Goal: Task Accomplishment & Management: Manage account settings

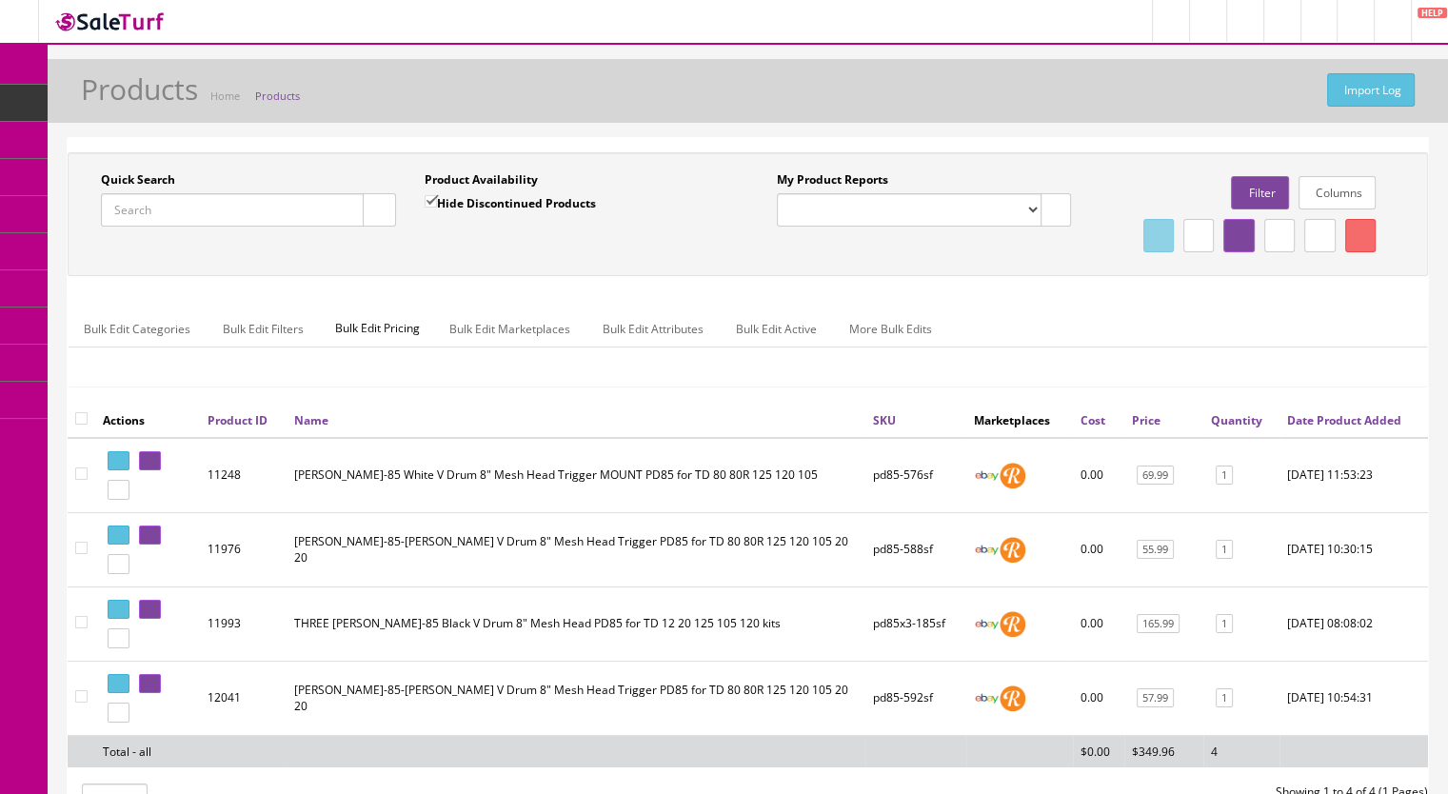
click at [156, 100] on span "Products" at bounding box center [146, 102] width 47 height 16
click at [193, 203] on input "Quick Search" at bounding box center [232, 209] width 263 height 33
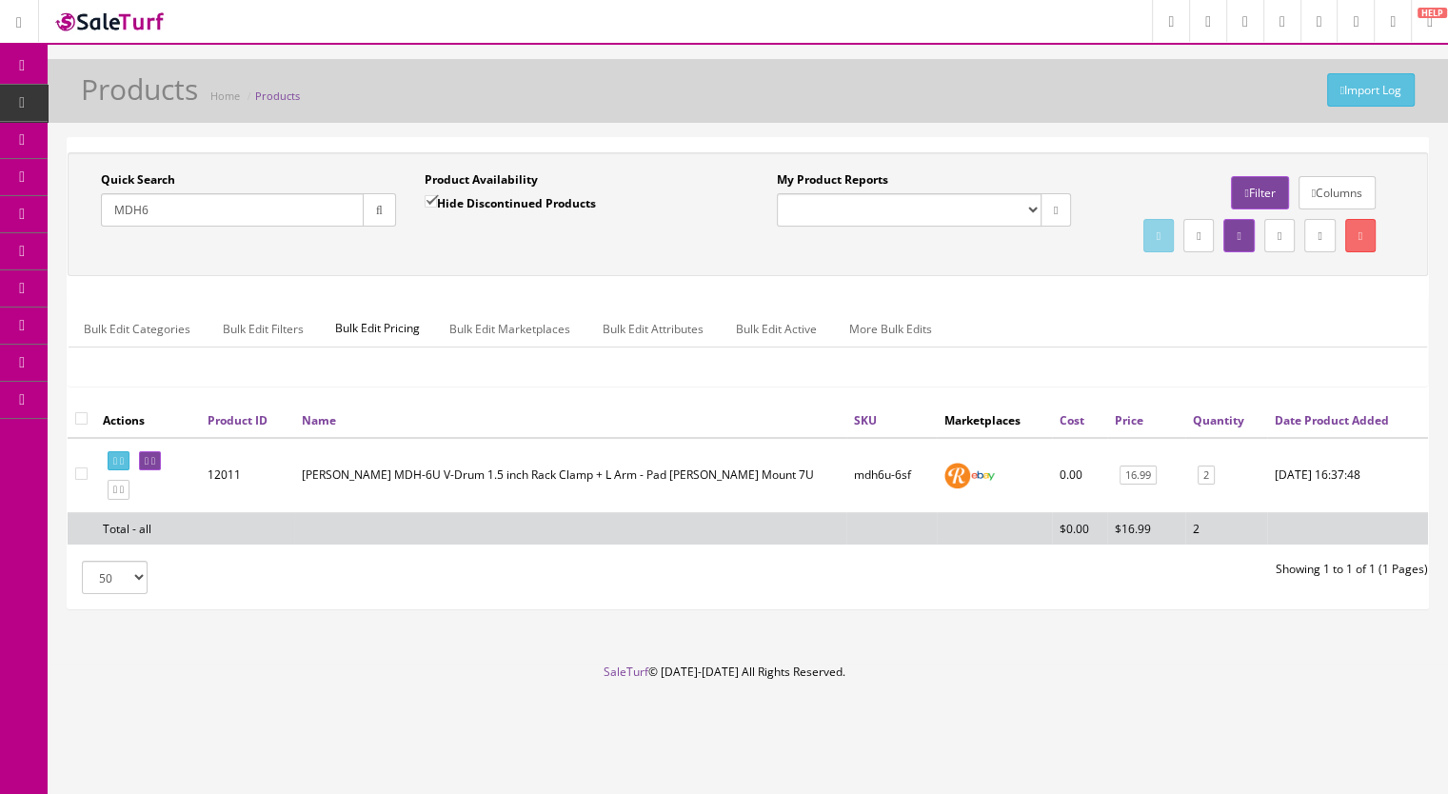
click at [175, 214] on input "MDH6" at bounding box center [232, 209] width 263 height 33
click at [160, 207] on input "MDH7" at bounding box center [232, 209] width 263 height 33
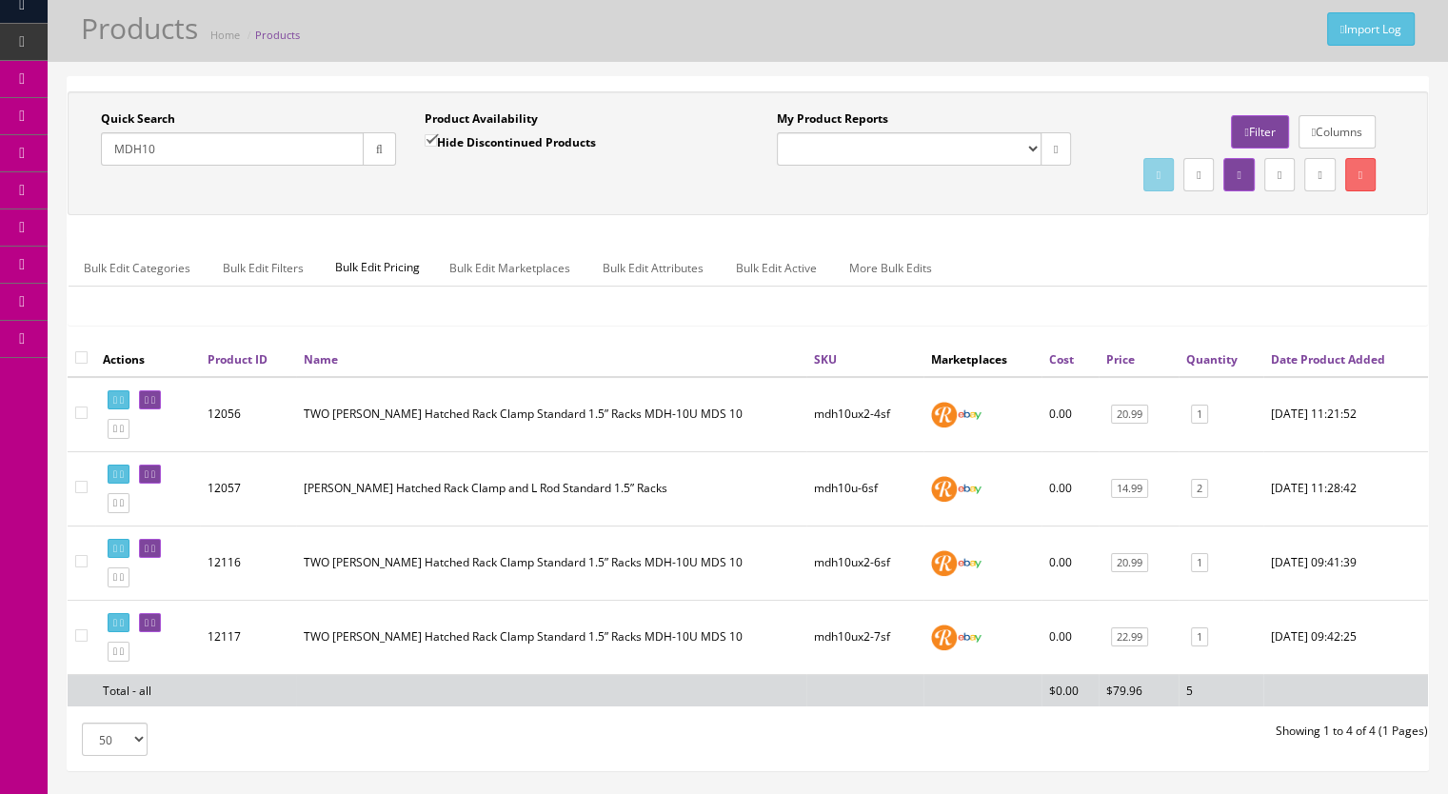
scroll to position [95, 0]
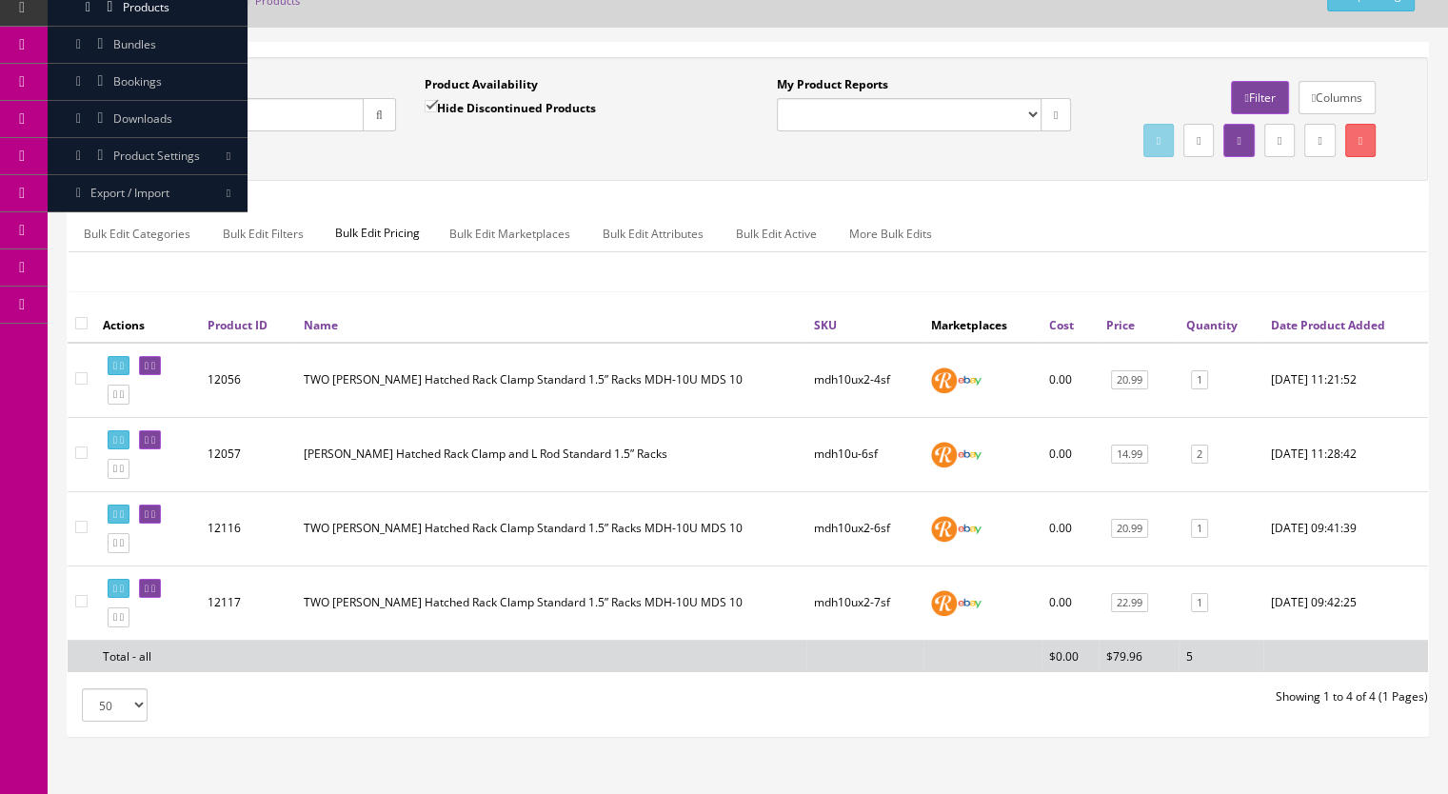
drag, startPoint x: 199, startPoint y: 114, endPoint x: 115, endPoint y: 119, distance: 83.9
click at [115, 119] on input "MDH10" at bounding box center [232, 114] width 263 height 33
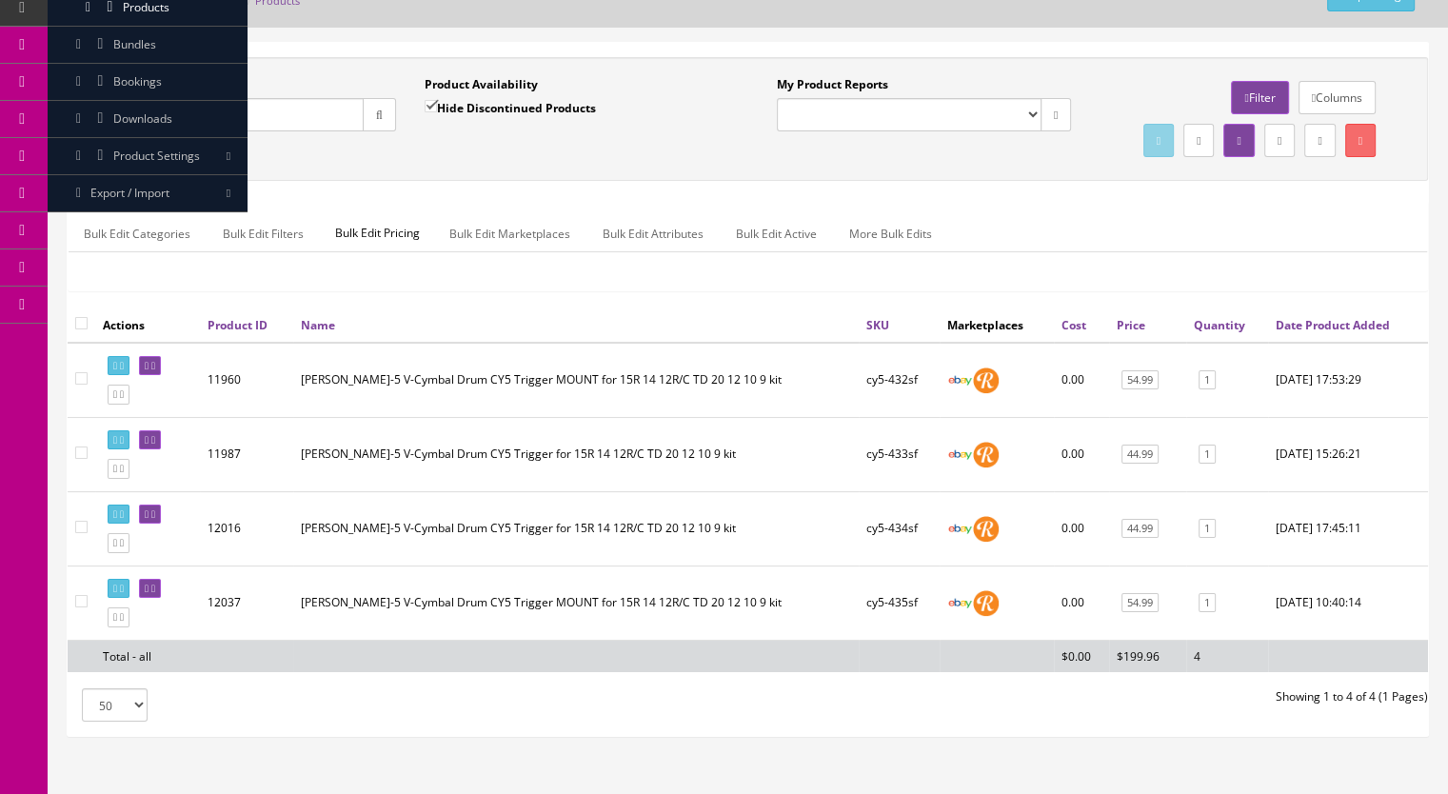
type input "CY5-"
click at [125, 553] on link at bounding box center [119, 543] width 22 height 20
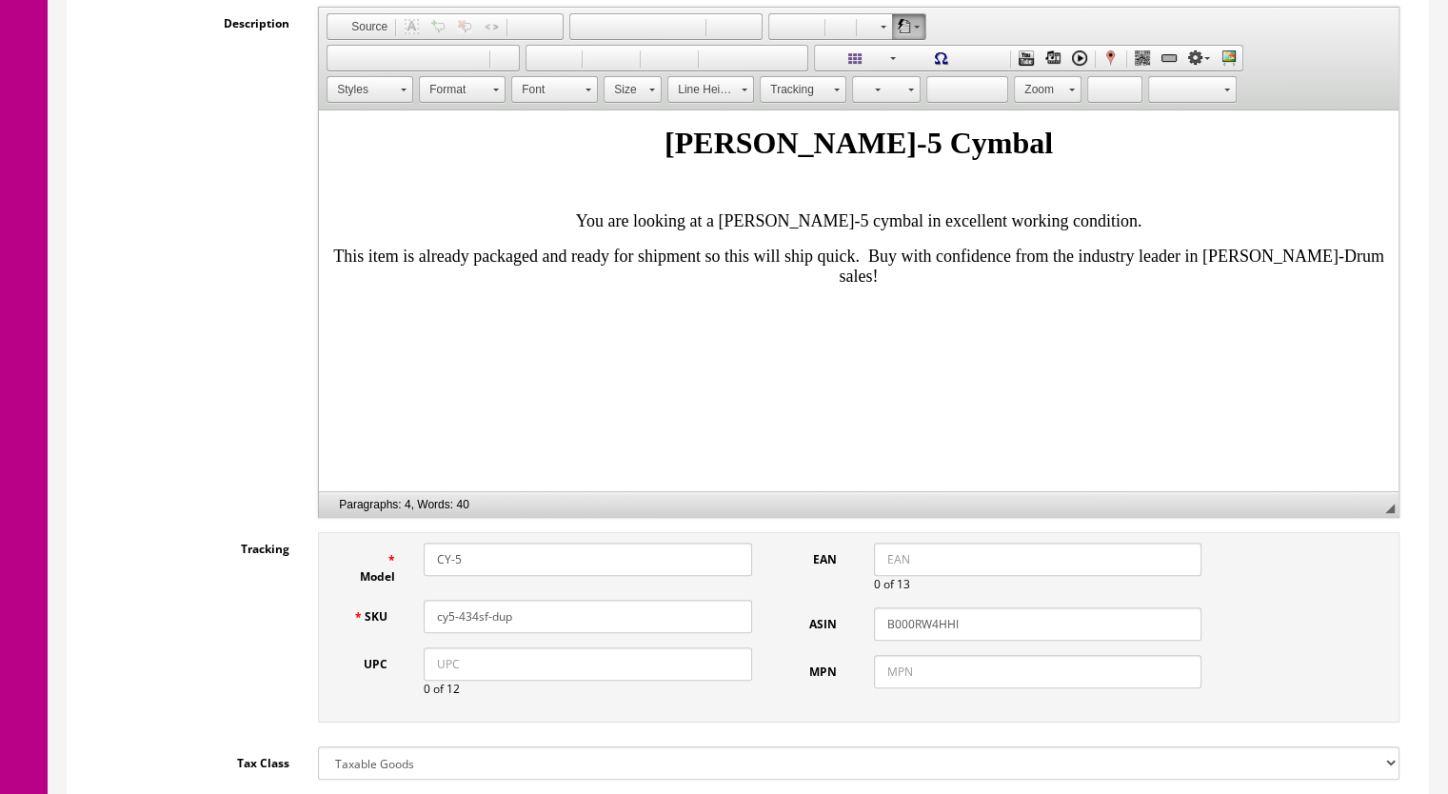
scroll to position [476, 0]
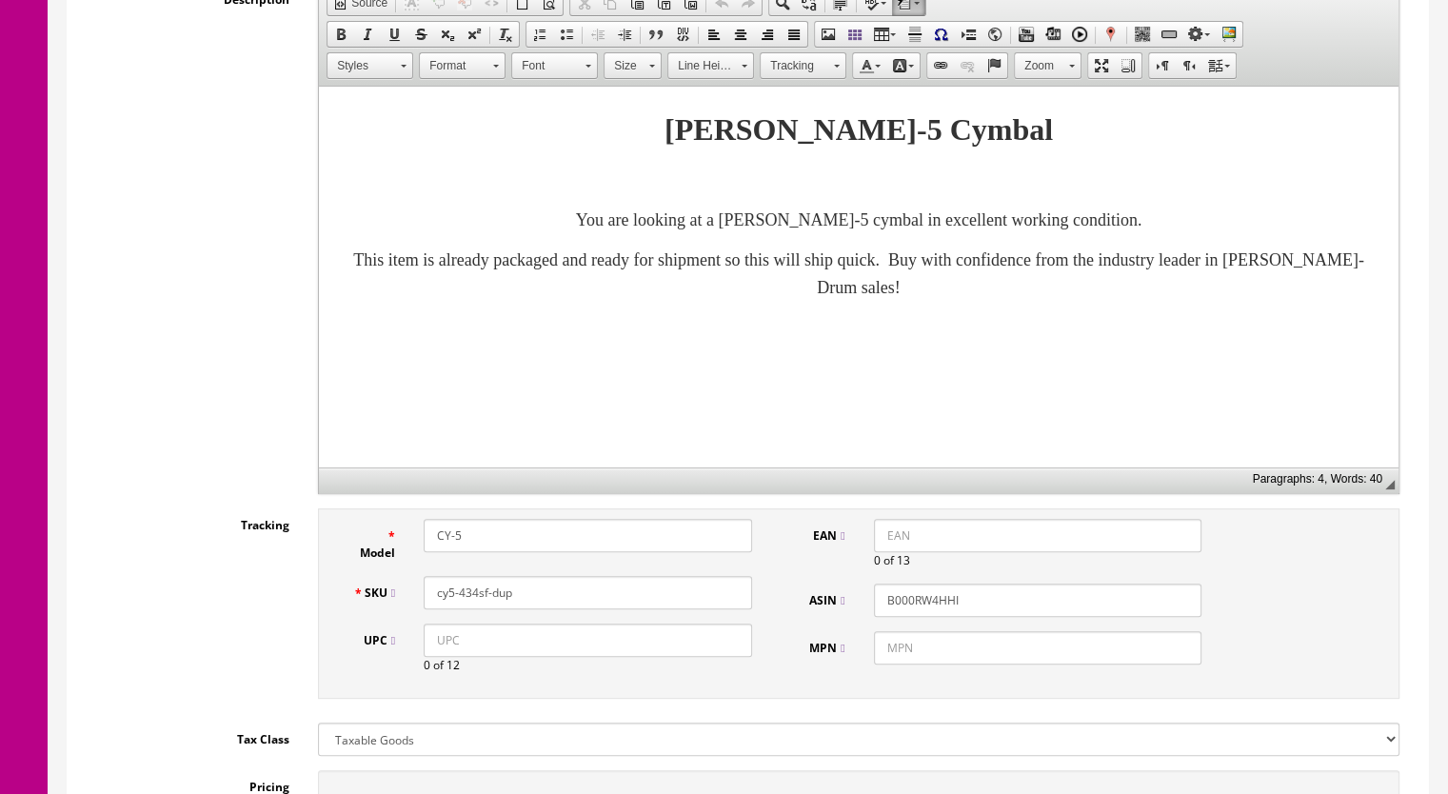
drag, startPoint x: 487, startPoint y: 598, endPoint x: 471, endPoint y: 603, distance: 16.9
click at [471, 603] on input "cy5-434sf-dup" at bounding box center [588, 592] width 328 height 33
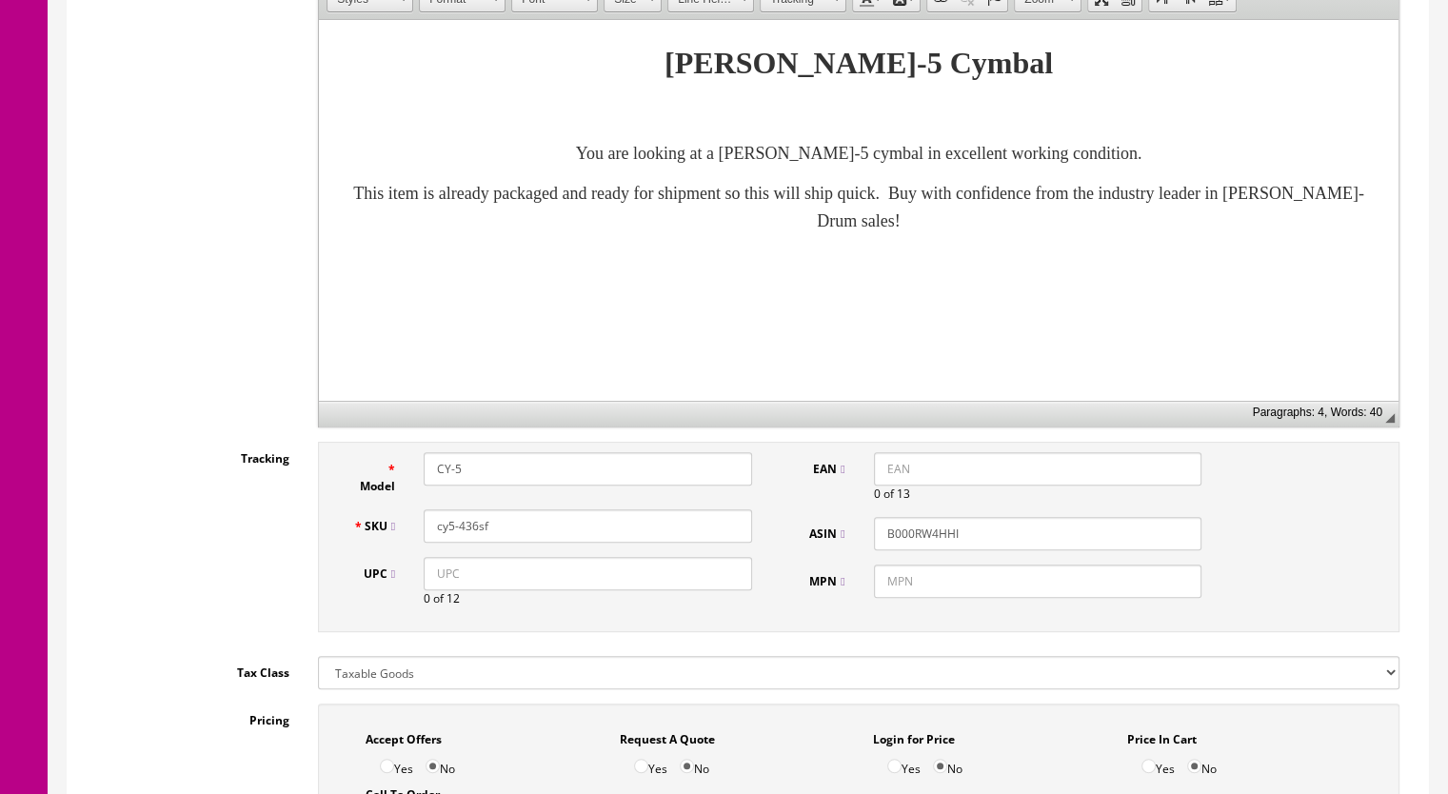
scroll to position [286, 0]
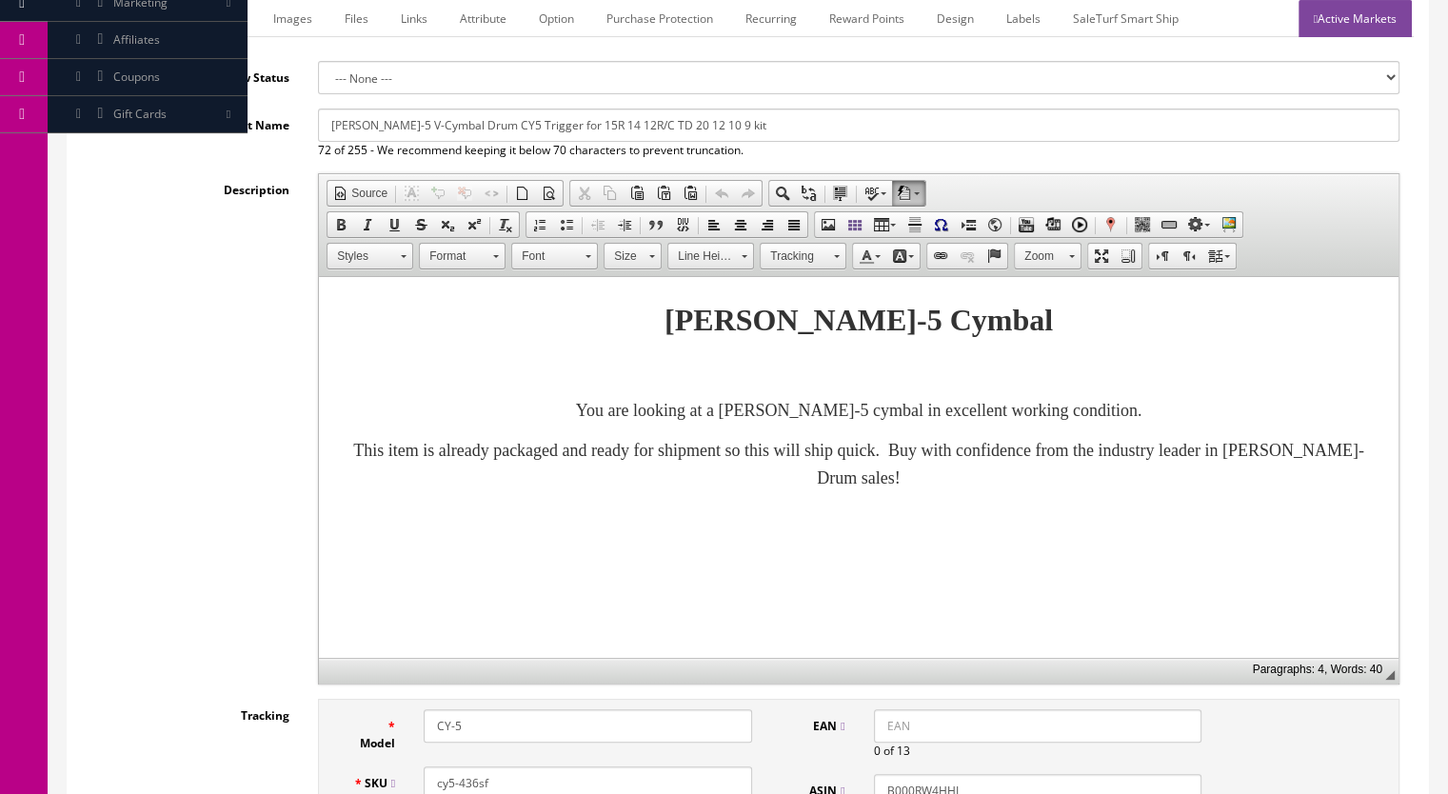
type input "cy5-436sf"
click at [215, 11] on link "Marketplace" at bounding box center [207, 18] width 97 height 37
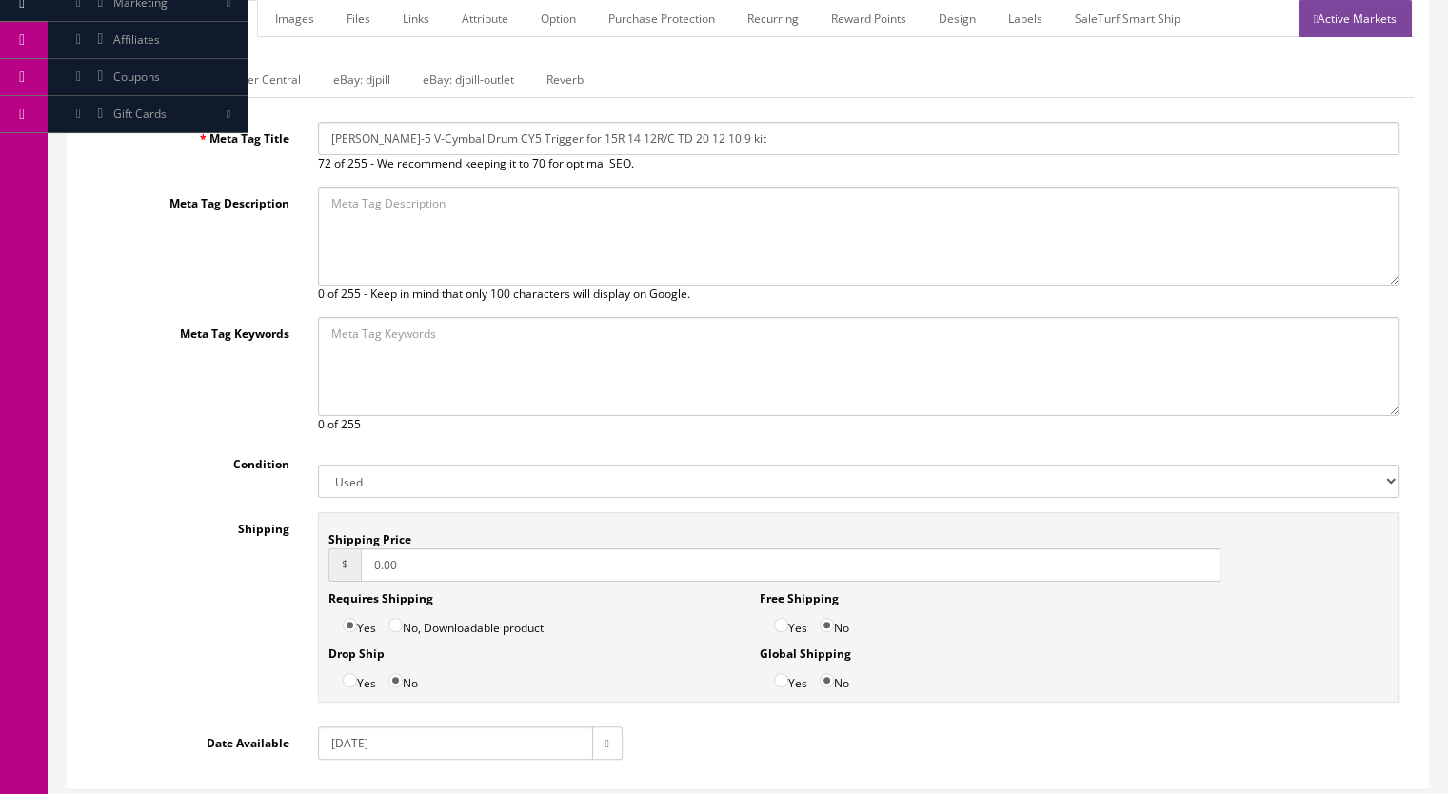
click at [560, 78] on link "Reverb" at bounding box center [565, 79] width 68 height 37
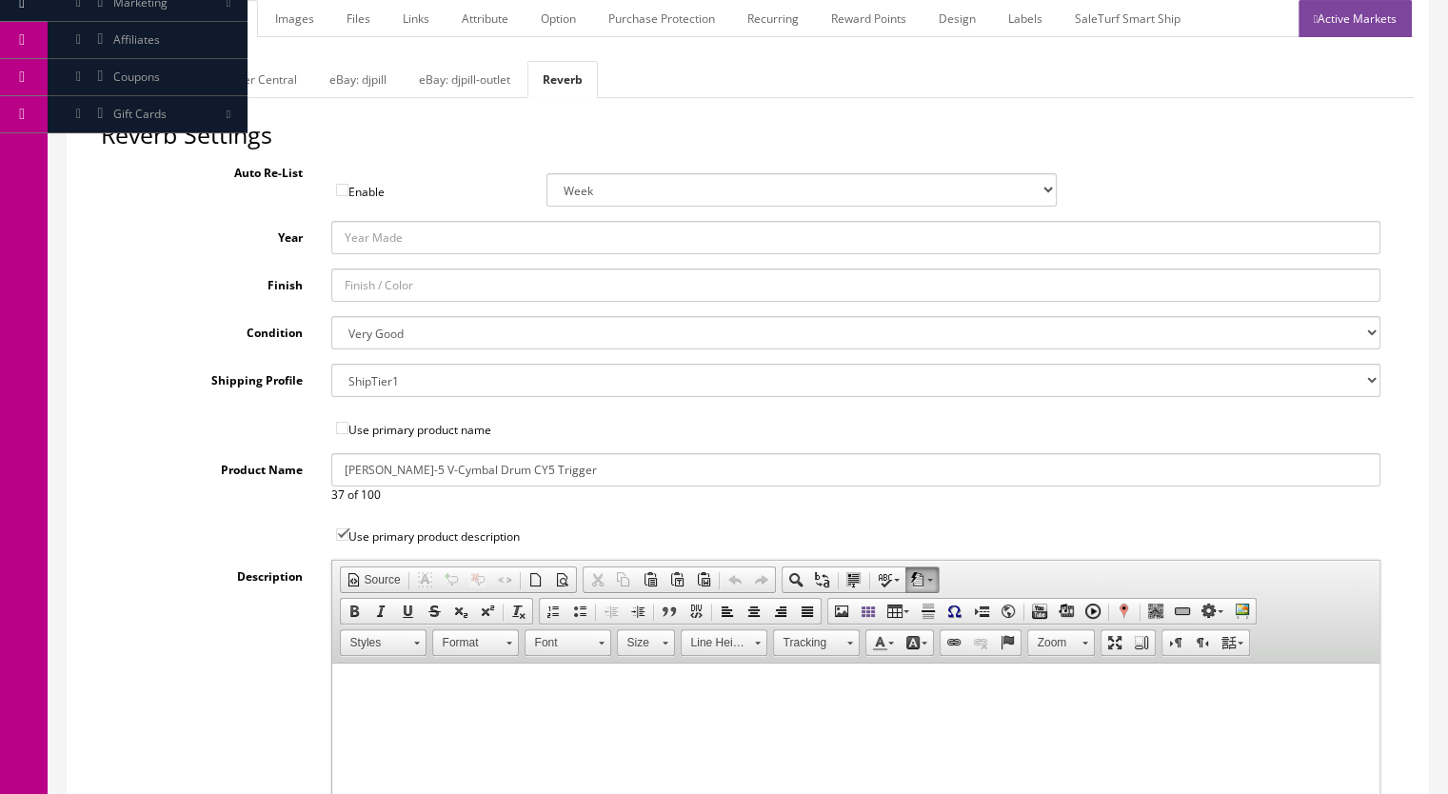
click at [300, 10] on link "Images" at bounding box center [294, 18] width 69 height 37
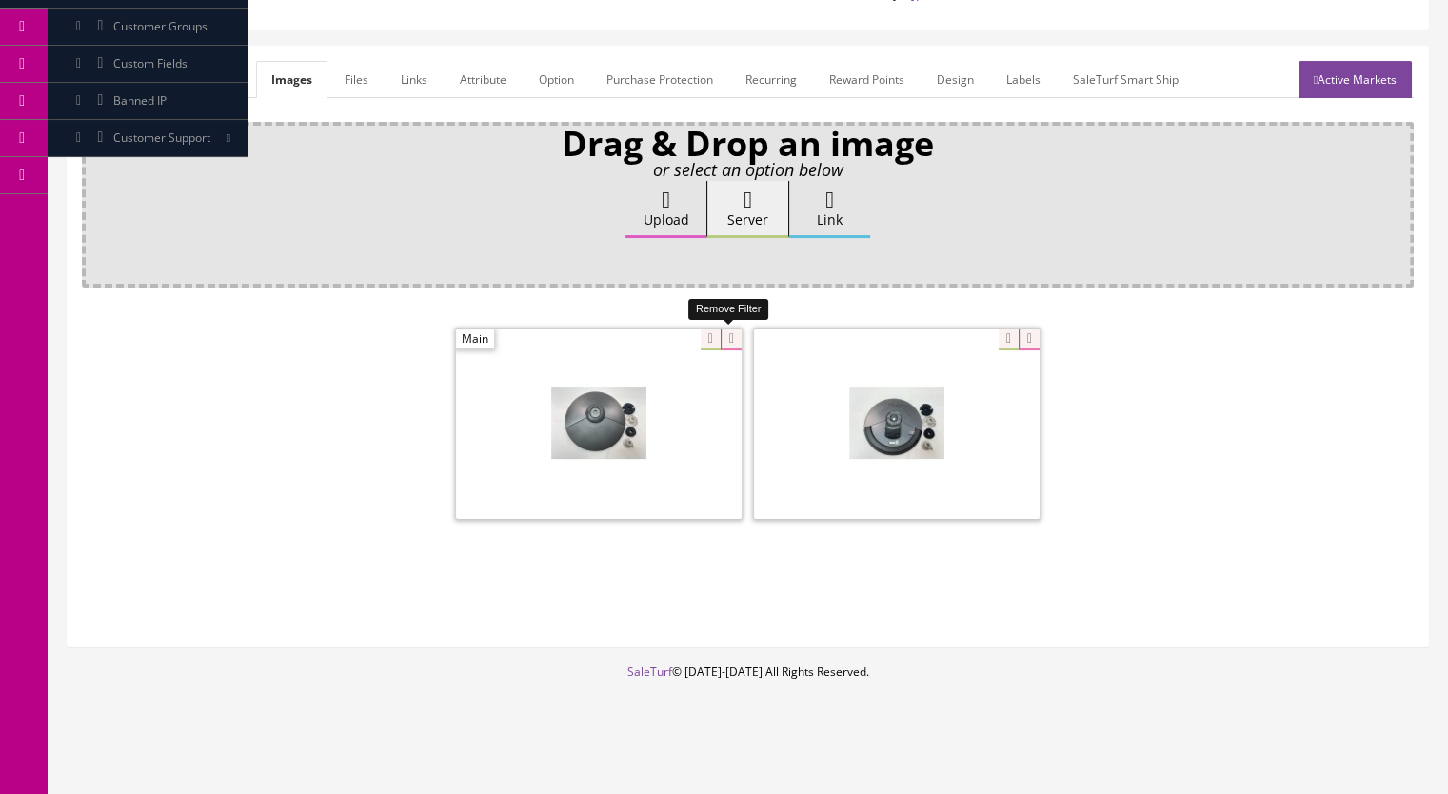
click at [732, 335] on icon at bounding box center [731, 339] width 21 height 21
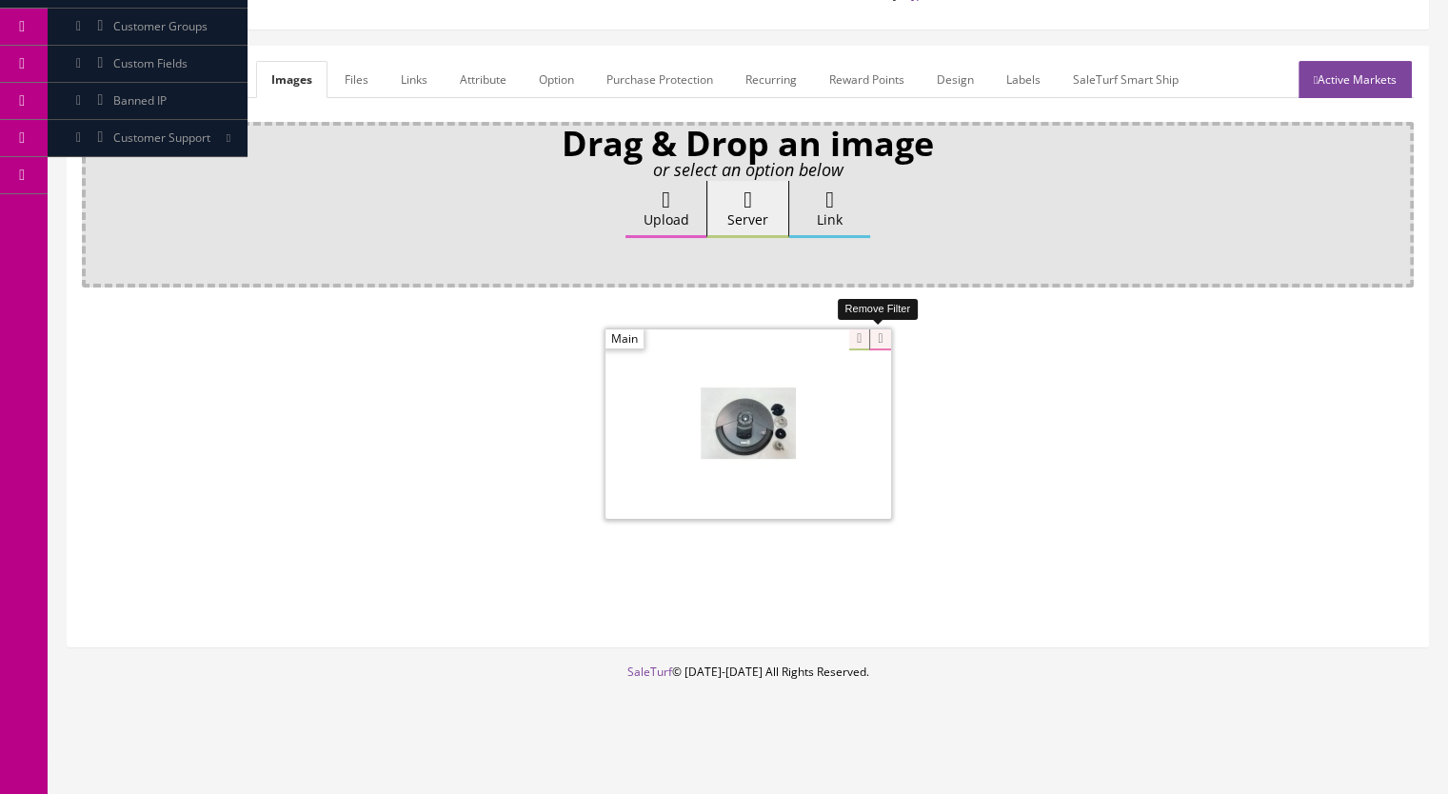
click at [871, 337] on icon at bounding box center [879, 339] width 21 height 21
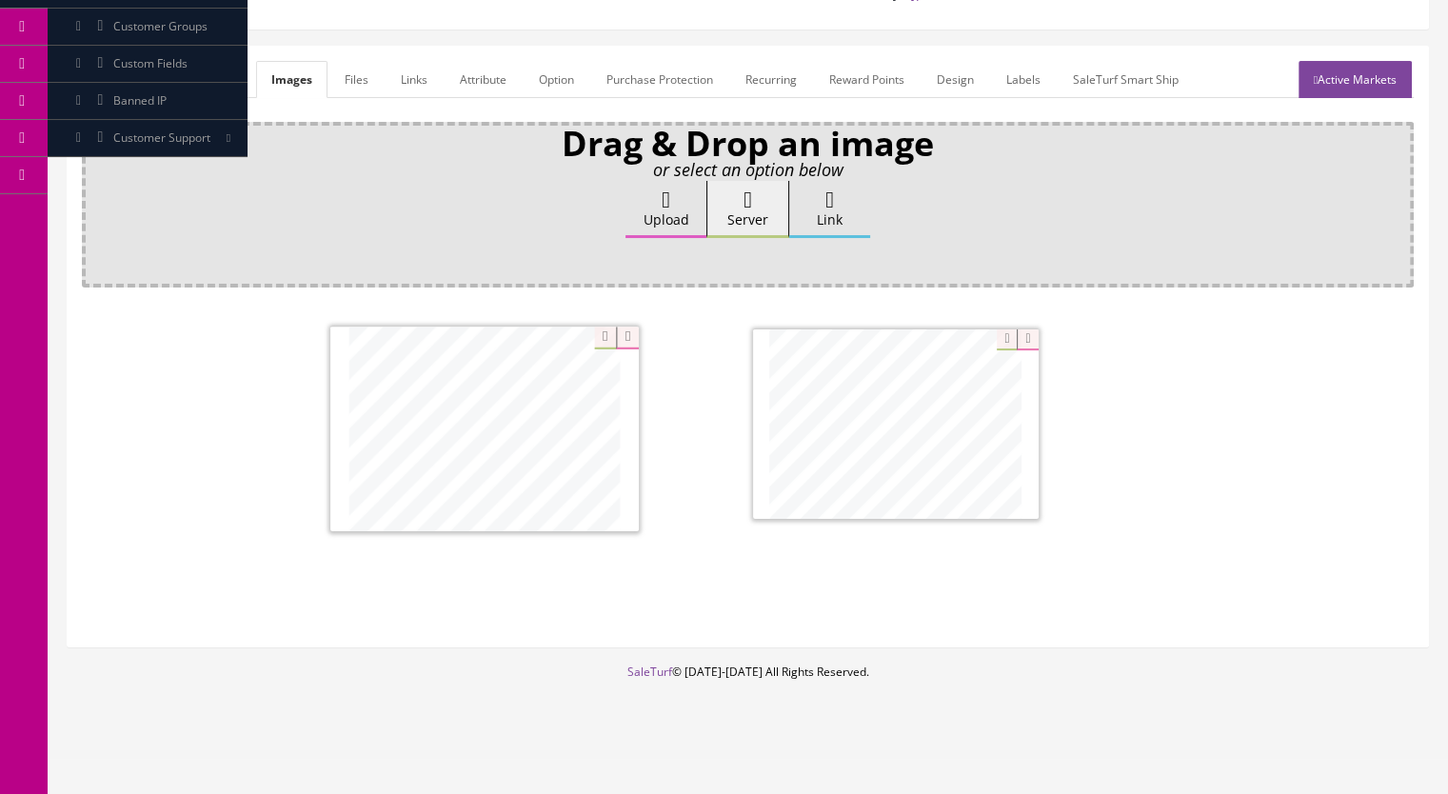
drag, startPoint x: 815, startPoint y: 479, endPoint x: 485, endPoint y: 485, distance: 330.4
click at [199, 73] on link "Marketplace" at bounding box center [205, 79] width 97 height 37
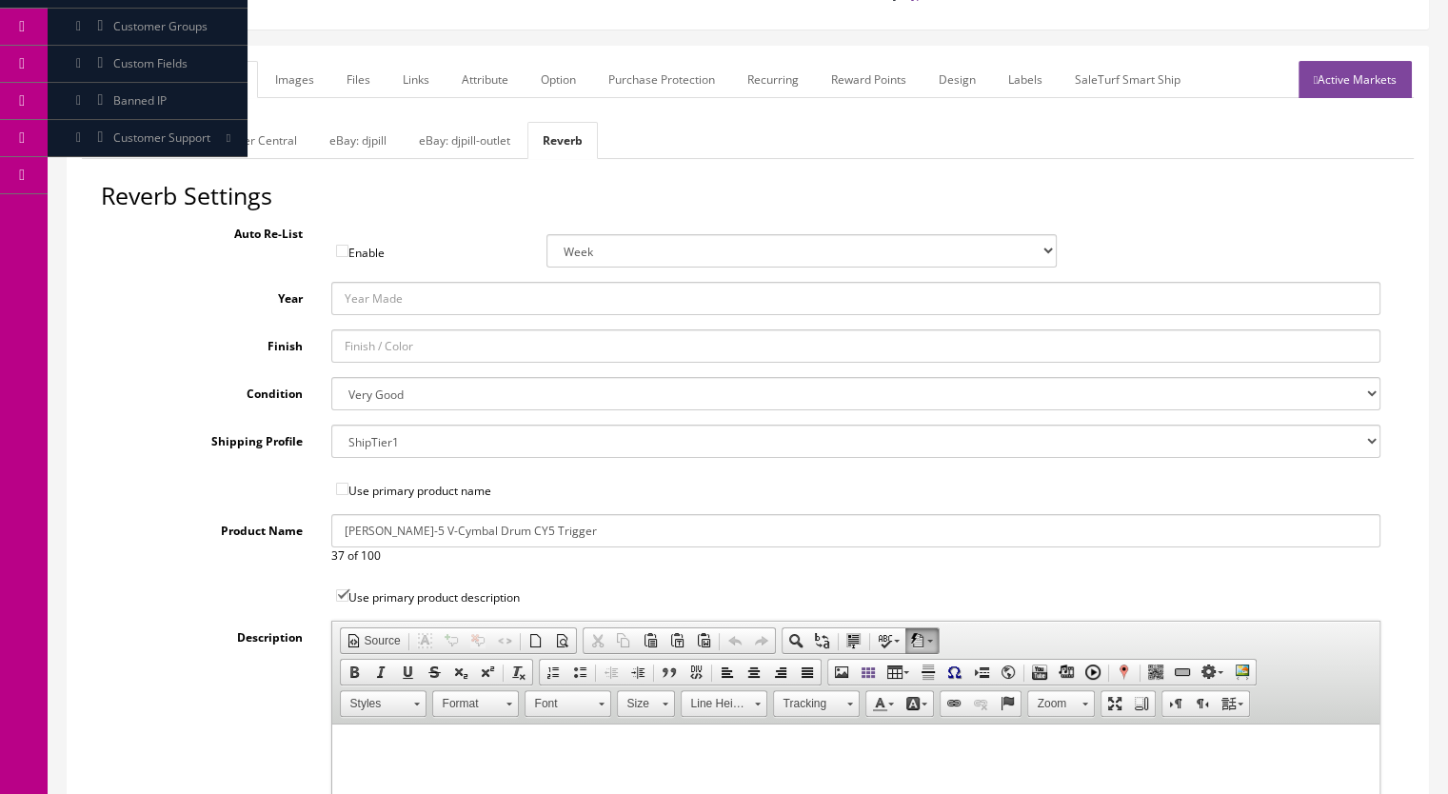
click at [1342, 83] on link "Active Markets" at bounding box center [1354, 79] width 113 height 37
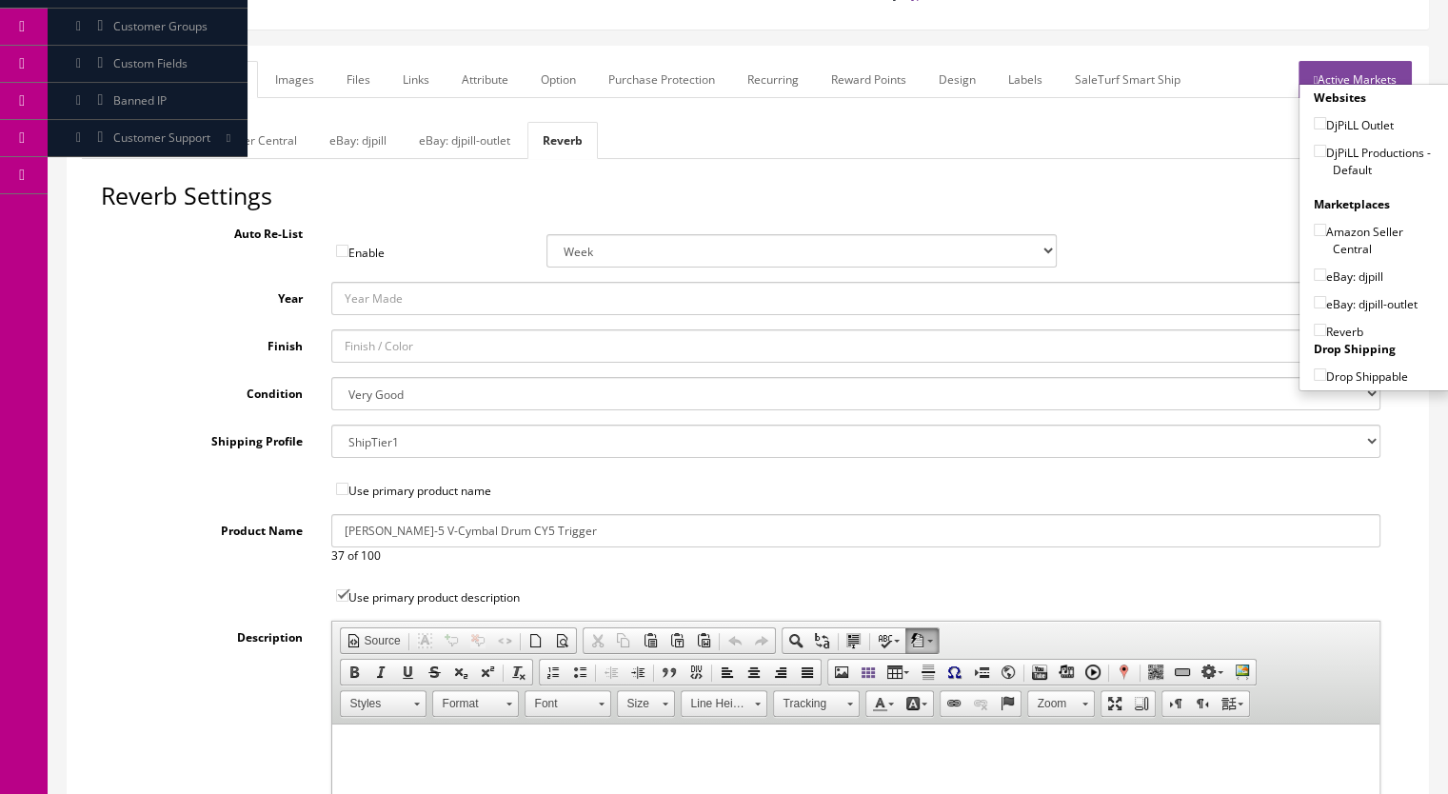
click at [1314, 149] on input"] "DjPiLL Productions - Default" at bounding box center [1320, 151] width 12 height 12
checkbox input"] "true"
drag, startPoint x: 1312, startPoint y: 267, endPoint x: 1306, endPoint y: 321, distance: 53.6
click at [1314, 268] on input"] "eBay: djpill" at bounding box center [1320, 274] width 12 height 12
checkbox input"] "true"
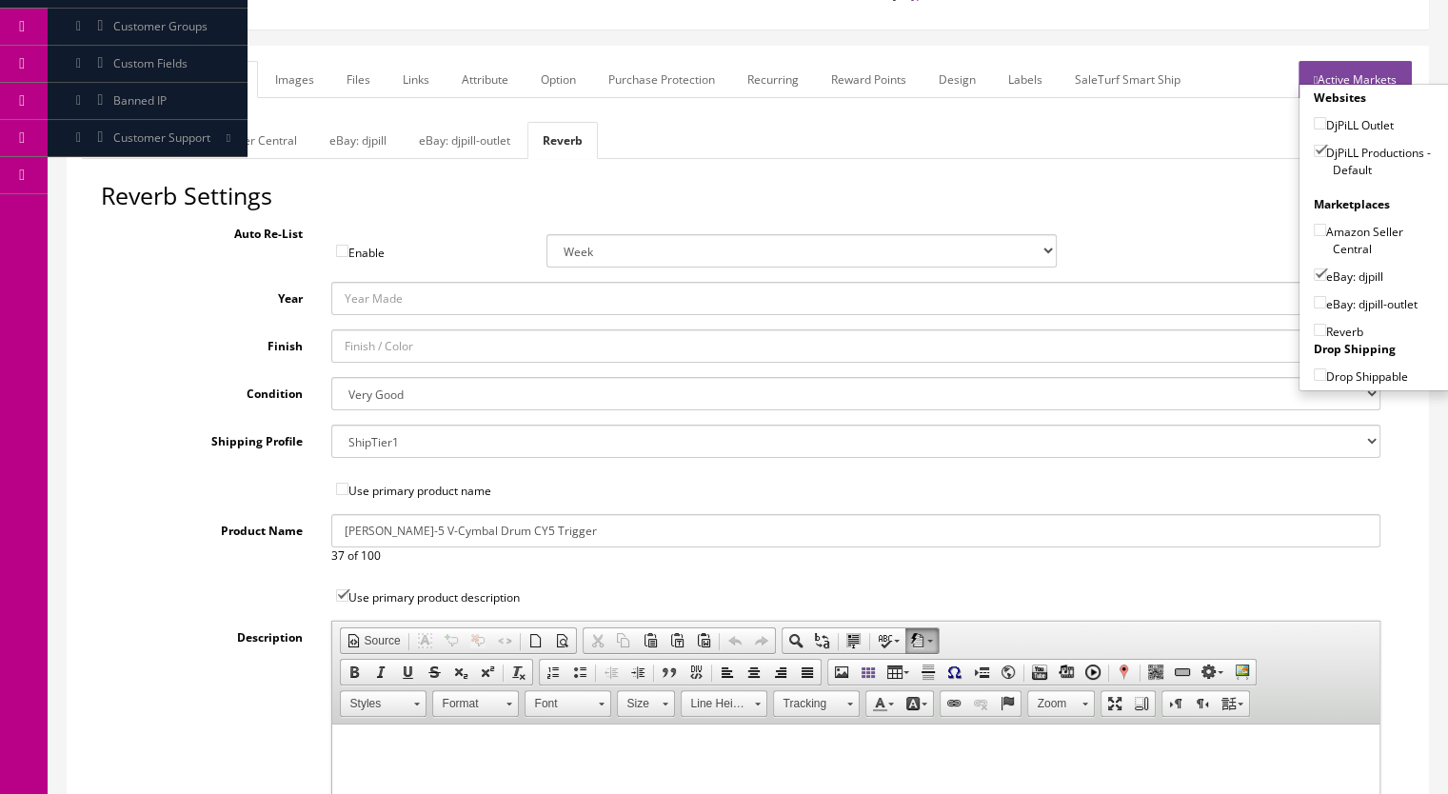
click at [1314, 324] on input"] "Reverb" at bounding box center [1320, 330] width 12 height 12
checkbox input"] "true"
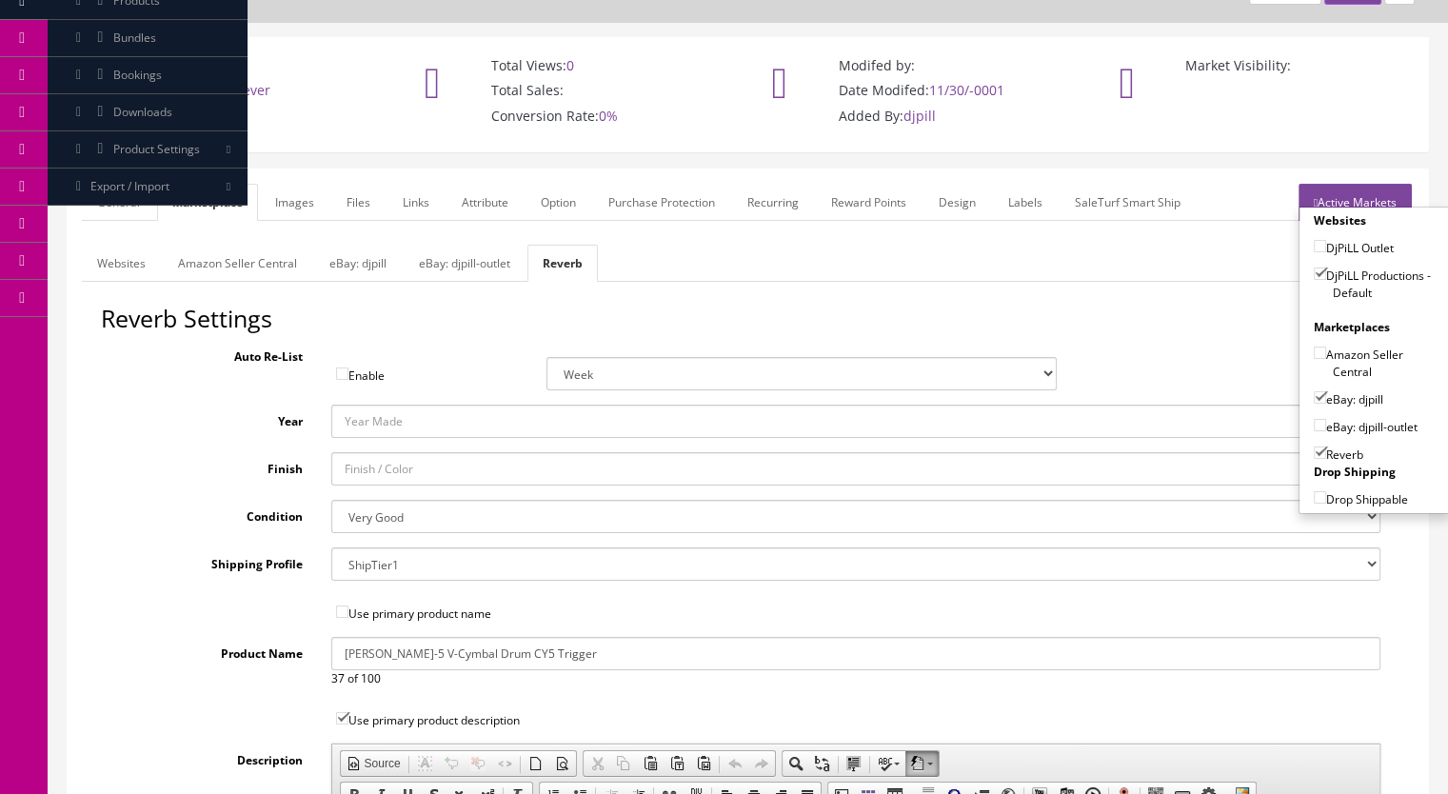
scroll to position [0, 0]
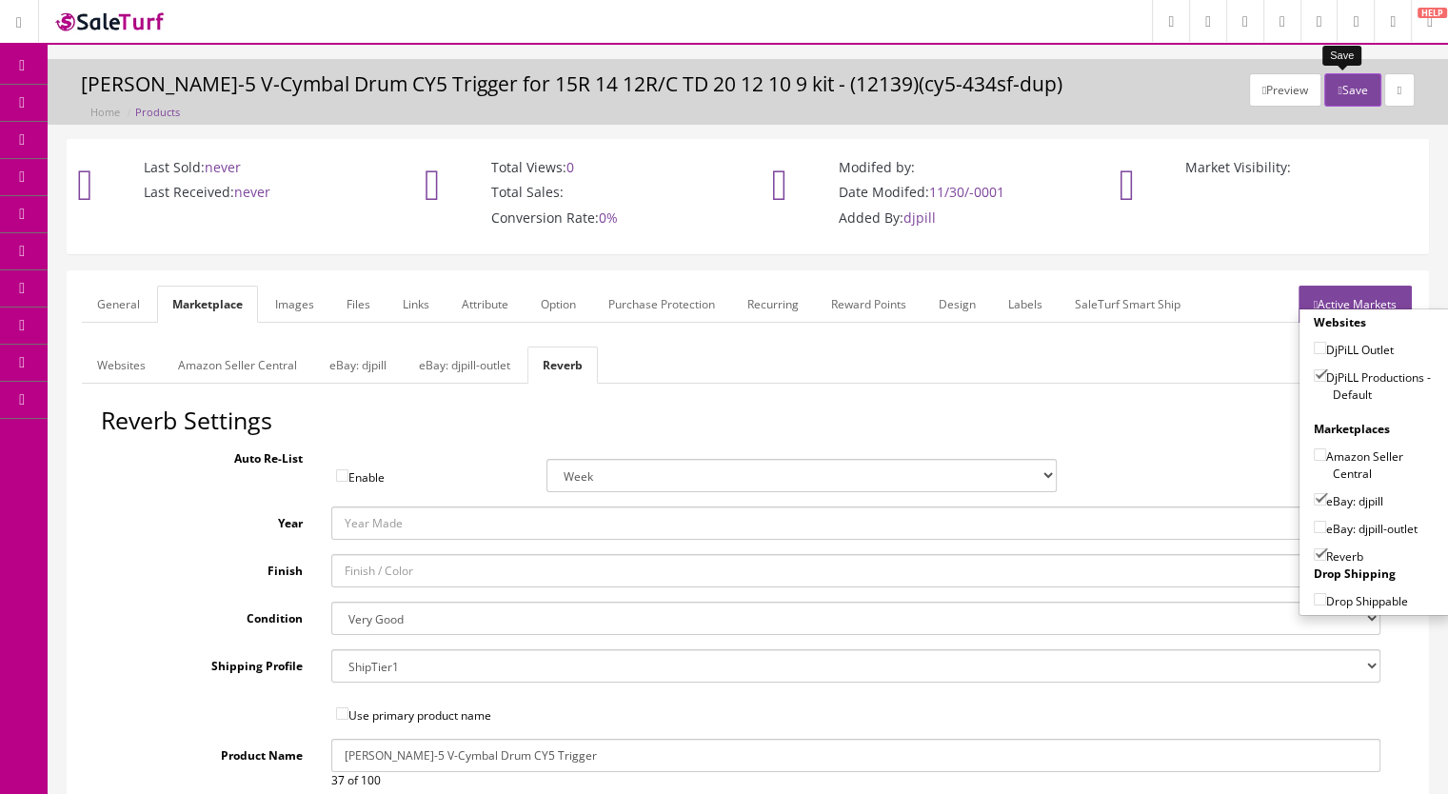
click at [1356, 89] on button "Save" at bounding box center [1352, 89] width 56 height 33
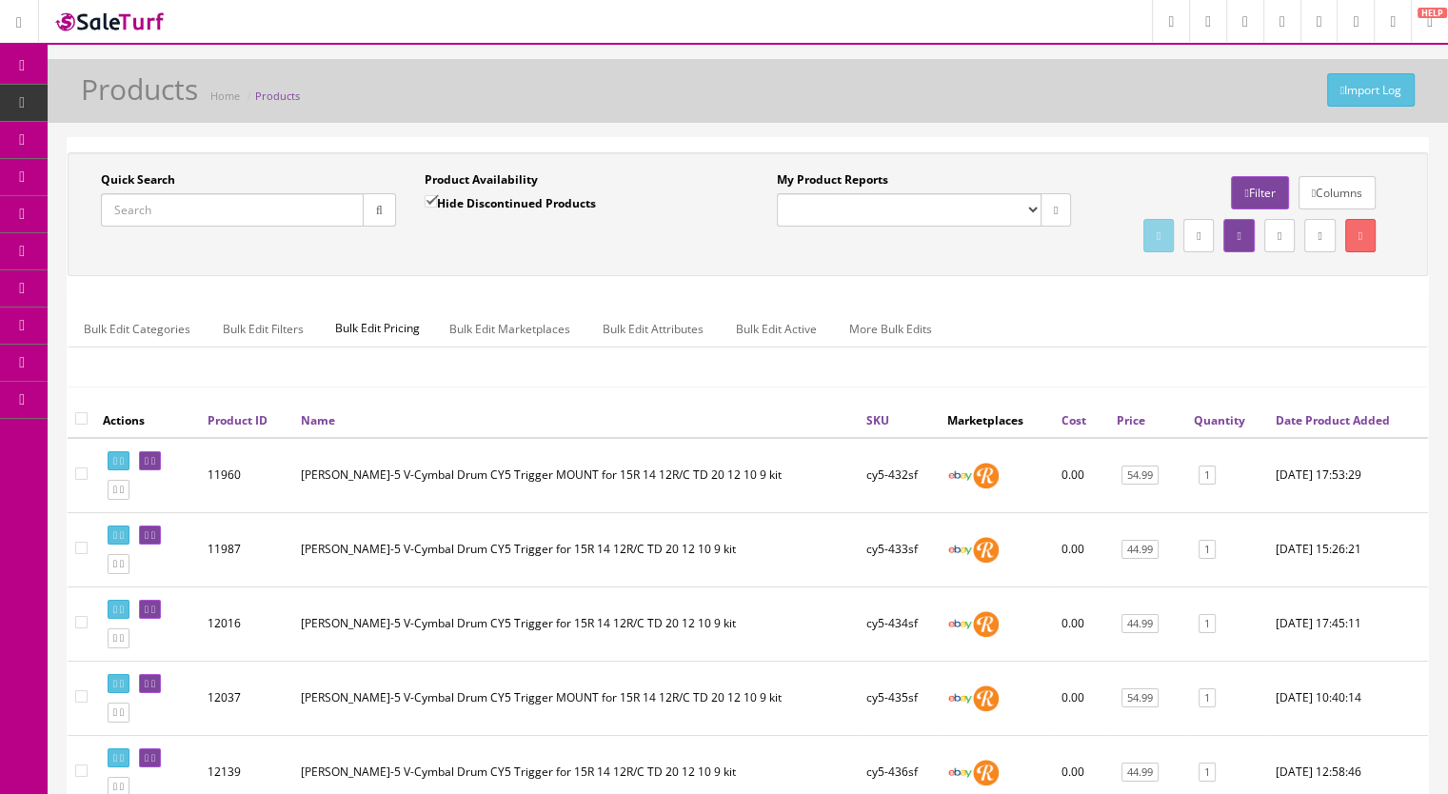
click at [156, 222] on input "Quick Search" at bounding box center [232, 209] width 263 height 33
paste input "CY13Rx1CY12Cx1-63d"
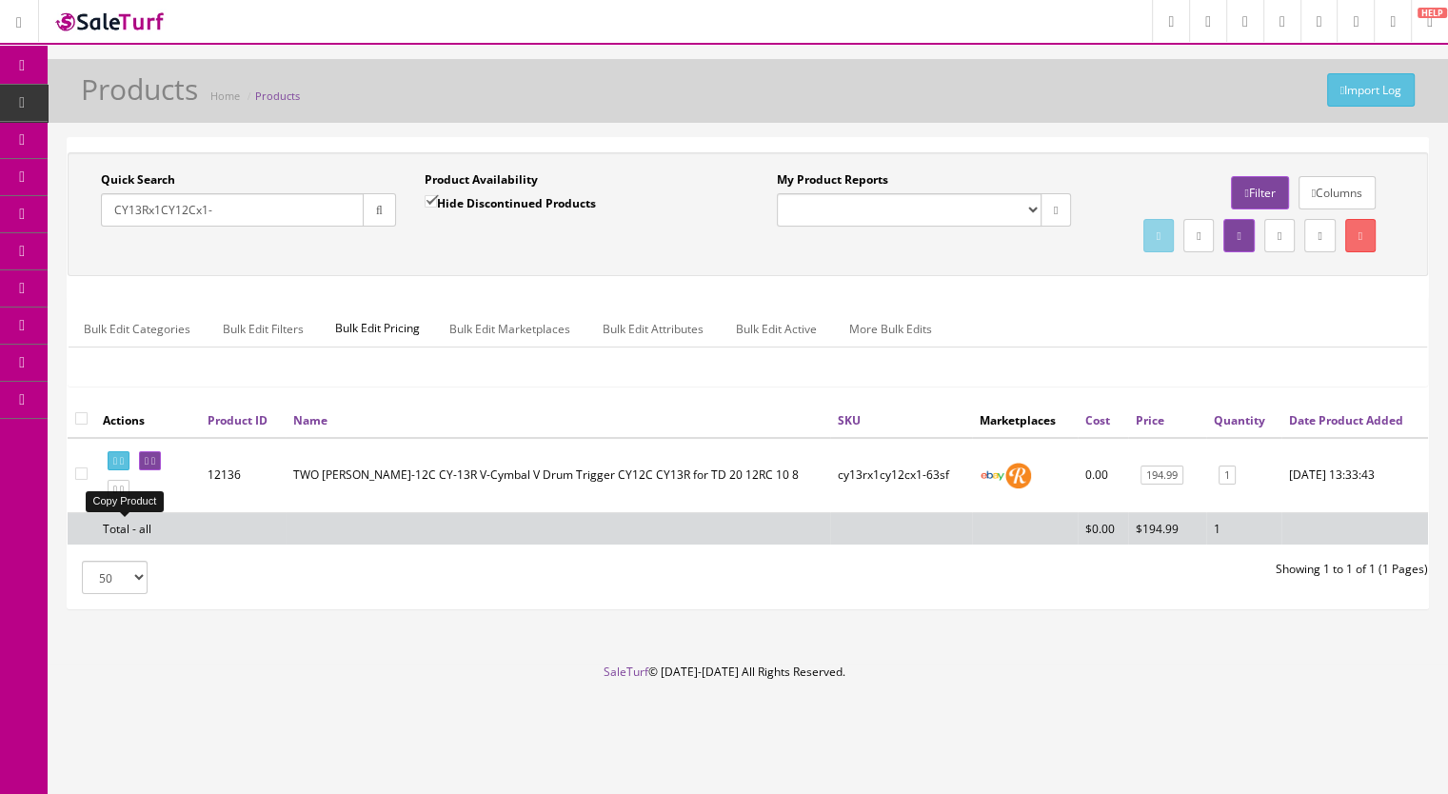
type input "CY13Rx1CY12Cx1-"
click at [124, 495] on icon at bounding box center [122, 490] width 4 height 10
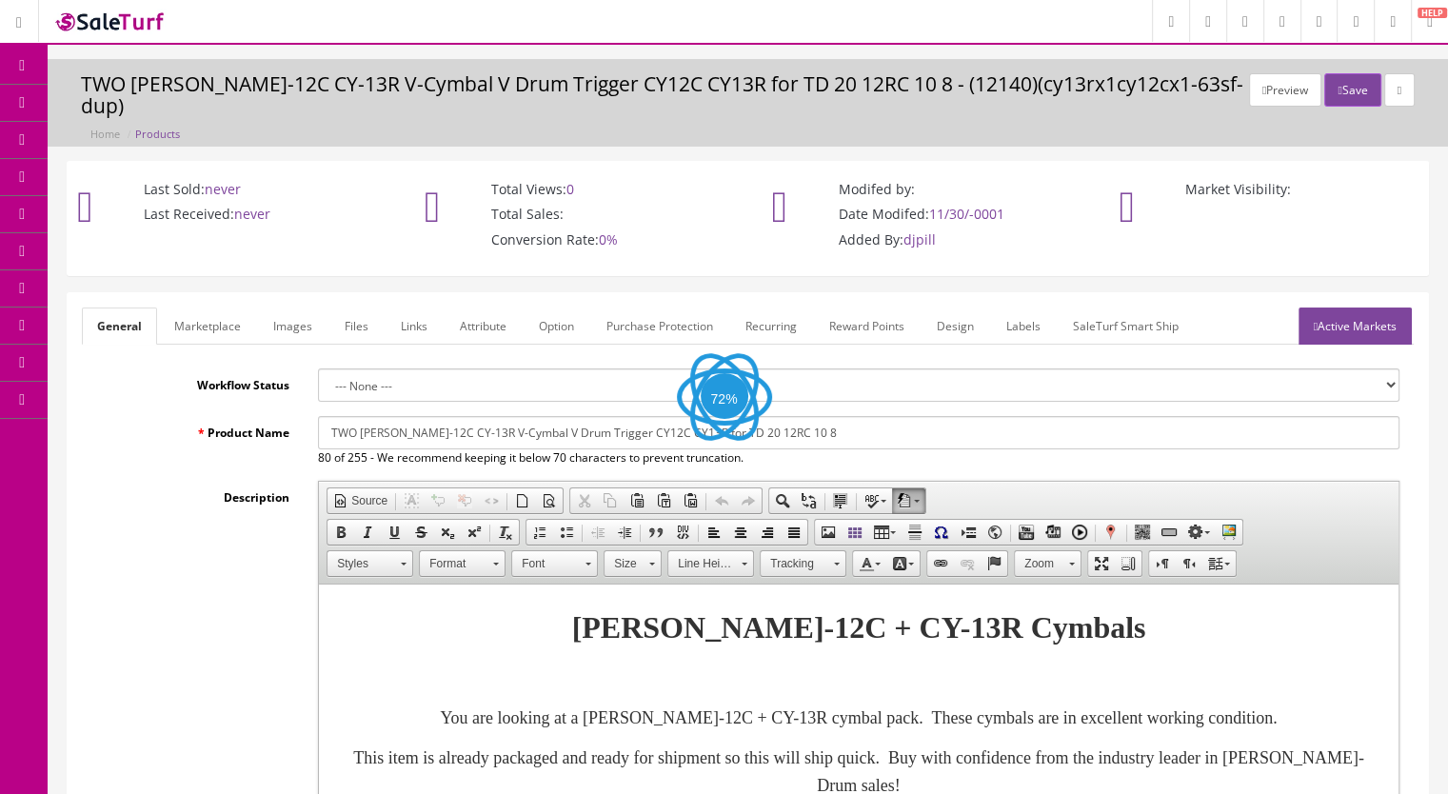
scroll to position [286, 0]
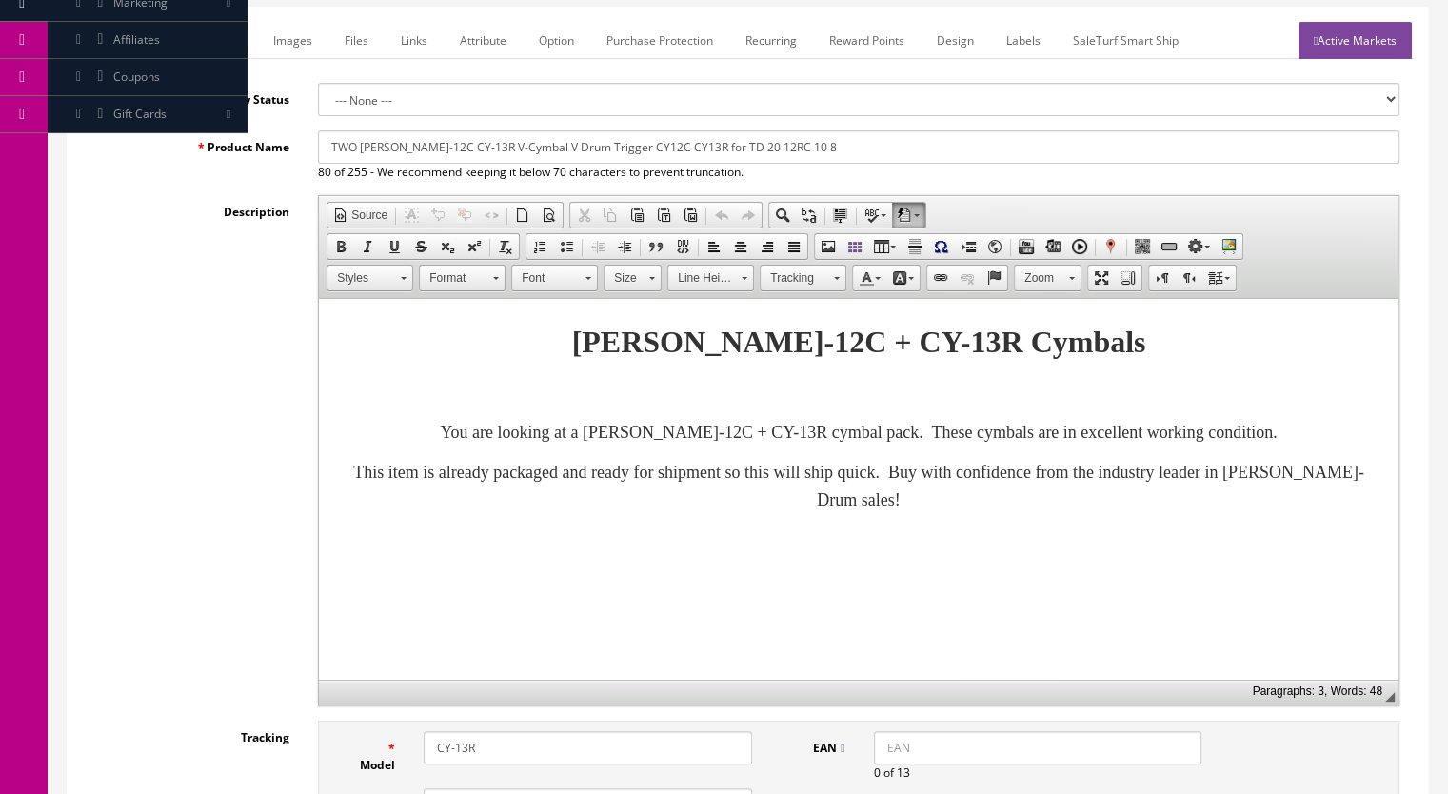
click at [1337, 433] on p "You are looking at a [PERSON_NAME]-12C + CY-13R cymbal pack. These cymbals are …" at bounding box center [858, 433] width 1041 height 28
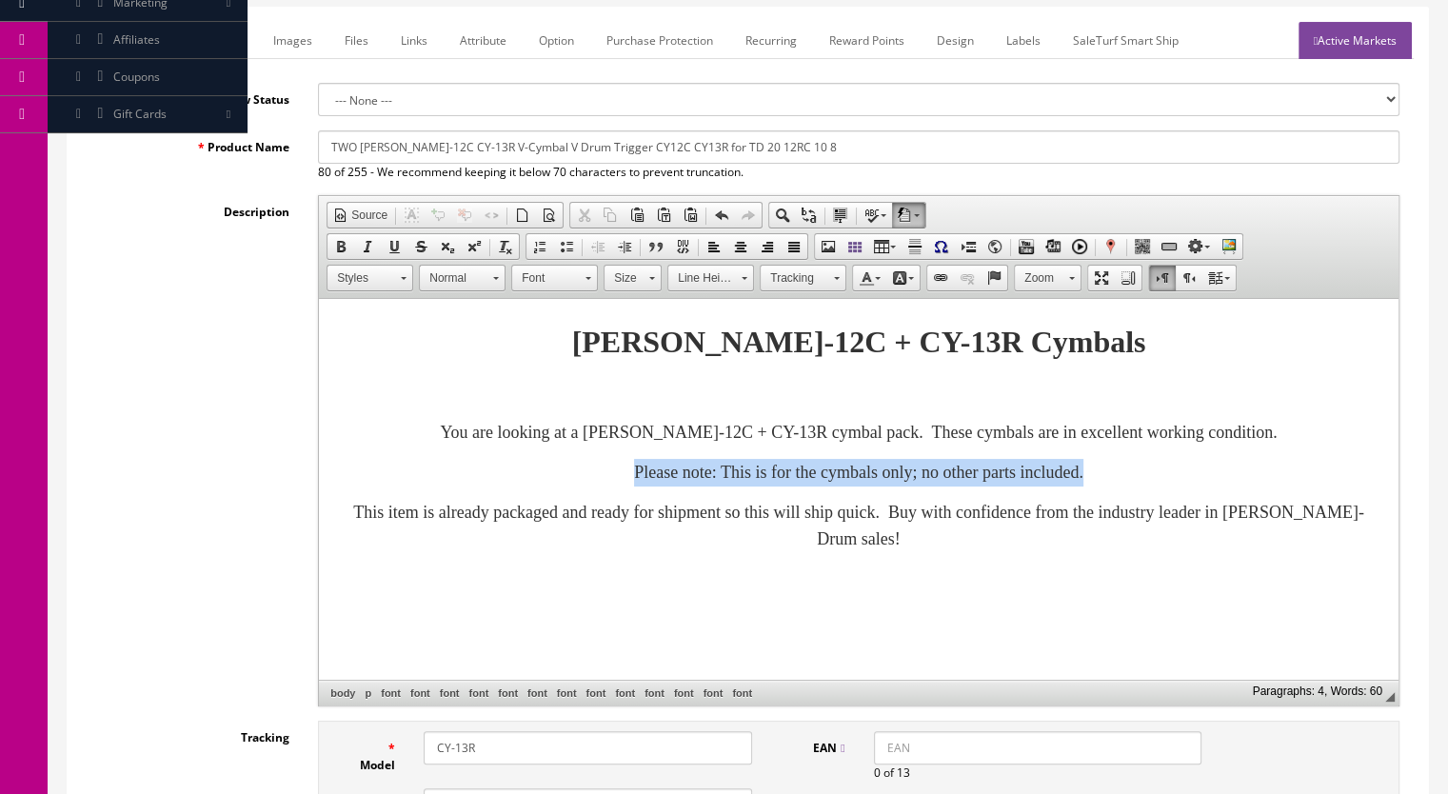
drag, startPoint x: 1172, startPoint y: 470, endPoint x: 428, endPoint y: 481, distance: 743.5
click at [428, 481] on p "Please note: This is for the cymbals only; no other parts included." at bounding box center [858, 473] width 1041 height 28
click at [343, 241] on span at bounding box center [340, 246] width 15 height 15
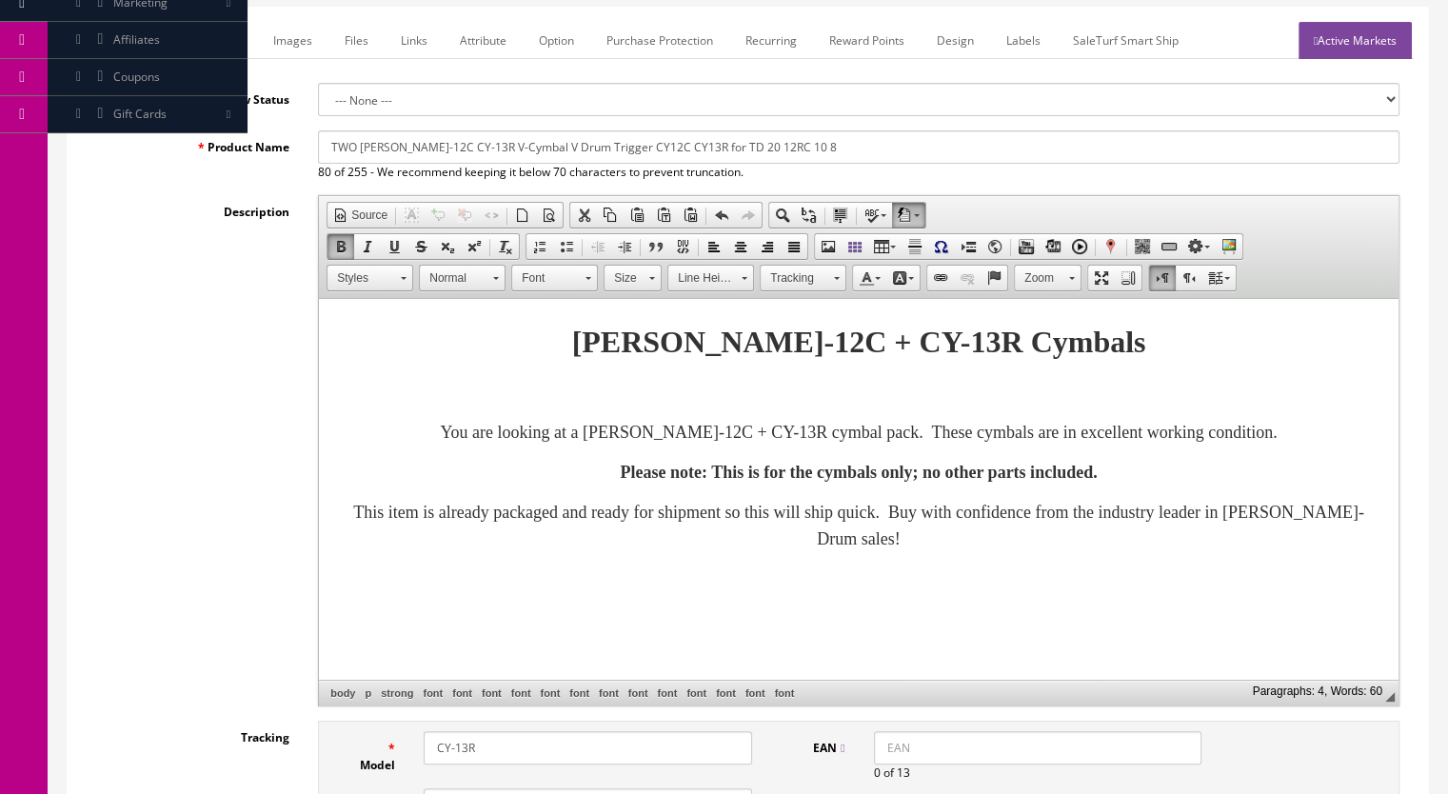
click at [644, 275] on link "Size" at bounding box center [633, 278] width 58 height 27
click at [638, 330] on link "20" at bounding box center [659, 325] width 109 height 30
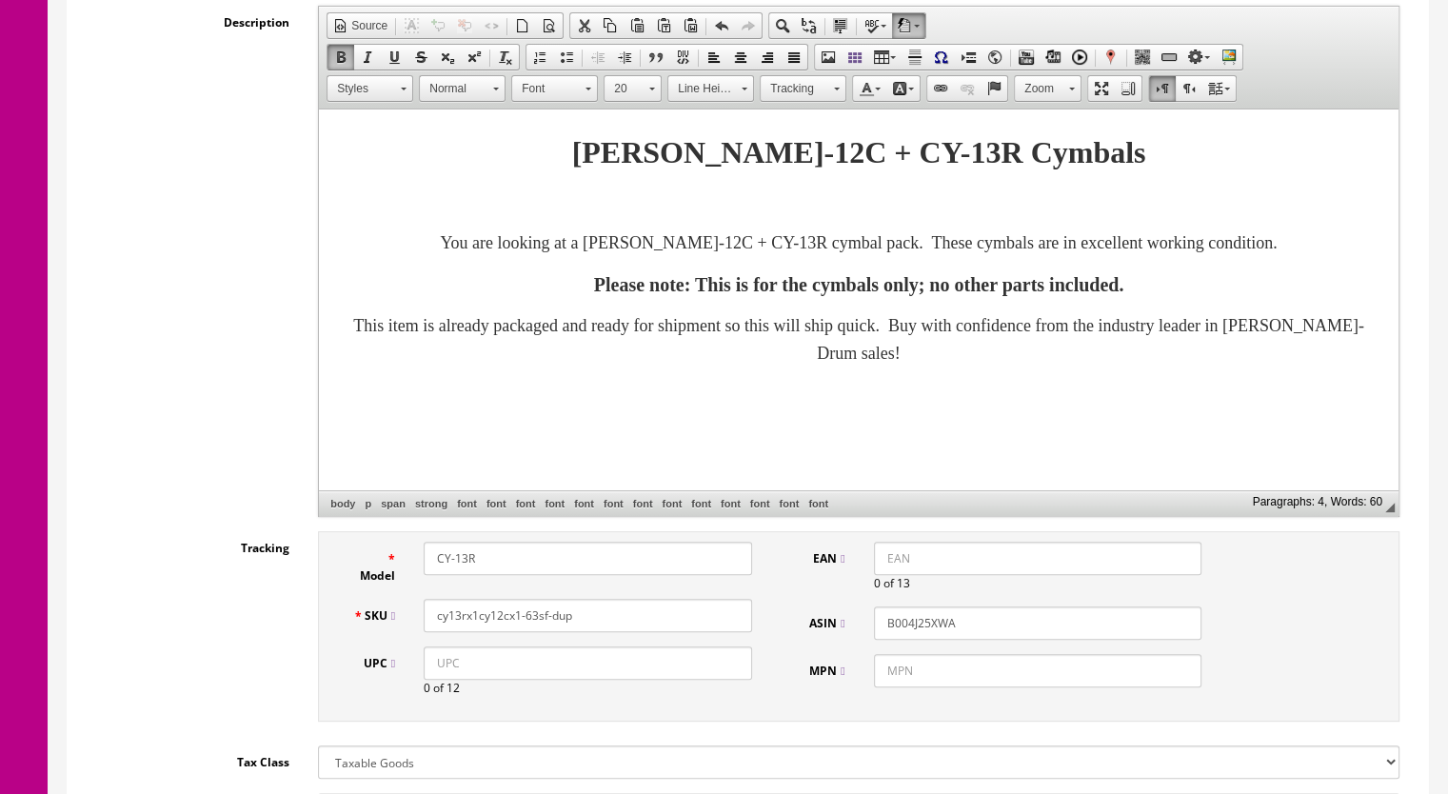
scroll to position [571, 0]
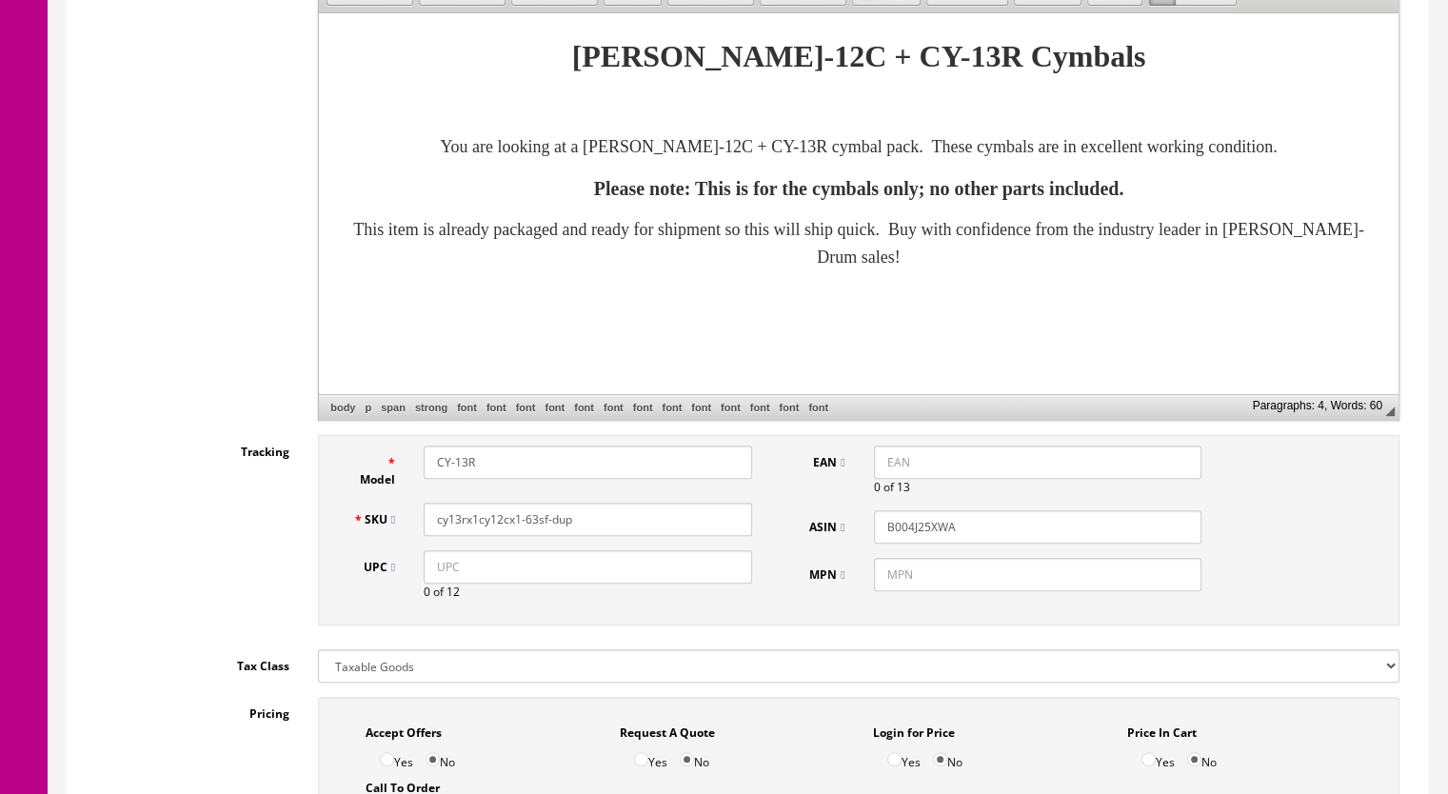
drag, startPoint x: 602, startPoint y: 516, endPoint x: 527, endPoint y: 526, distance: 75.0
click at [527, 526] on input "cy13rx1cy12cx1-63sf-dup" at bounding box center [588, 519] width 328 height 33
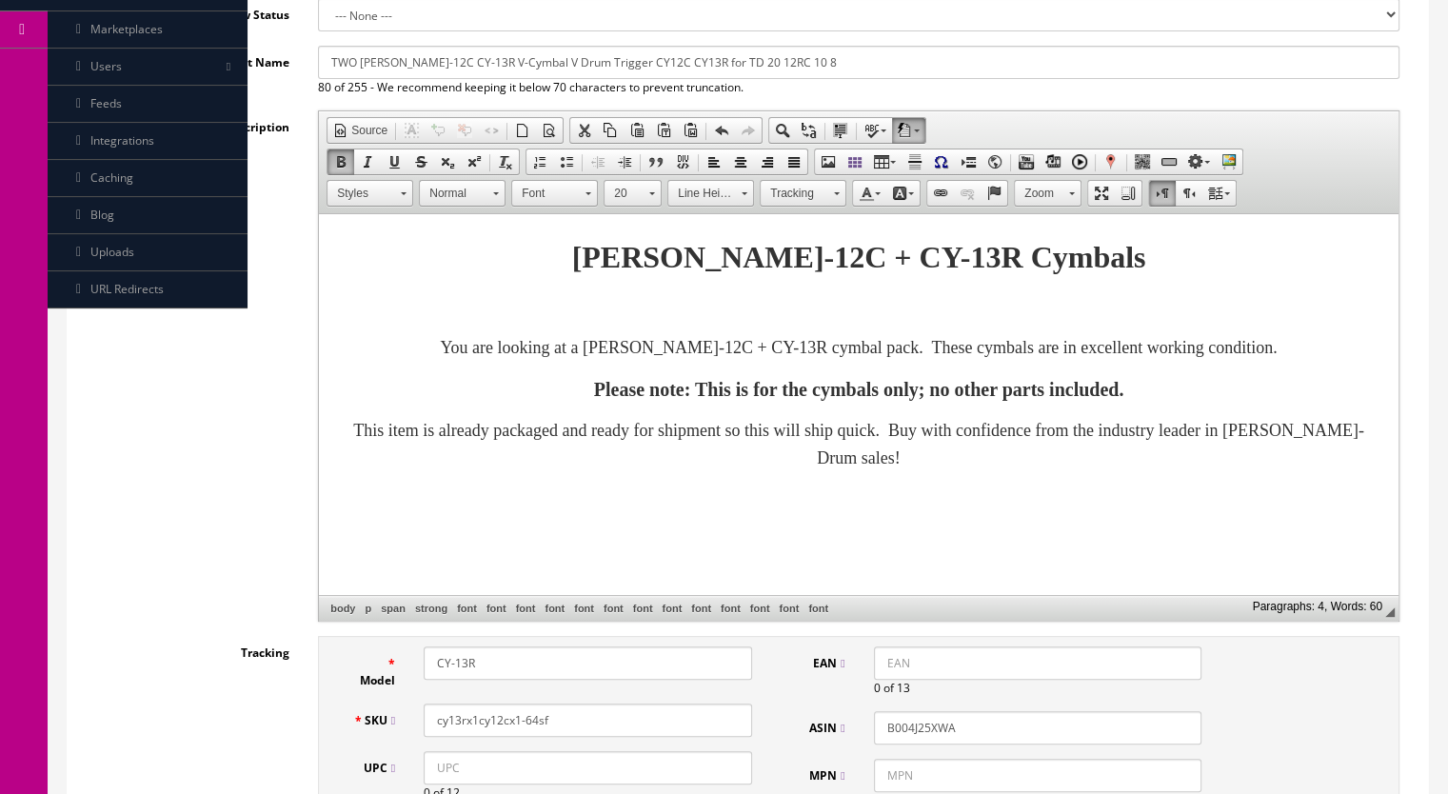
scroll to position [190, 0]
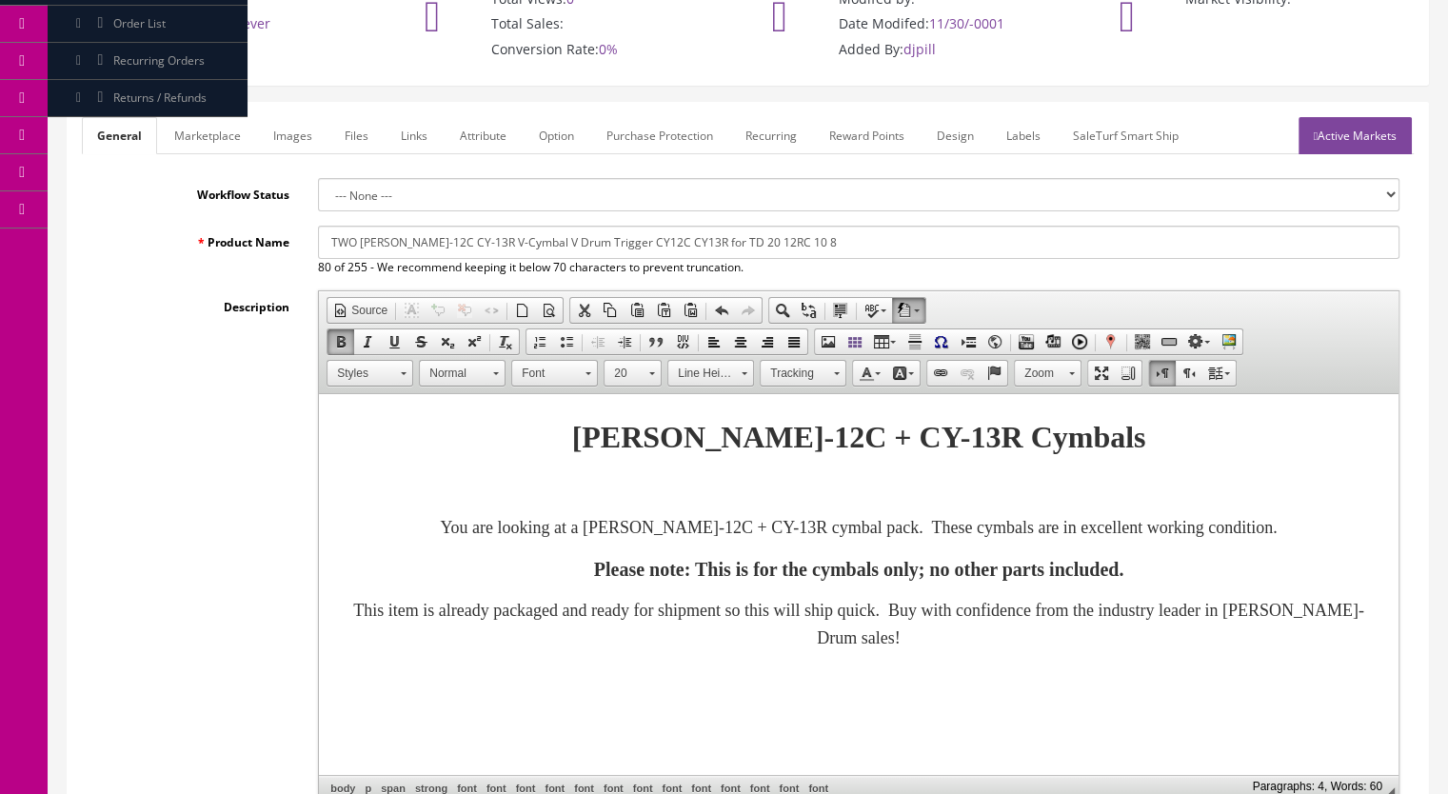
type input "cy13rx1cy12cx1-64sf"
click at [223, 126] on link "Marketplace" at bounding box center [207, 135] width 97 height 37
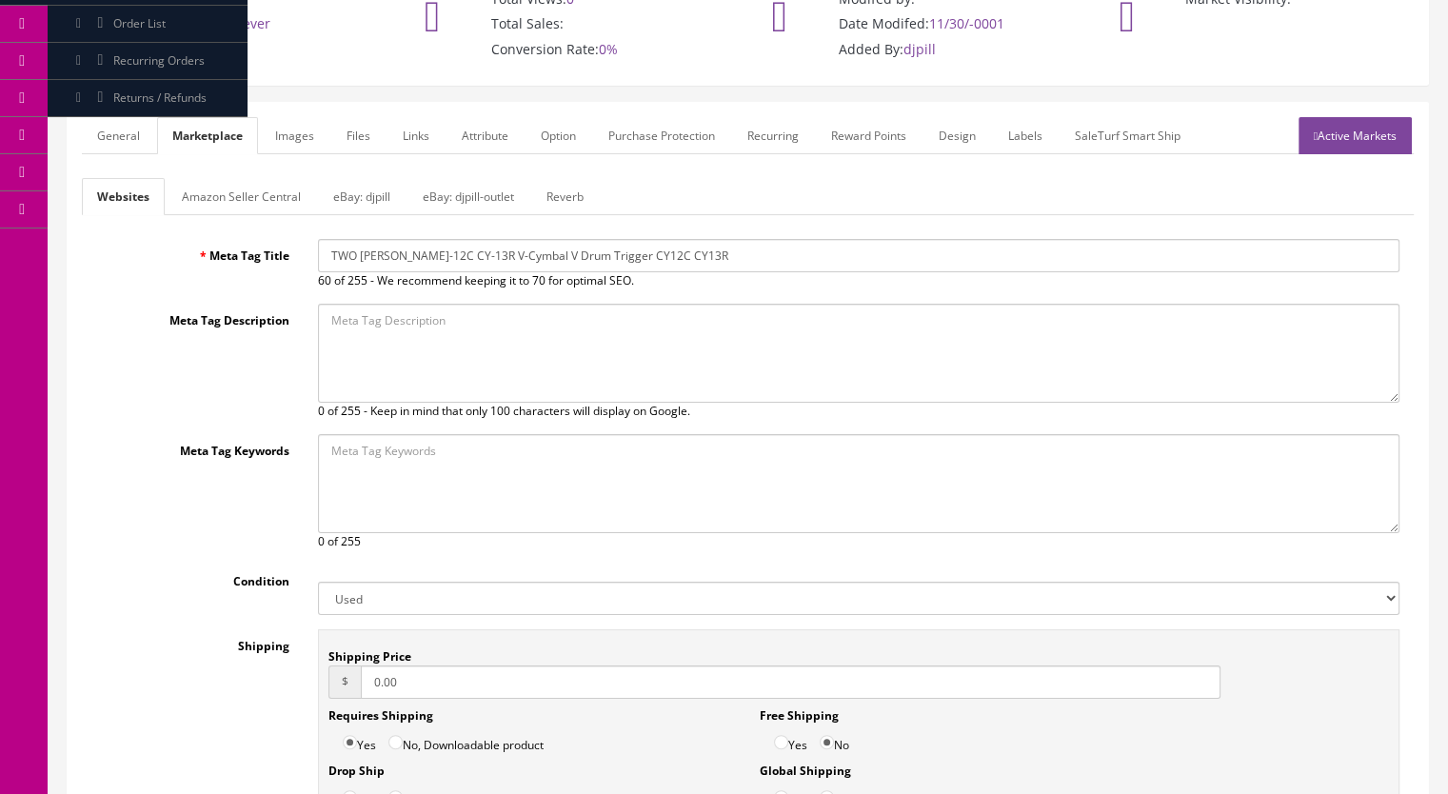
click at [581, 195] on link "Reverb" at bounding box center [565, 196] width 68 height 37
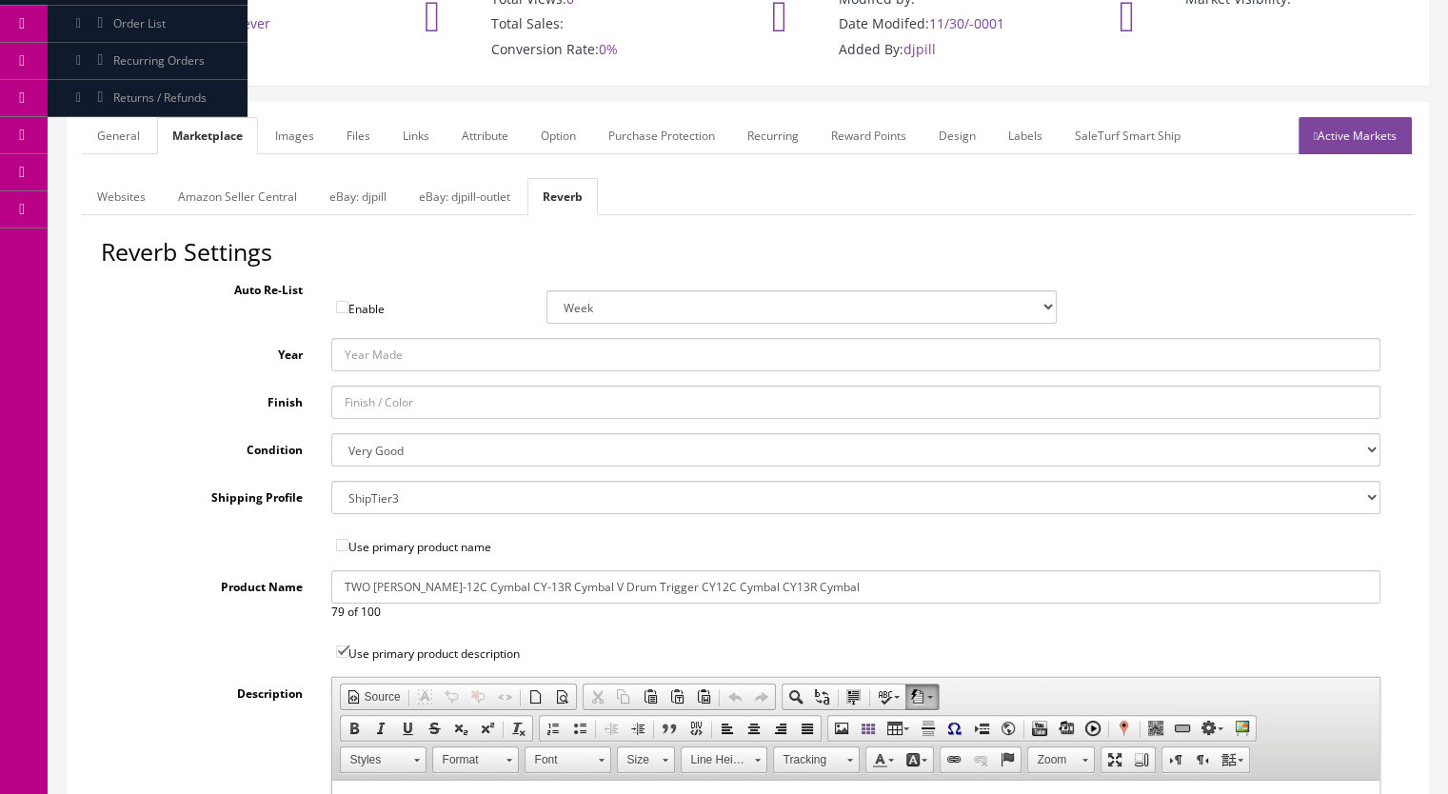
click at [297, 131] on link "Images" at bounding box center [294, 135] width 69 height 37
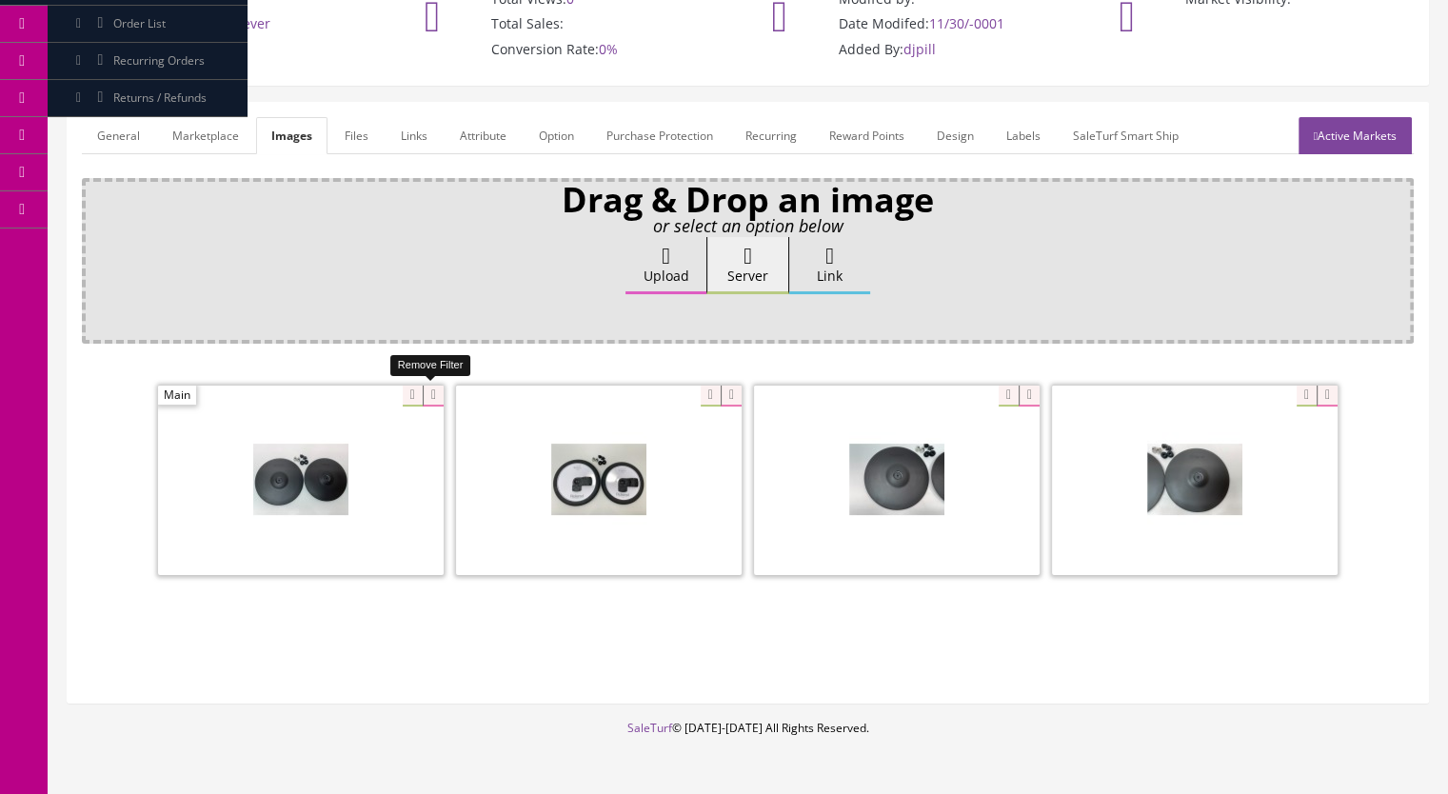
click at [431, 390] on icon at bounding box center [433, 396] width 21 height 21
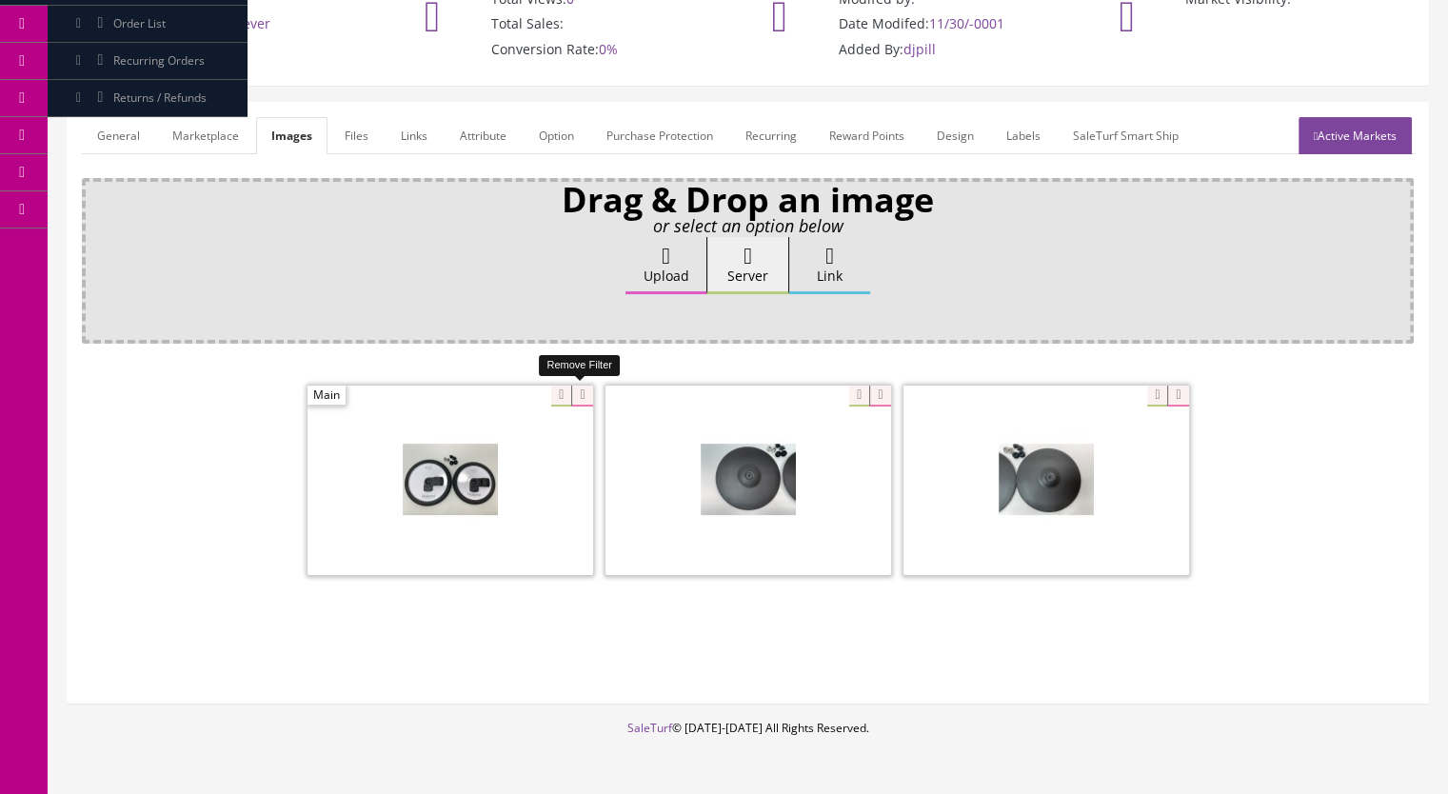
click at [571, 390] on icon at bounding box center [581, 396] width 21 height 21
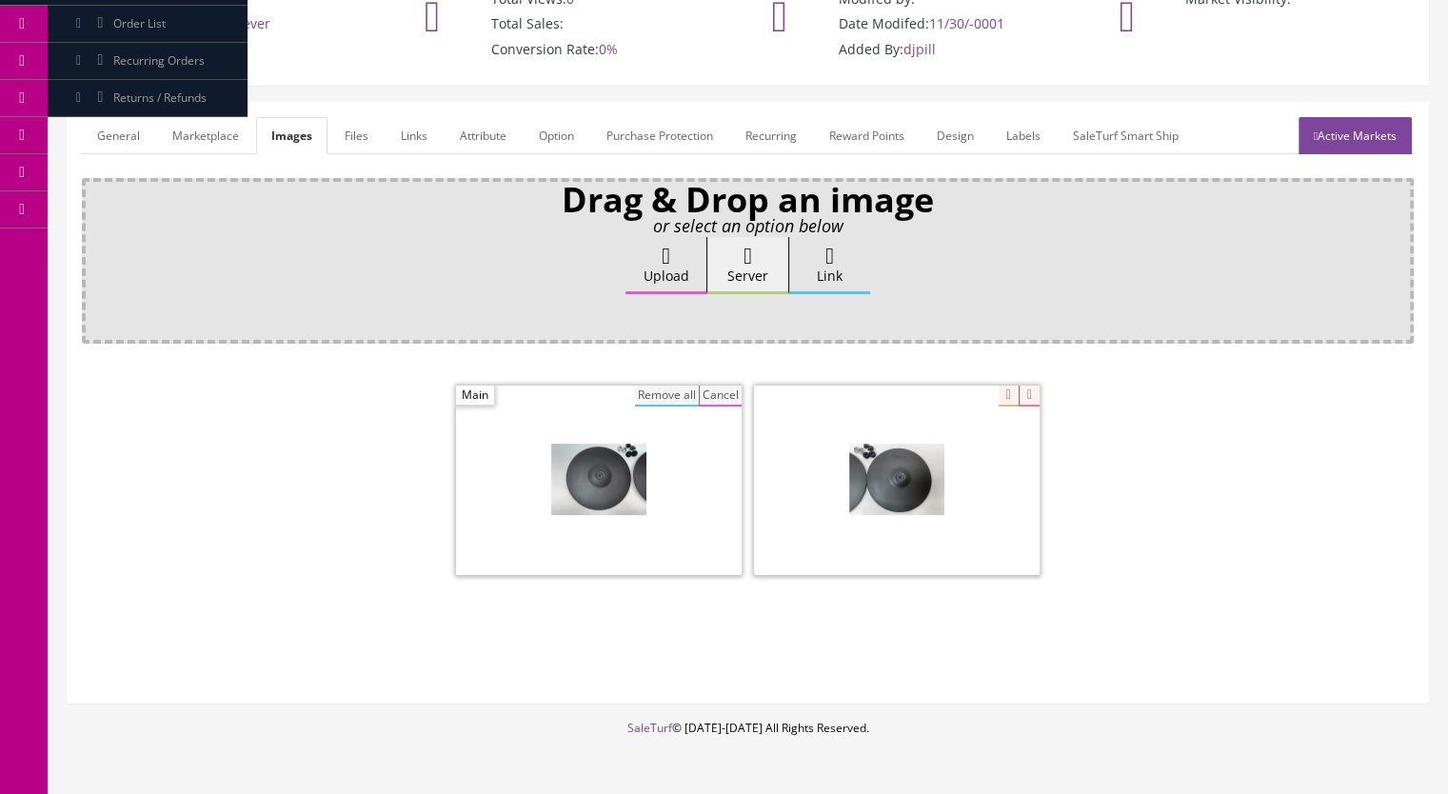
click at [676, 400] on button "Remove all" at bounding box center [667, 396] width 64 height 21
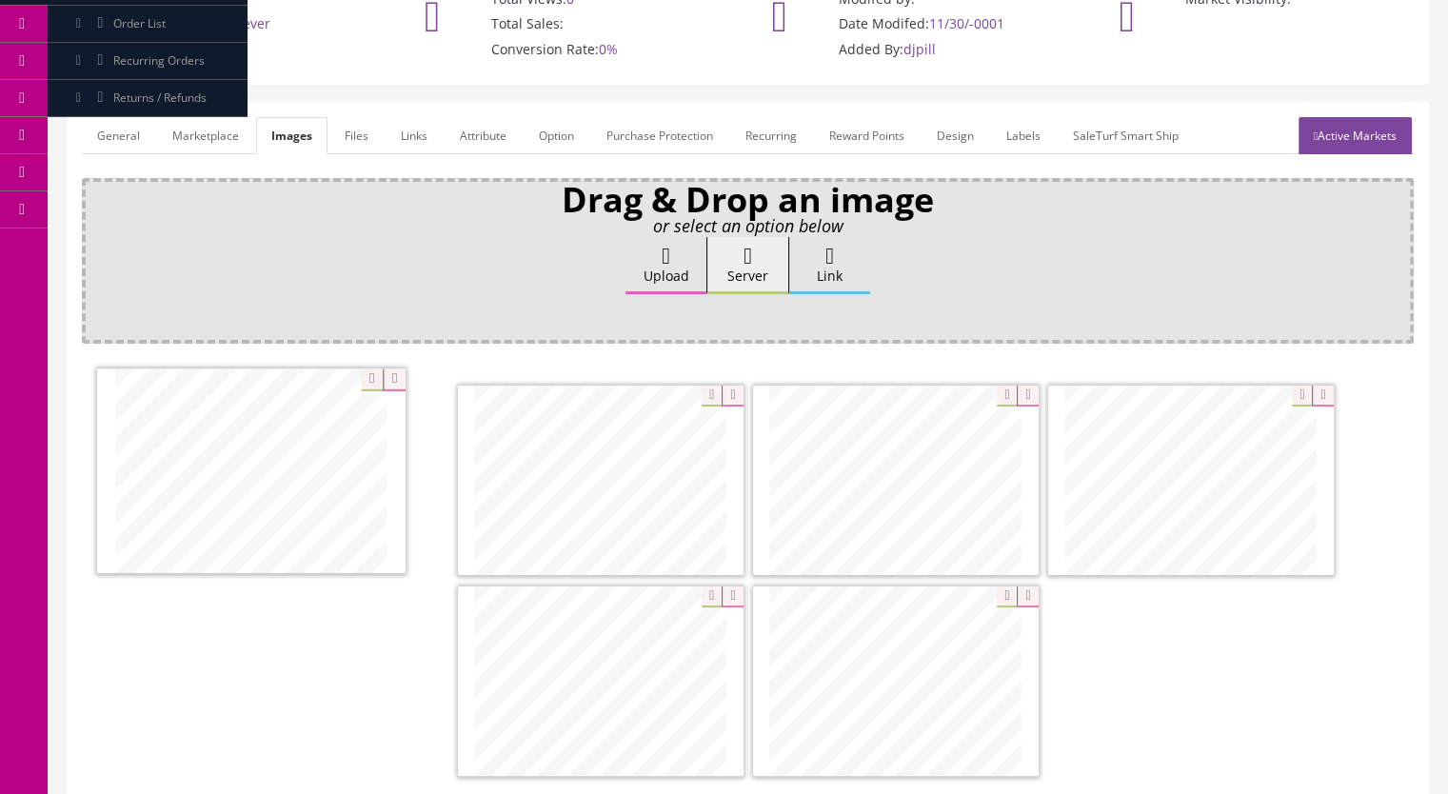
drag, startPoint x: 893, startPoint y: 506, endPoint x: 253, endPoint y: 500, distance: 639.7
drag, startPoint x: 962, startPoint y: 717, endPoint x: 685, endPoint y: 505, distance: 348.4
drag, startPoint x: 650, startPoint y: 684, endPoint x: 1238, endPoint y: 487, distance: 619.5
click at [1354, 119] on link "Active Markets" at bounding box center [1354, 135] width 113 height 37
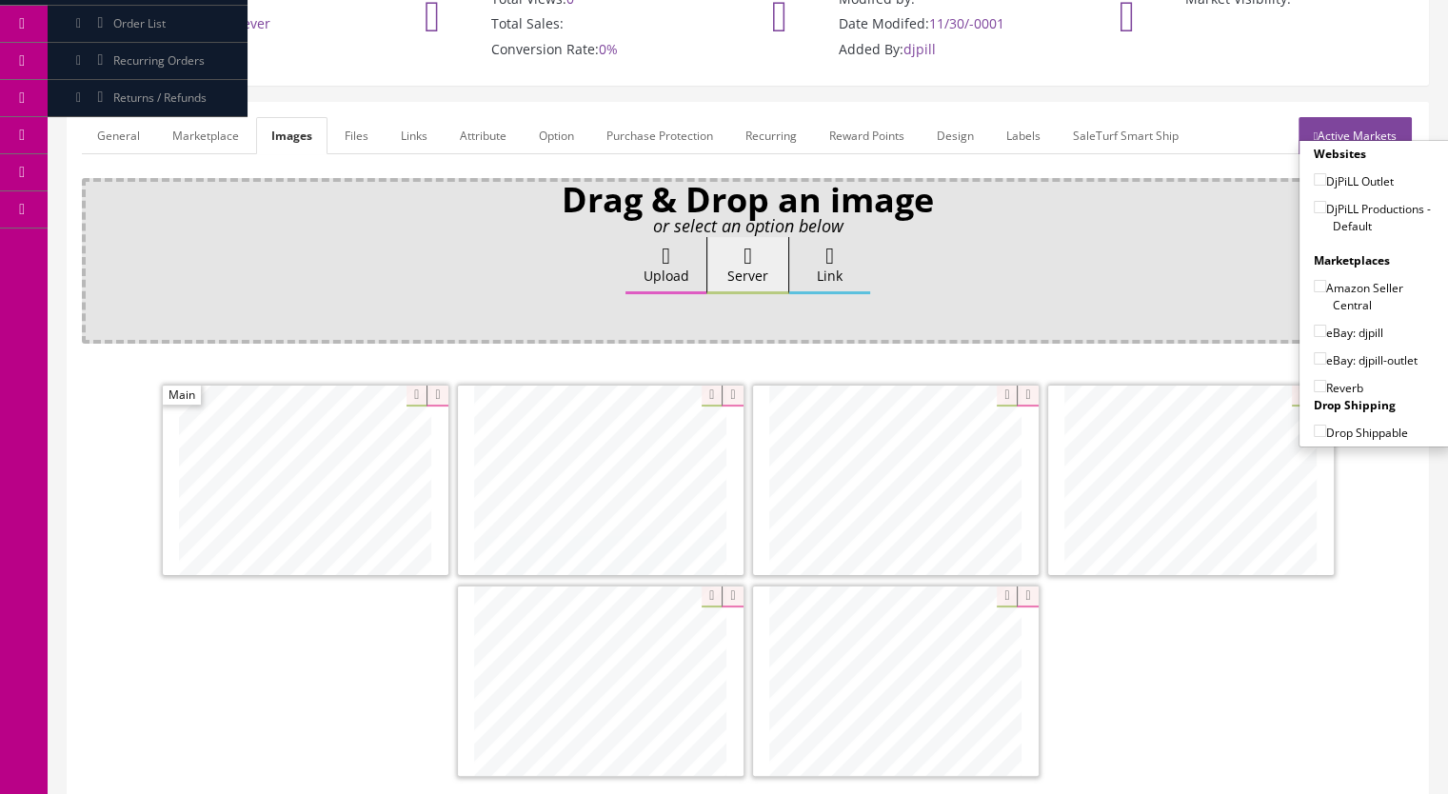
click at [1314, 203] on input"] "DjPiLL Productions - Default" at bounding box center [1320, 207] width 12 height 12
checkbox input"] "true"
click at [1314, 325] on input"] "eBay: djpill" at bounding box center [1320, 331] width 12 height 12
checkbox input"] "true"
click at [1314, 383] on input"] "Reverb" at bounding box center [1320, 386] width 12 height 12
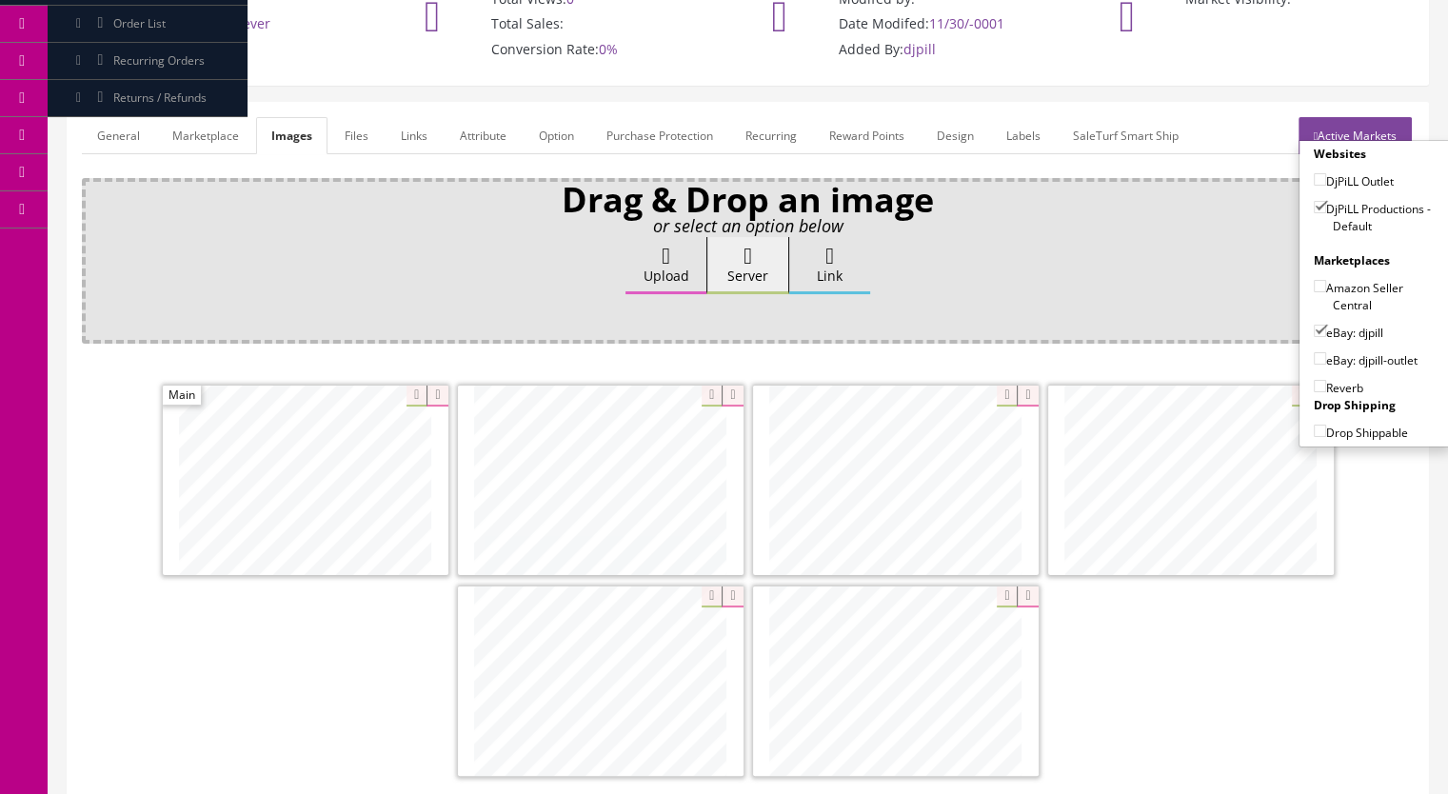
checkbox input"] "true"
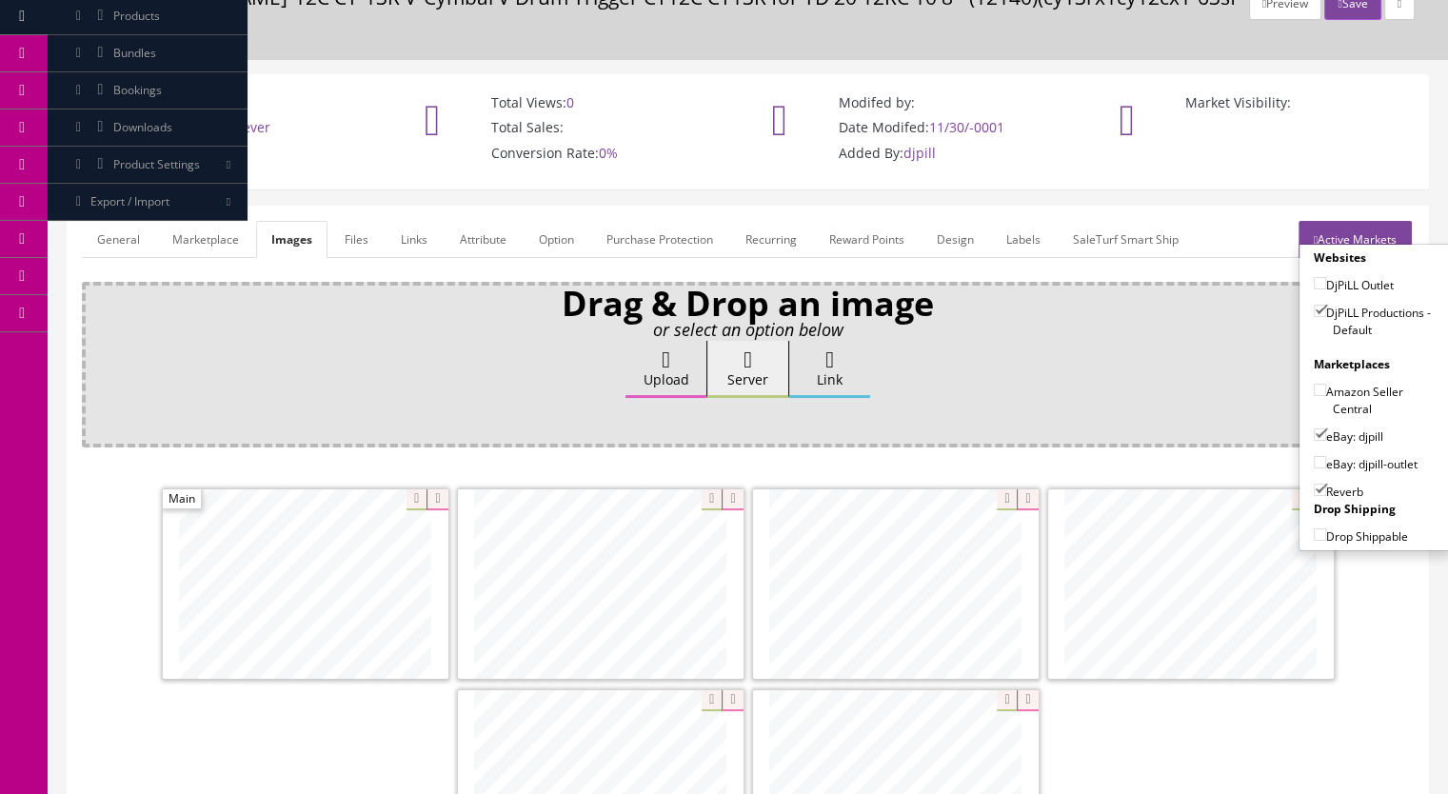
scroll to position [0, 0]
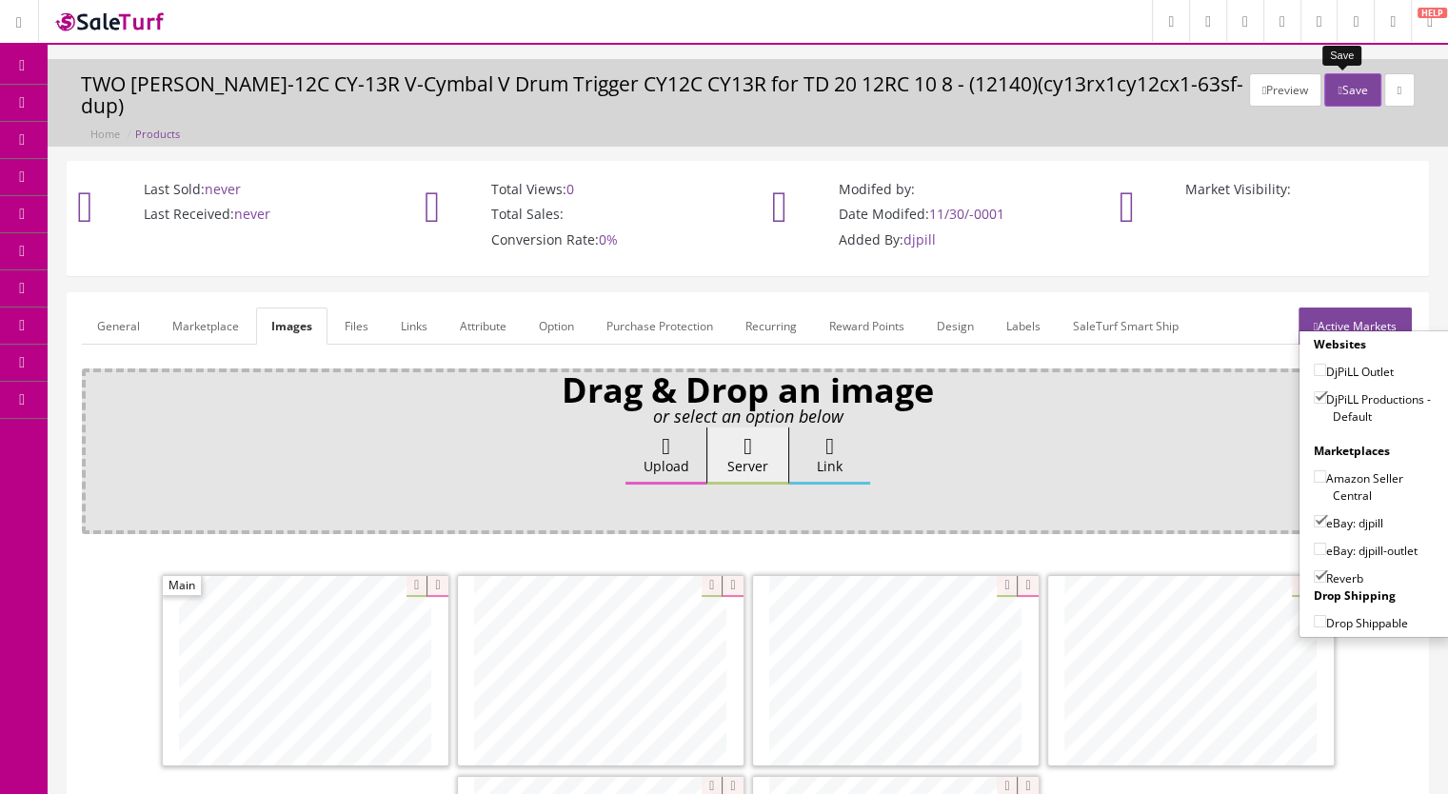
click at [1337, 81] on button "Save" at bounding box center [1352, 89] width 56 height 33
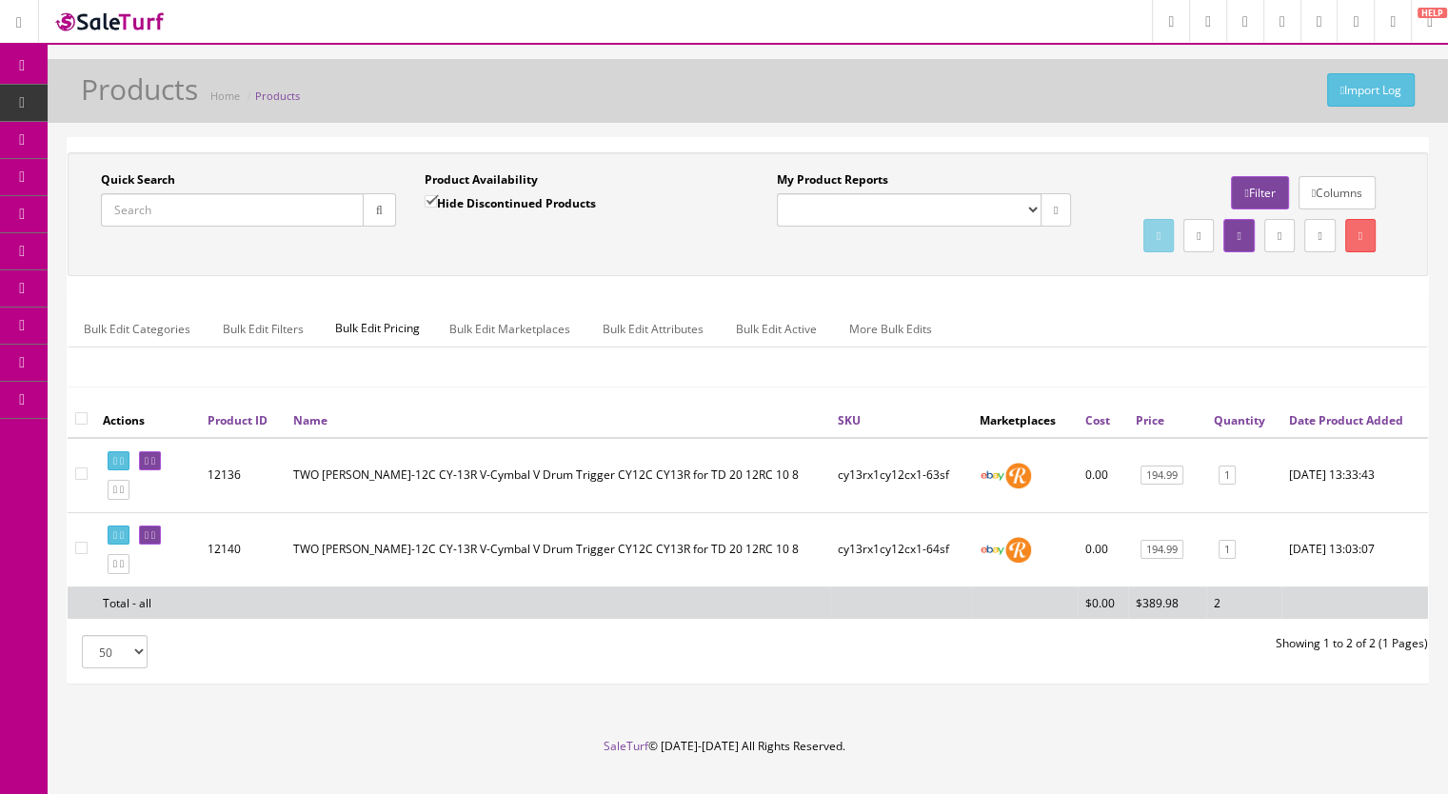
click at [184, 207] on input "Quick Search" at bounding box center [232, 209] width 263 height 33
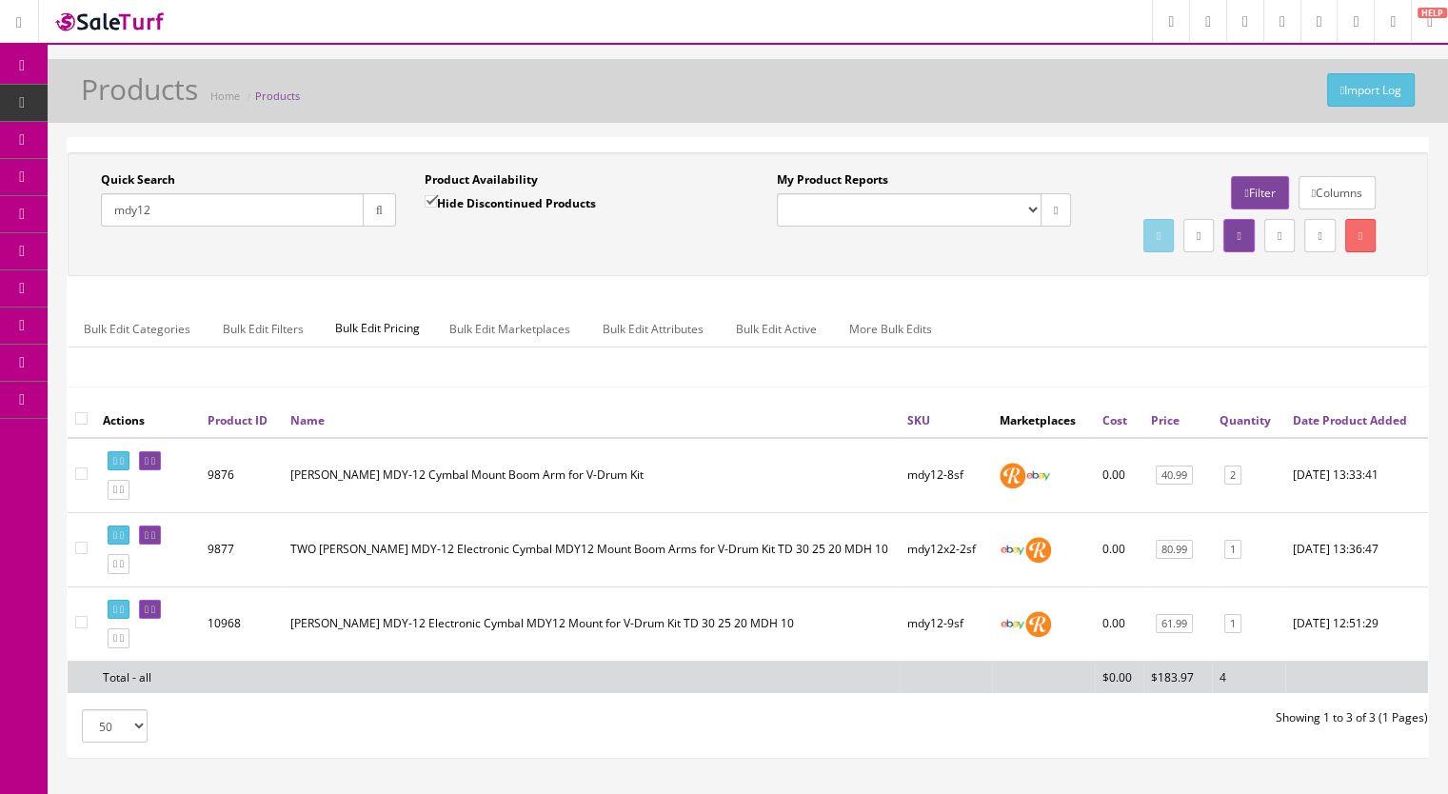
type input "mdy12"
click at [110, 97] on icon at bounding box center [110, 101] width 20 height 15
click at [143, 195] on input "Quick Search" at bounding box center [232, 209] width 263 height 33
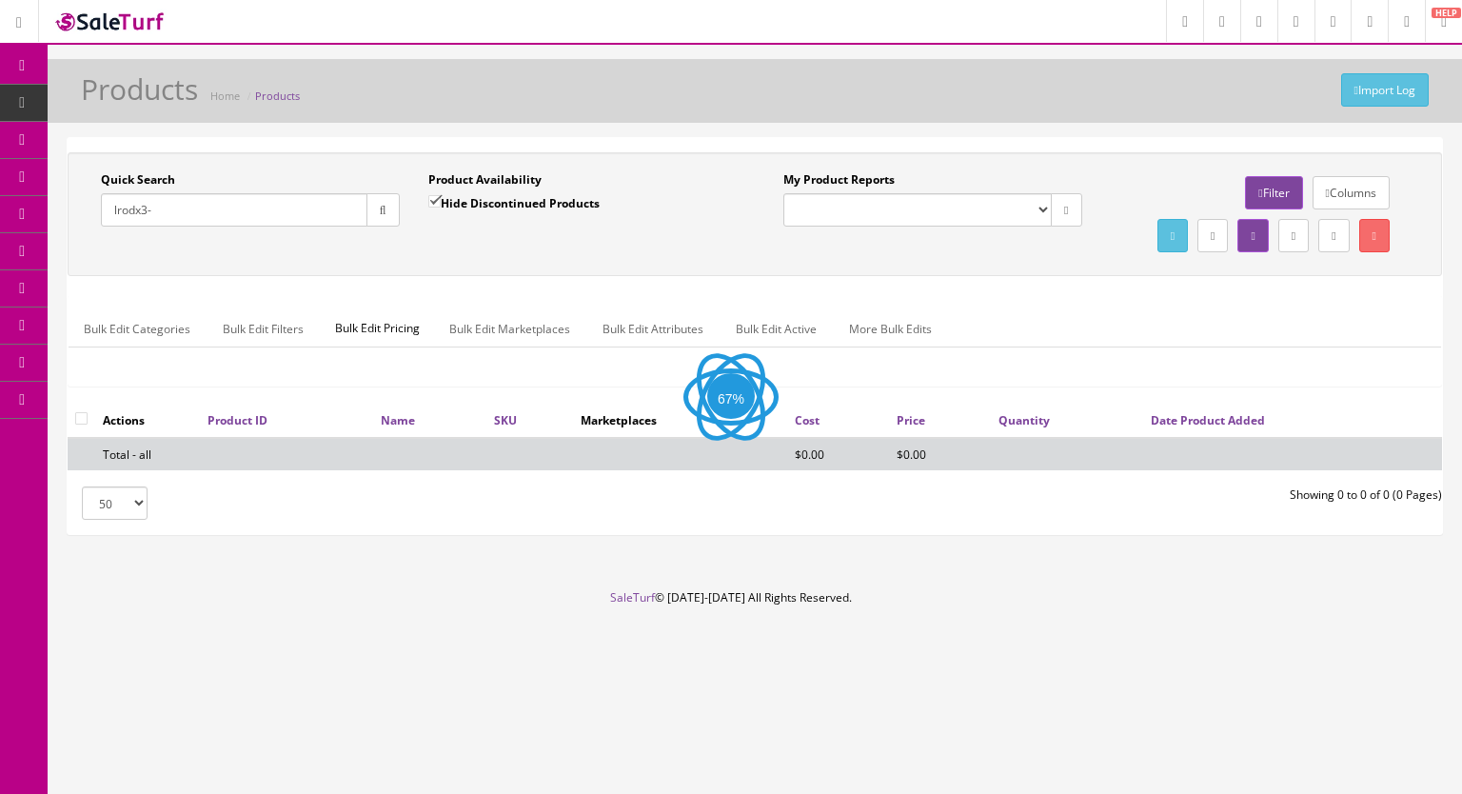
type input "lrodx3-"
drag, startPoint x: 445, startPoint y: 201, endPoint x: 430, endPoint y: 199, distance: 14.4
click at [438, 201] on label "Hide Discontinued Products" at bounding box center [513, 202] width 171 height 19
click at [439, 200] on input "Hide Discontinued Products" at bounding box center [434, 201] width 12 height 12
checkbox input "false"
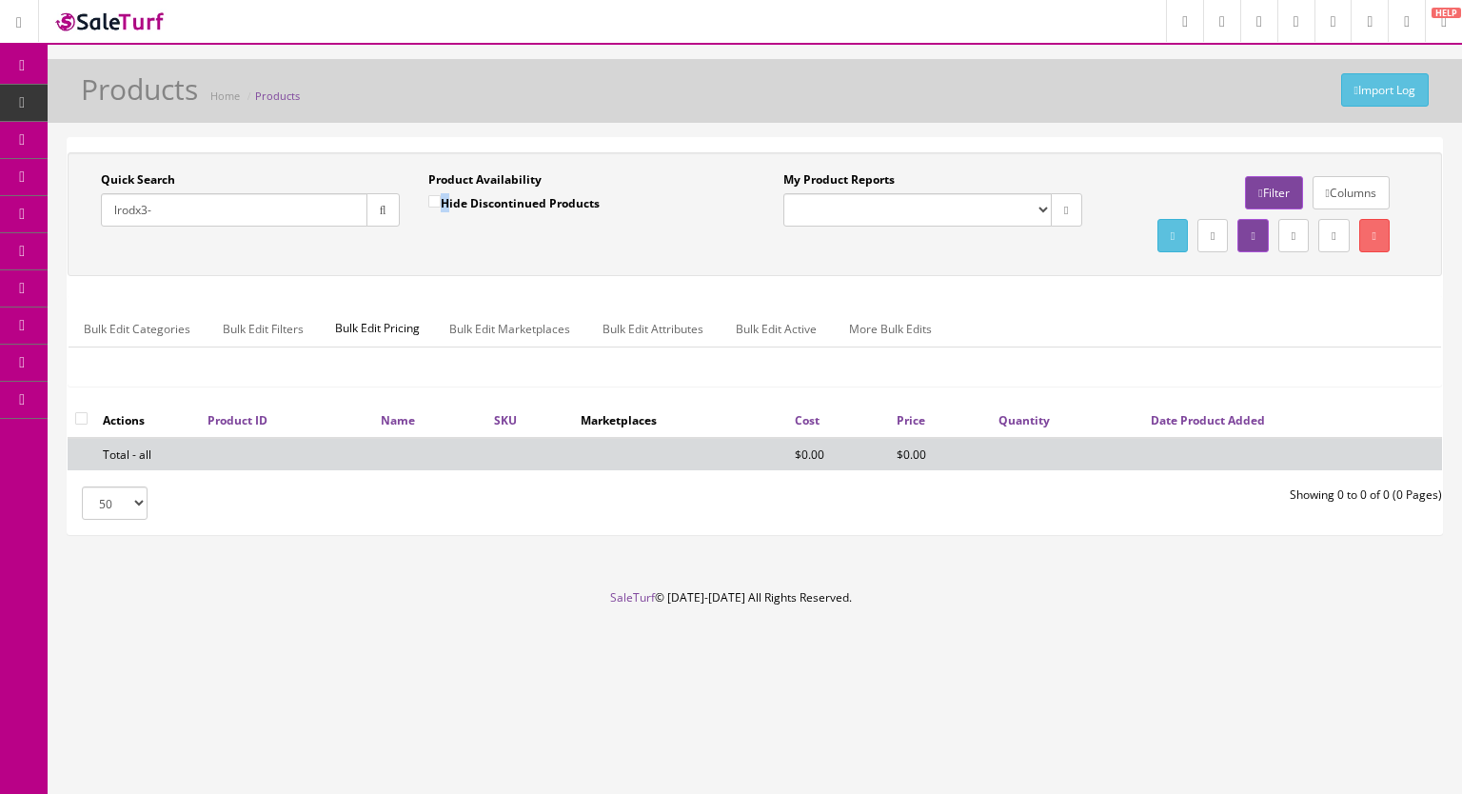
click at [367, 214] on button "button" at bounding box center [382, 209] width 33 height 33
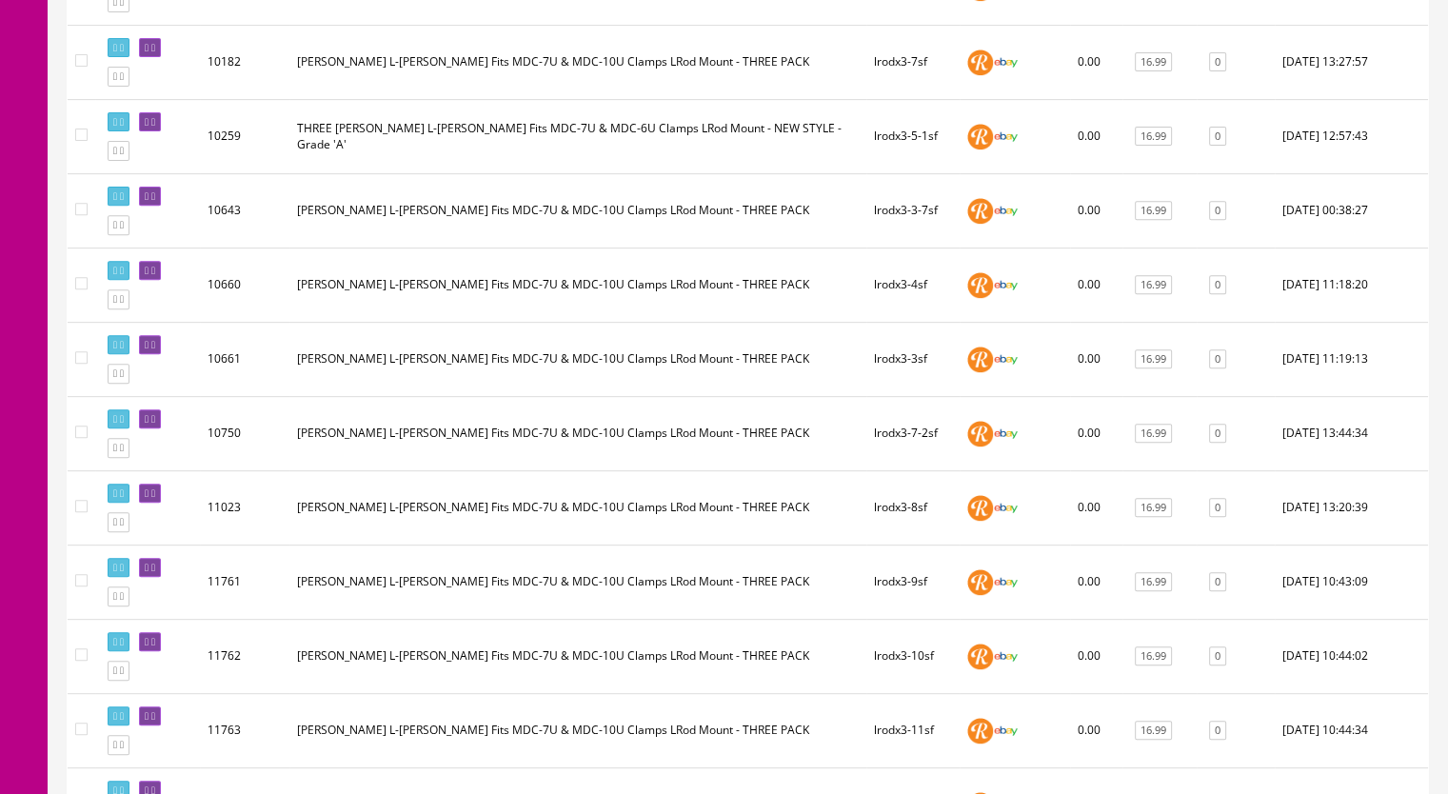
scroll to position [648, 0]
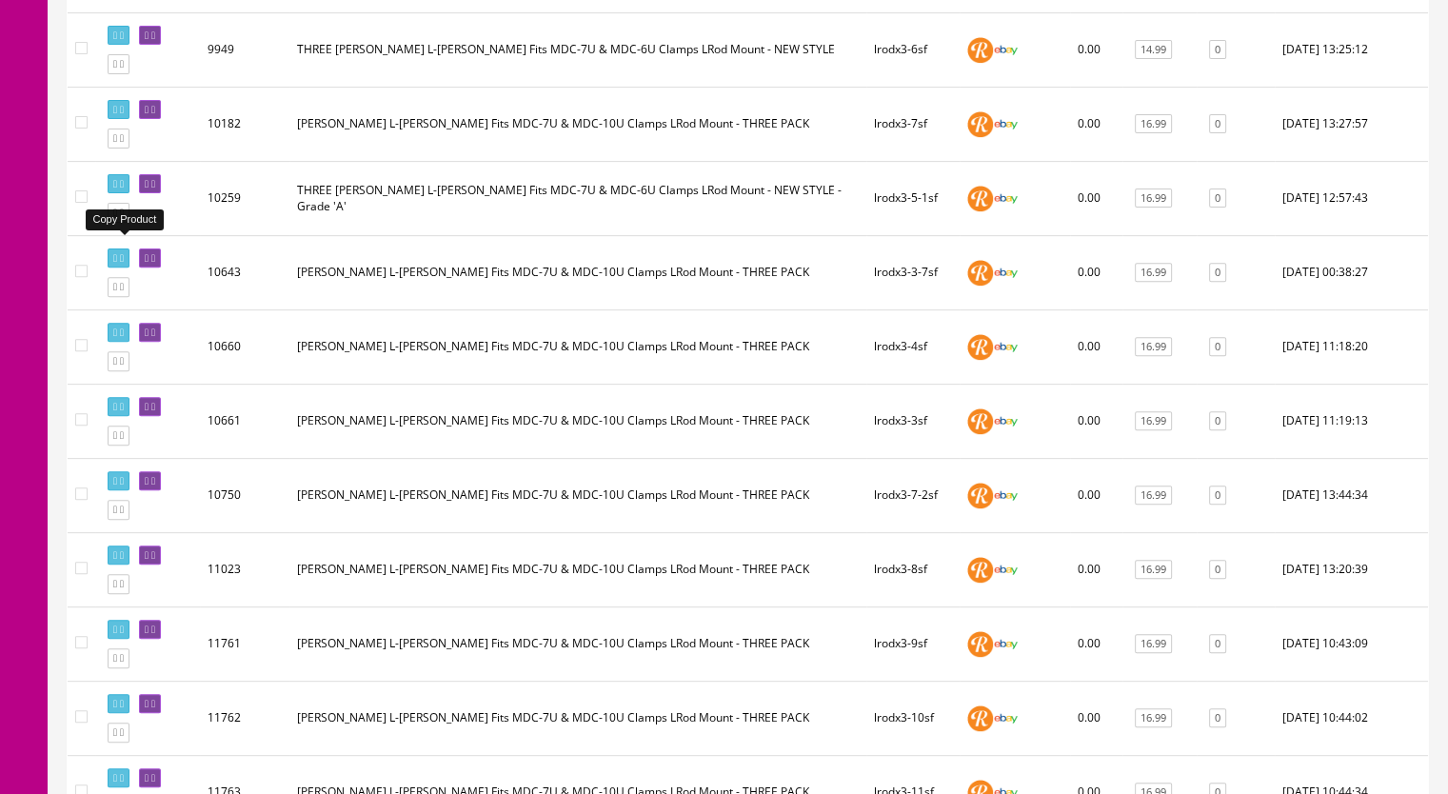
click at [124, 218] on icon at bounding box center [122, 213] width 4 height 10
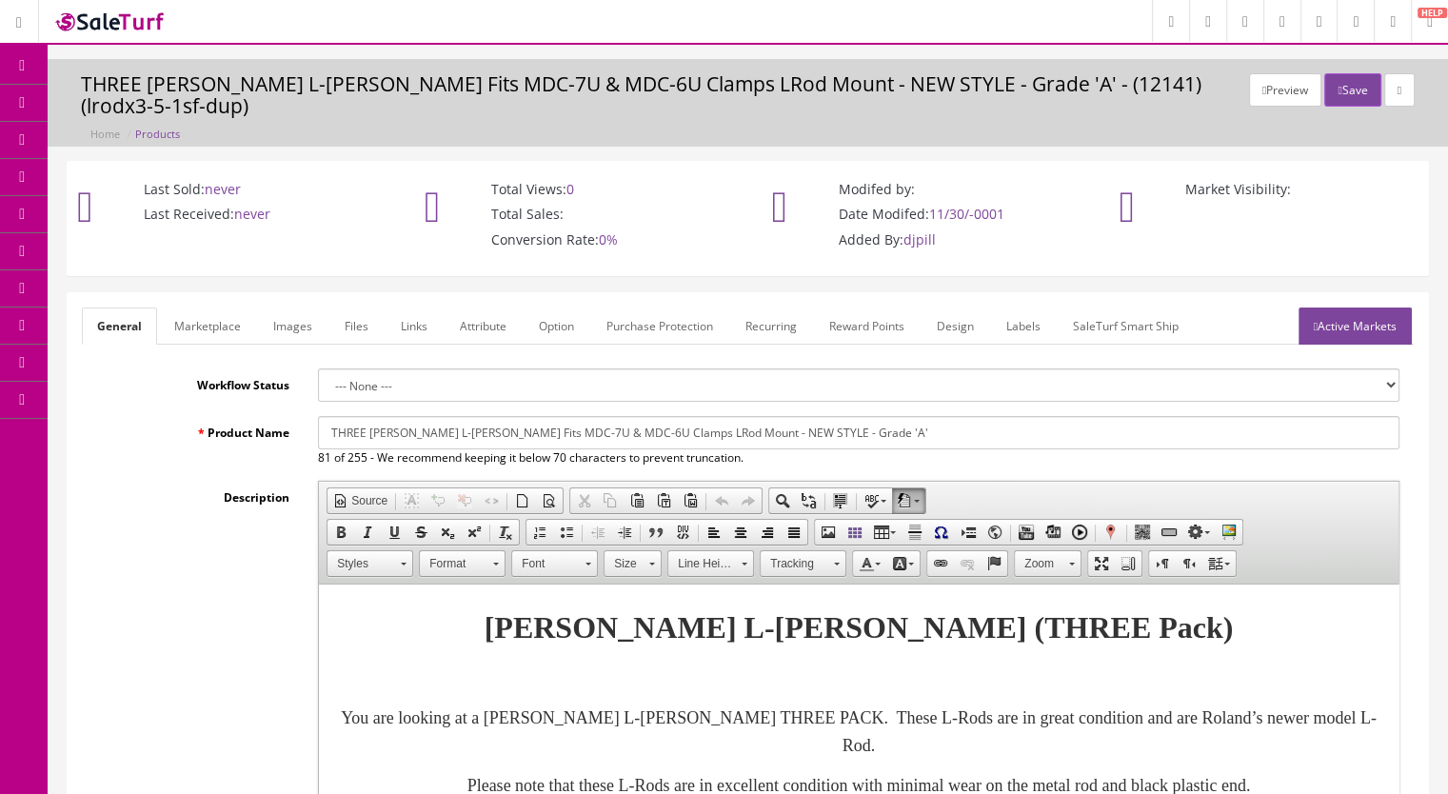
drag, startPoint x: 813, startPoint y: 417, endPoint x: 746, endPoint y: 429, distance: 67.8
click at [746, 429] on div "THREE [PERSON_NAME] L-[PERSON_NAME] Fits MDC-7U & MDC-6U Clamps LRod Mount - NE…" at bounding box center [859, 441] width 1110 height 50
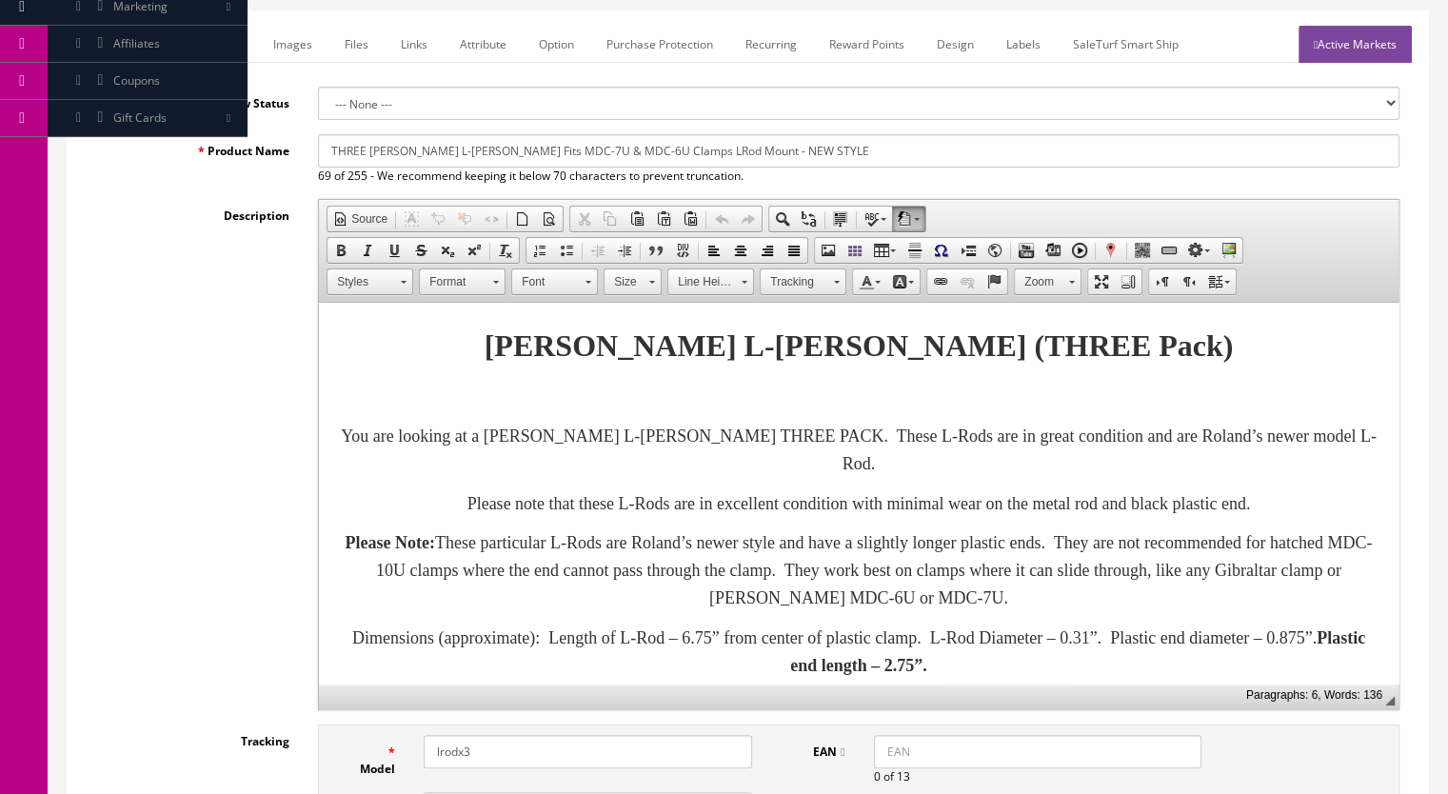
scroll to position [286, 0]
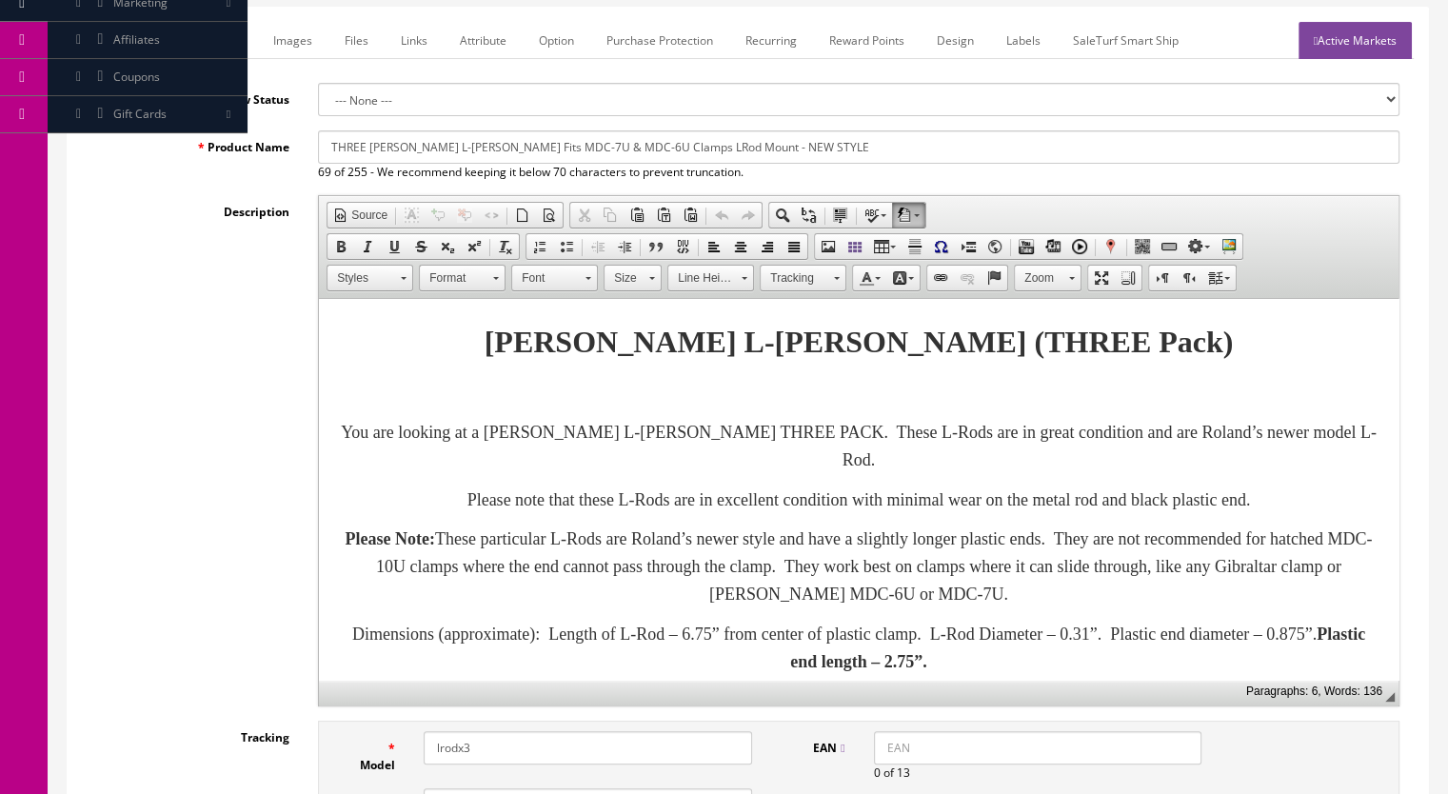
type input "THREE [PERSON_NAME] L-[PERSON_NAME] Fits MDC-7U & MDC-6U Clamps LRod Mount - NE…"
drag, startPoint x: 953, startPoint y: 436, endPoint x: 987, endPoint y: 436, distance: 34.3
click at [987, 436] on font "You are looking at a Roland L-Rod THREE PACK. These L-Rods are in great conditi…" at bounding box center [859, 446] width 1036 height 47
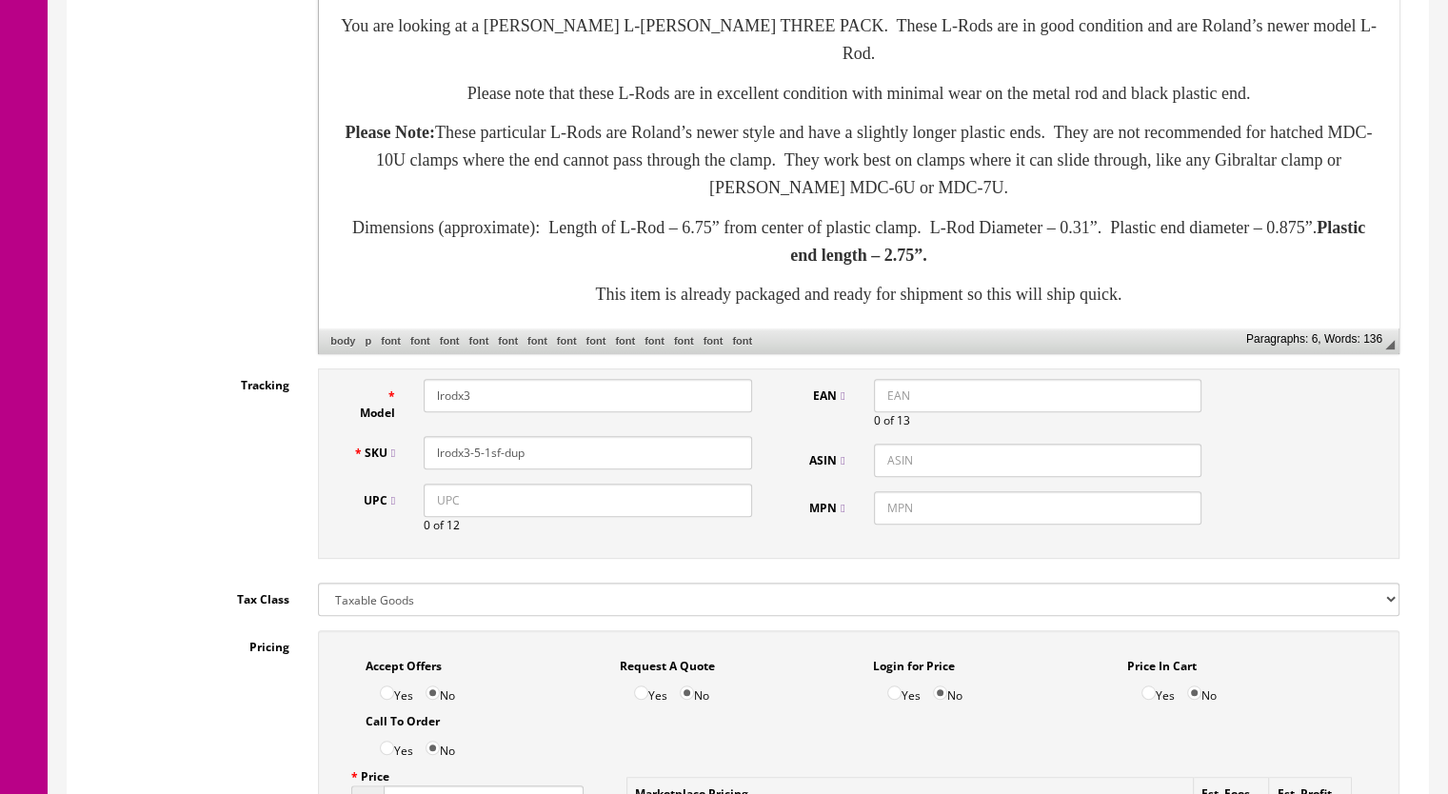
scroll to position [666, 0]
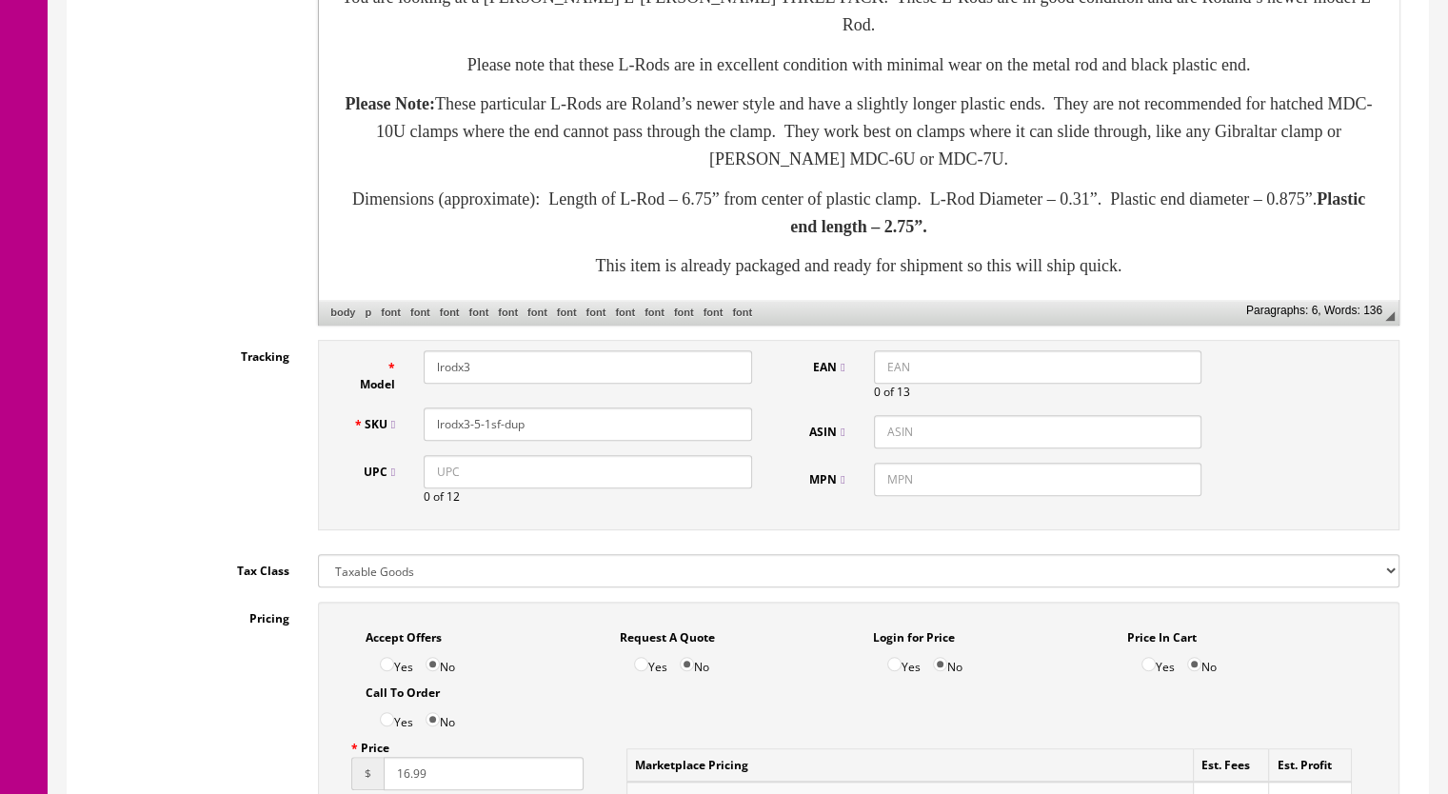
drag, startPoint x: 543, startPoint y: 397, endPoint x: 472, endPoint y: 416, distance: 73.0
click at [472, 416] on input "lrodx3-5-1sf-dup" at bounding box center [588, 423] width 328 height 33
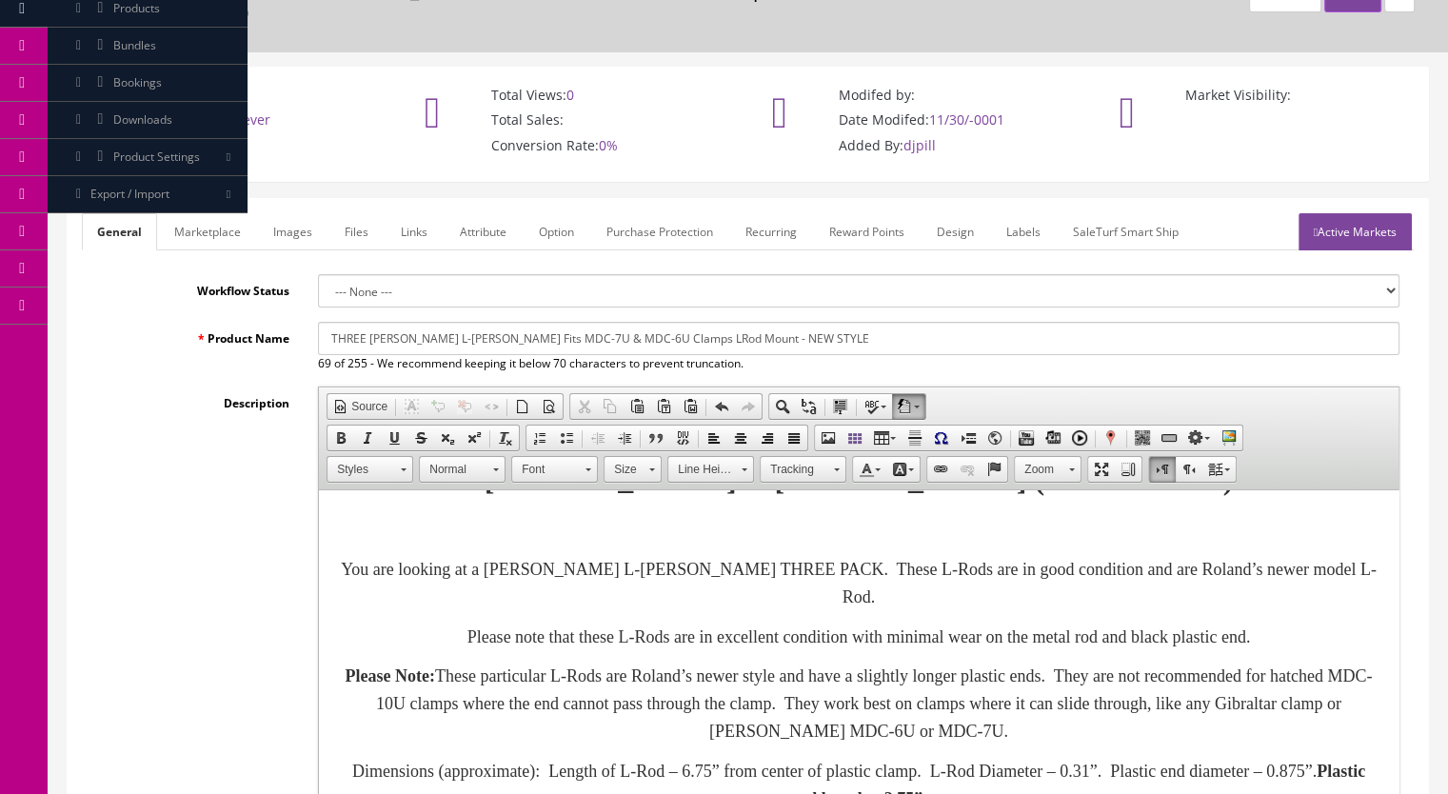
scroll to position [0, 0]
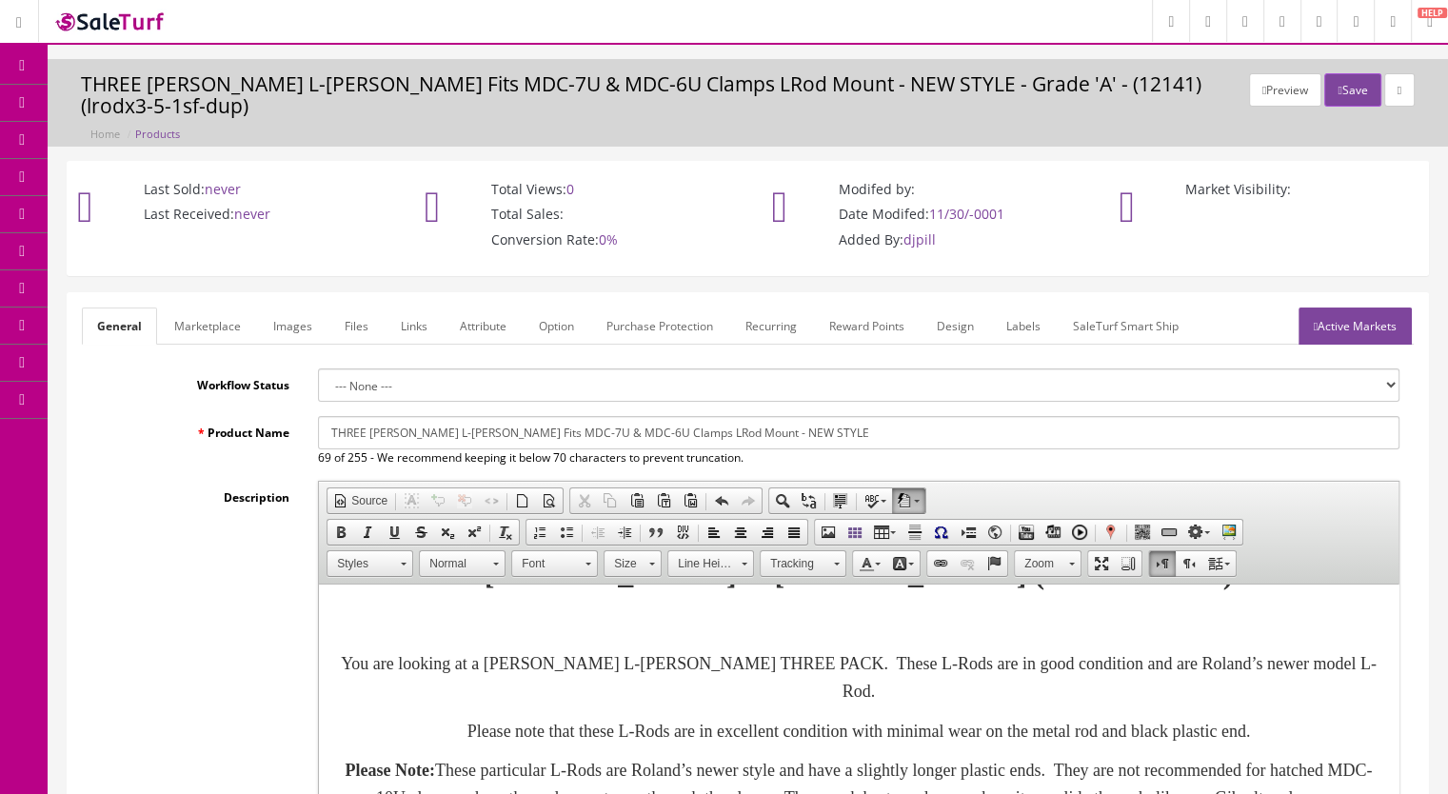
type input "lrodx3-13sf"
click at [191, 307] on link "Marketplace" at bounding box center [207, 325] width 97 height 37
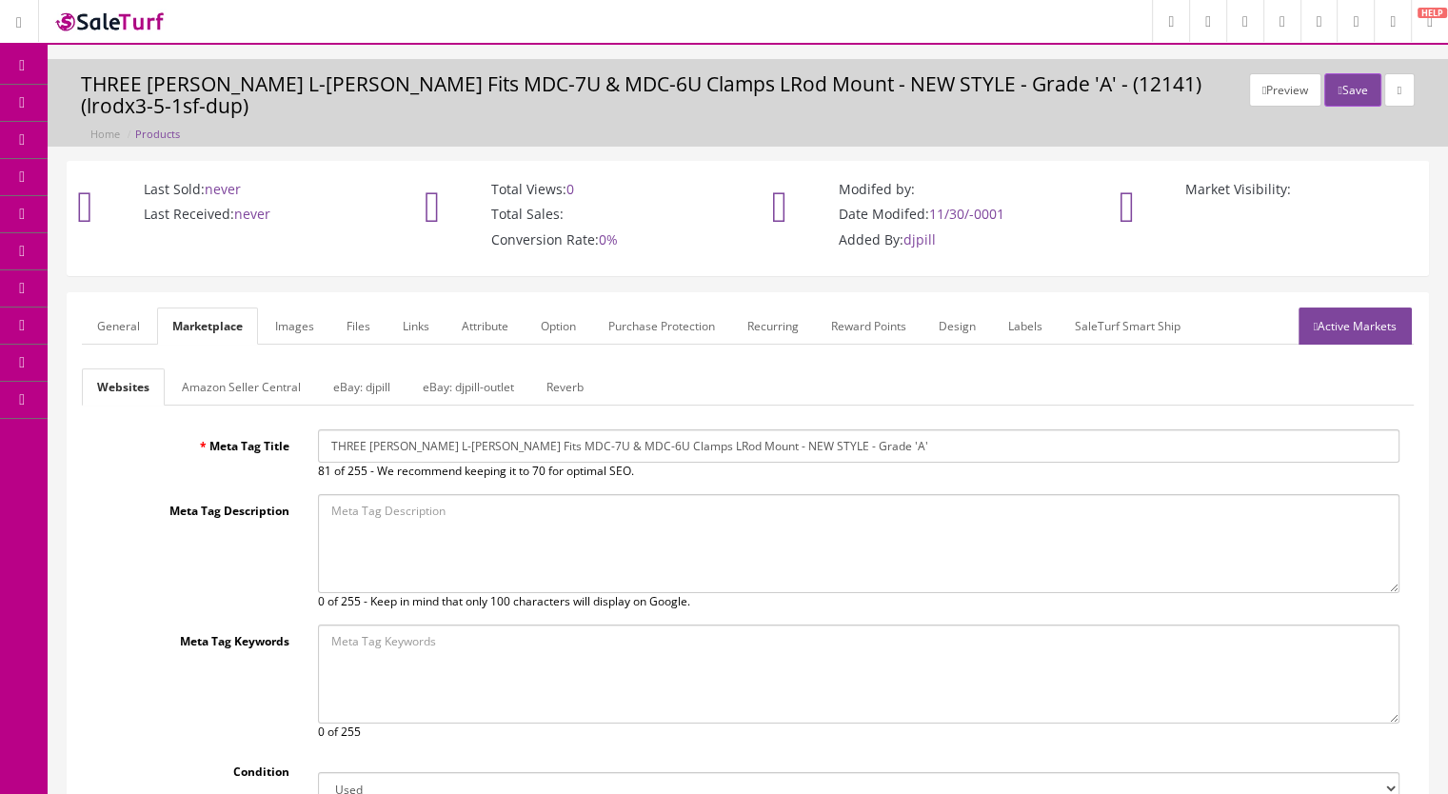
click at [562, 368] on link "Reverb" at bounding box center [565, 386] width 68 height 37
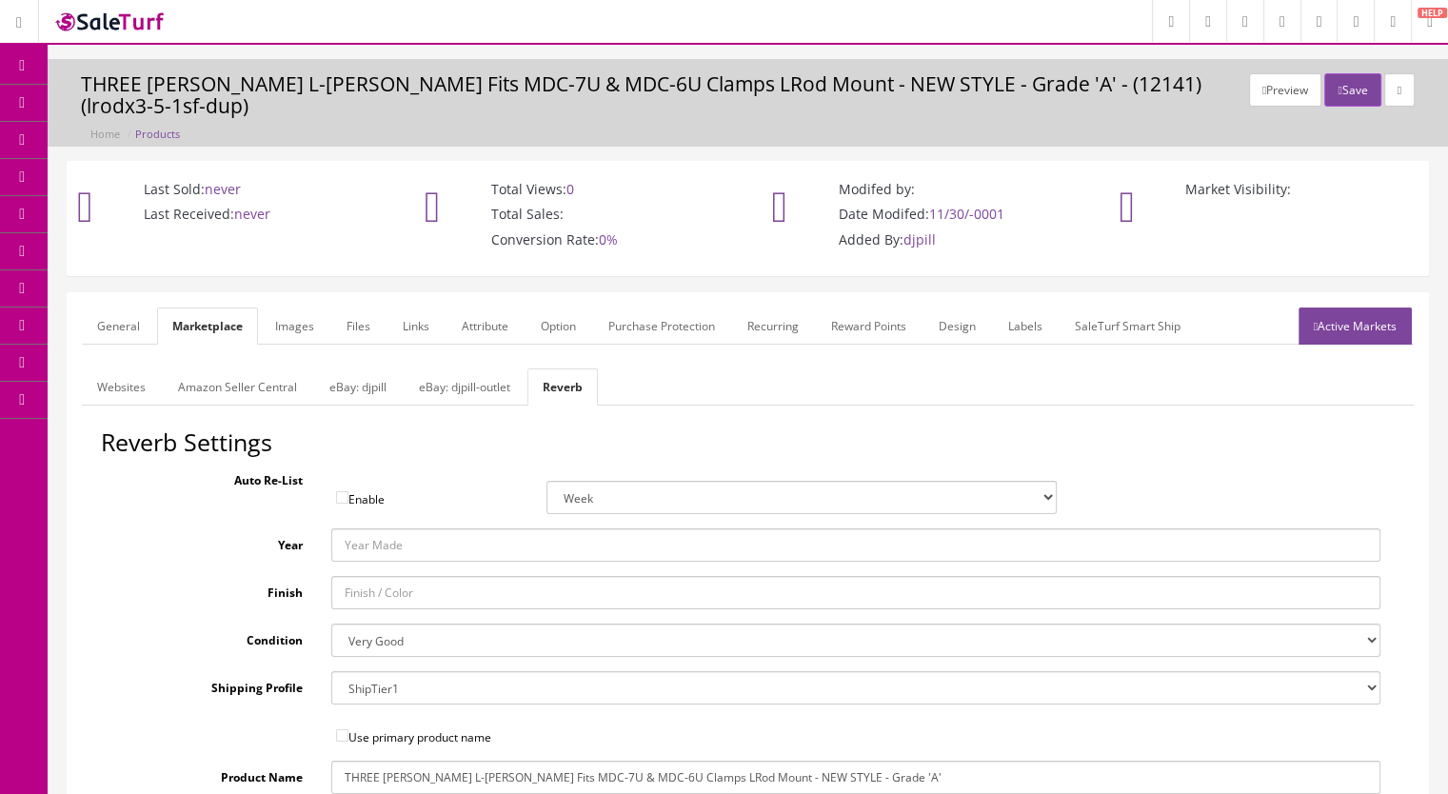
click at [390, 624] on select "Brand New Mint Excellent Very Good Good Fair Poor B-Stock Non Functioning" at bounding box center [856, 640] width 1050 height 33
select select "f7a3f48c-972a-44c6-b01a-0cd27488d3f6"
click at [331, 624] on select "Brand New Mint Excellent Very Good Good Fair Poor B-Stock Non Functioning" at bounding box center [856, 640] width 1050 height 33
click at [292, 307] on link "Images" at bounding box center [294, 325] width 69 height 37
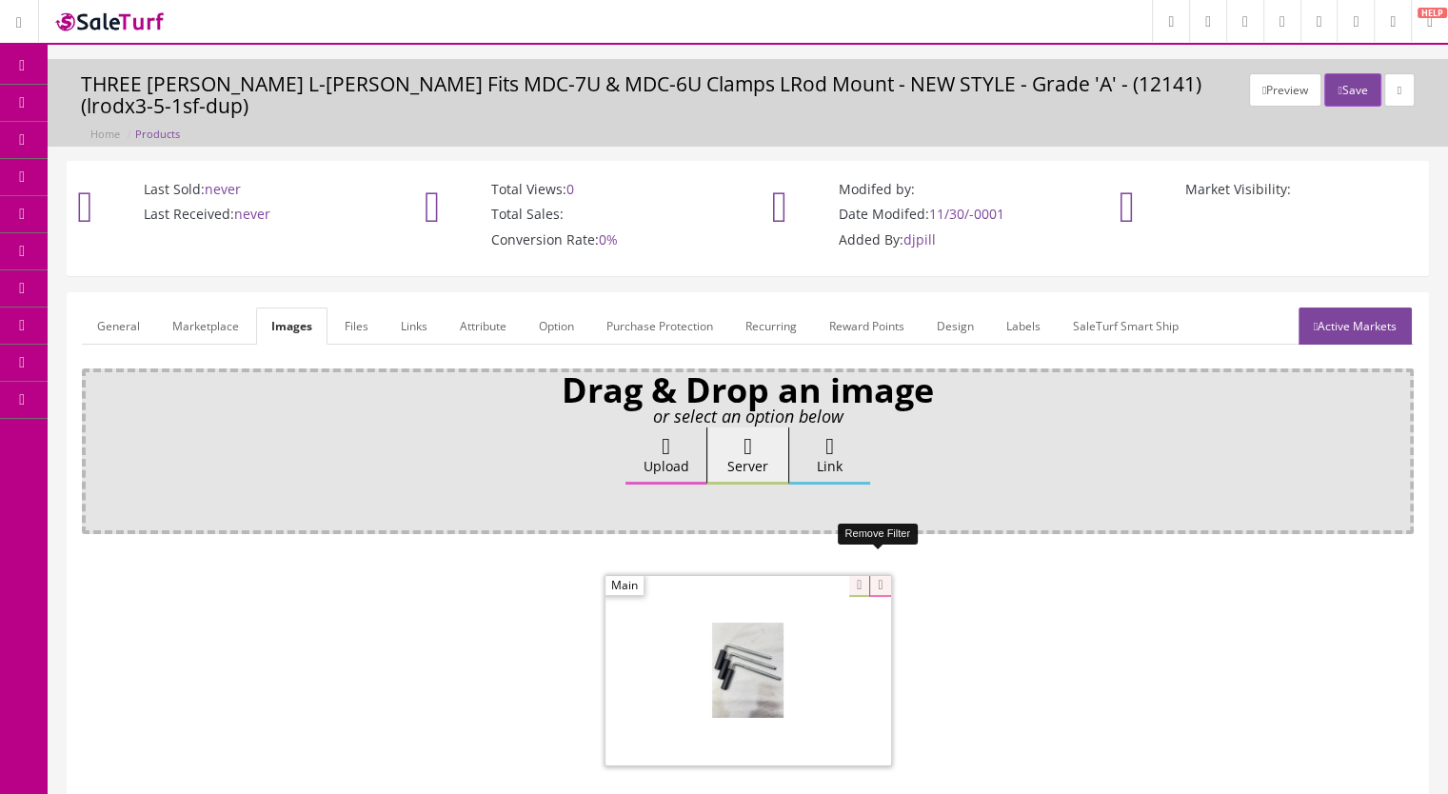
click at [878, 576] on icon at bounding box center [879, 586] width 21 height 21
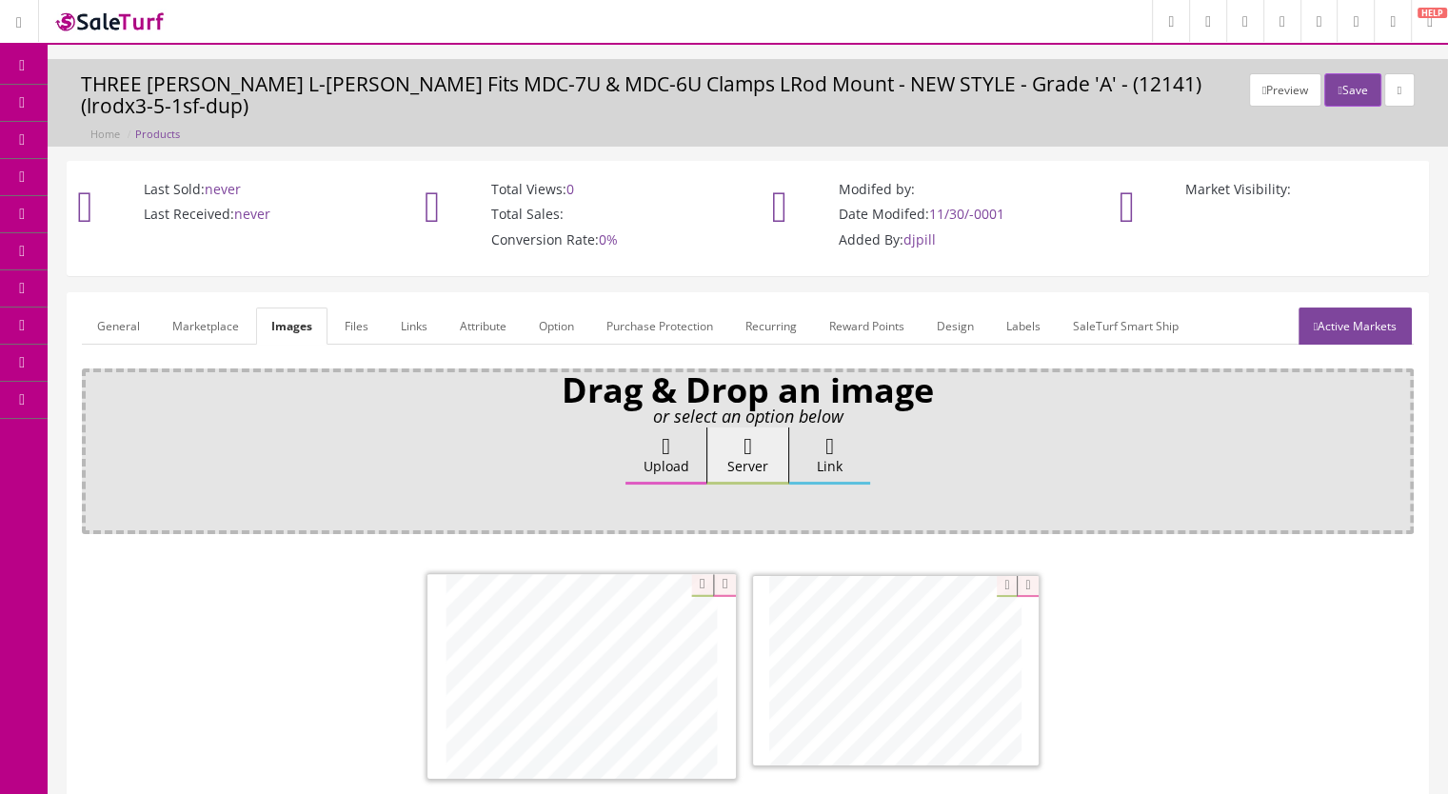
drag, startPoint x: 931, startPoint y: 671, endPoint x: 617, endPoint y: 679, distance: 314.2
click at [221, 307] on link "Marketplace" at bounding box center [205, 325] width 97 height 37
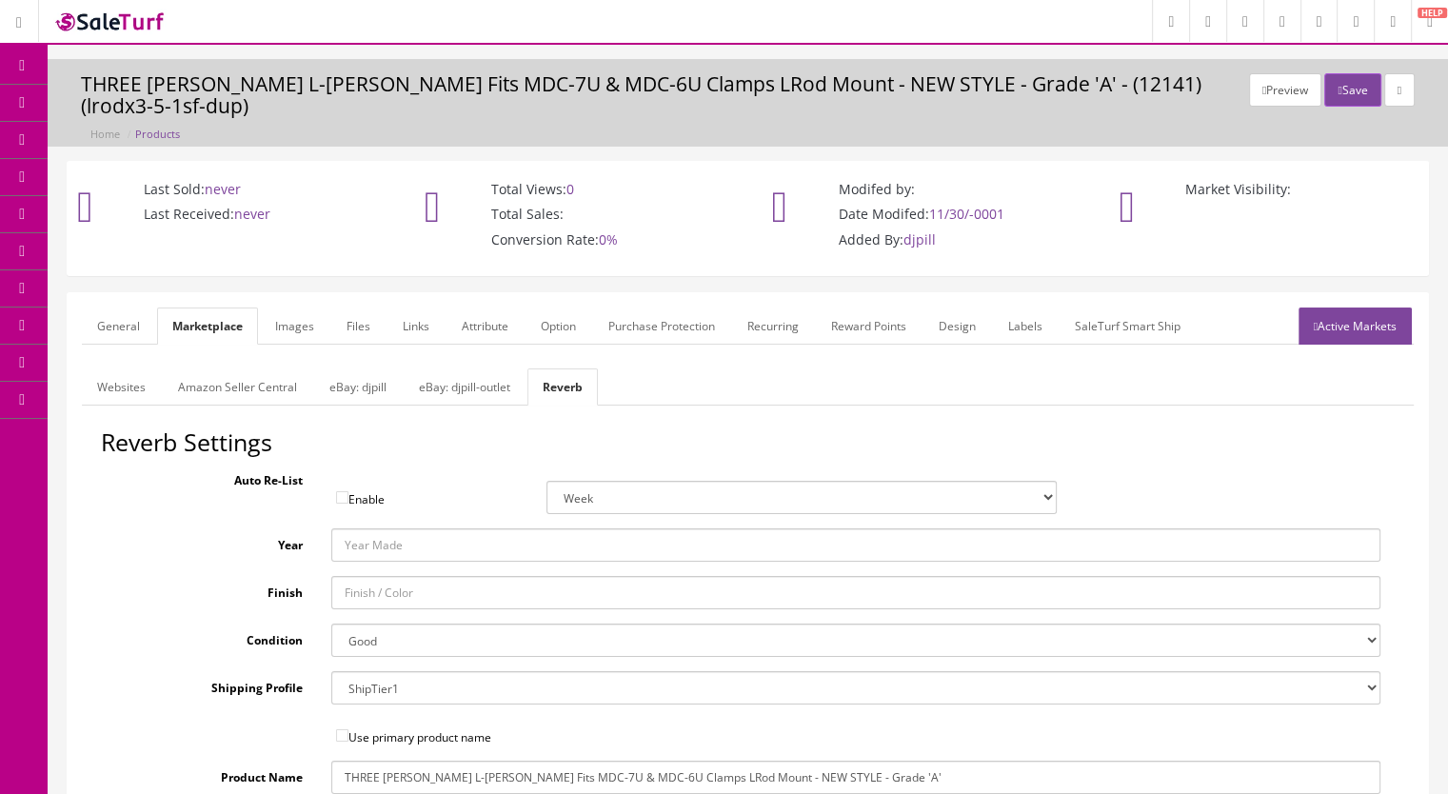
click at [114, 307] on link "General" at bounding box center [118, 325] width 73 height 37
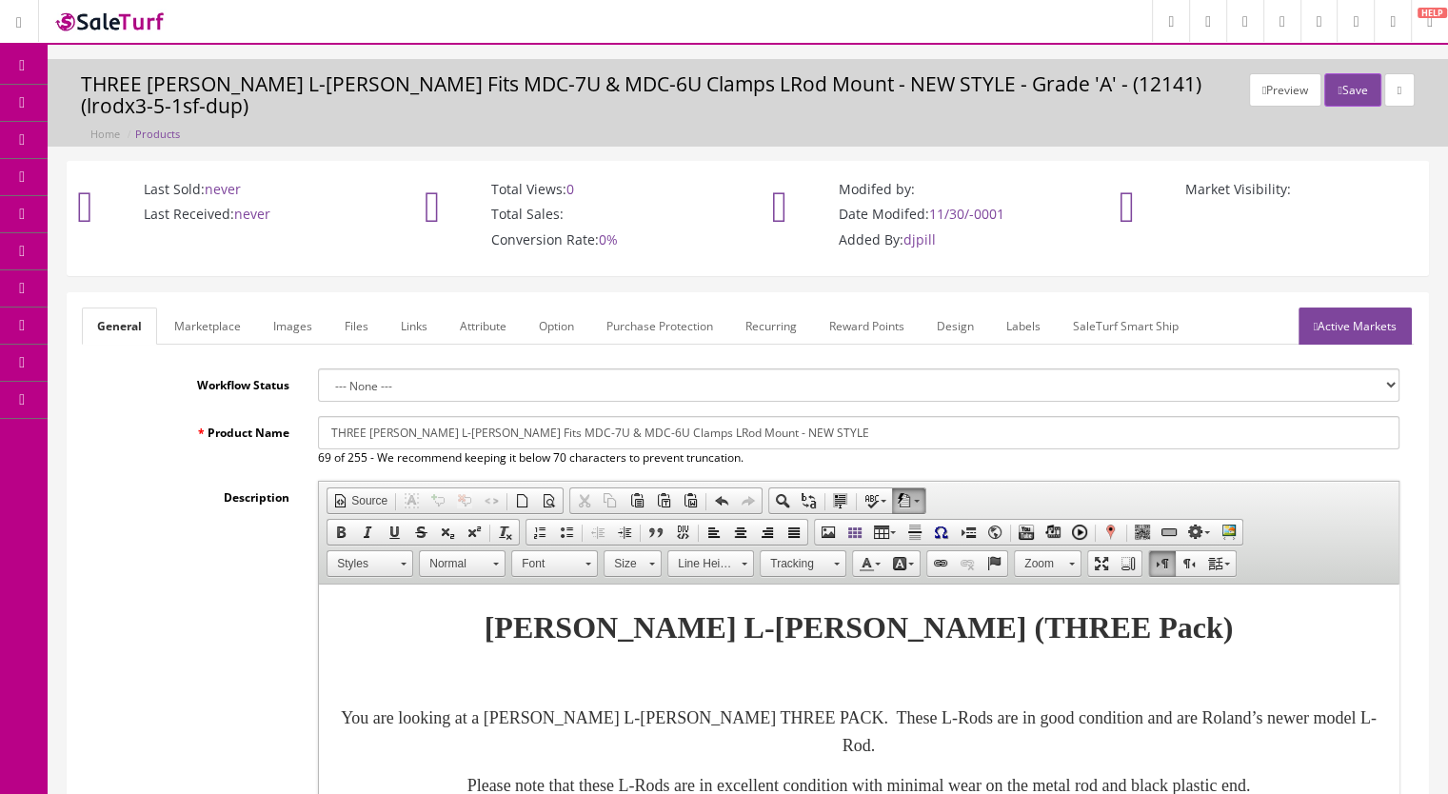
click at [1325, 307] on link "Active Markets" at bounding box center [1354, 325] width 113 height 37
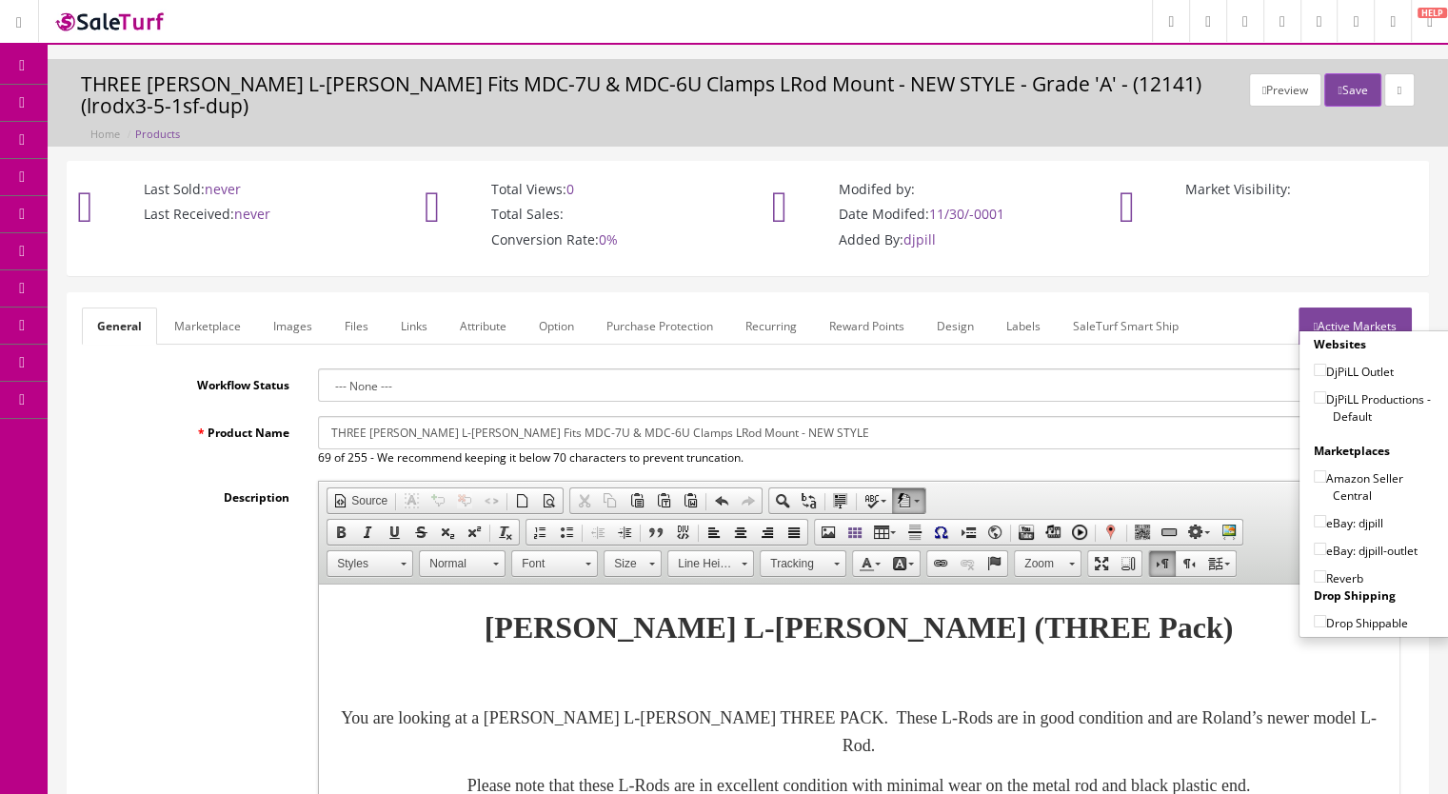
click at [1314, 391] on input"] "DjPiLL Productions - Default" at bounding box center [1320, 397] width 12 height 12
checkbox input"] "true"
click at [1316, 543] on input"] "eBay: djpill-outlet" at bounding box center [1320, 549] width 12 height 12
checkbox input"] "true"
click at [1314, 570] on input"] "Reverb" at bounding box center [1320, 576] width 12 height 12
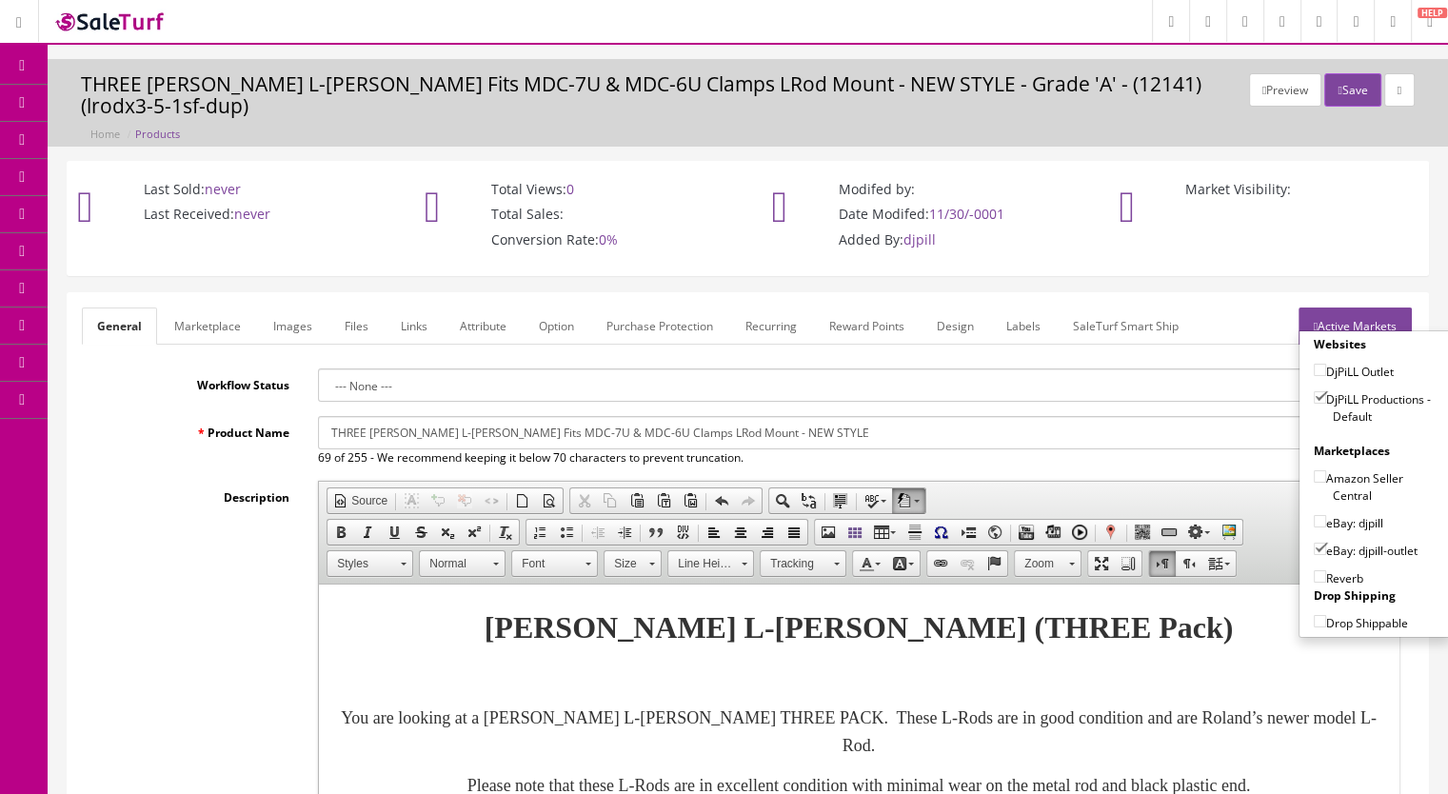
checkbox input"] "true"
click at [1337, 92] on button "Save" at bounding box center [1352, 89] width 56 height 33
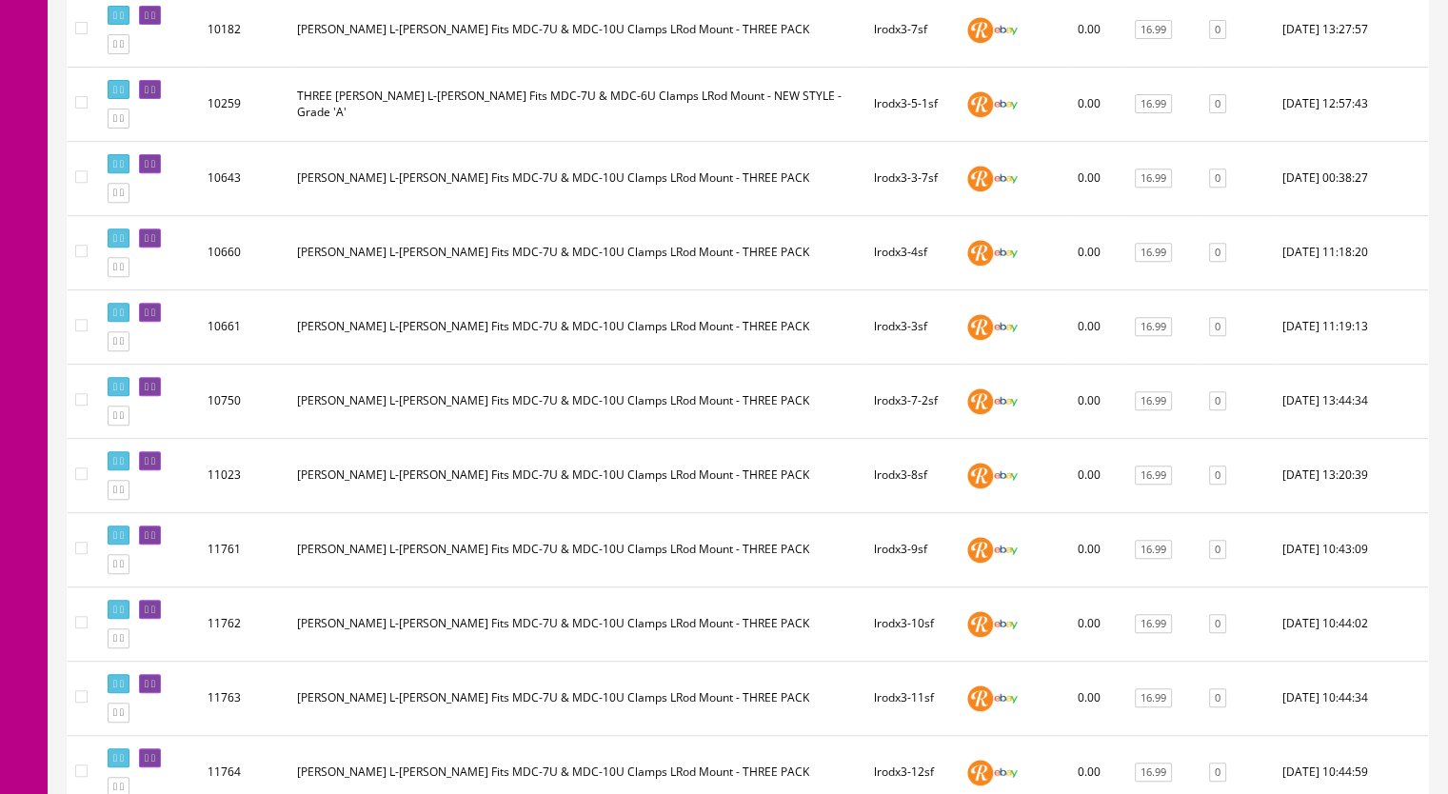
scroll to position [1047, 0]
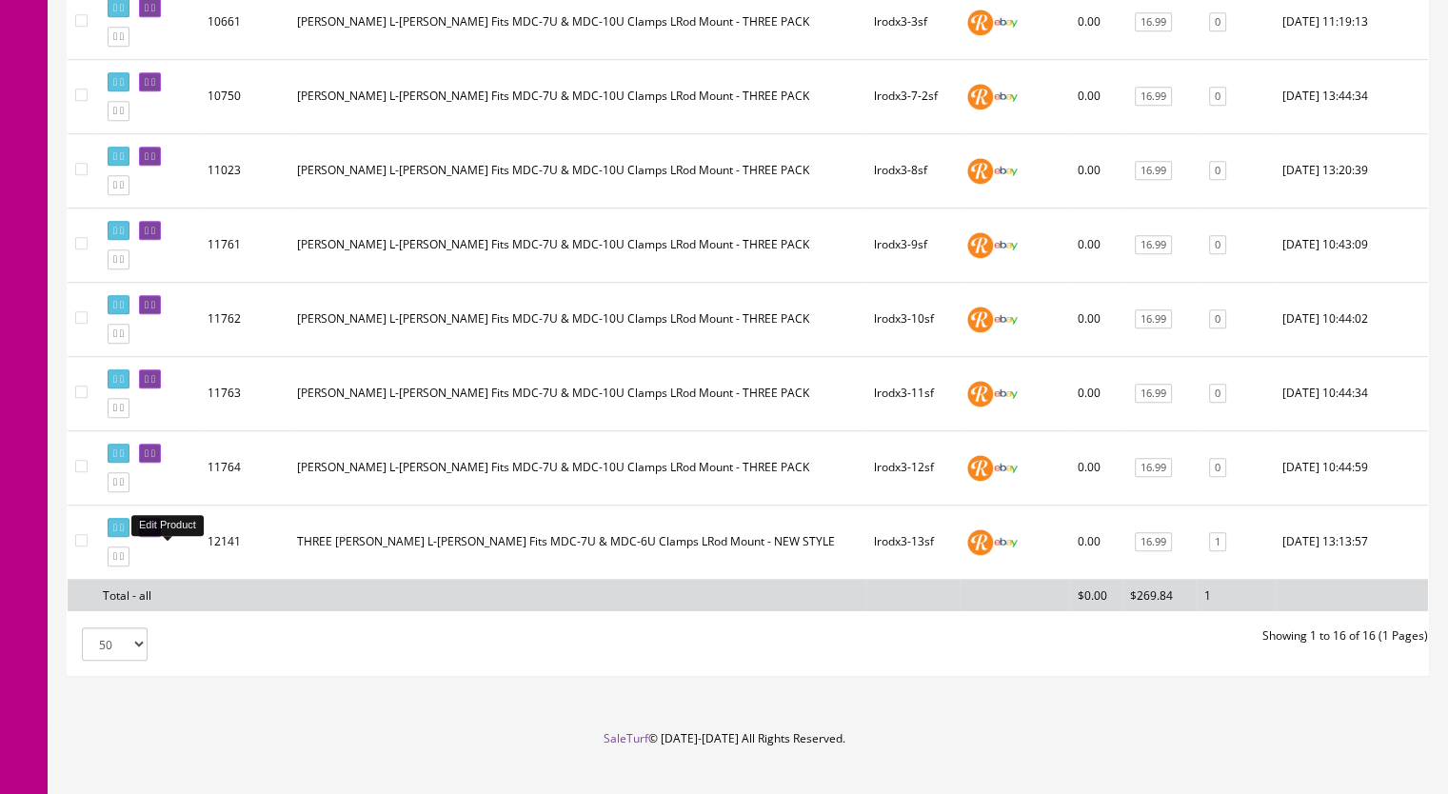
click at [155, 533] on icon at bounding box center [153, 528] width 4 height 10
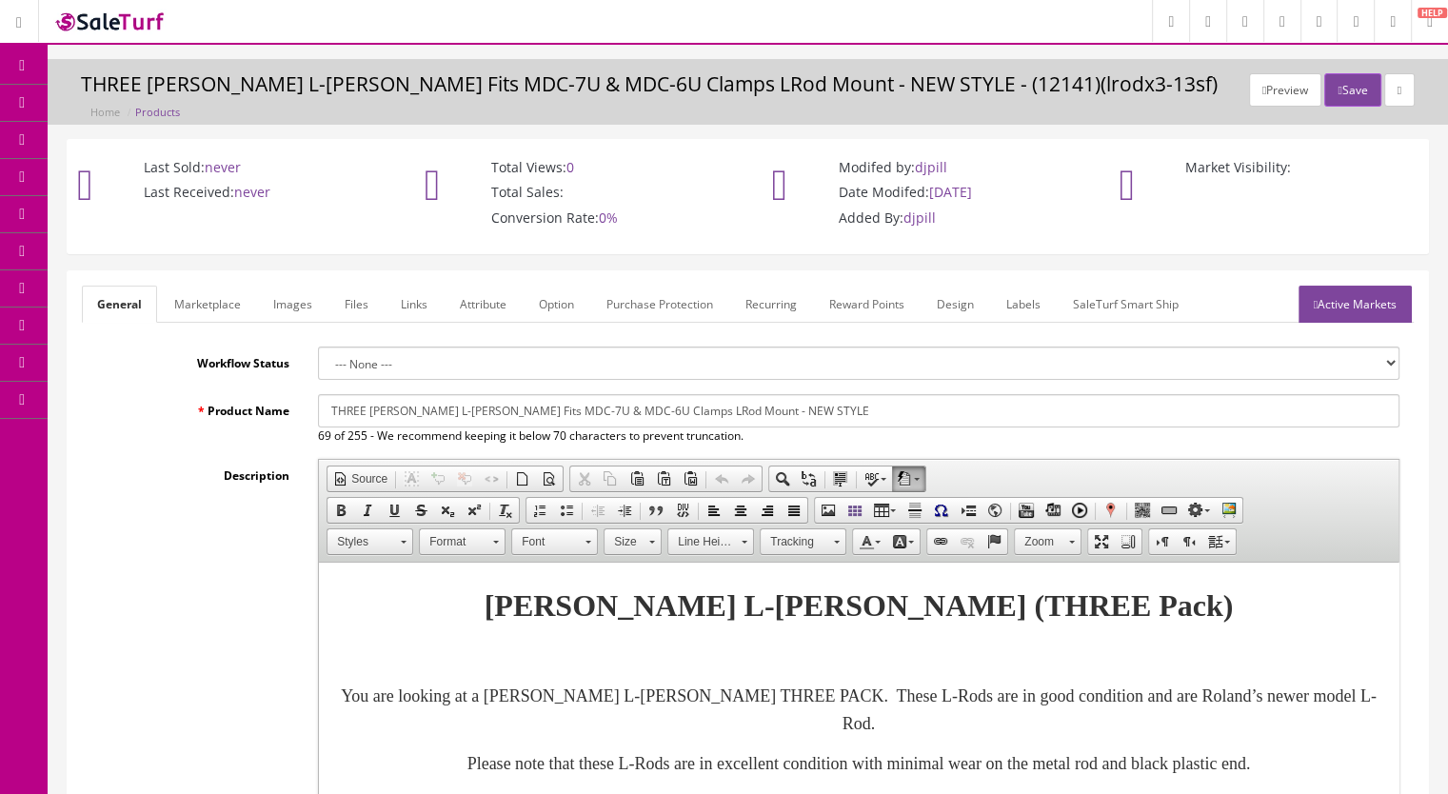
click at [218, 298] on link "Marketplace" at bounding box center [207, 304] width 97 height 37
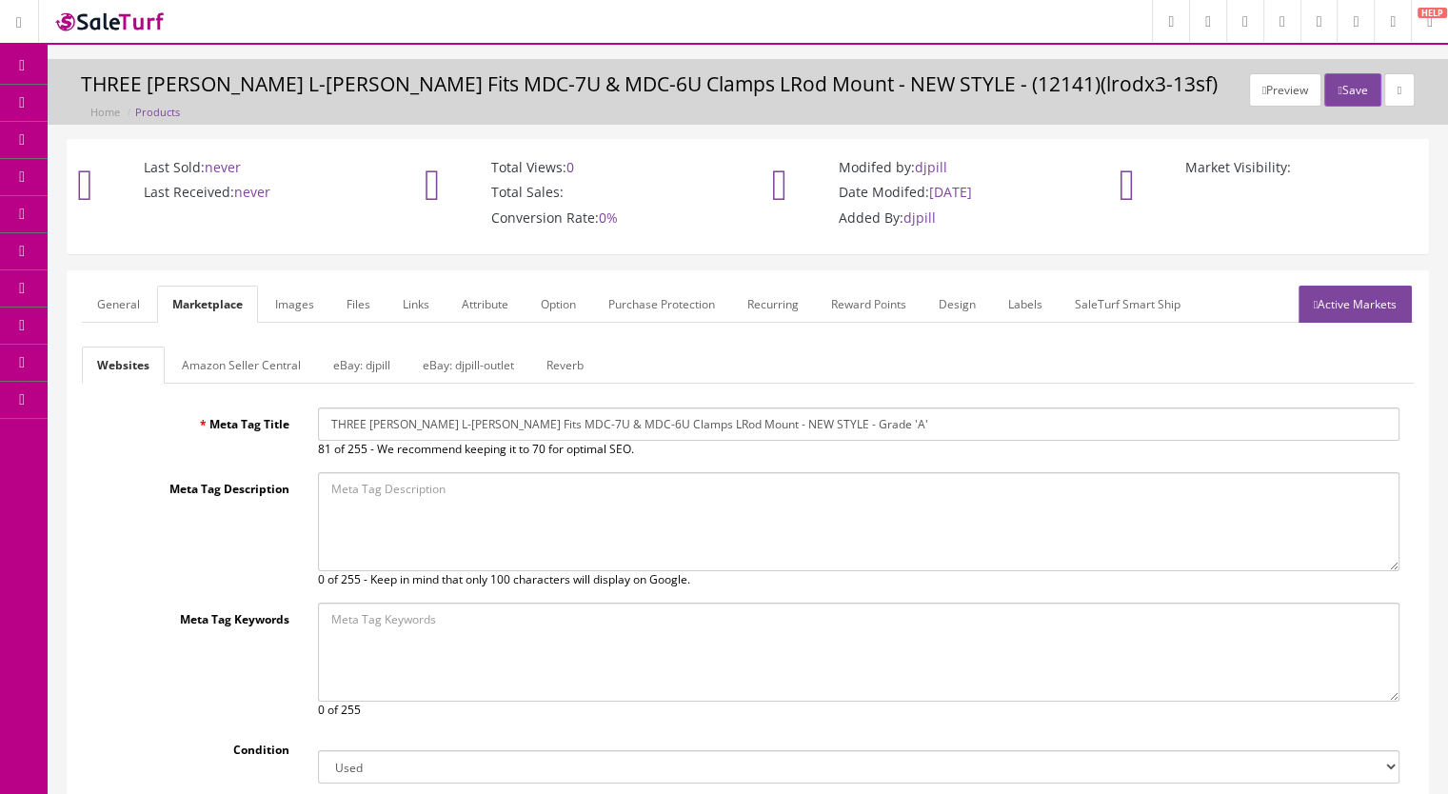
drag, startPoint x: 835, startPoint y: 426, endPoint x: 744, endPoint y: 443, distance: 92.0
click at [744, 443] on div "THREE [PERSON_NAME] L-[PERSON_NAME] Fits MDC-7U & MDC-6U Clamps LRod Mount - NE…" at bounding box center [859, 432] width 1110 height 50
type input "THREE [PERSON_NAME] L-[PERSON_NAME] Fits MDC-7U & MDC-6U Clamps LRod Mount - NE…"
click at [567, 361] on link "Reverb" at bounding box center [565, 365] width 68 height 37
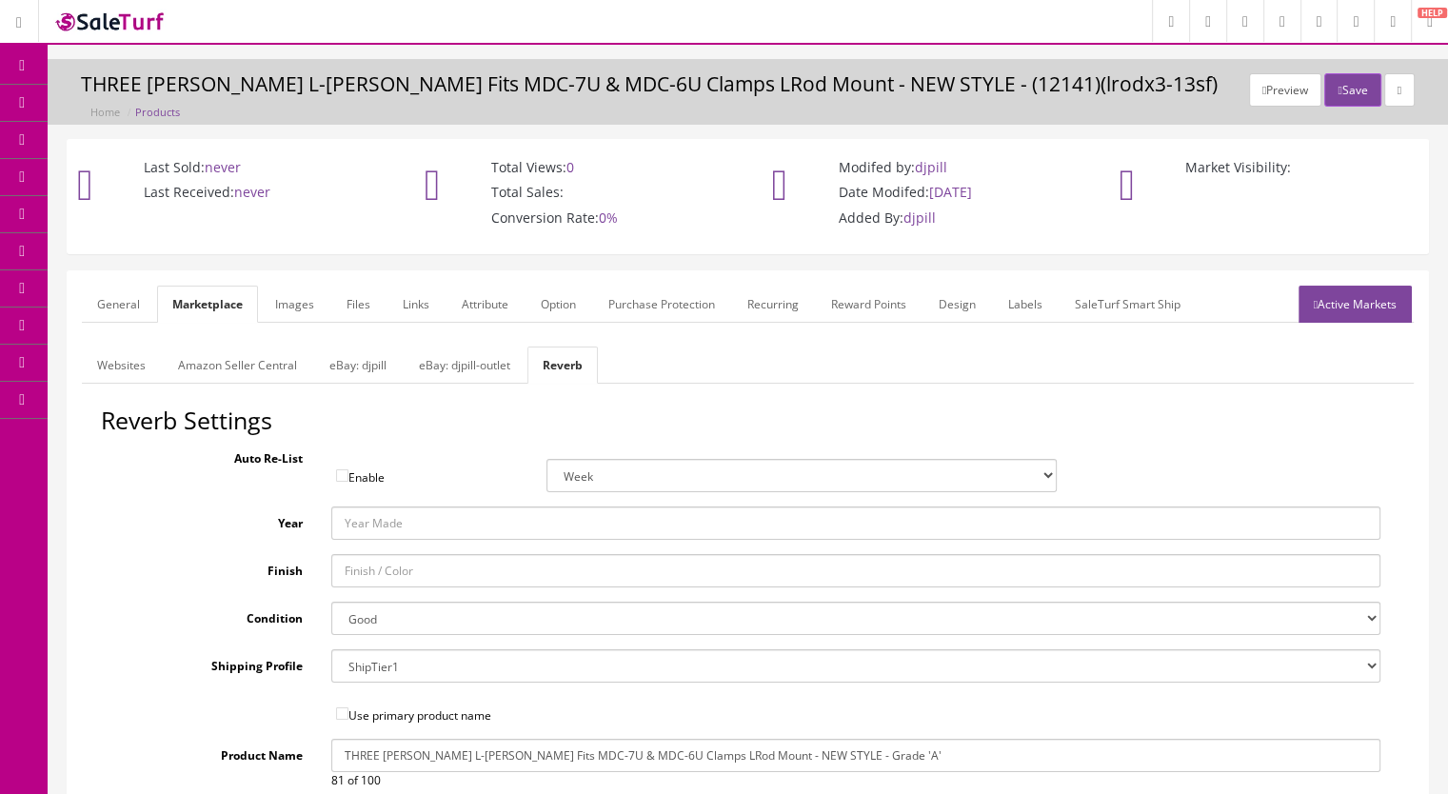
drag, startPoint x: 847, startPoint y: 756, endPoint x: 758, endPoint y: 765, distance: 90.0
click at [758, 765] on input "THREE [PERSON_NAME] L-[PERSON_NAME] Fits MDC-7U & MDC-6U Clamps LRod Mount - NE…" at bounding box center [856, 755] width 1050 height 33
type input "THREE [PERSON_NAME] L-[PERSON_NAME] Fits MDC-7U & MDC-6U Clamps LRod Mount - NE…"
click at [109, 357] on link "Websites" at bounding box center [121, 365] width 79 height 37
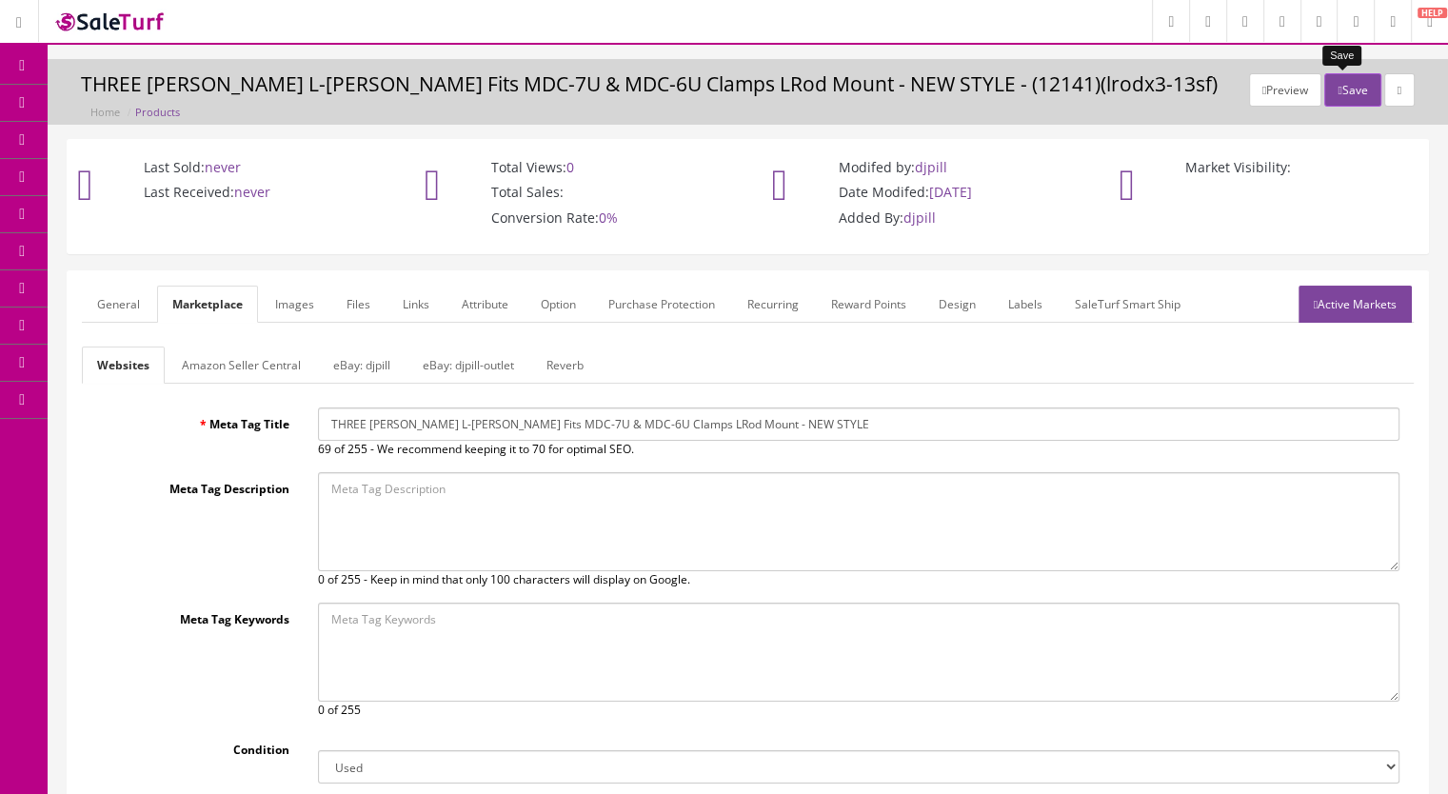
click at [1336, 87] on button "Save" at bounding box center [1352, 89] width 56 height 33
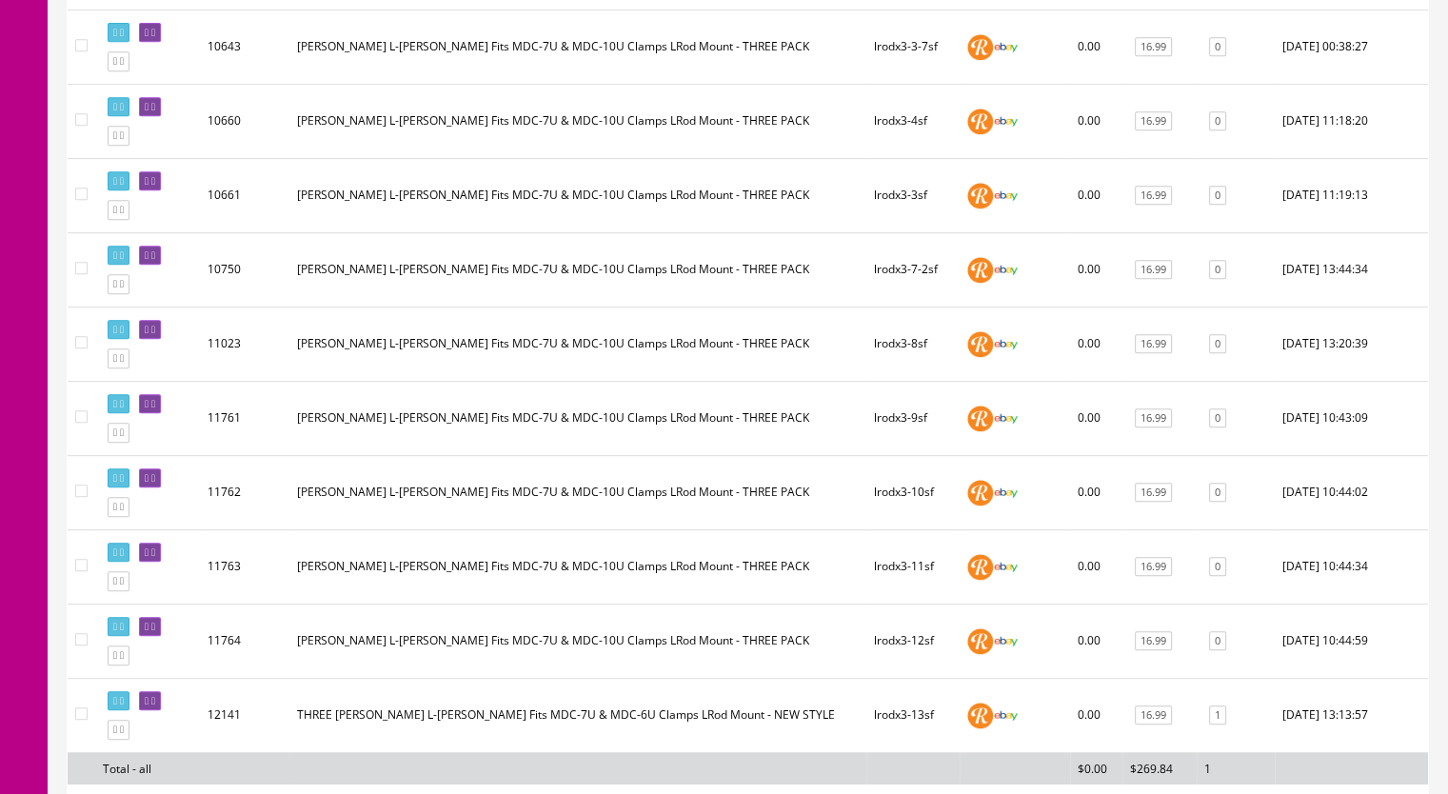
scroll to position [1102, 0]
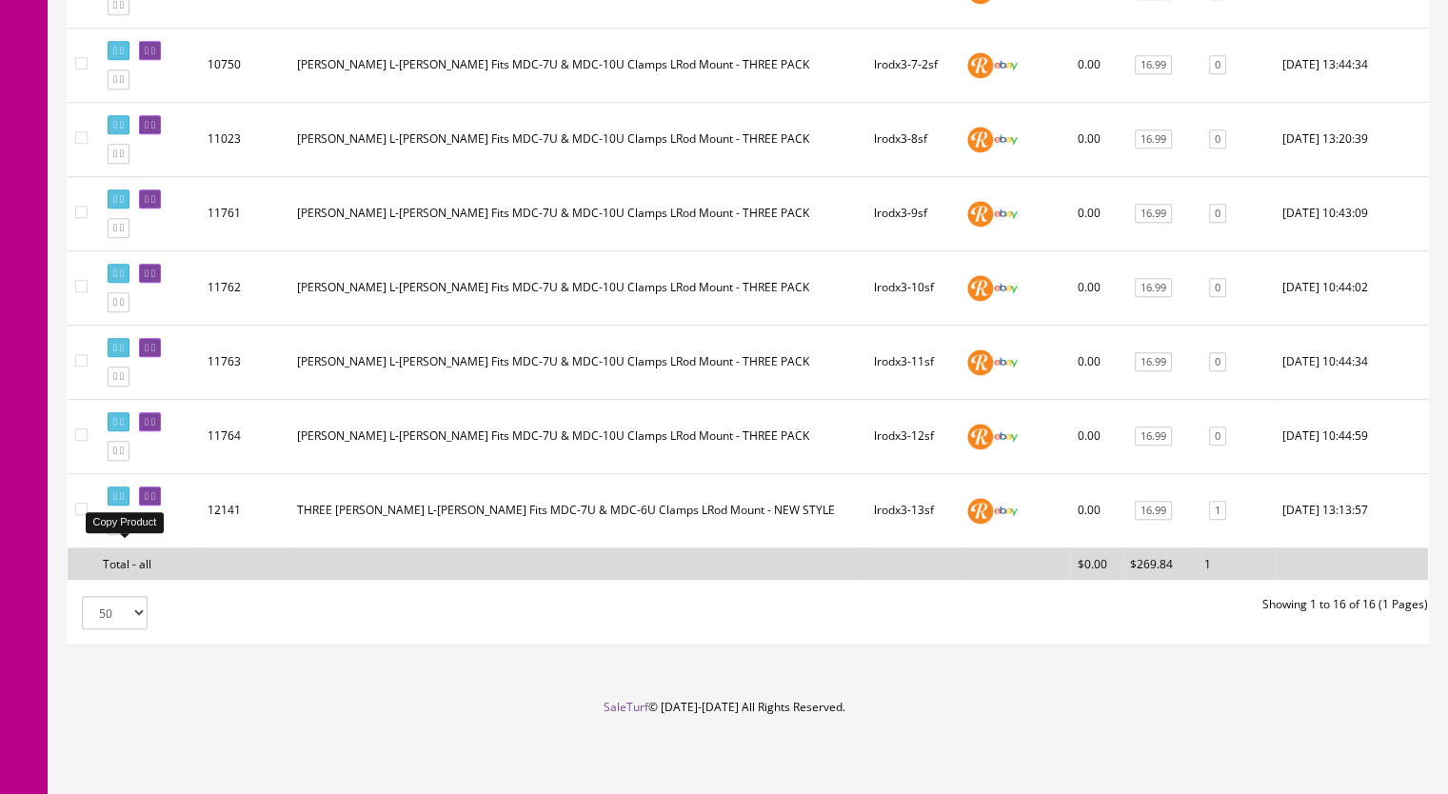
click at [124, 525] on icon at bounding box center [122, 525] width 4 height 10
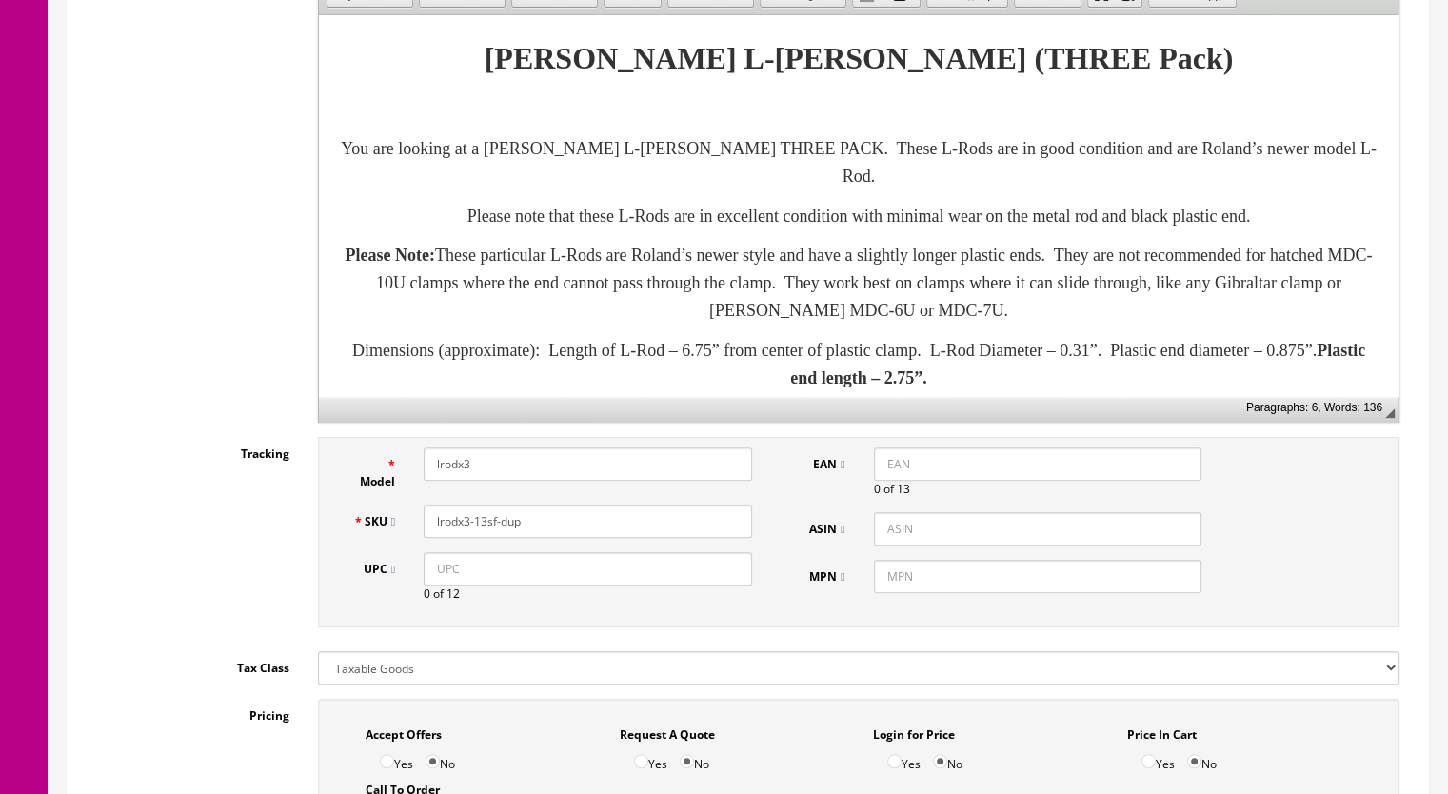
scroll to position [571, 0]
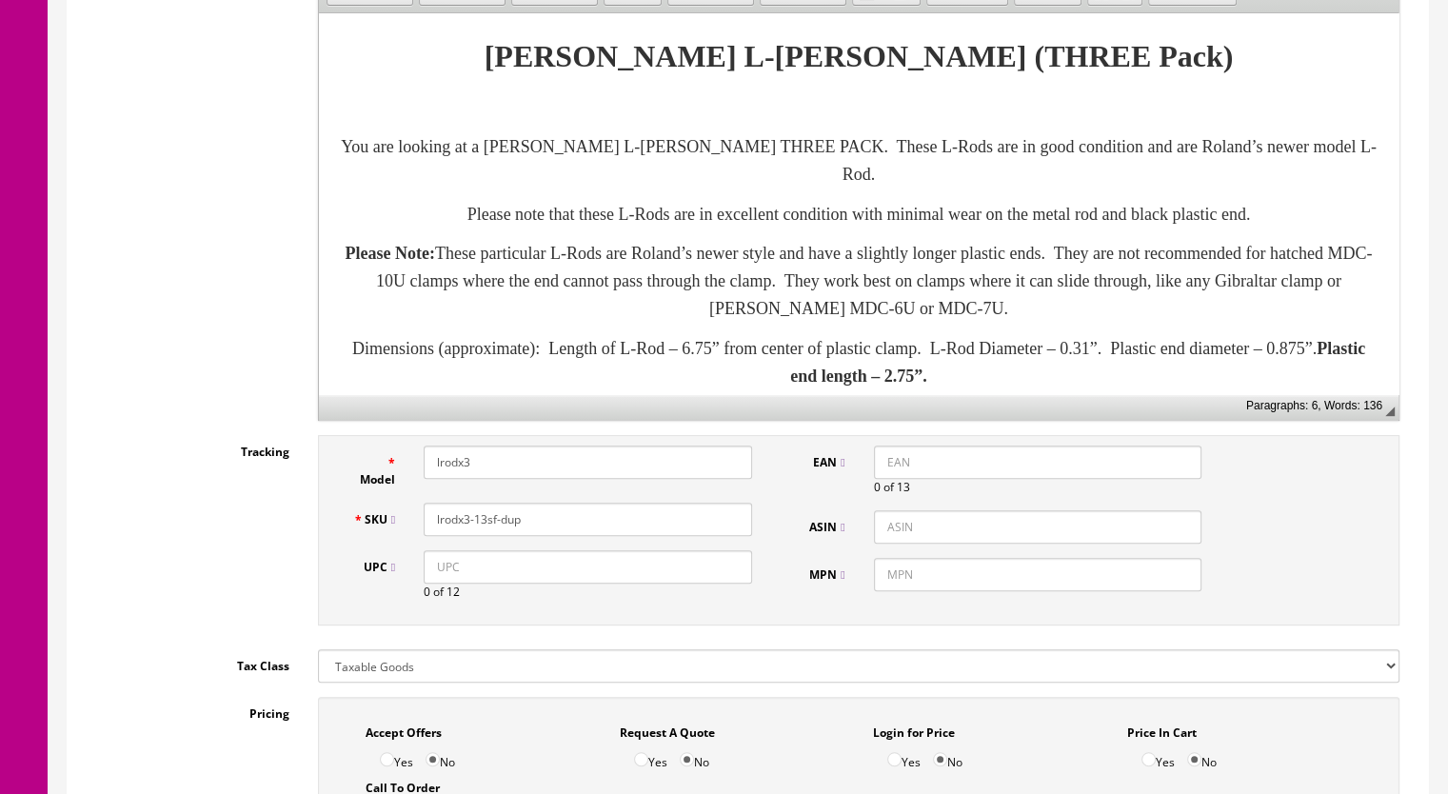
drag, startPoint x: 537, startPoint y: 498, endPoint x: 479, endPoint y: 504, distance: 58.3
click at [479, 504] on input "lrodx3-13sf-dup" at bounding box center [588, 519] width 328 height 33
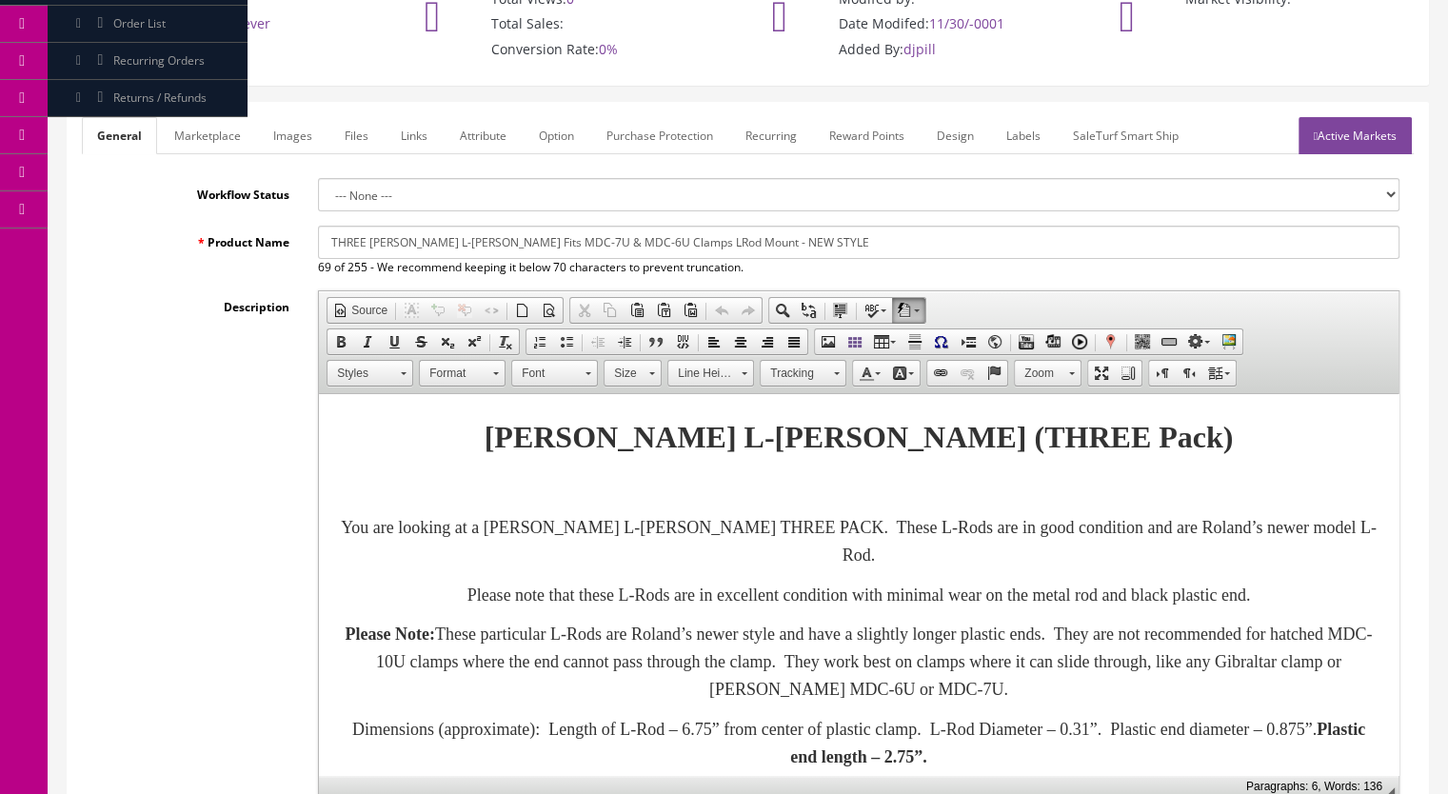
type input "lrodx3-14sf"
click at [284, 117] on link "Images" at bounding box center [292, 135] width 69 height 37
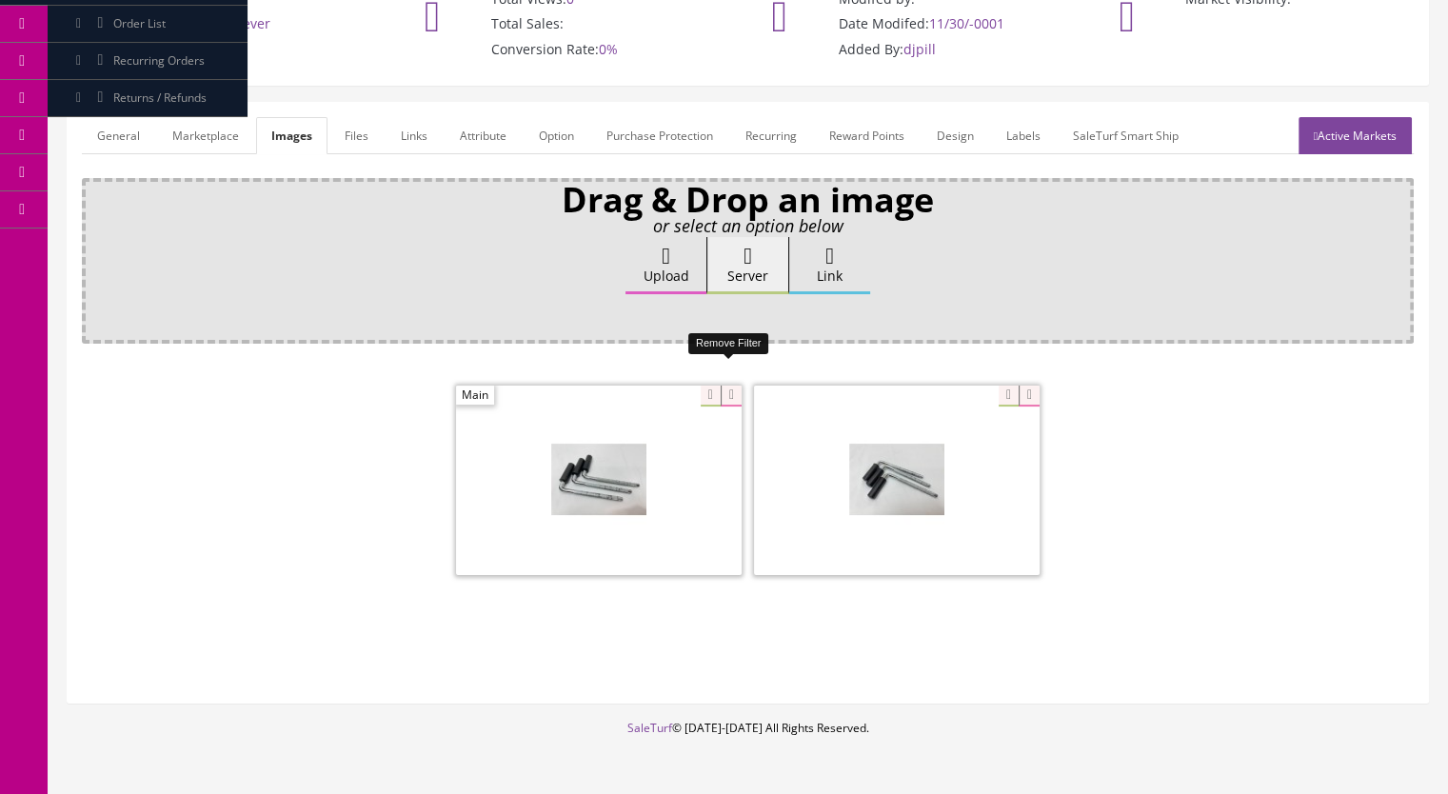
click at [723, 386] on icon at bounding box center [731, 396] width 21 height 21
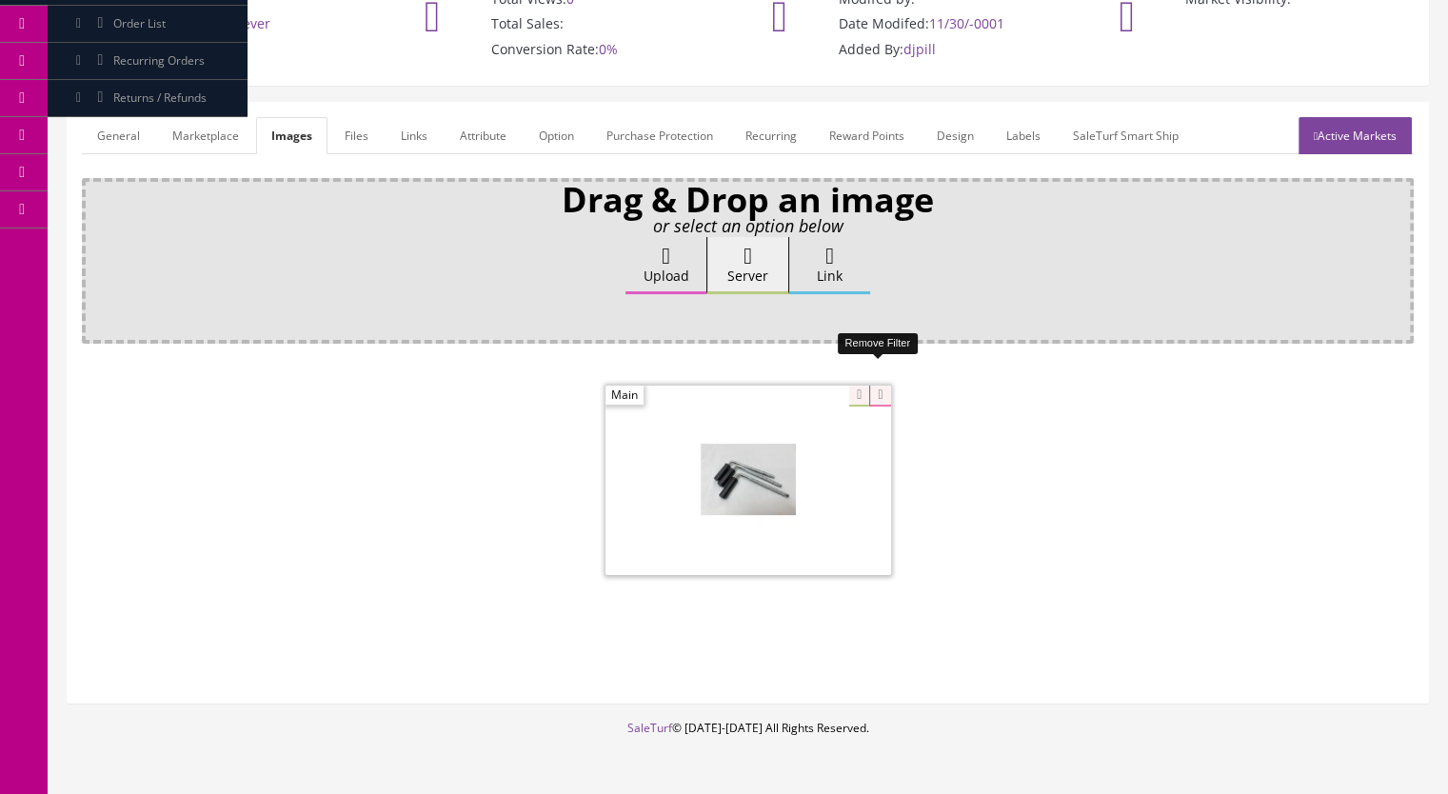
click at [882, 386] on icon at bounding box center [879, 396] width 21 height 21
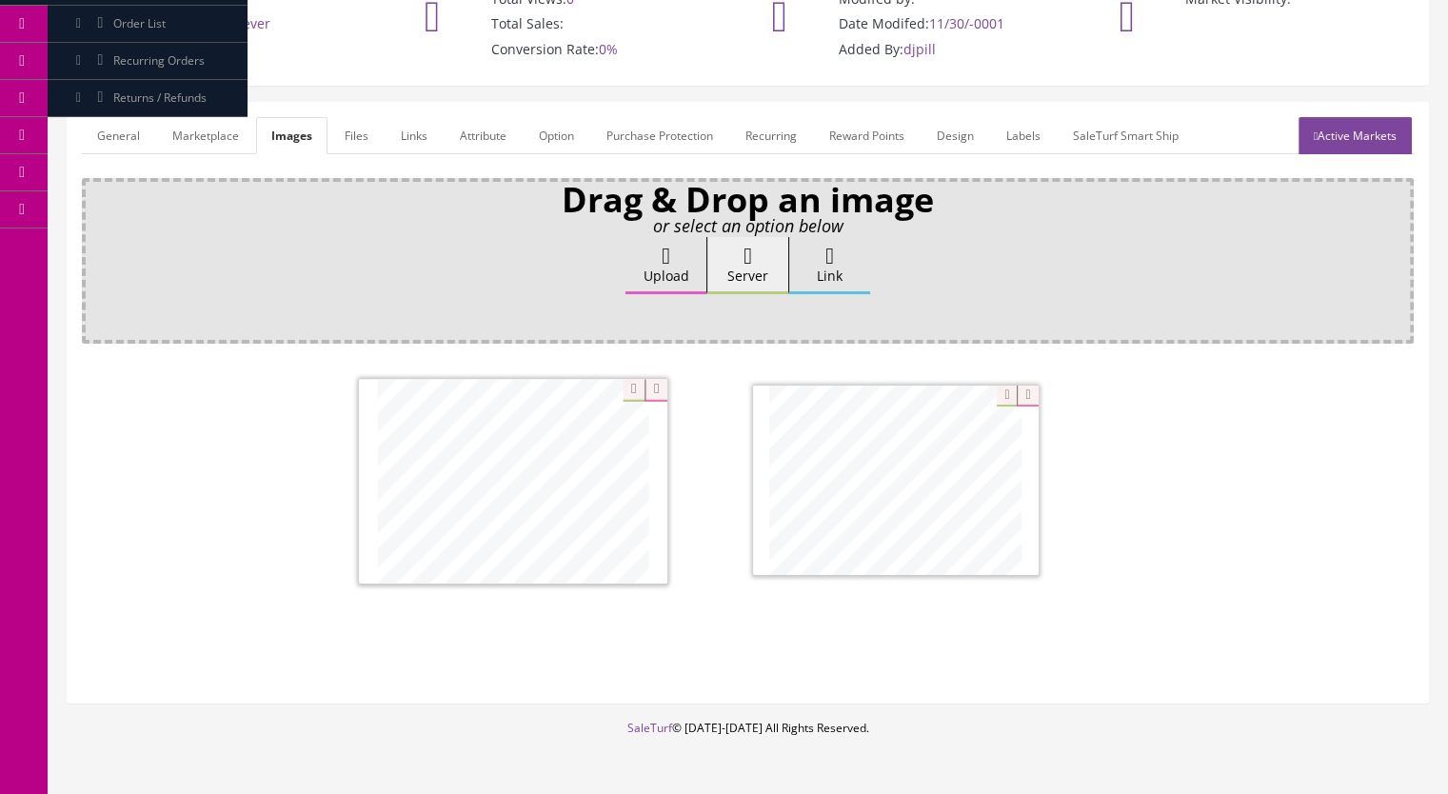
drag, startPoint x: 918, startPoint y: 507, endPoint x: 535, endPoint y: 510, distance: 382.7
click at [1352, 117] on link "Active Markets" at bounding box center [1354, 135] width 113 height 37
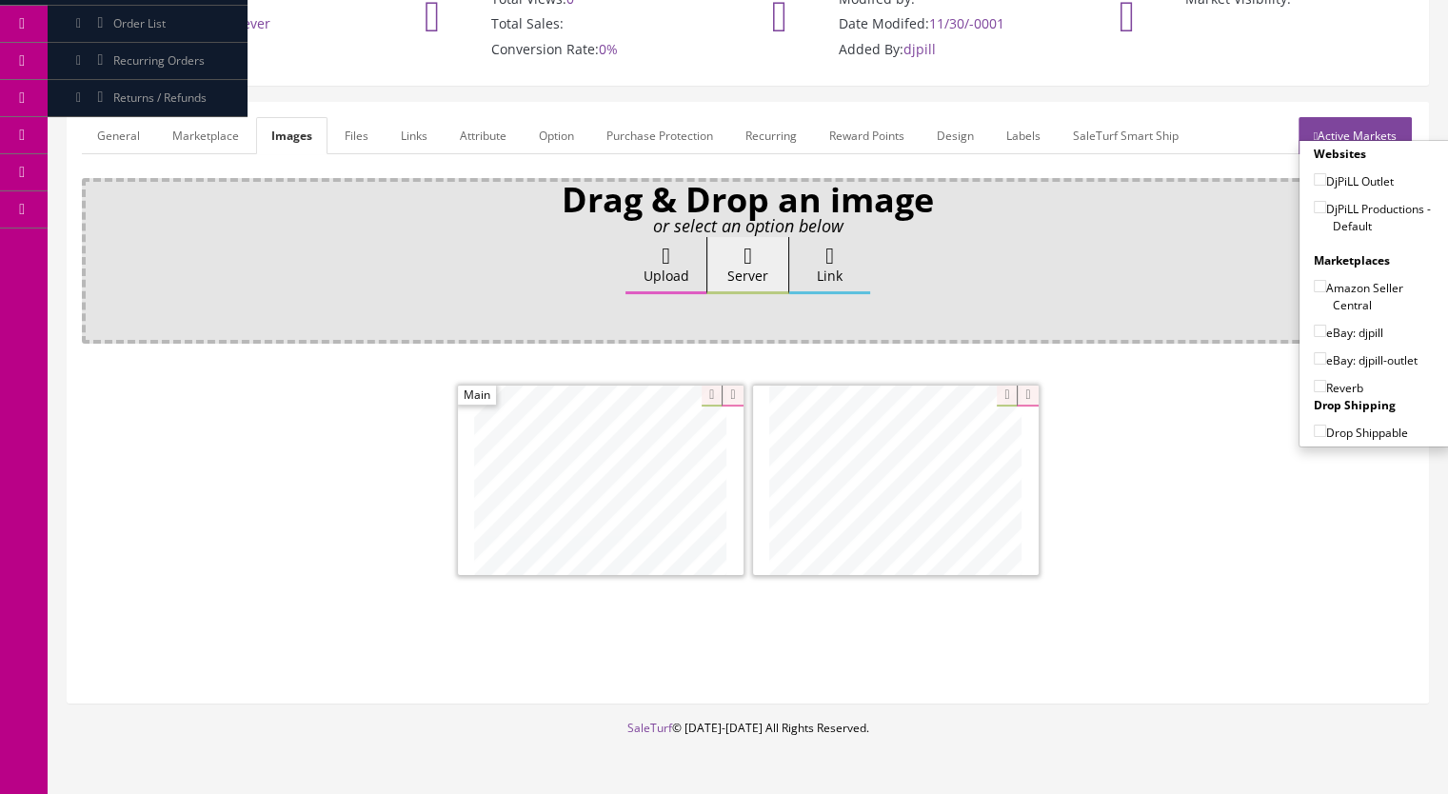
click at [1314, 201] on input"] "DjPiLL Productions - Default" at bounding box center [1320, 207] width 12 height 12
checkbox input"] "true"
click at [1314, 352] on input"] "eBay: djpill-outlet" at bounding box center [1320, 358] width 12 height 12
checkbox input"] "true"
drag, startPoint x: 1317, startPoint y: 358, endPoint x: 1305, endPoint y: 358, distance: 11.4
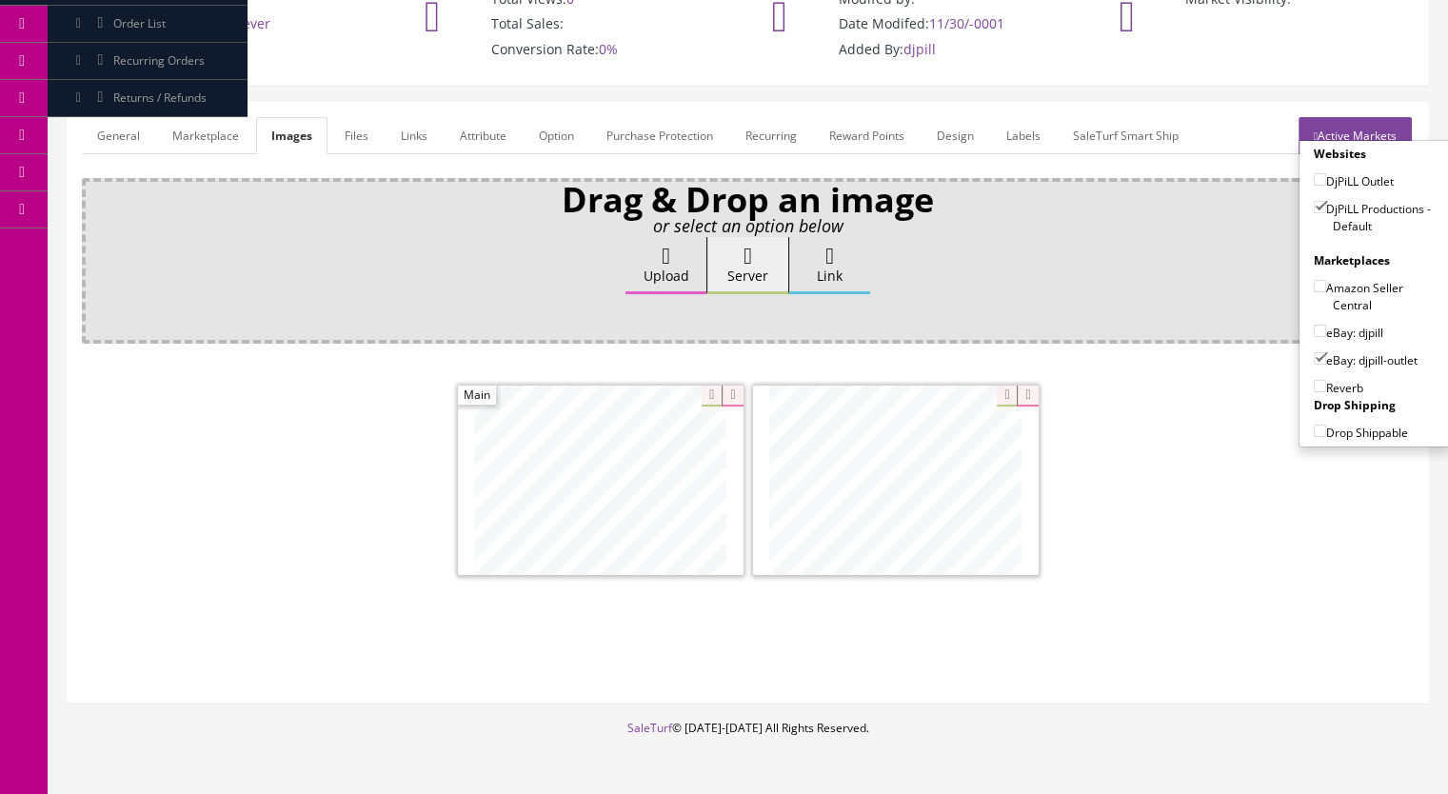
click at [1316, 380] on input"] "Reverb" at bounding box center [1320, 386] width 12 height 12
checkbox input"] "true"
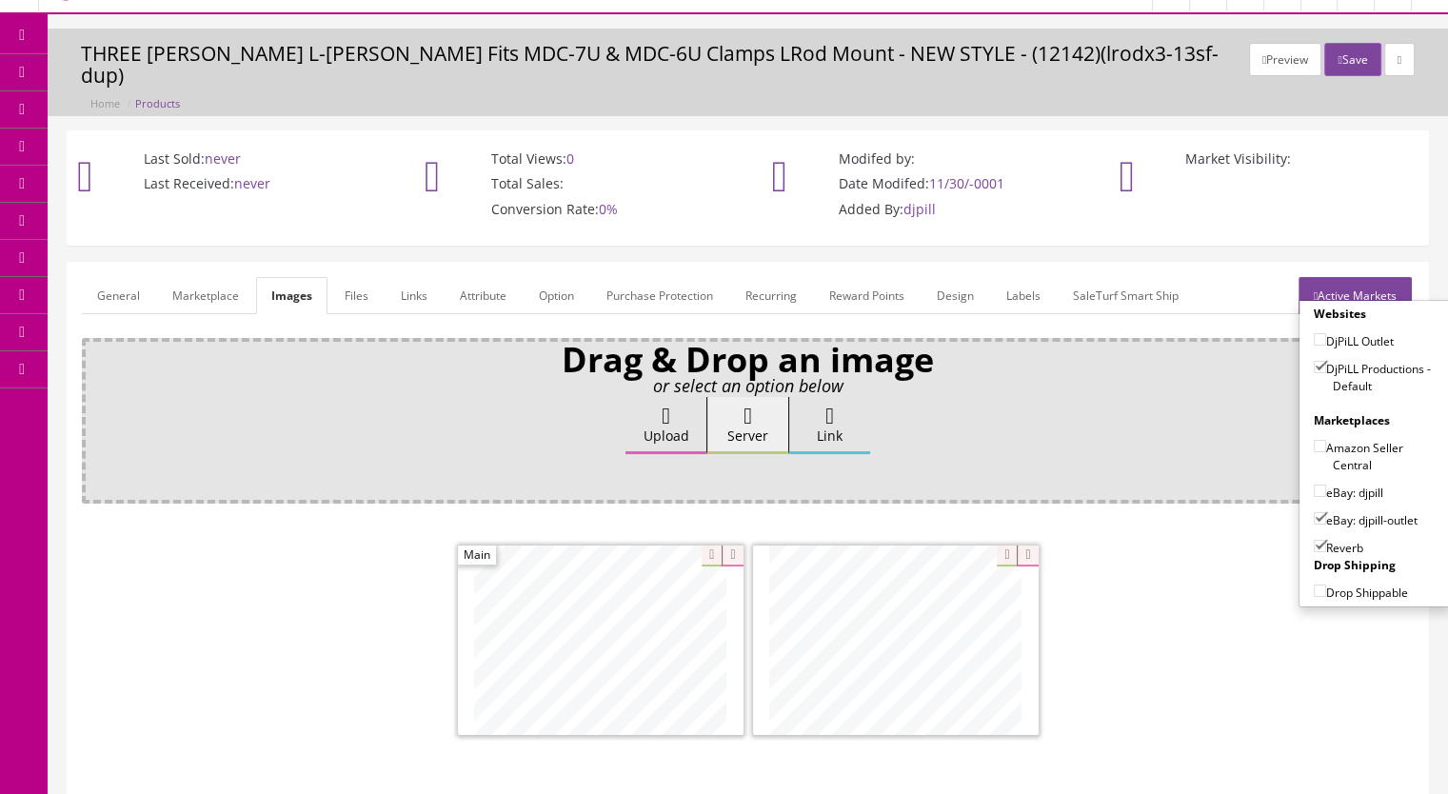
scroll to position [0, 0]
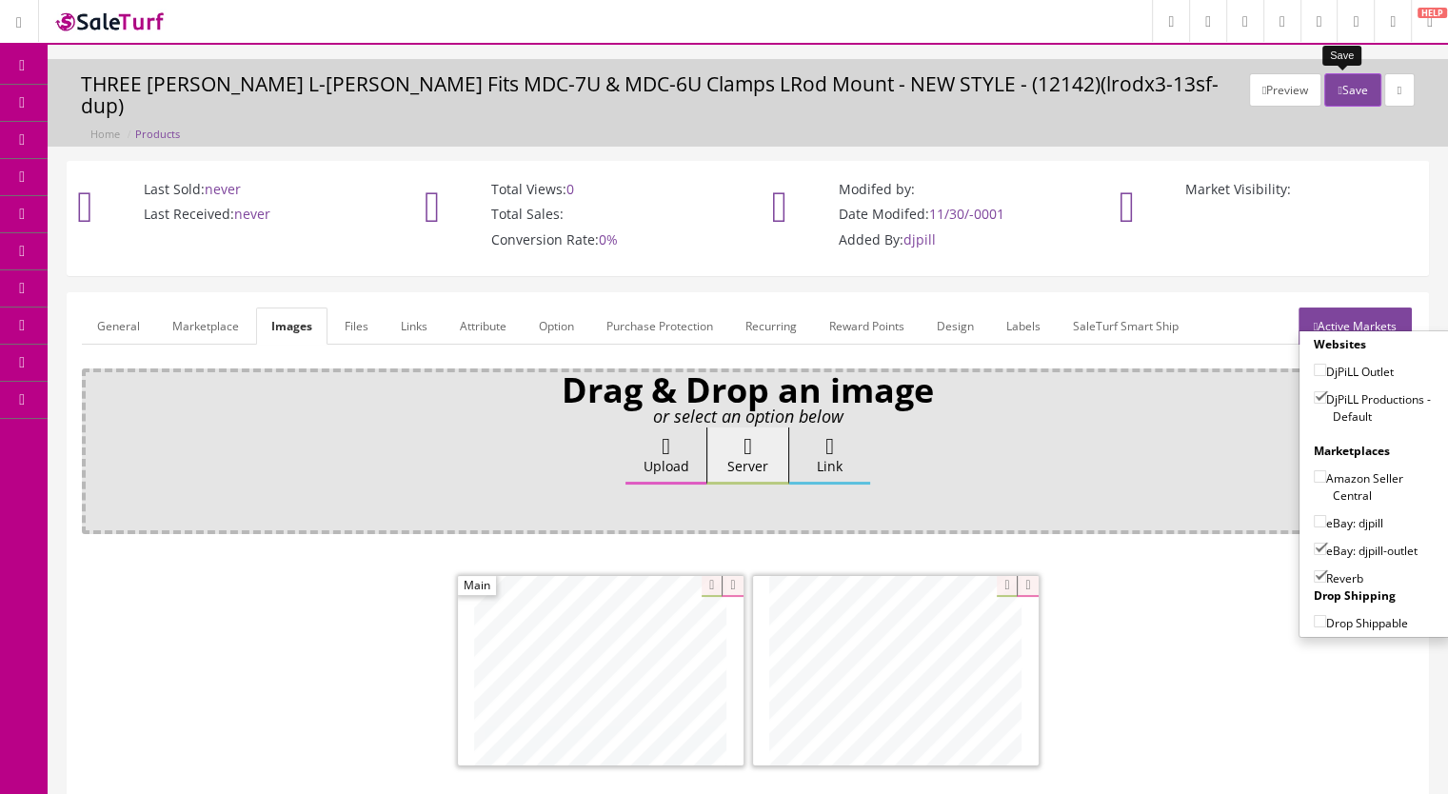
click at [1340, 93] on button "Save" at bounding box center [1352, 89] width 56 height 33
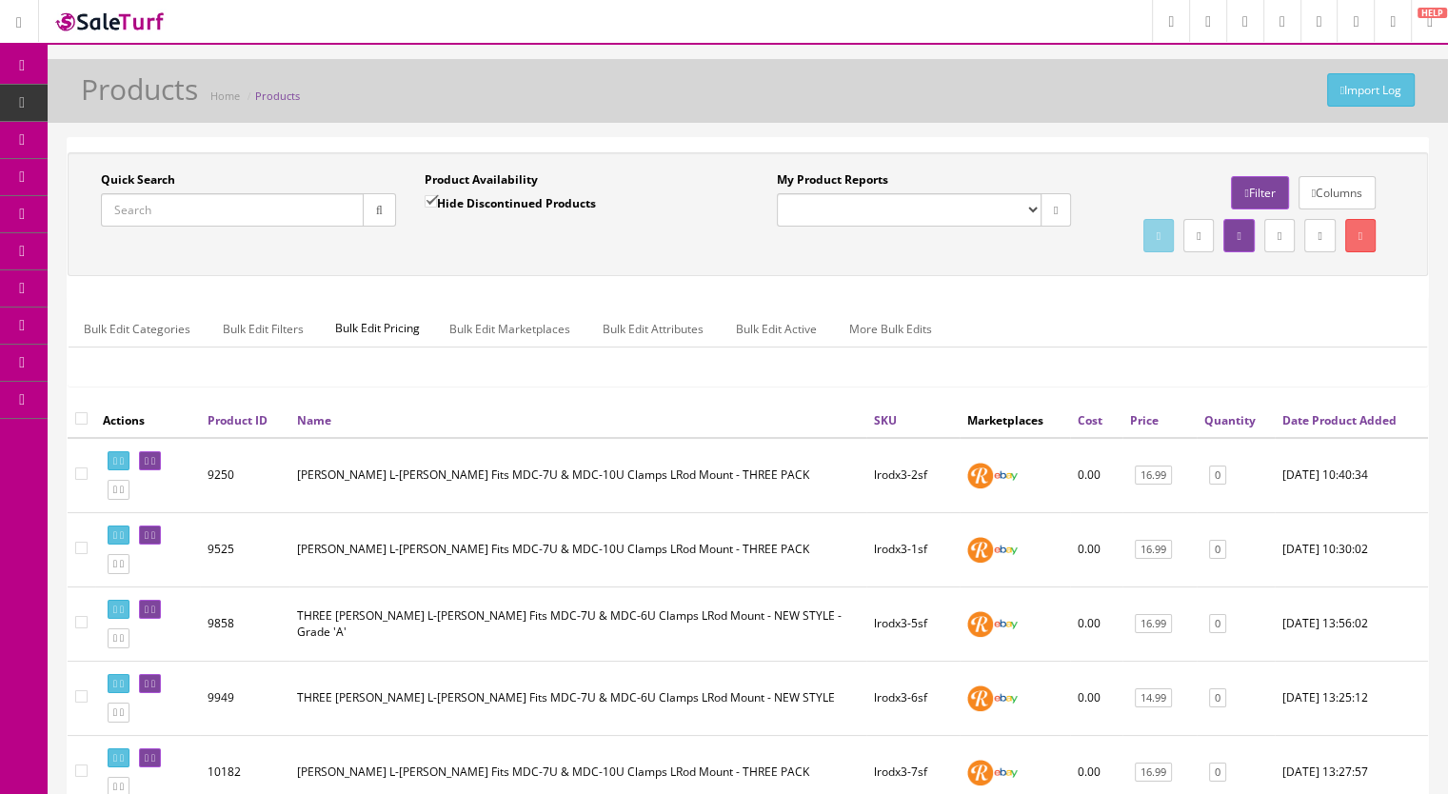
click at [232, 214] on input "Quick Search" at bounding box center [232, 209] width 263 height 33
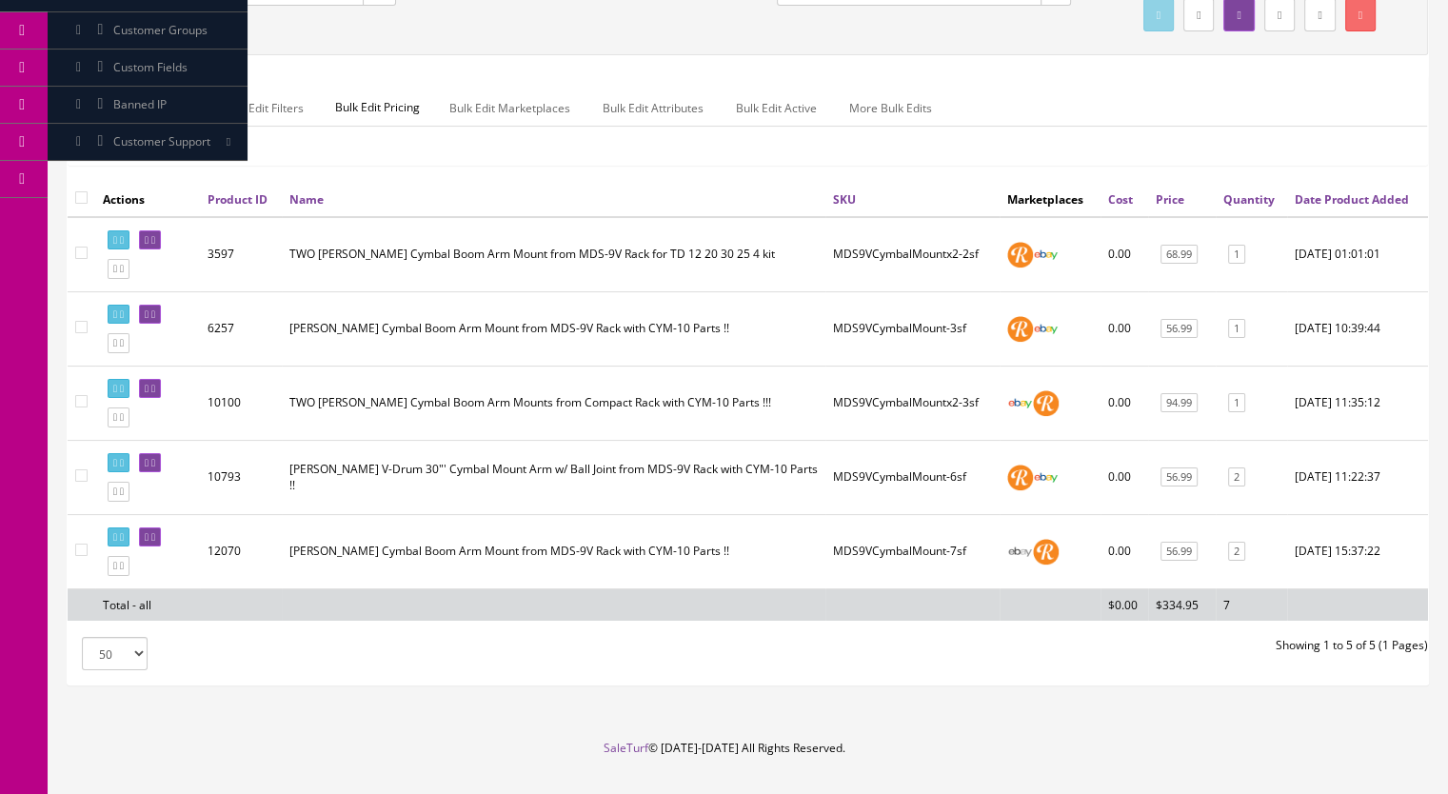
scroll to position [202, 0]
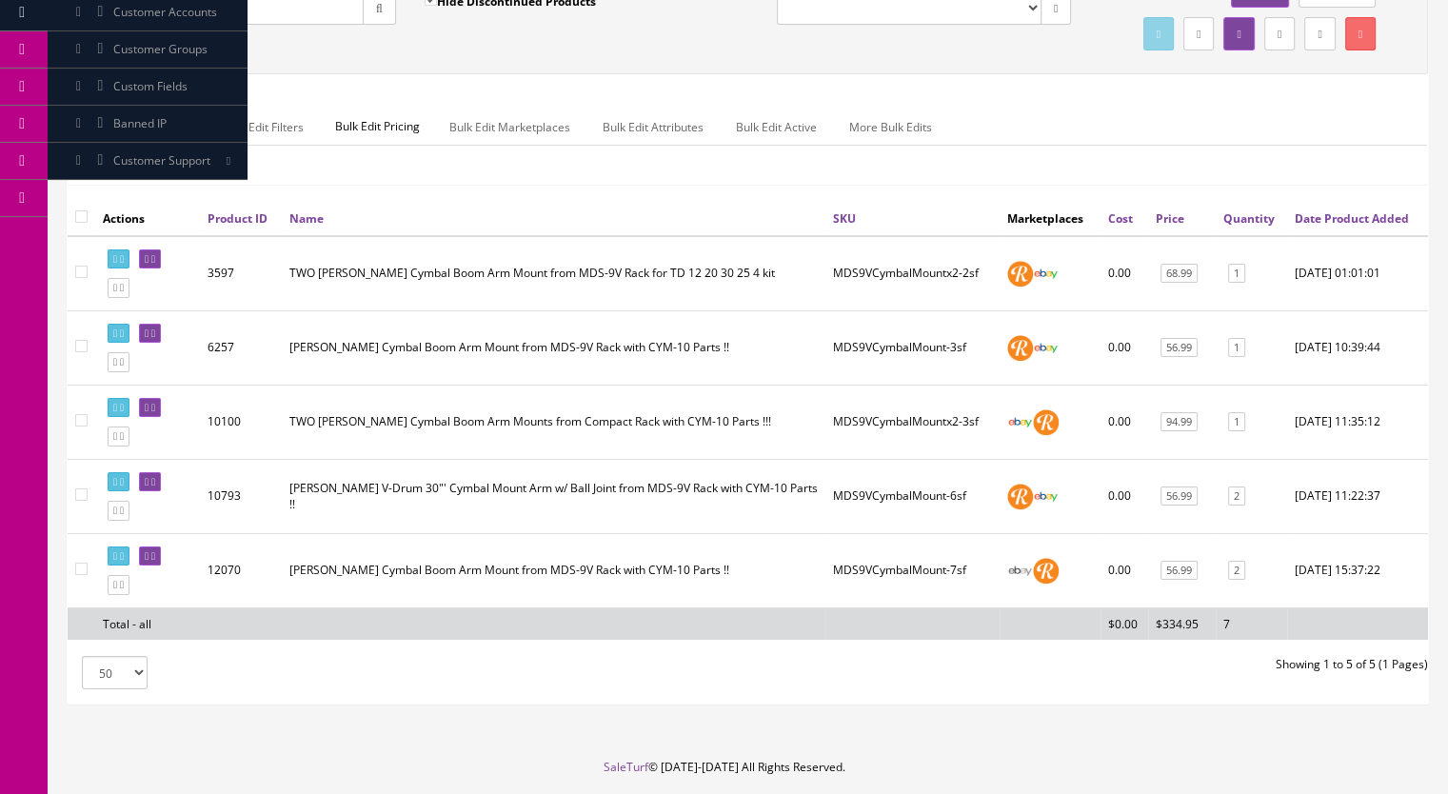
drag, startPoint x: 178, startPoint y: 15, endPoint x: 75, endPoint y: 21, distance: 103.0
click at [75, 21] on div "Quick Search mds9vc Date From Product Availability Hide Discontinued Products D…" at bounding box center [410, 4] width 676 height 69
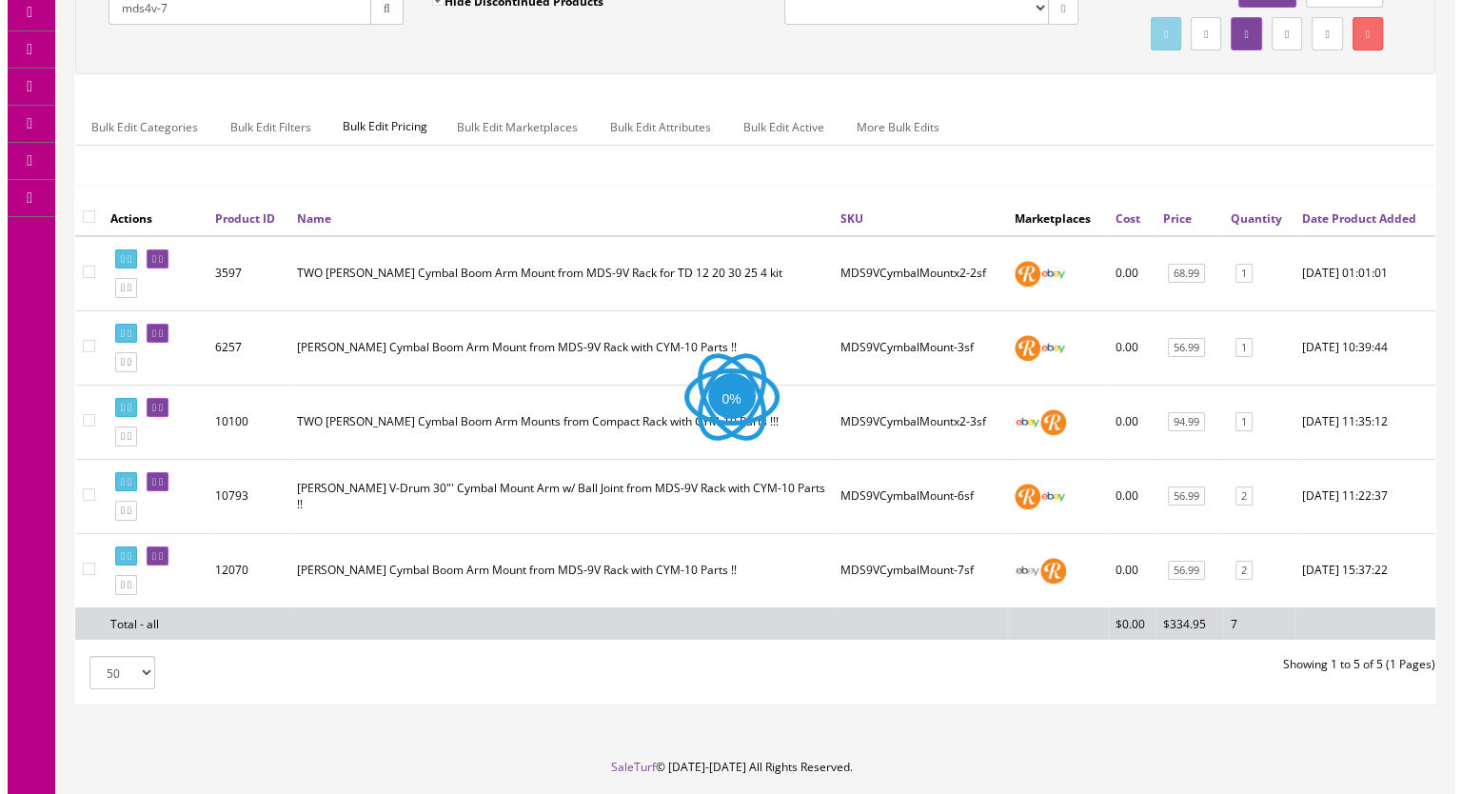
scroll to position [0, 0]
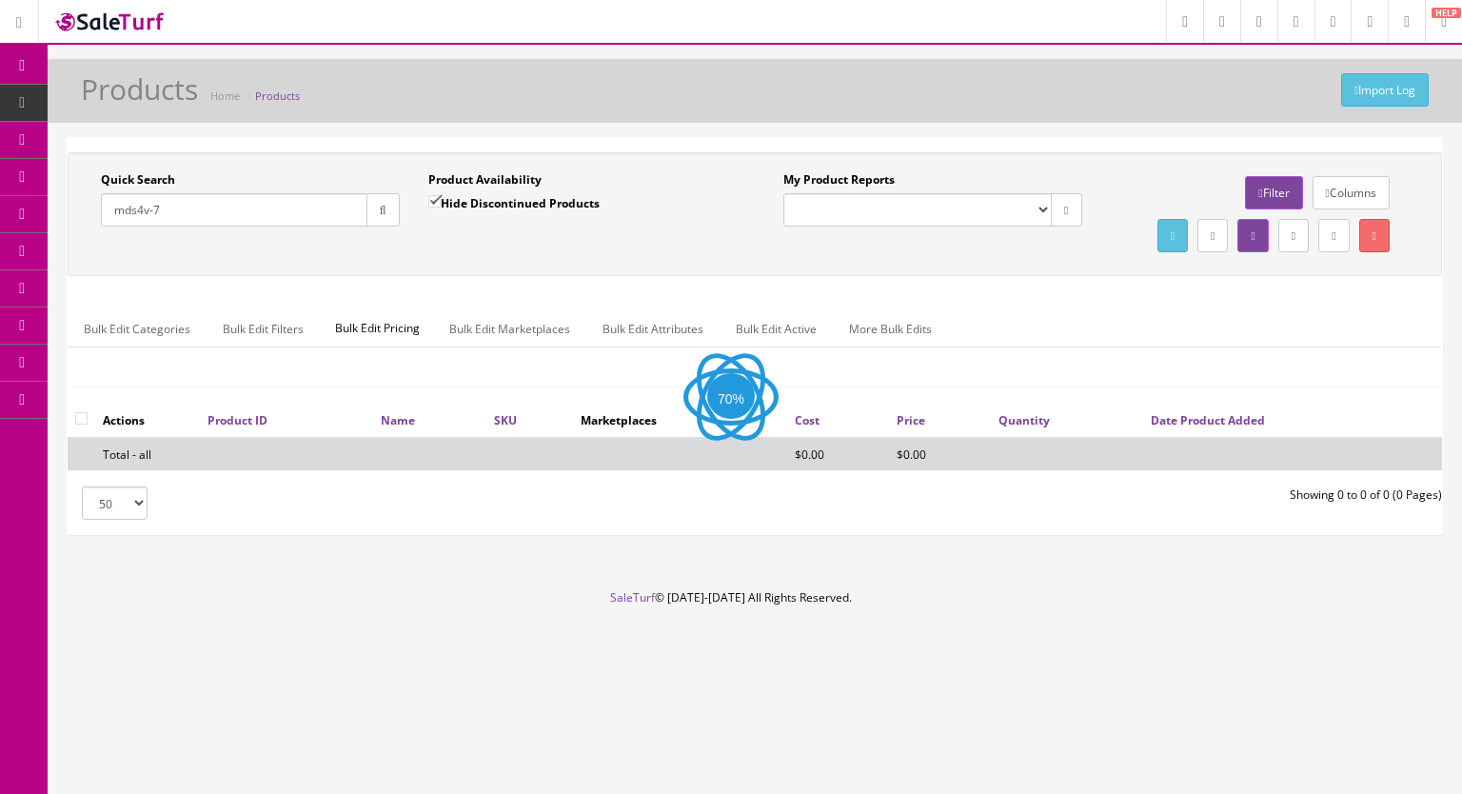
type input "mds4v-7"
click at [428, 202] on input "Hide Discontinued Products" at bounding box center [434, 201] width 12 height 12
checkbox input "false"
click at [374, 223] on button "button" at bounding box center [382, 209] width 33 height 33
click at [381, 210] on icon "button" at bounding box center [383, 210] width 7 height 11
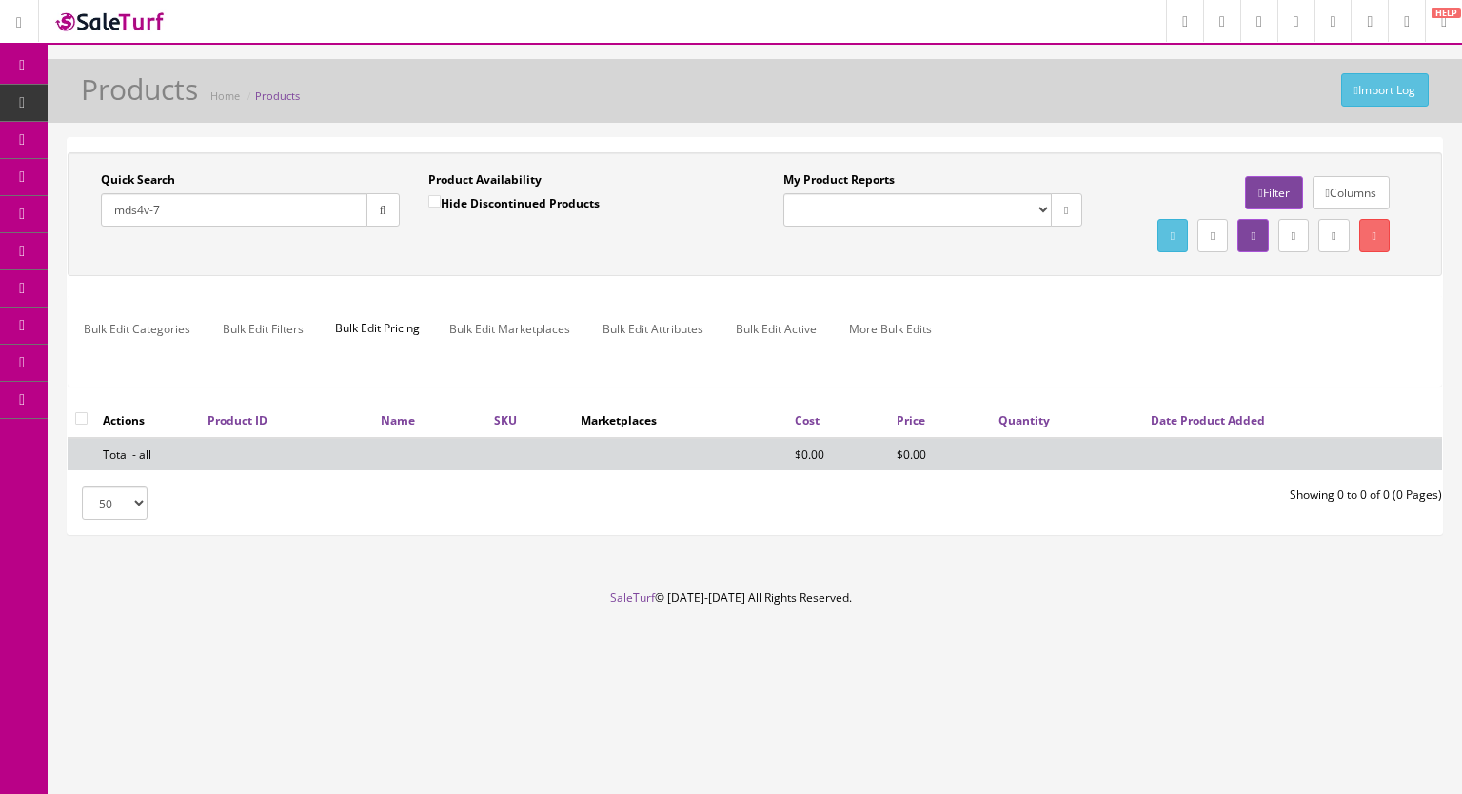
click at [174, 210] on input "mds4v-7" at bounding box center [234, 209] width 267 height 33
drag, startPoint x: 174, startPoint y: 209, endPoint x: 82, endPoint y: 222, distance: 93.2
click at [82, 222] on div "Quick Search mds4v-7 Date From Product Availability Hide Discontinued Products …" at bounding box center [413, 205] width 683 height 69
click at [380, 207] on icon "button" at bounding box center [383, 210] width 7 height 11
click at [146, 100] on span "Products" at bounding box center [146, 102] width 47 height 16
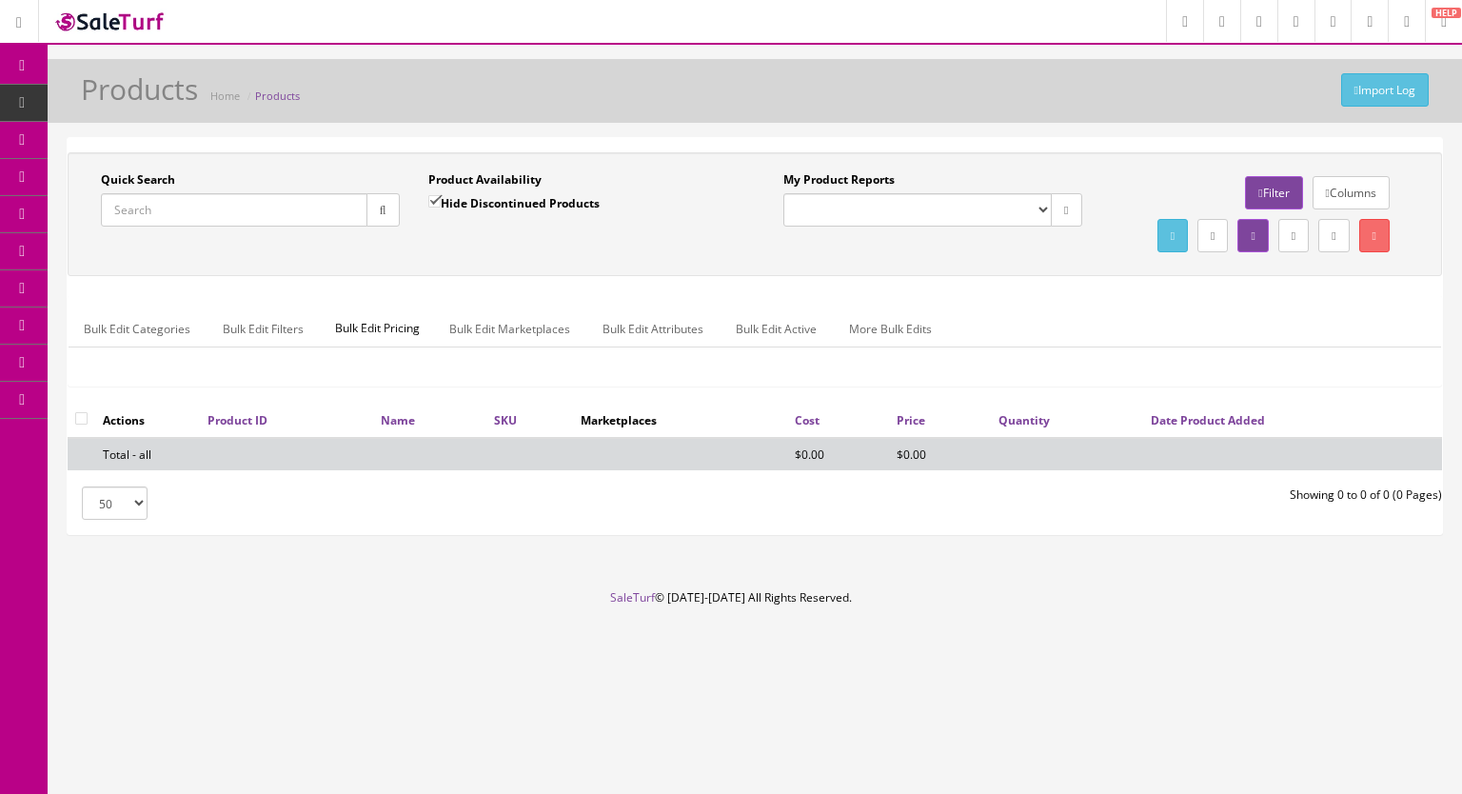
click at [183, 214] on input "Quick Search" at bounding box center [234, 209] width 267 height 33
type input "mds4v-7"
drag, startPoint x: 431, startPoint y: 192, endPoint x: 368, endPoint y: 222, distance: 69.4
click at [430, 195] on input "Hide Discontinued Products" at bounding box center [434, 201] width 12 height 12
checkbox input "false"
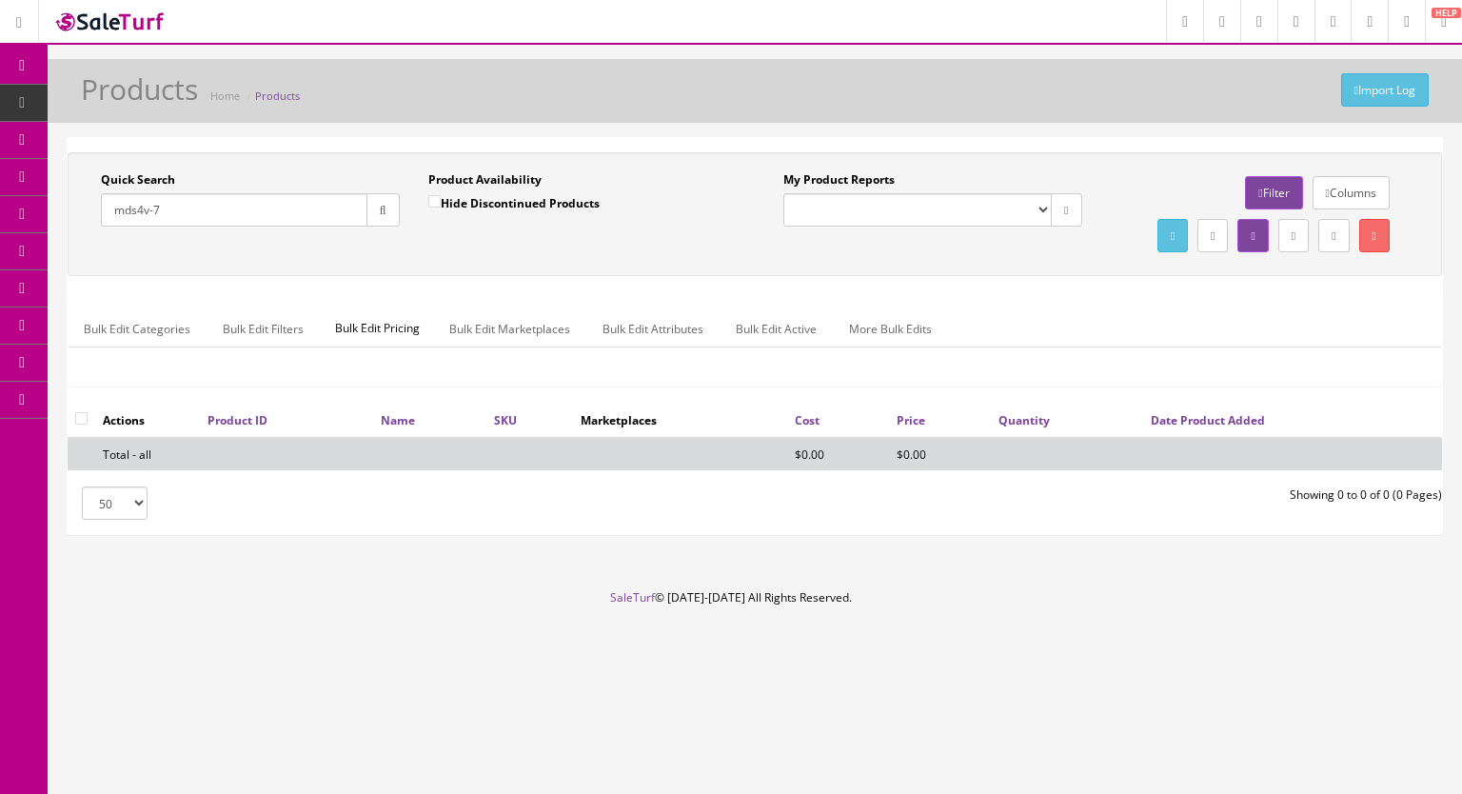
click at [367, 222] on button "button" at bounding box center [382, 209] width 33 height 33
click at [264, 213] on input "mds4v-7" at bounding box center [234, 209] width 267 height 33
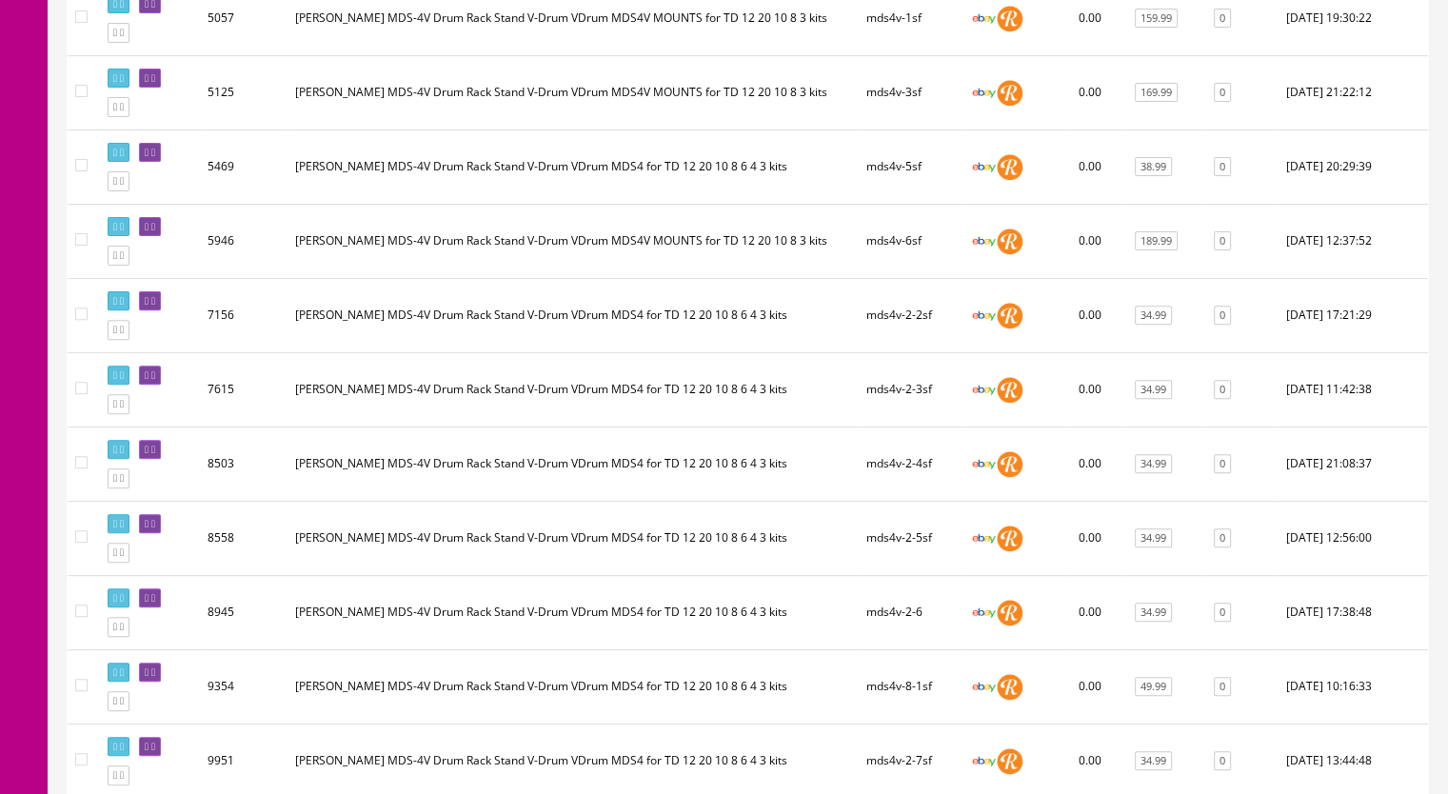
scroll to position [129, 0]
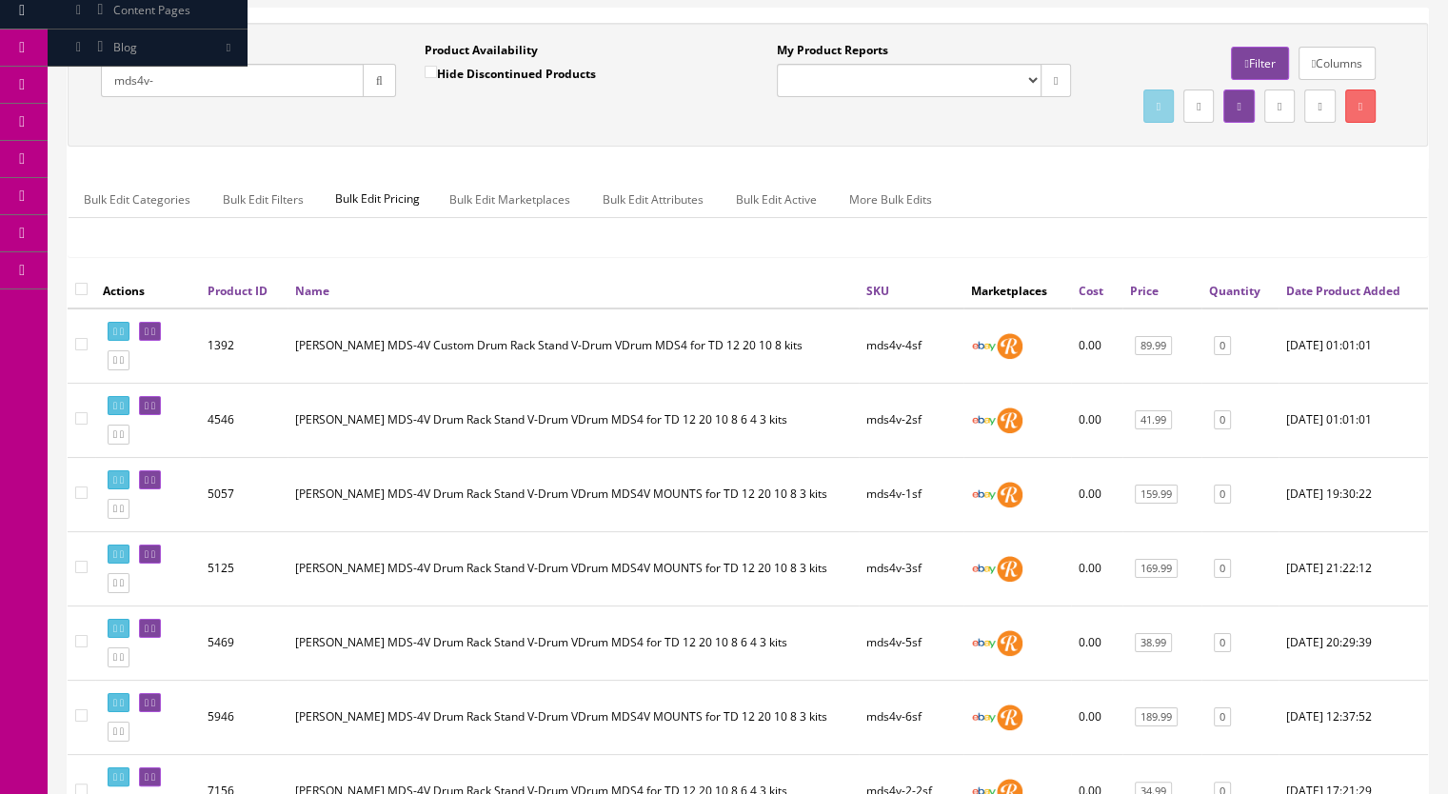
click at [194, 73] on input "mds4v-" at bounding box center [232, 80] width 263 height 33
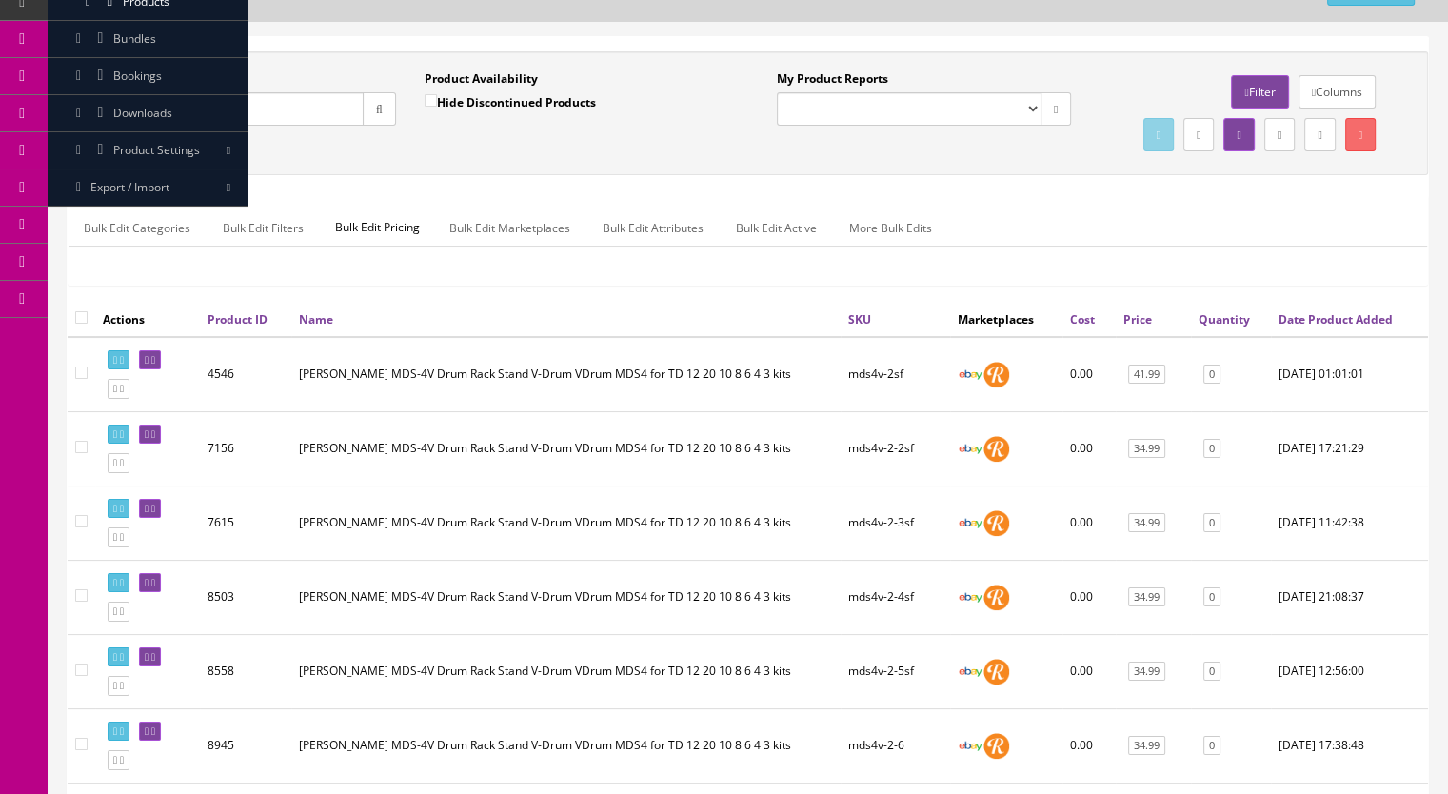
scroll to position [0, 0]
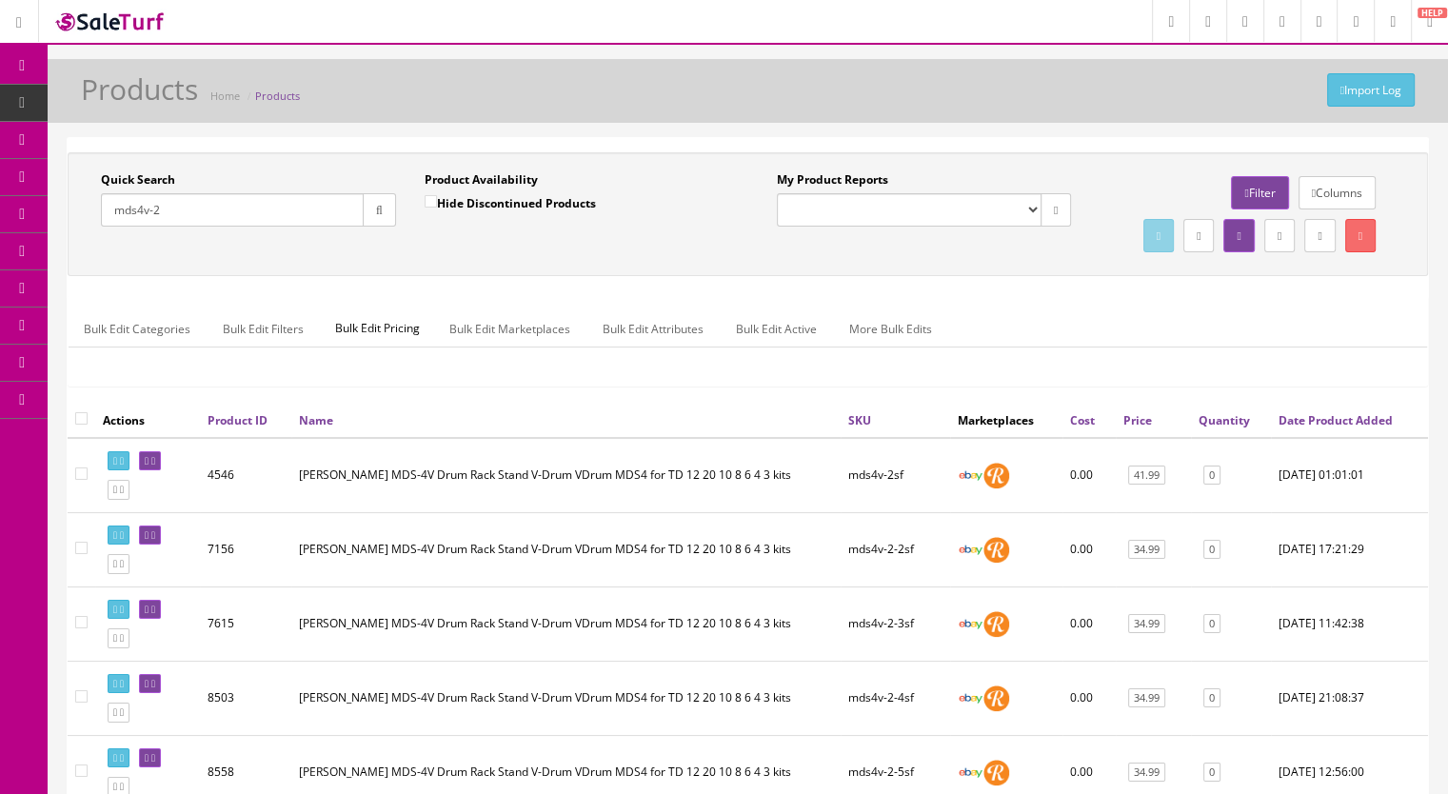
drag, startPoint x: 113, startPoint y: 212, endPoint x: 76, endPoint y: 218, distance: 37.6
click at [78, 218] on div "Quick Search mds4v-2 Date From Product Availability Hide Discontinued Products …" at bounding box center [410, 205] width 676 height 69
paste input "RolandRackClamp-10f"
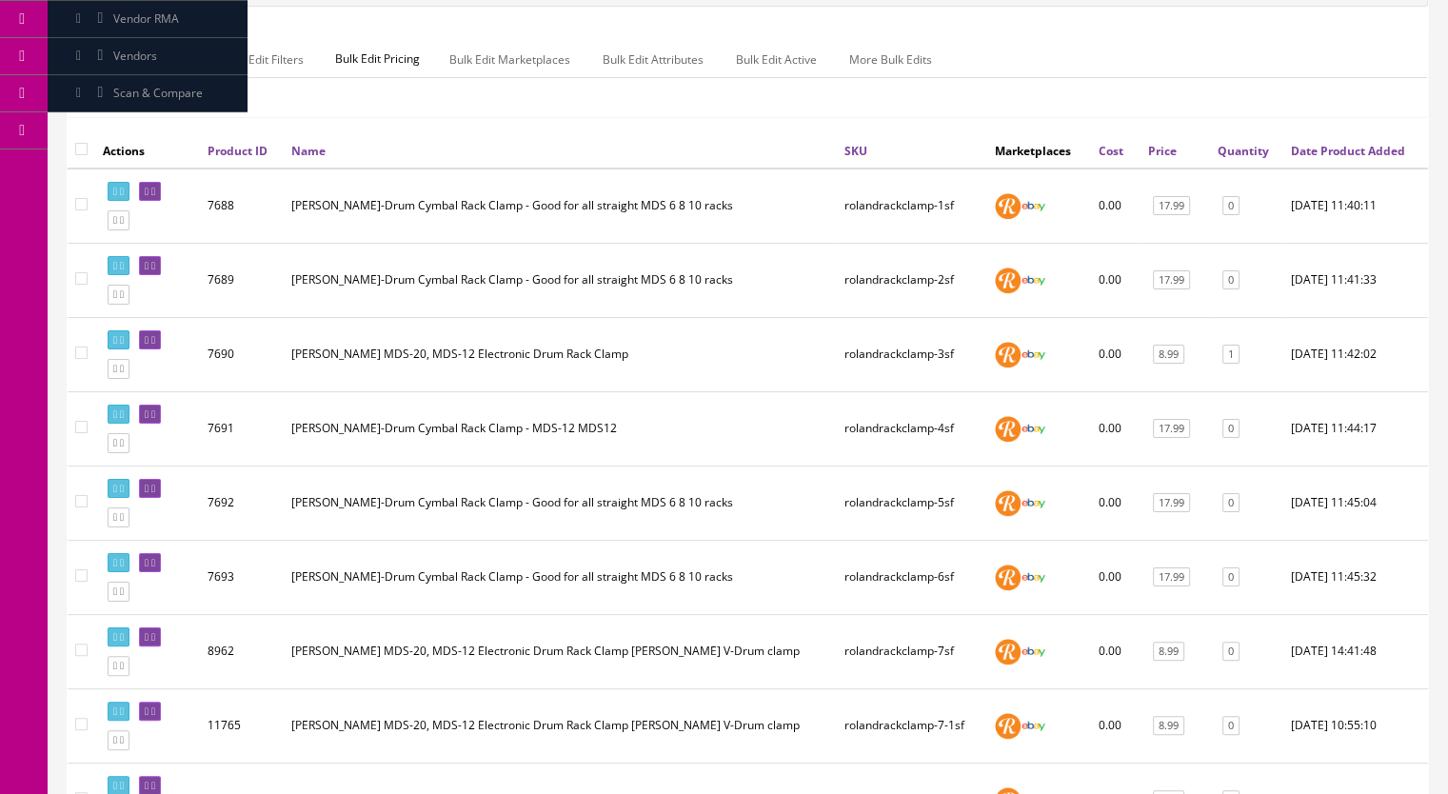
scroll to position [286, 0]
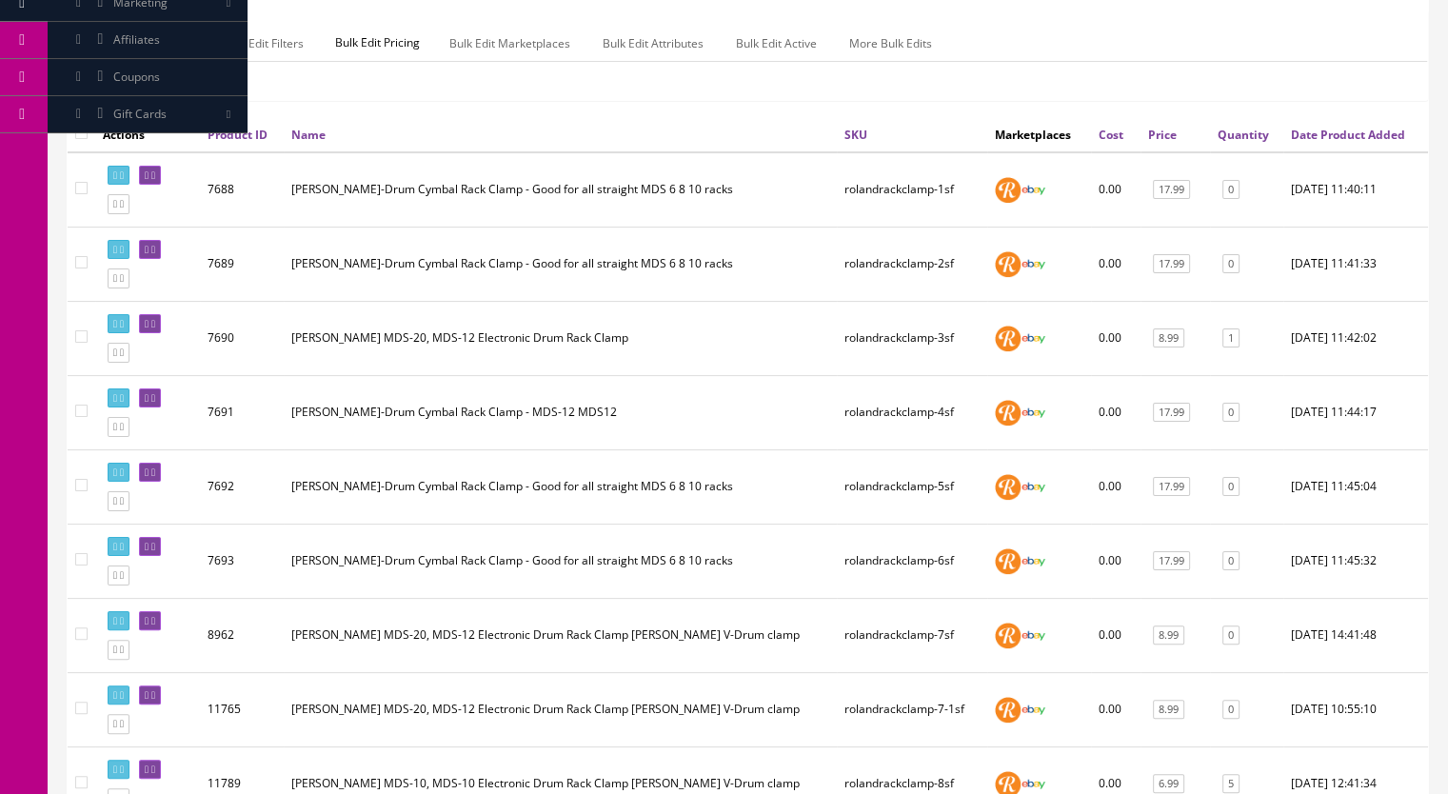
type input "RolandRackClamp-"
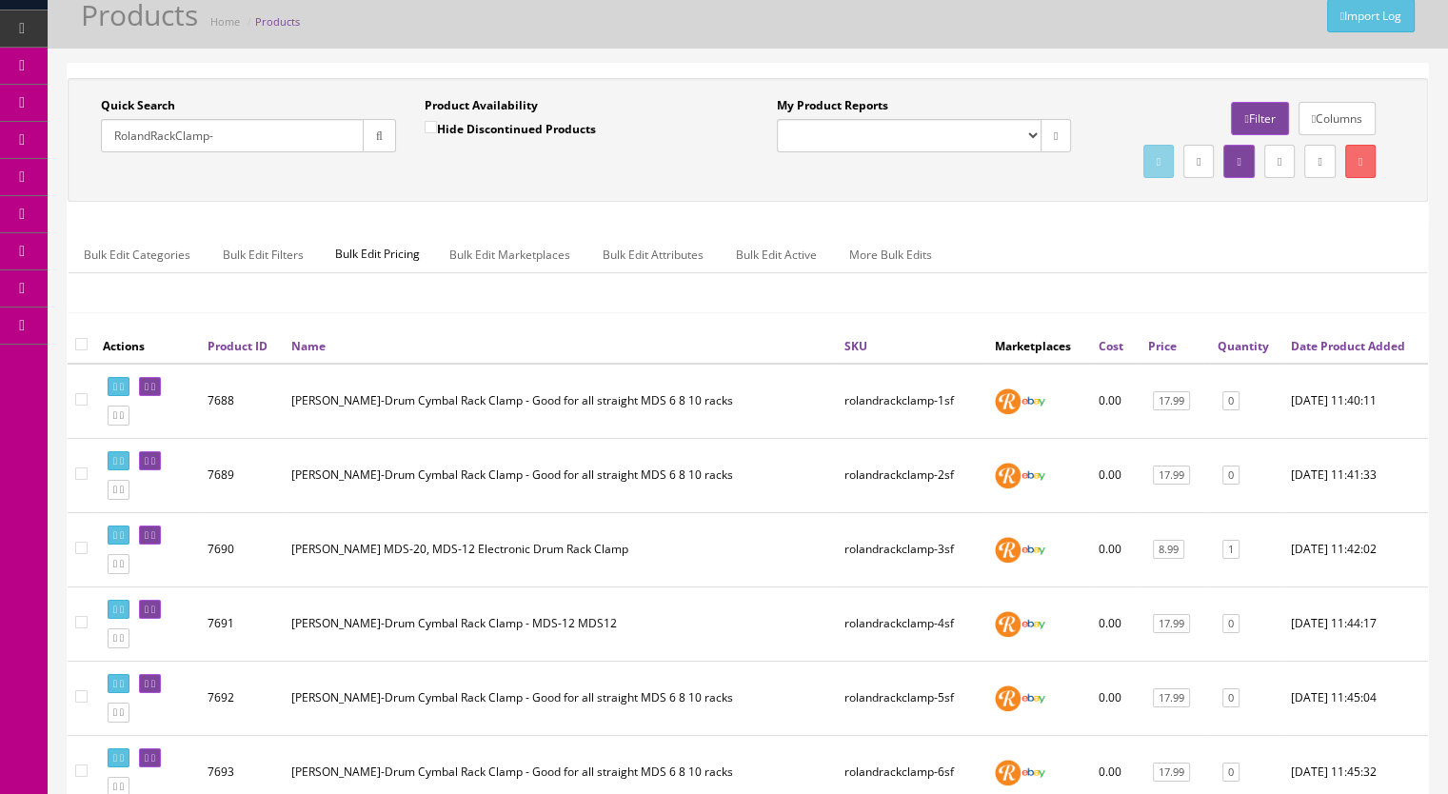
scroll to position [0, 0]
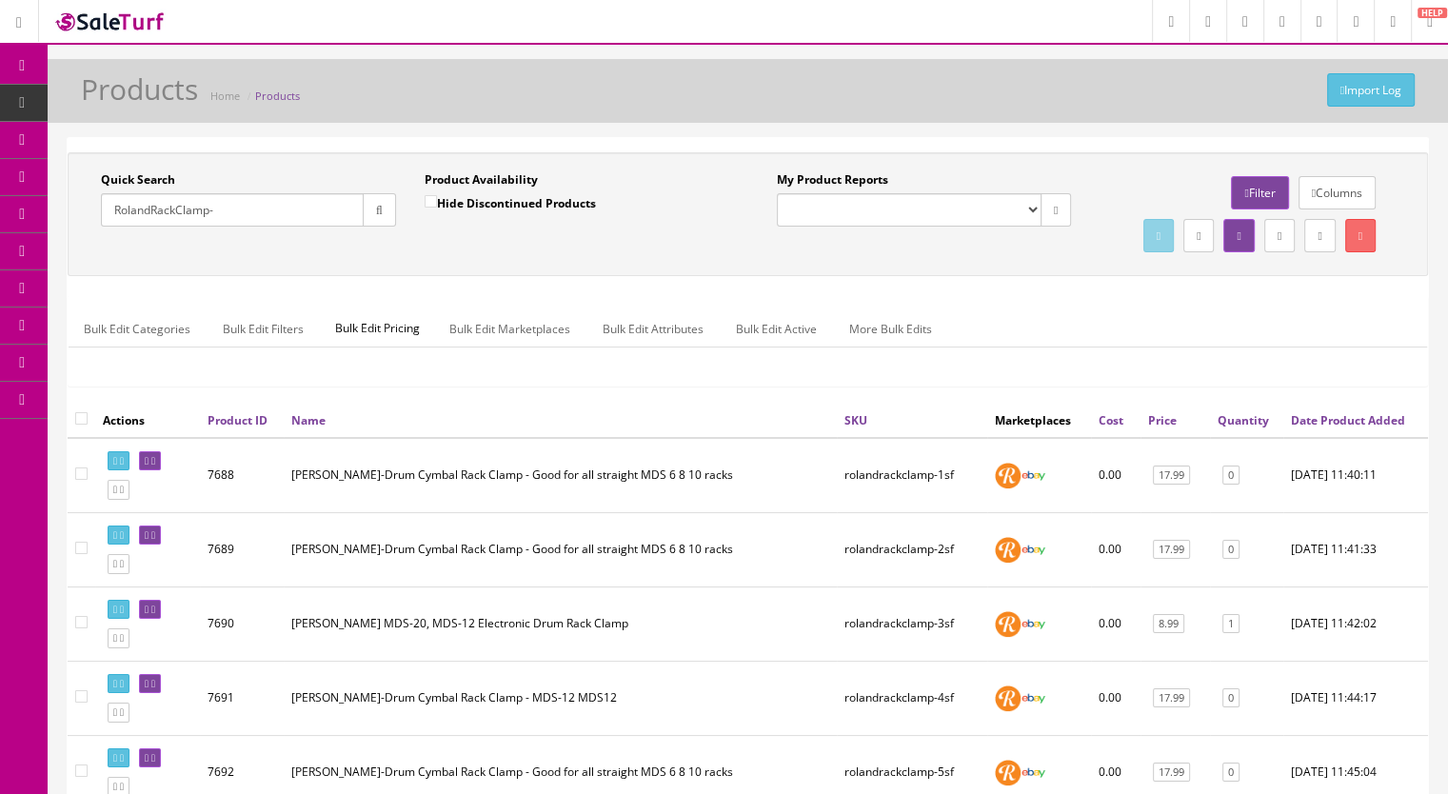
click at [430, 193] on label "Hide Discontinued Products" at bounding box center [510, 202] width 171 height 19
click at [430, 195] on input "Hide Discontinued Products" at bounding box center [431, 201] width 12 height 12
checkbox input "true"
click at [386, 214] on button "button" at bounding box center [379, 209] width 33 height 33
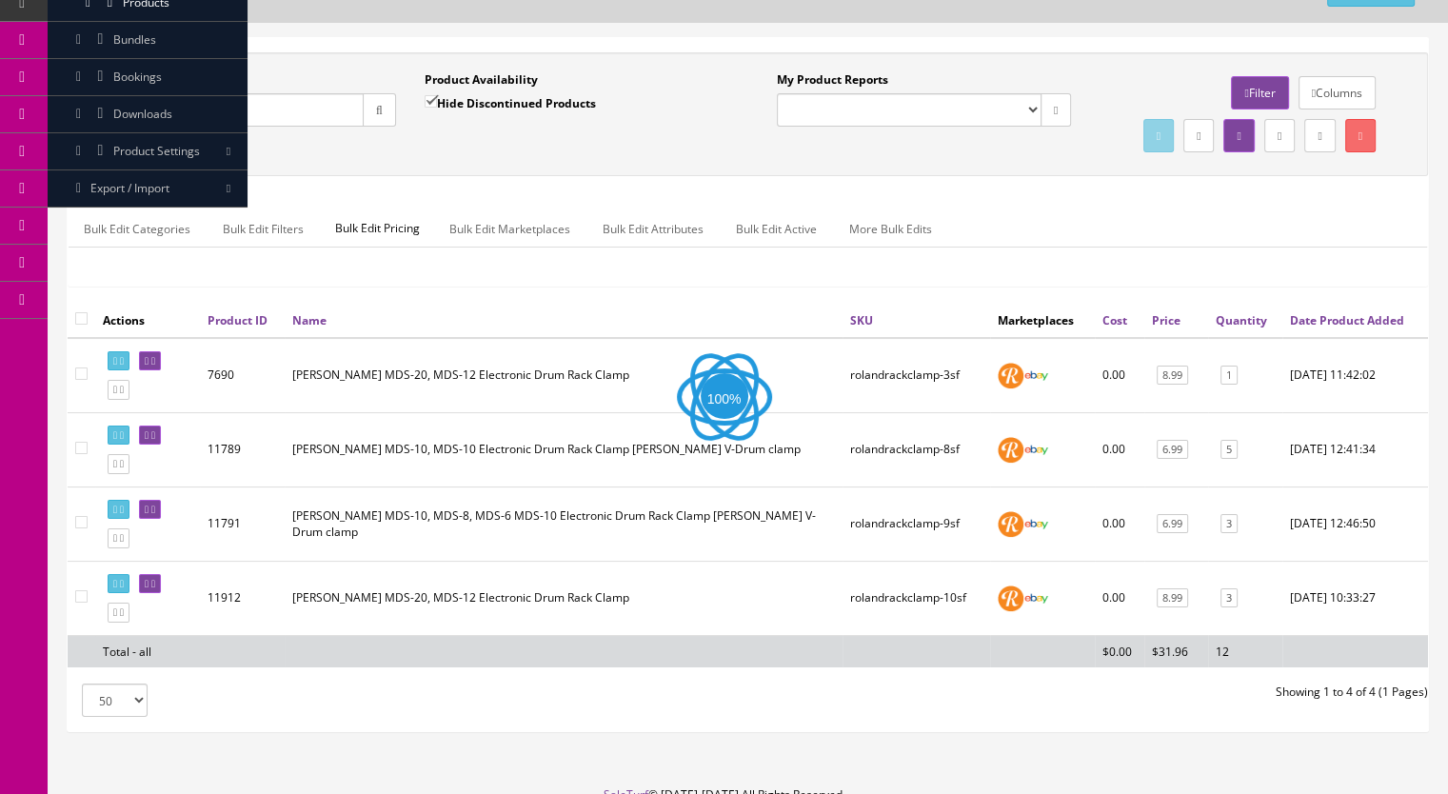
scroll to position [223, 0]
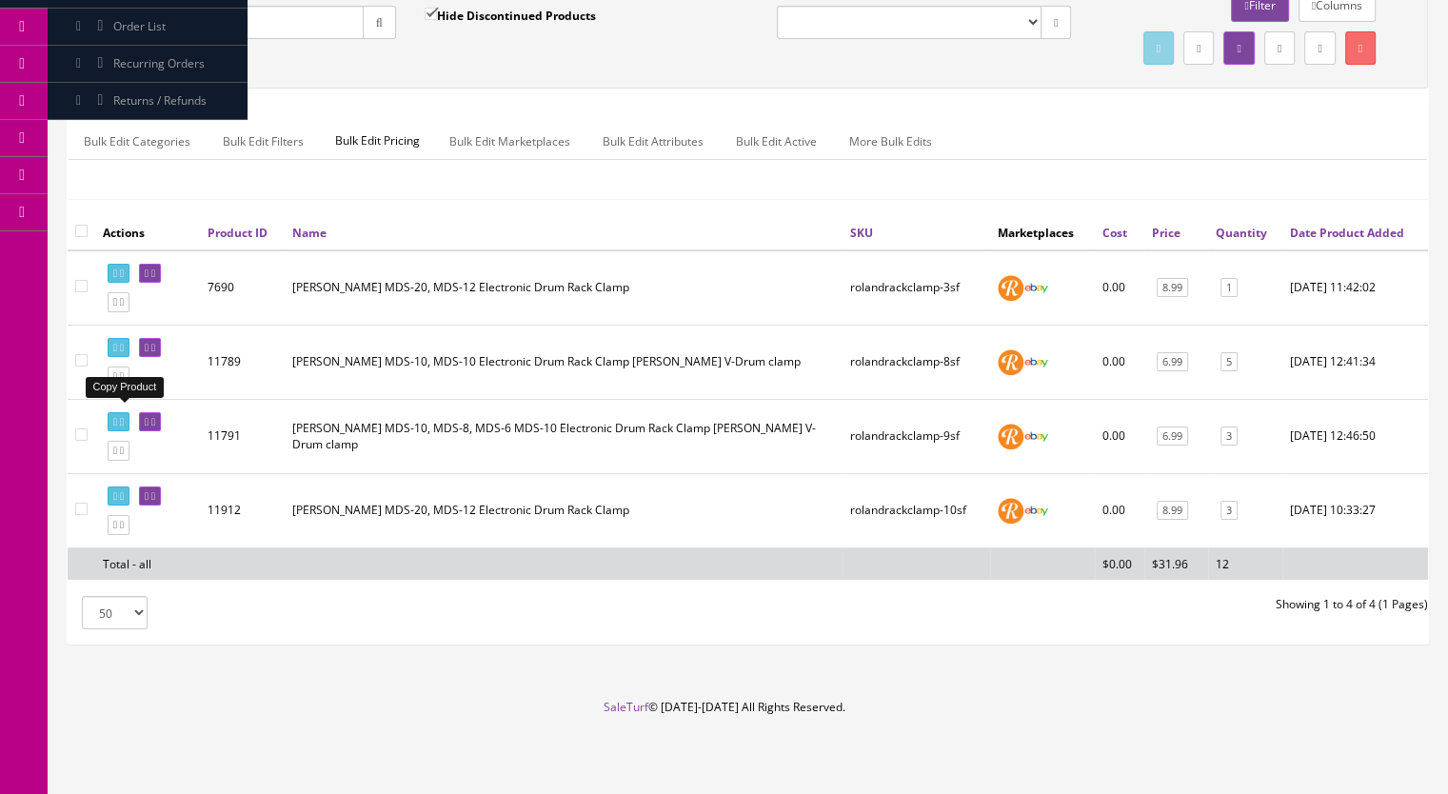
click at [124, 382] on icon at bounding box center [122, 376] width 4 height 10
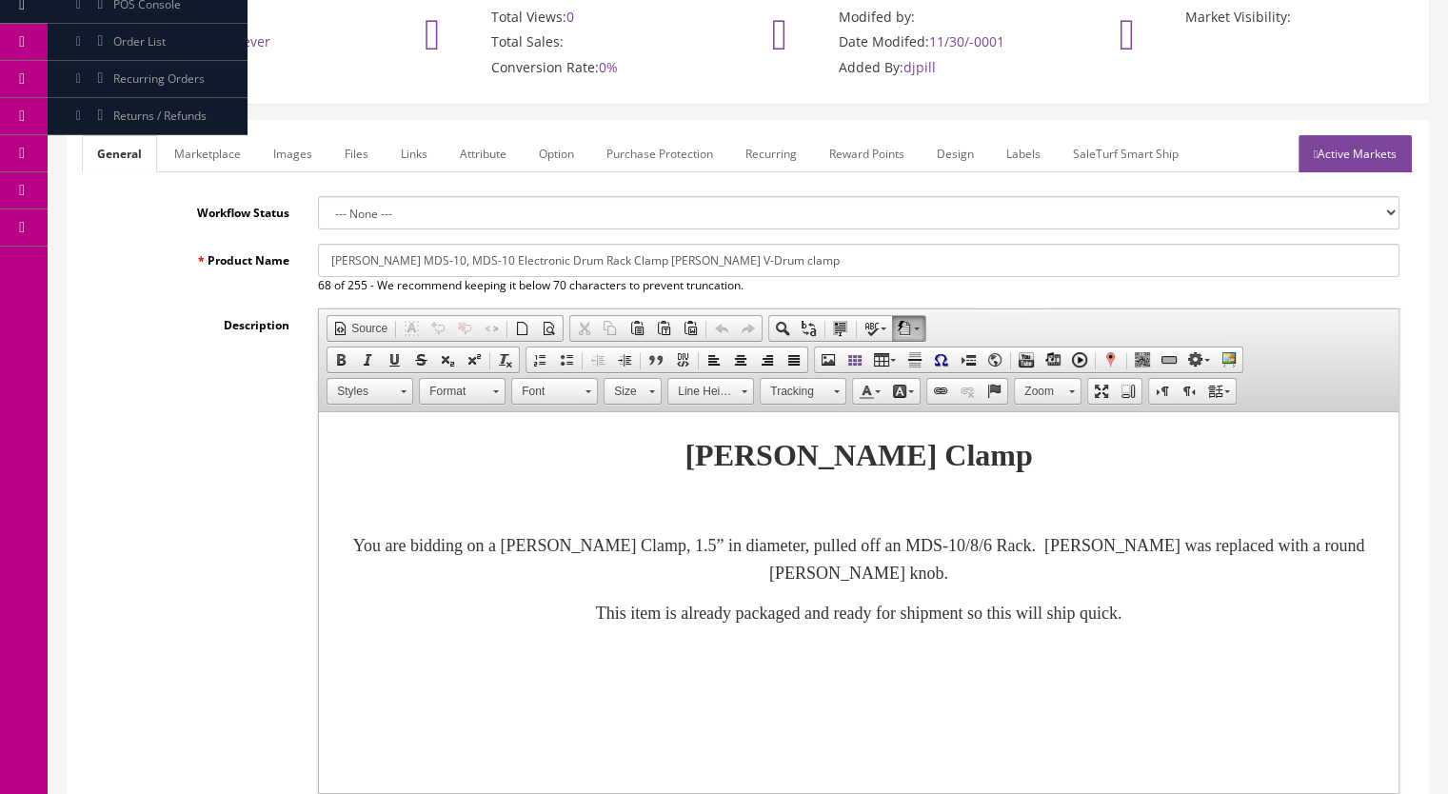
scroll to position [190, 0]
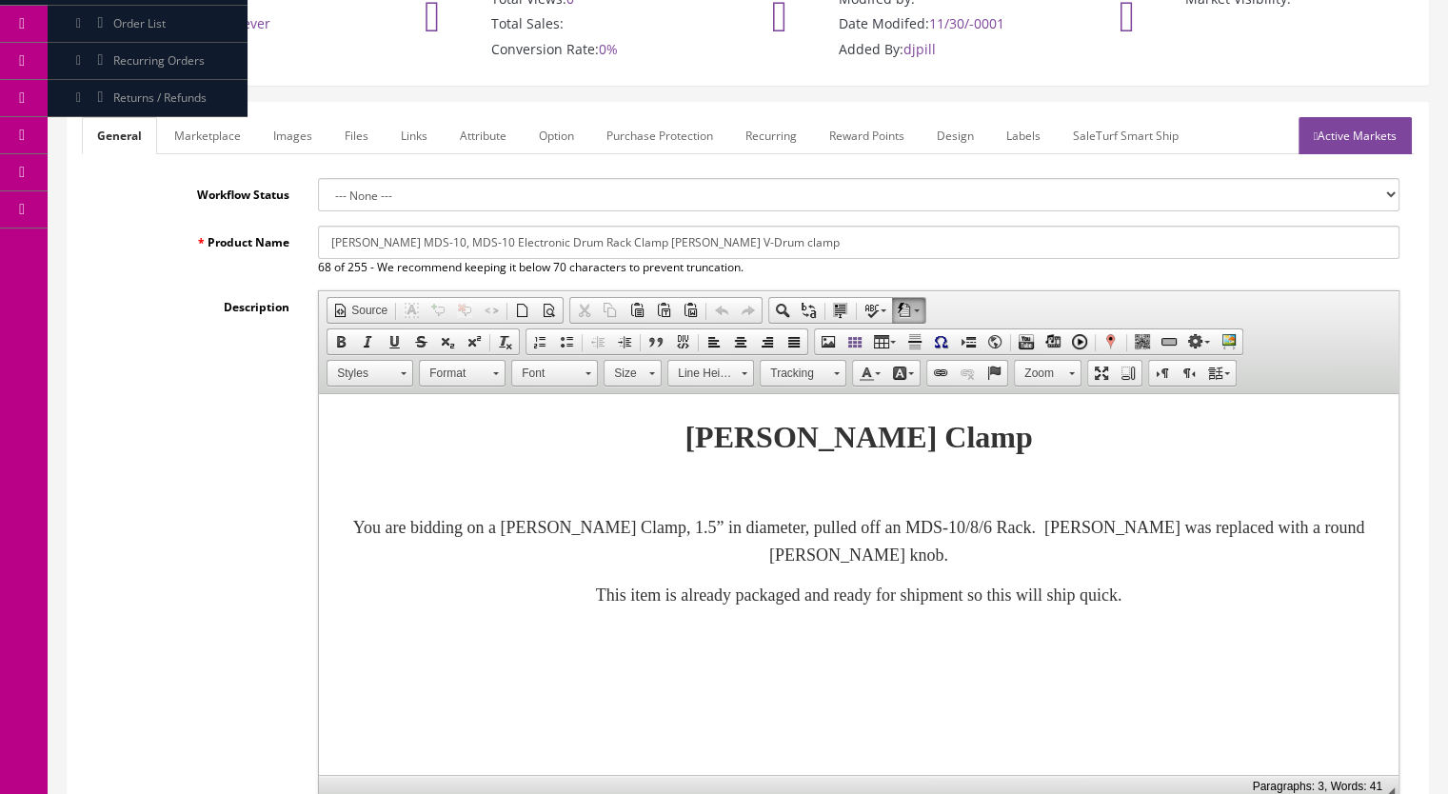
drag, startPoint x: 412, startPoint y: 224, endPoint x: 402, endPoint y: 224, distance: 10.5
click at [402, 226] on input "[PERSON_NAME] MDS-10, MDS-10 Electronic Drum Rack Clamp [PERSON_NAME] V-Drum cl…" at bounding box center [858, 242] width 1081 height 33
drag, startPoint x: 406, startPoint y: 221, endPoint x: 452, endPoint y: 218, distance: 46.7
click at [406, 226] on input "[PERSON_NAME] MDS-9, MDS-10 Electronic Drum Rack Clamp [PERSON_NAME] V-Drum cla…" at bounding box center [858, 242] width 1081 height 33
drag, startPoint x: 448, startPoint y: 221, endPoint x: 461, endPoint y: 220, distance: 12.4
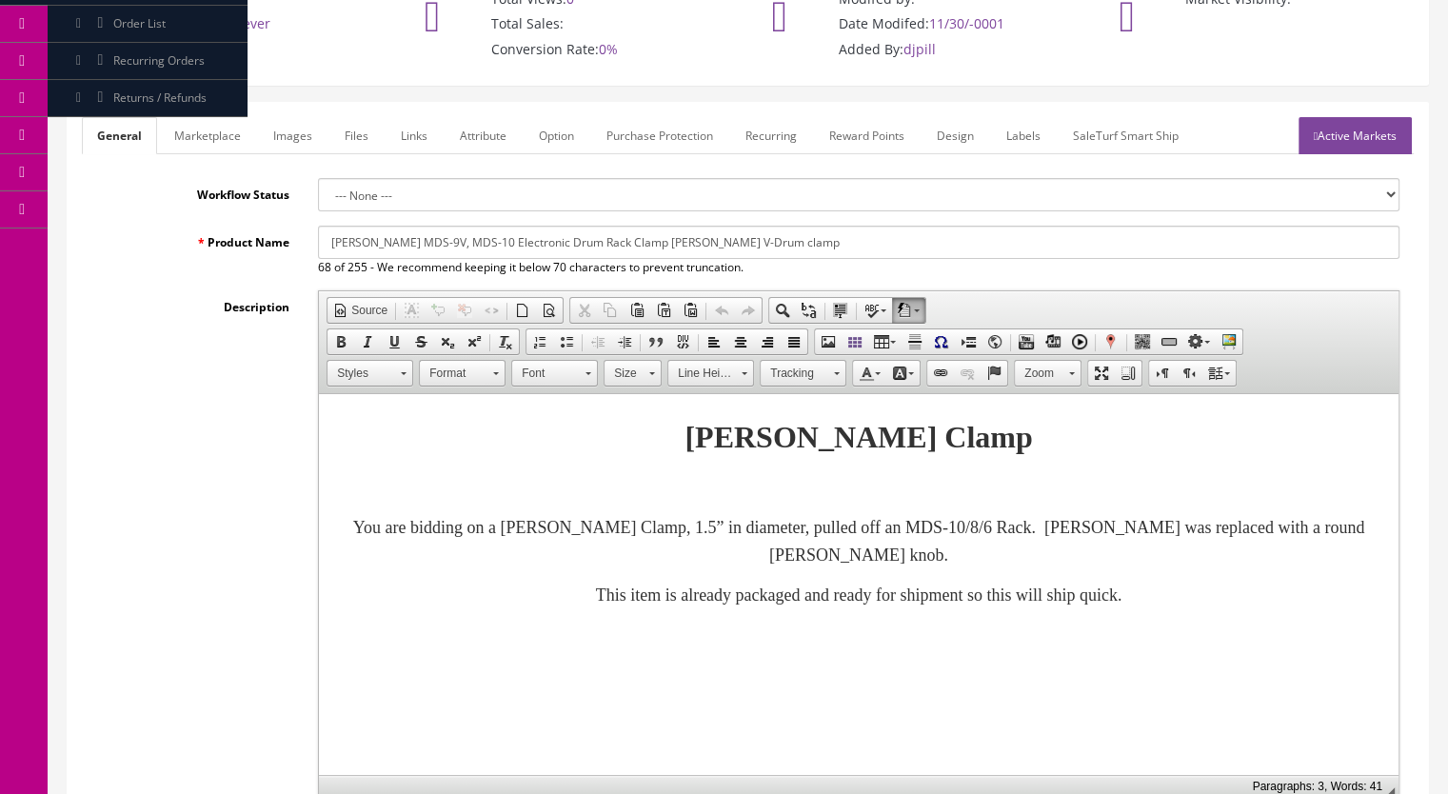
click at [461, 226] on input "Roland MDS-9V, MDS-10 Electronic Drum Rack Clamp Roland V-Drum clamp" at bounding box center [858, 242] width 1081 height 33
click at [502, 226] on input "Roland MDS-9V, MDS-9, MDS4V. MDS4 Electronic Drum Rack Clamp Roland V-Drum clamp" at bounding box center [858, 242] width 1081 height 33
drag, startPoint x: 852, startPoint y: 223, endPoint x: 322, endPoint y: 231, distance: 530.3
click at [322, 231] on input "[PERSON_NAME] MDS-9V, MDS-9, MDS4V, MDS4 Electronic Drum Rack Clamp [PERSON_NAM…" at bounding box center [858, 242] width 1081 height 33
type input "[PERSON_NAME] MDS-9V, MDS-9, MDS4V, MDS4 Electronic Drum Rack Clamp [PERSON_NAM…"
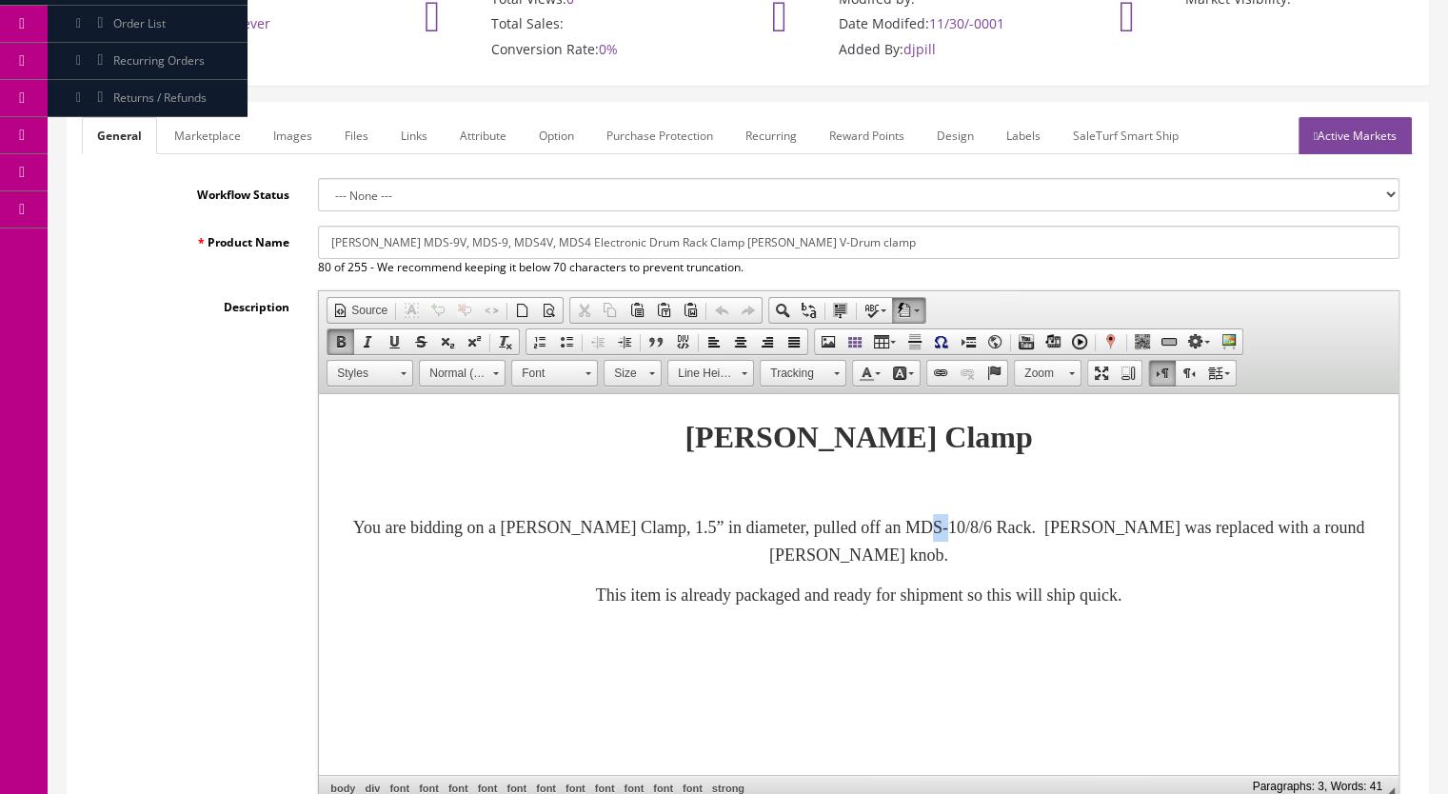
drag, startPoint x: 1023, startPoint y: 529, endPoint x: 1040, endPoint y: 529, distance: 17.1
click at [1040, 529] on font "You are bidding on a Roland Rack Clamp, 1.5” in diameter, pulled off an MDS-10/…" at bounding box center [858, 541] width 1011 height 47
click at [1057, 527] on font "You are bidding on a Roland Rack Clamp, 1.5” in diameter, pulled off an MDS-9v/…" at bounding box center [858, 541] width 1011 height 47
drag, startPoint x: 1068, startPoint y: 527, endPoint x: 1079, endPoint y: 527, distance: 11.4
click at [1079, 527] on font "You are bidding on a Roland Rack Clamp, 1.5” in diameter, pulled off an MDS-9v/…" at bounding box center [858, 541] width 1011 height 47
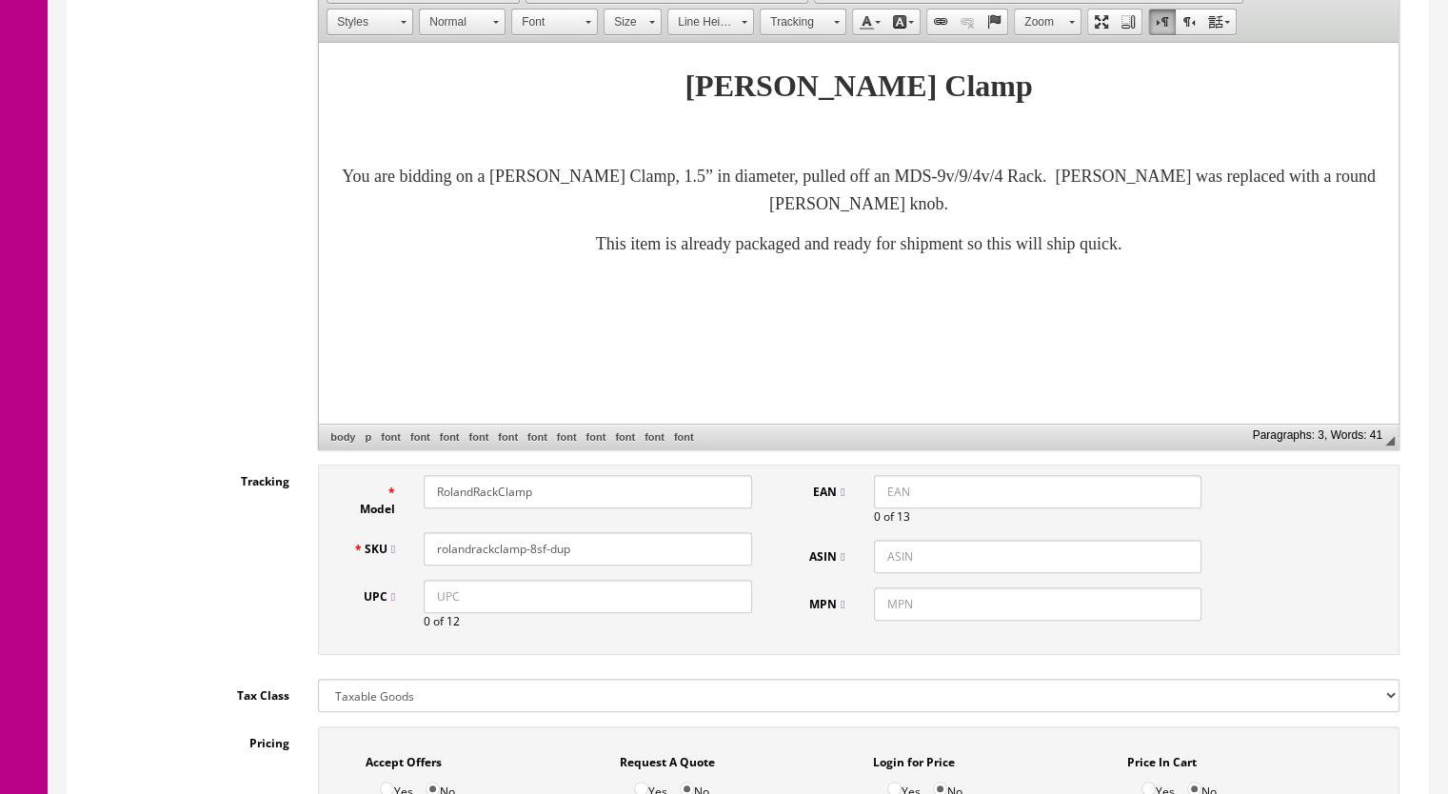
scroll to position [571, 0]
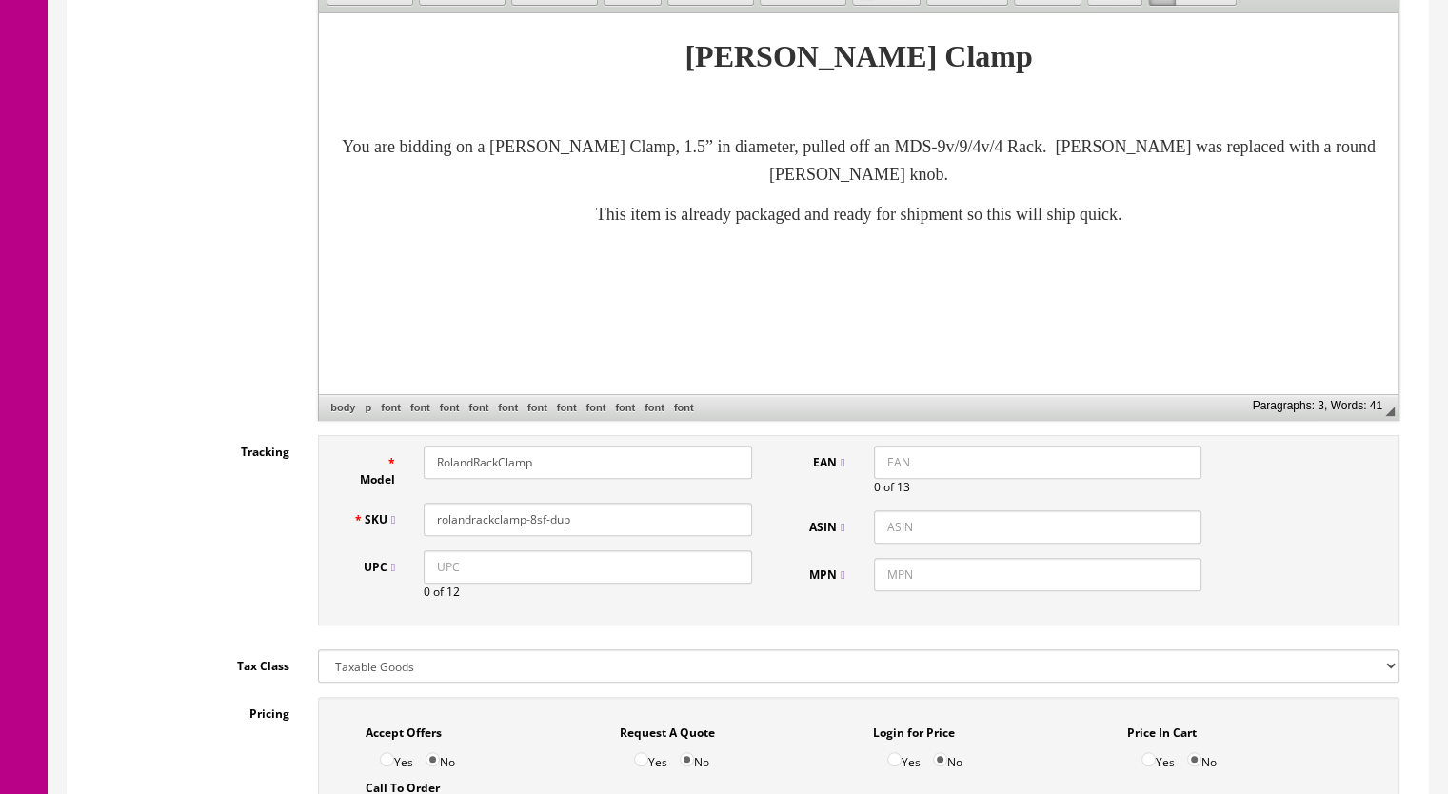
drag, startPoint x: 584, startPoint y: 498, endPoint x: 530, endPoint y: 504, distance: 54.6
click at [530, 504] on input "rolandrackclamp-8sf-dup" at bounding box center [588, 519] width 328 height 33
type input "rolandrackclamp-12sf"
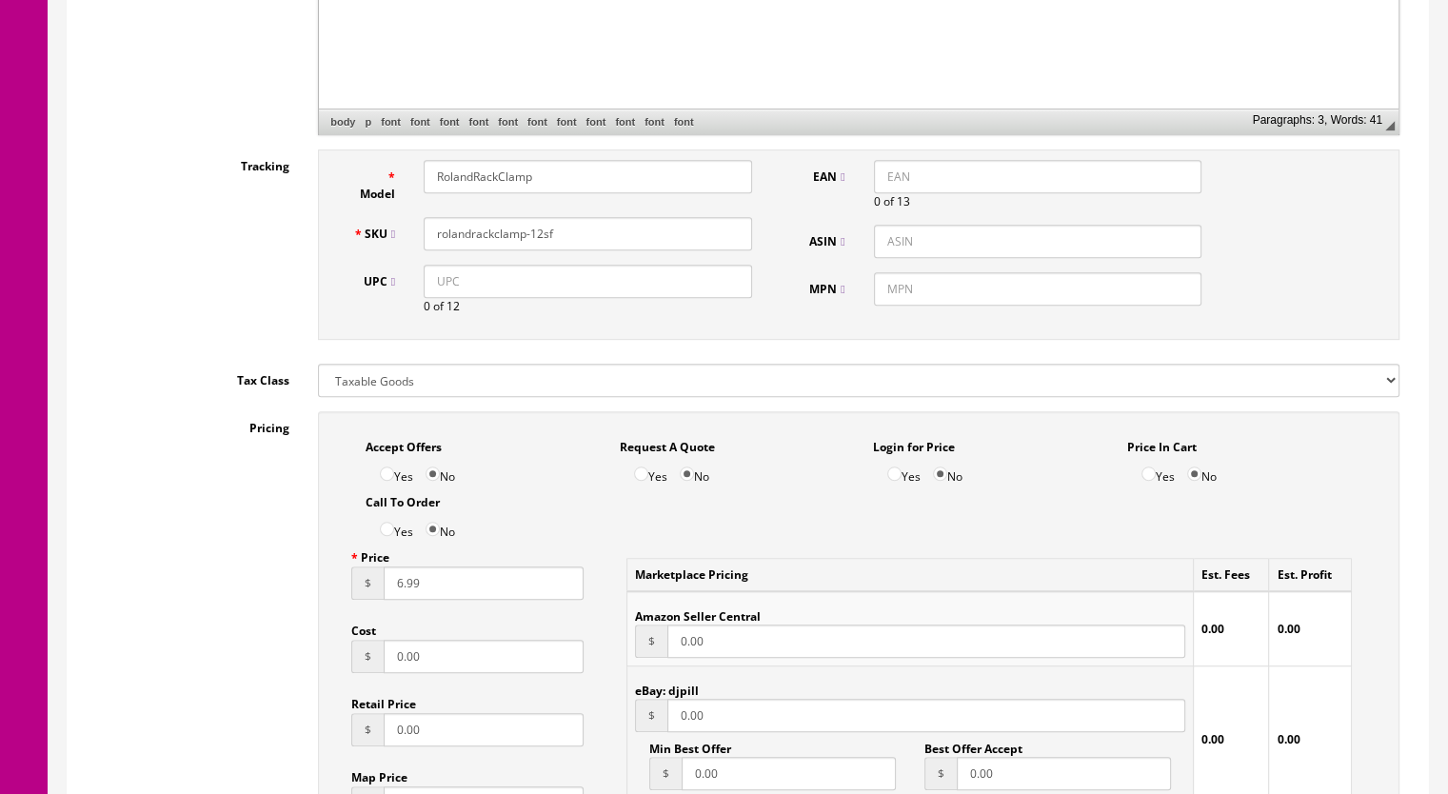
scroll to position [1333, 0]
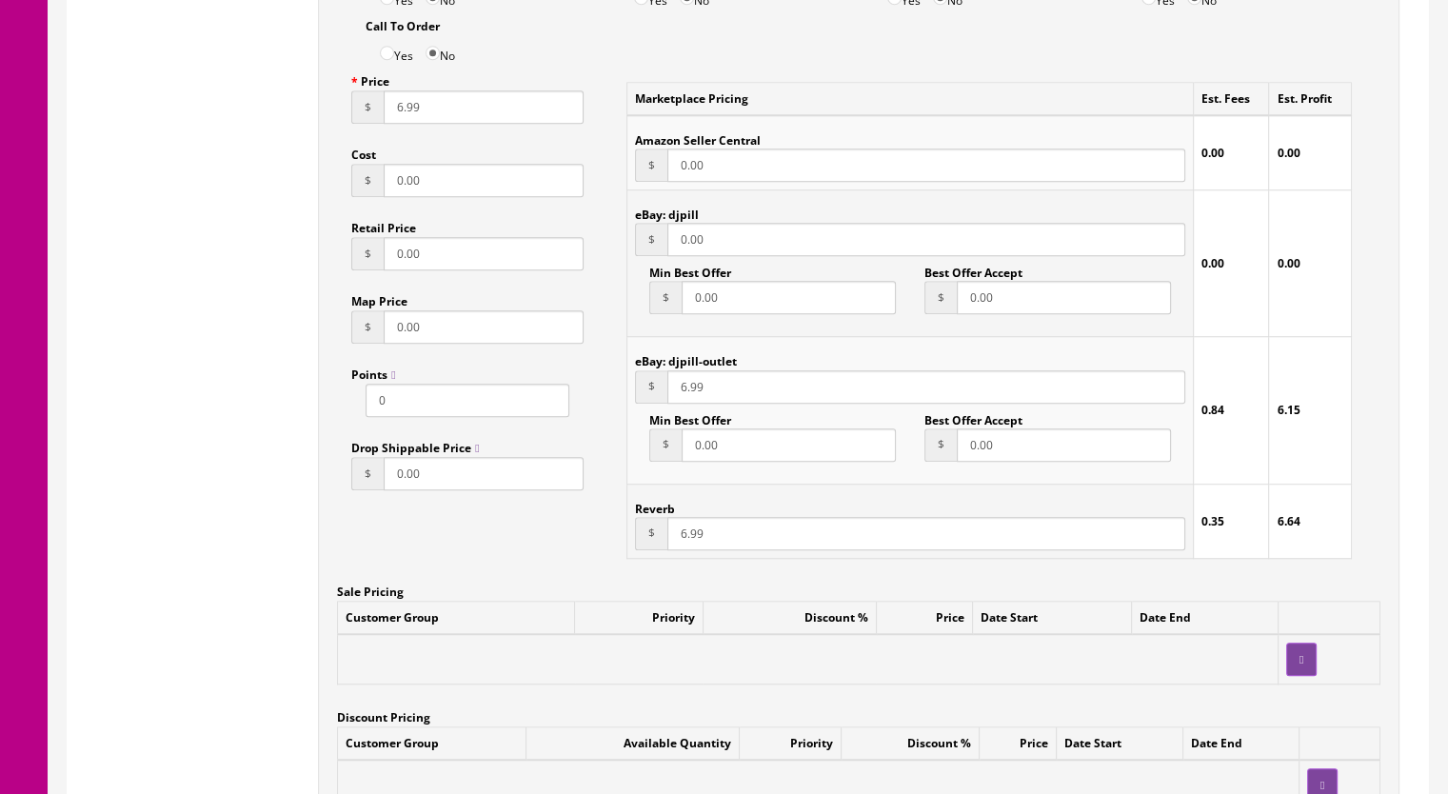
click at [685, 520] on input "6.99" at bounding box center [926, 533] width 518 height 33
type input "10.99"
click at [685, 372] on input "6.99" at bounding box center [926, 386] width 518 height 33
type input "10.99"
click at [400, 91] on input "6.99" at bounding box center [484, 106] width 200 height 33
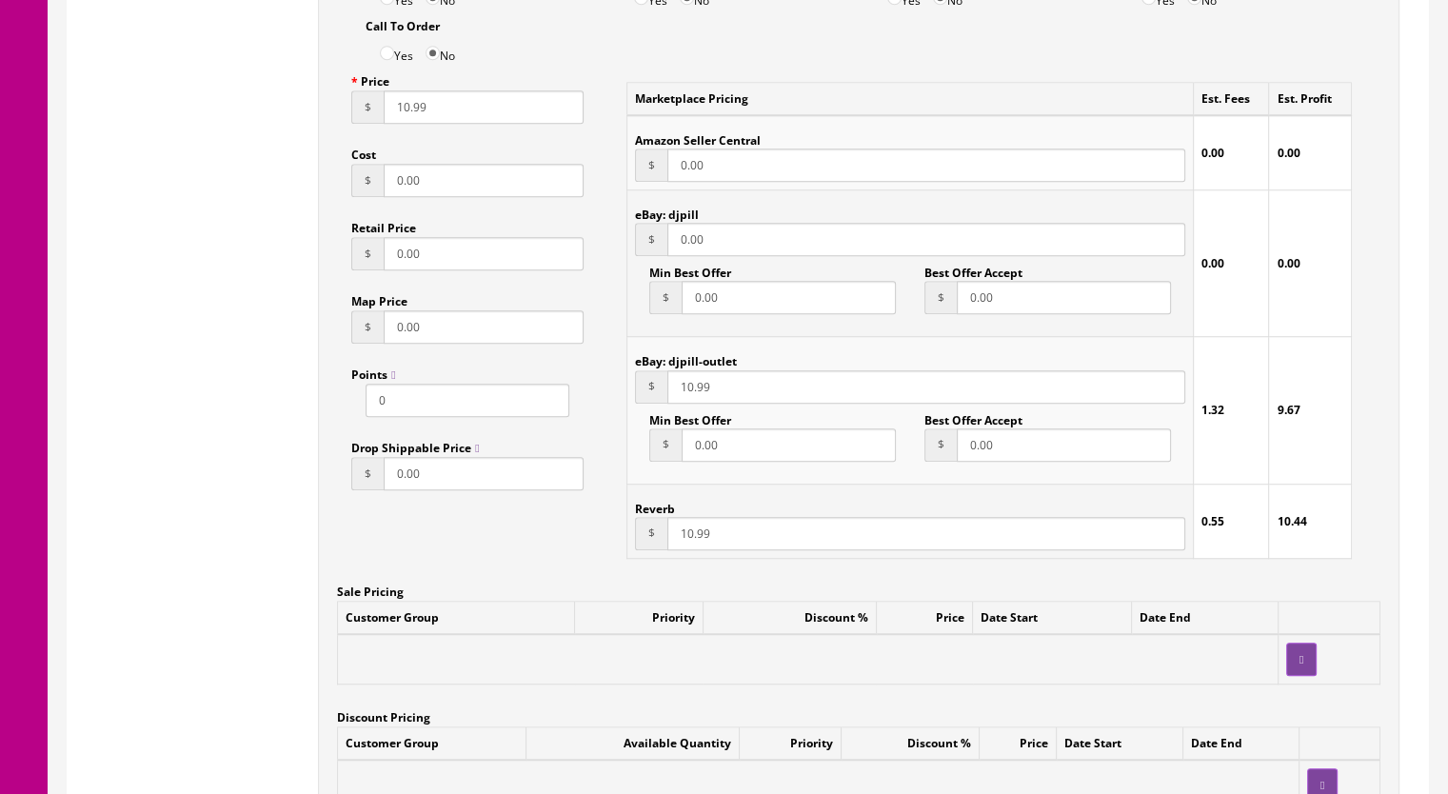
type input "10.99"
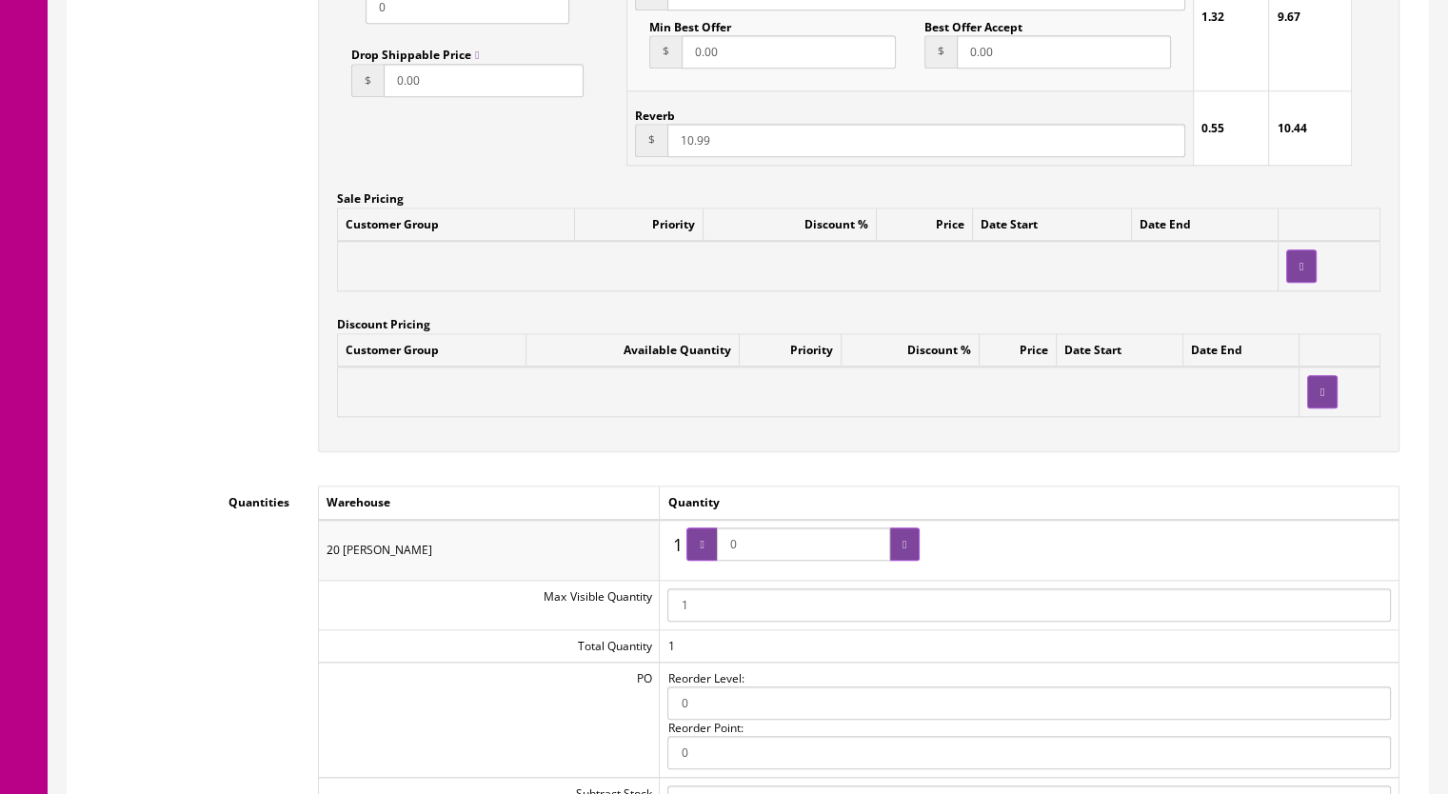
scroll to position [1618, 0]
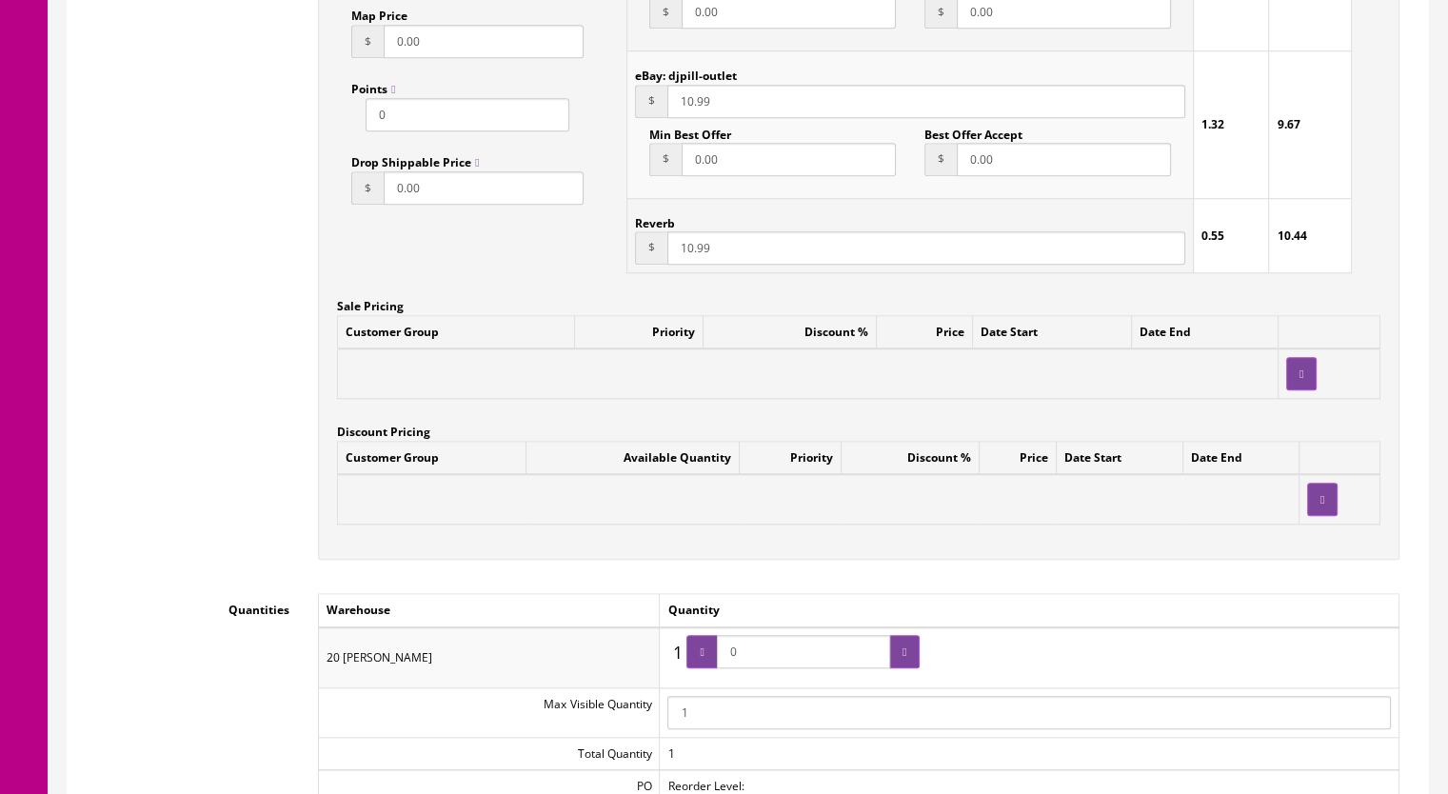
click at [683, 231] on input "10.99" at bounding box center [926, 247] width 518 height 33
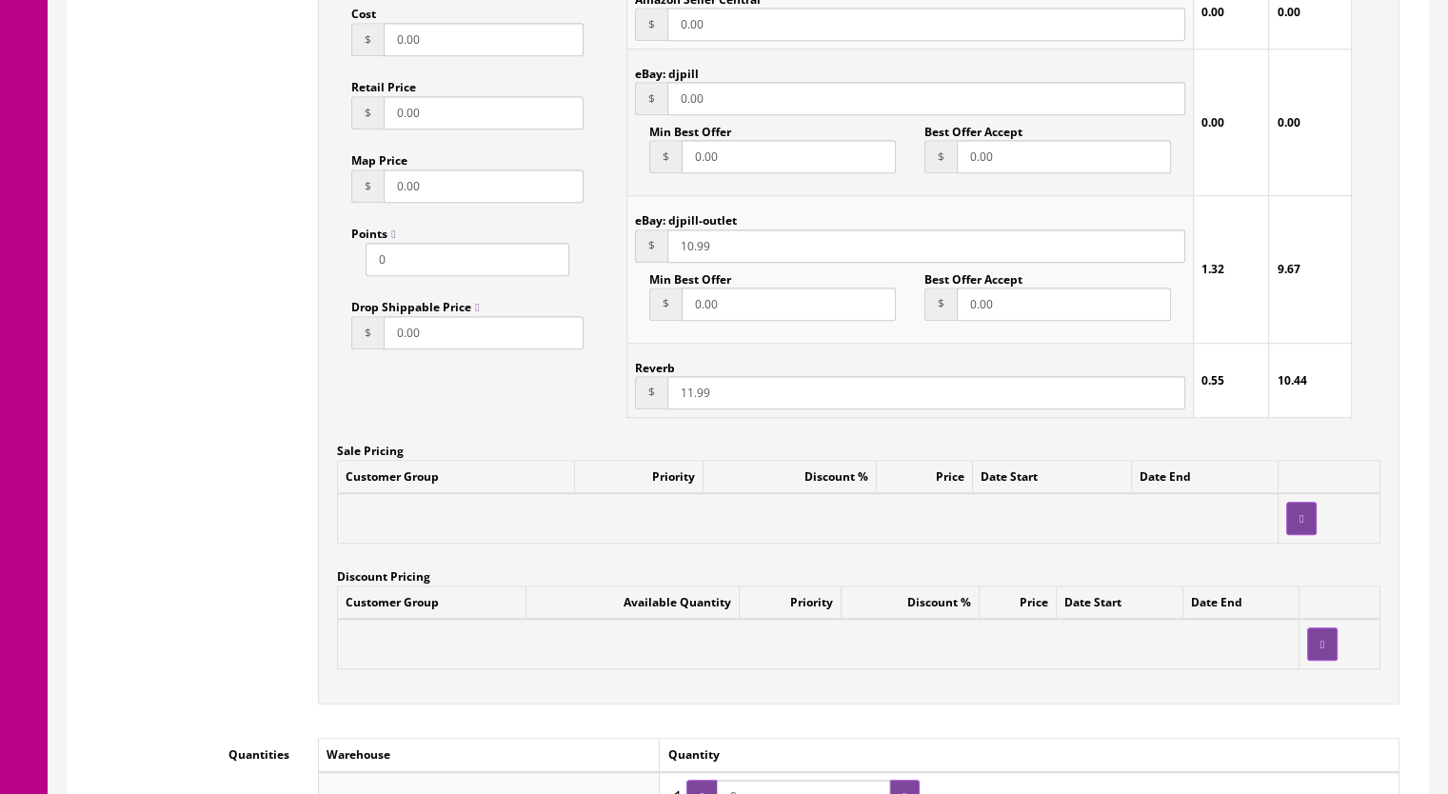
scroll to position [1333, 0]
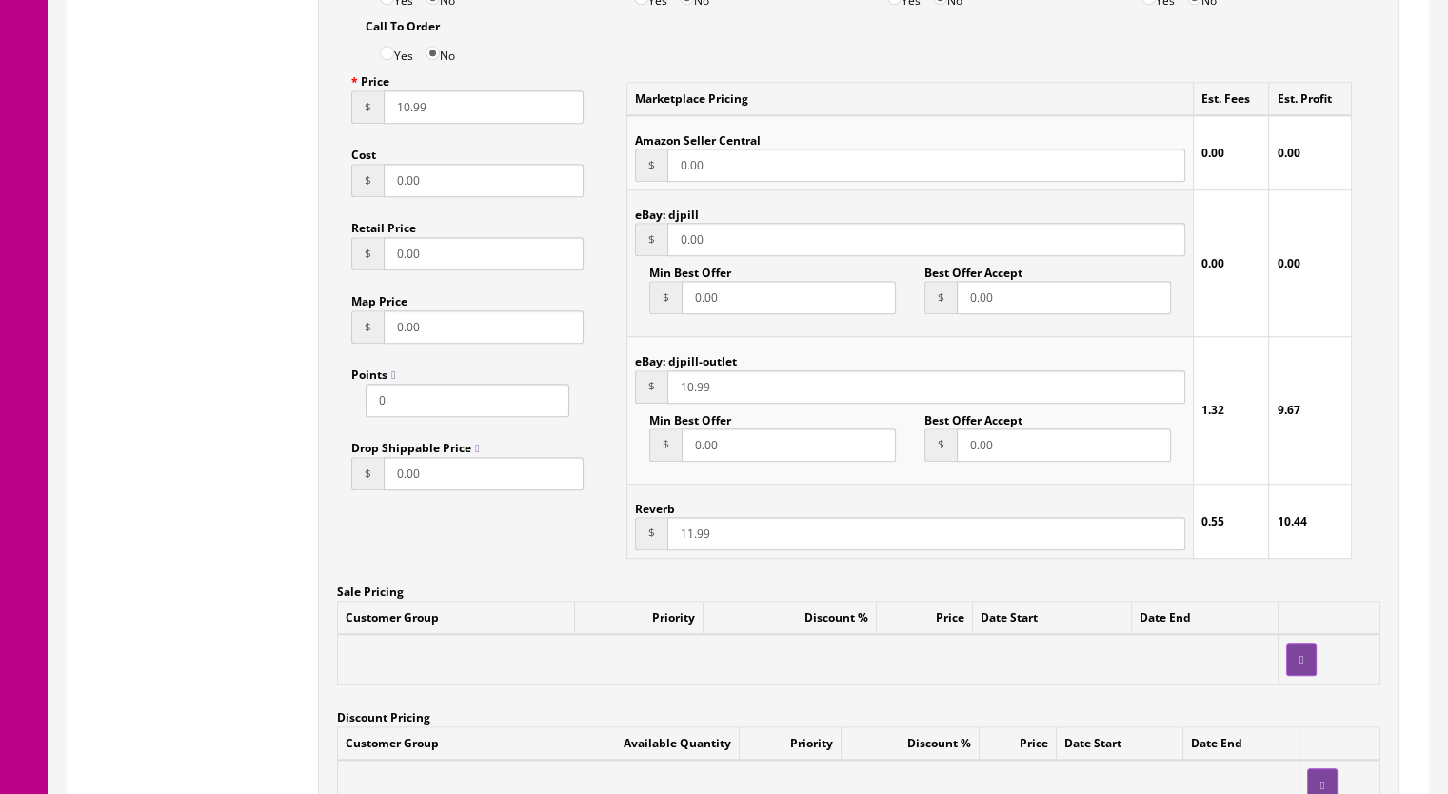
type input "11.99"
click at [687, 374] on input "10.99" at bounding box center [926, 386] width 518 height 33
click at [401, 92] on input "10.99" at bounding box center [484, 106] width 200 height 33
drag, startPoint x: 685, startPoint y: 372, endPoint x: 732, endPoint y: 372, distance: 46.6
click at [685, 371] on input "11.99" at bounding box center [926, 386] width 518 height 33
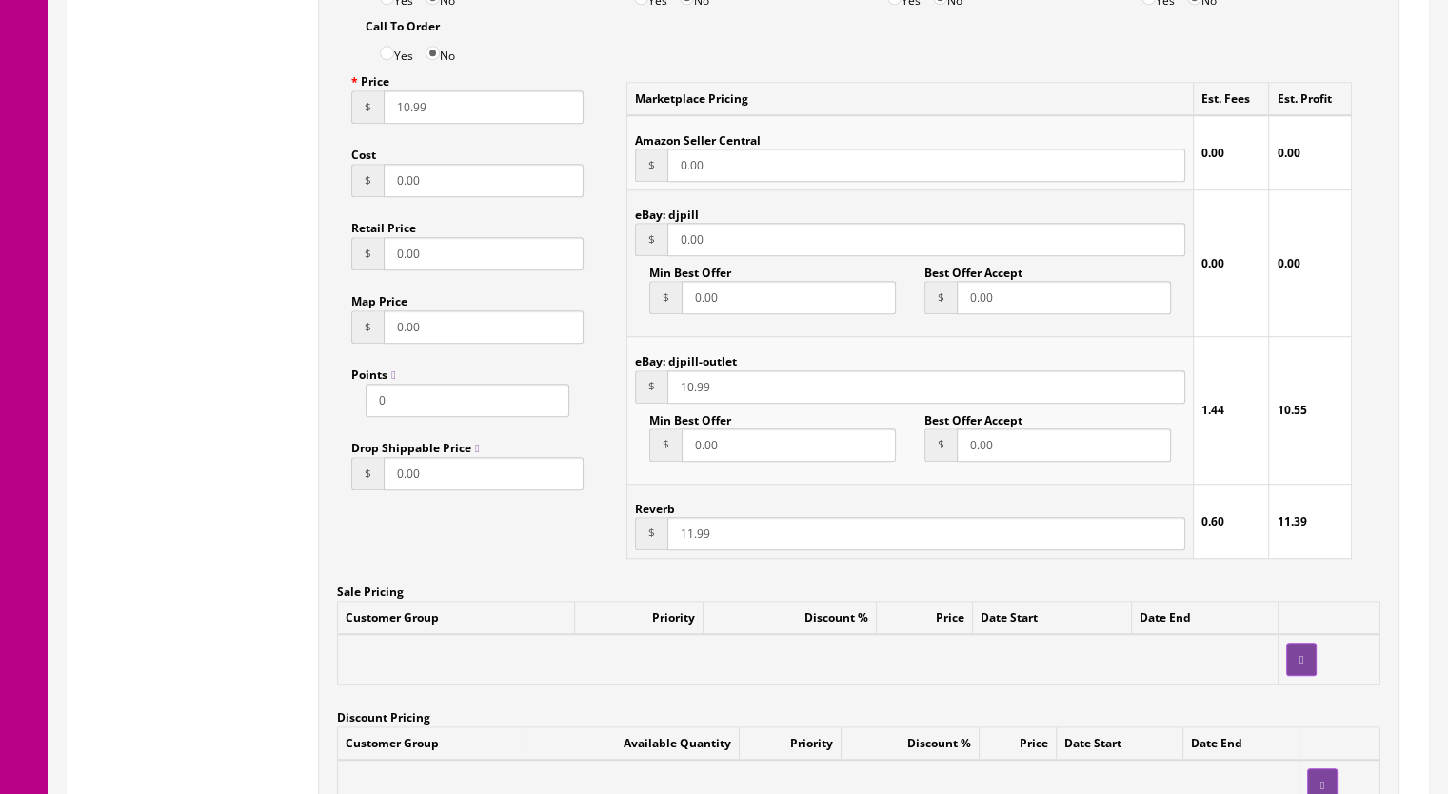
type input "10.99"
click at [686, 517] on input "11.99" at bounding box center [926, 533] width 518 height 33
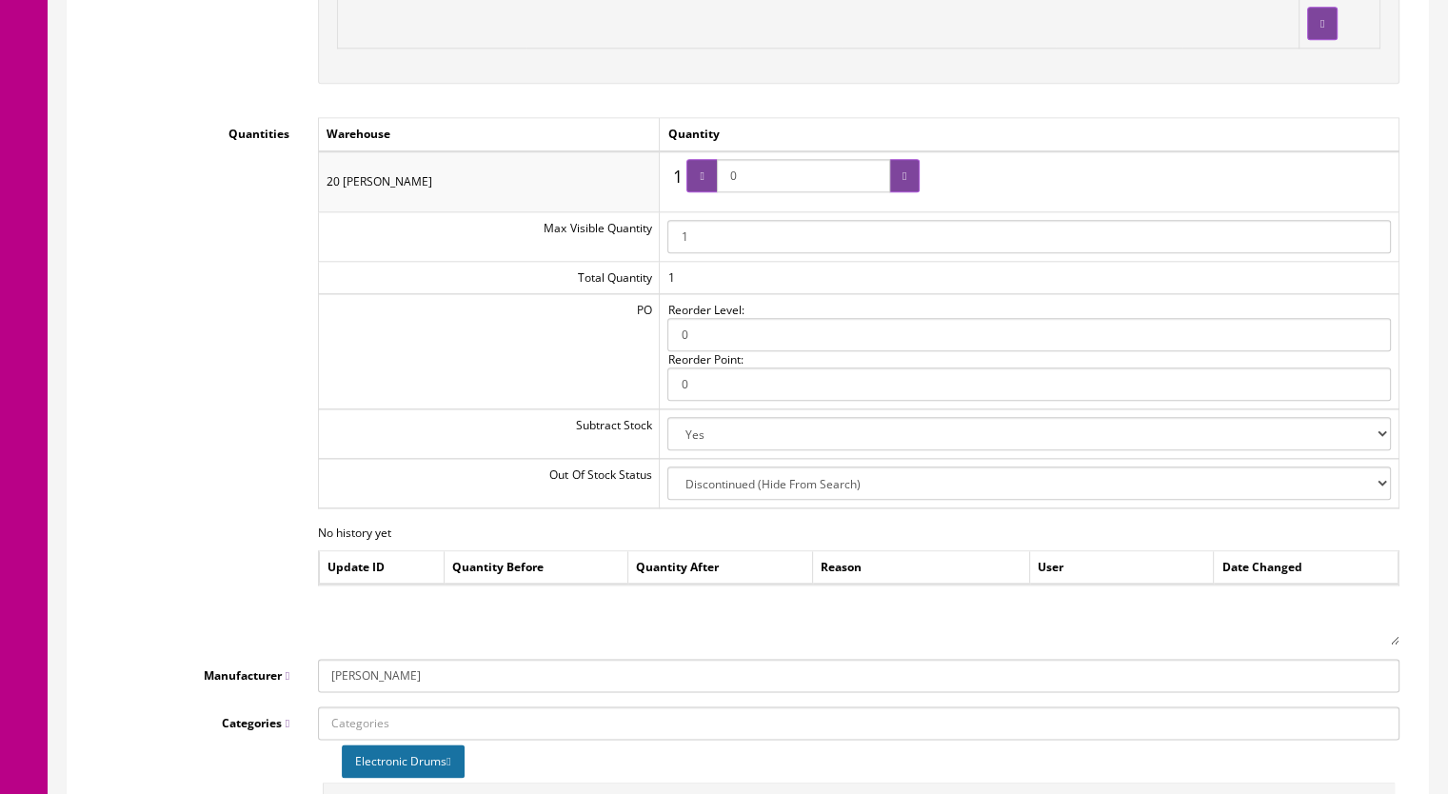
scroll to position [1523, 0]
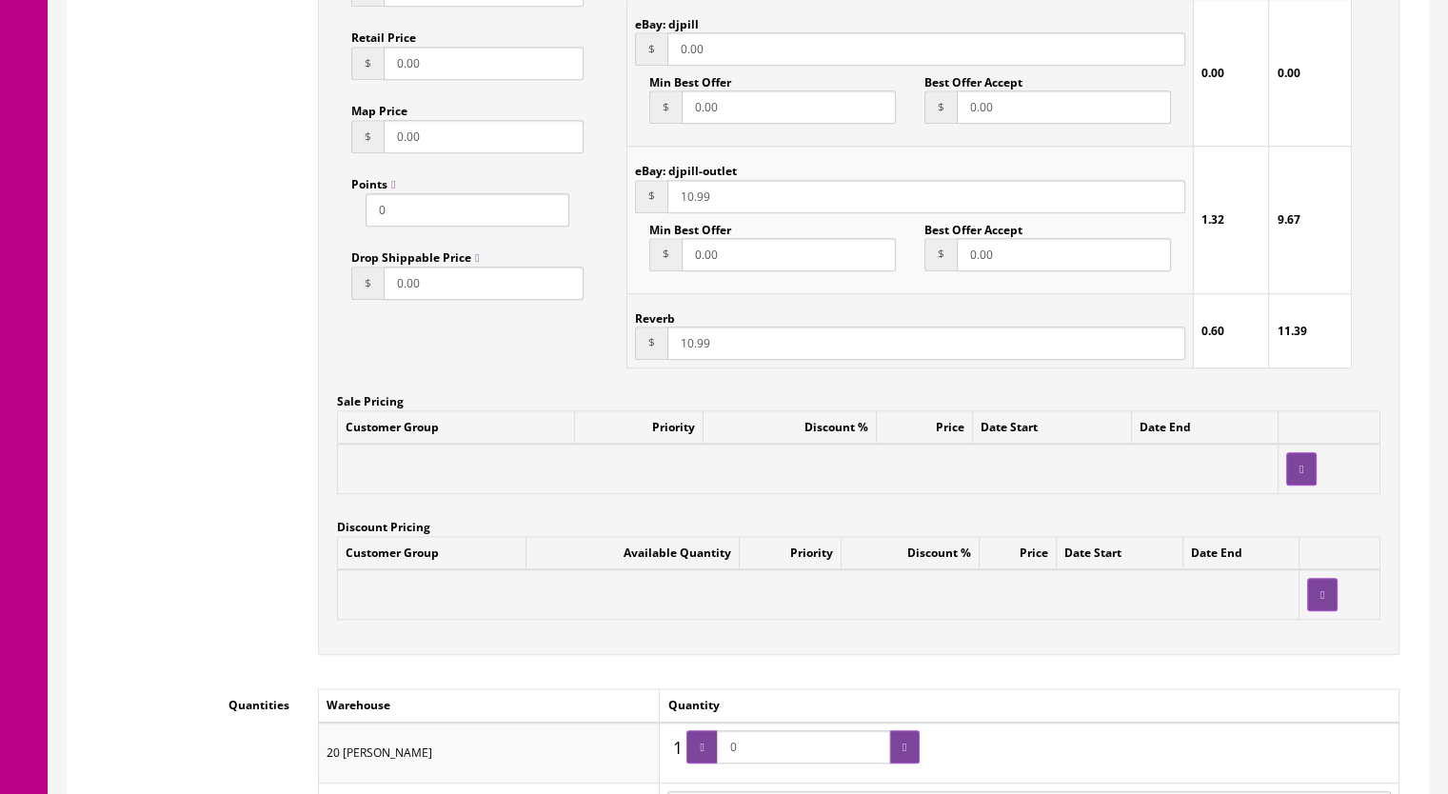
type input "10.99"
drag, startPoint x: 754, startPoint y: 725, endPoint x: 723, endPoint y: 729, distance: 30.7
click at [721, 733] on span "0" at bounding box center [802, 746] width 233 height 33
type input "1"
click at [895, 730] on div at bounding box center [904, 746] width 30 height 33
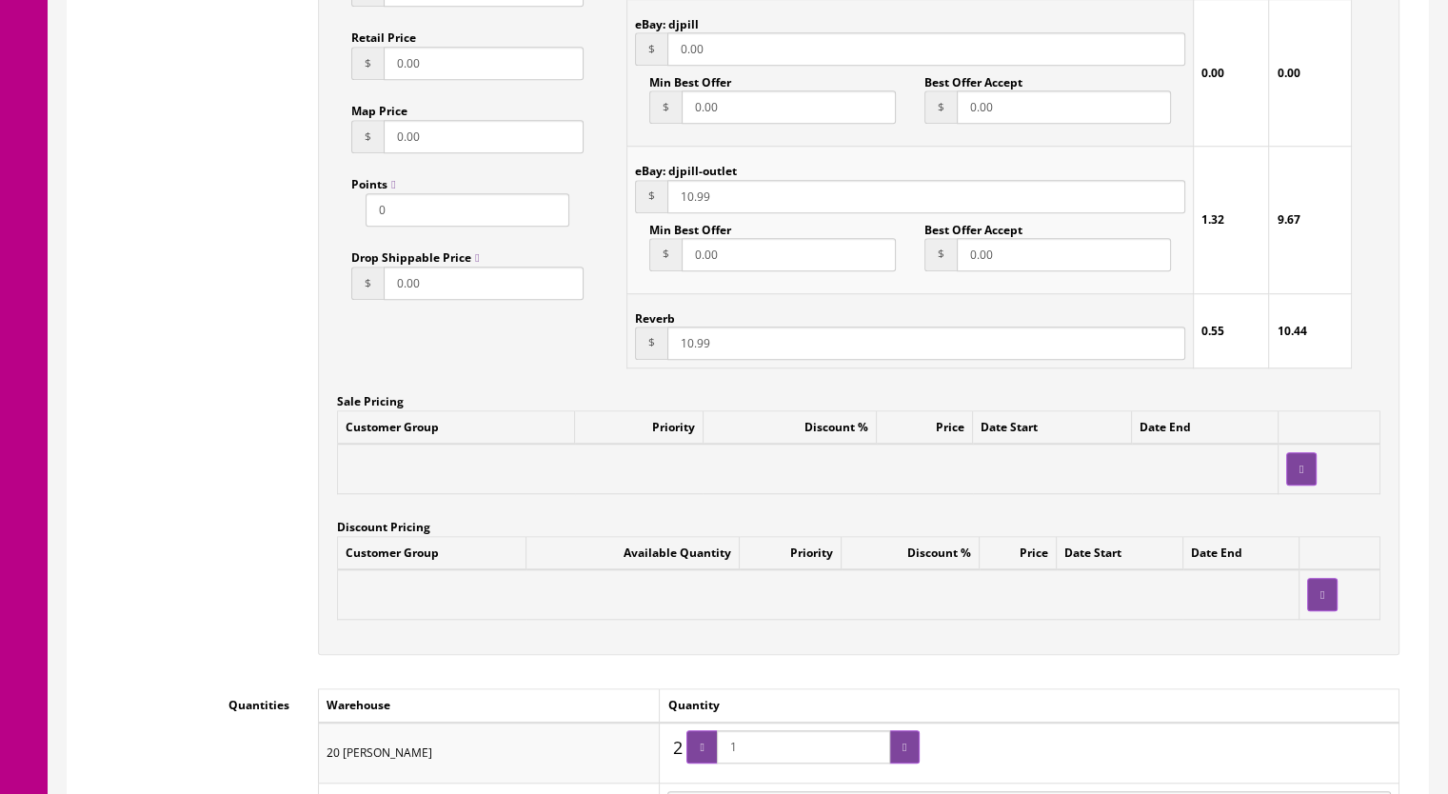
drag, startPoint x: 748, startPoint y: 735, endPoint x: 732, endPoint y: 735, distance: 16.2
click at [732, 735] on input "1" at bounding box center [803, 746] width 173 height 33
click at [905, 730] on div at bounding box center [904, 746] width 30 height 33
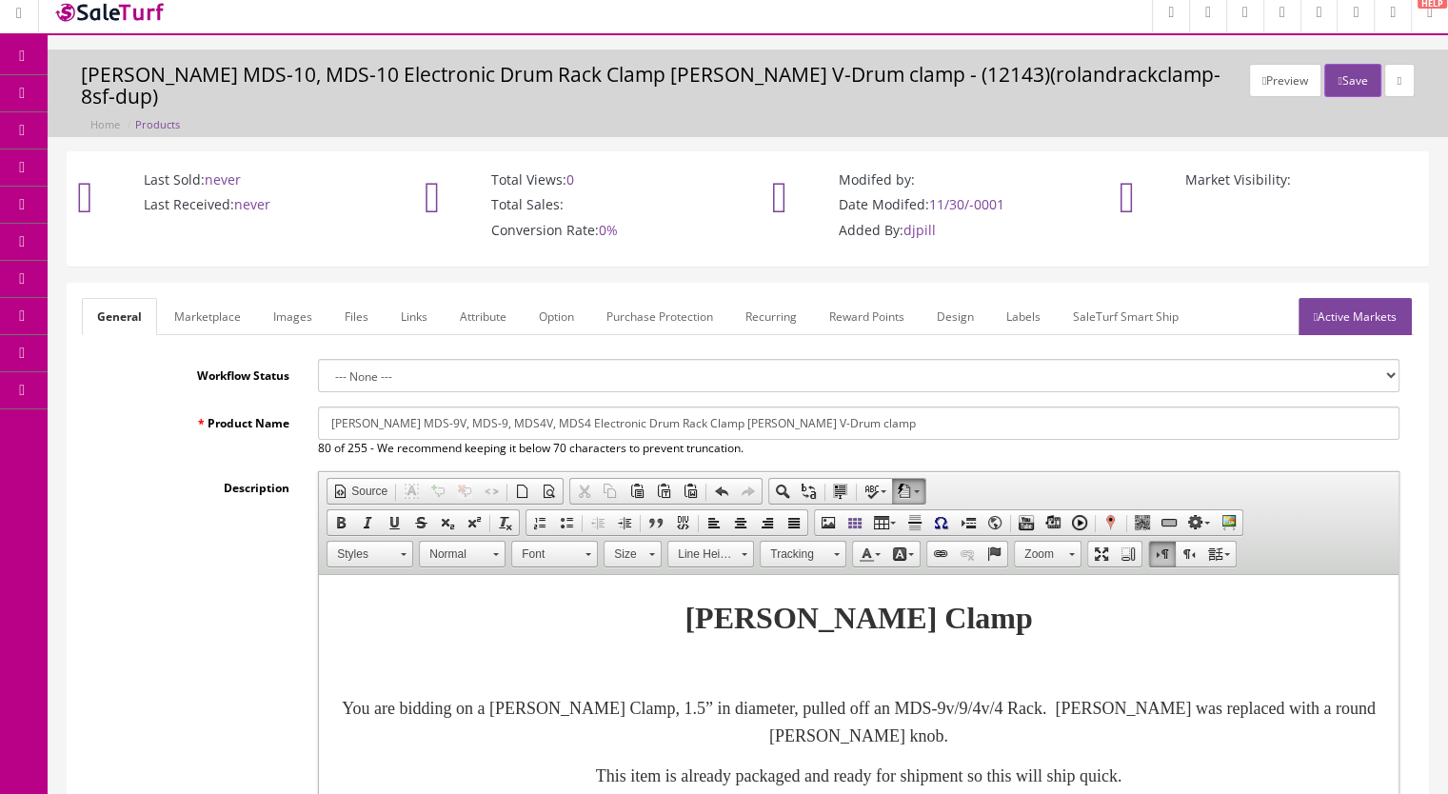
scroll to position [0, 0]
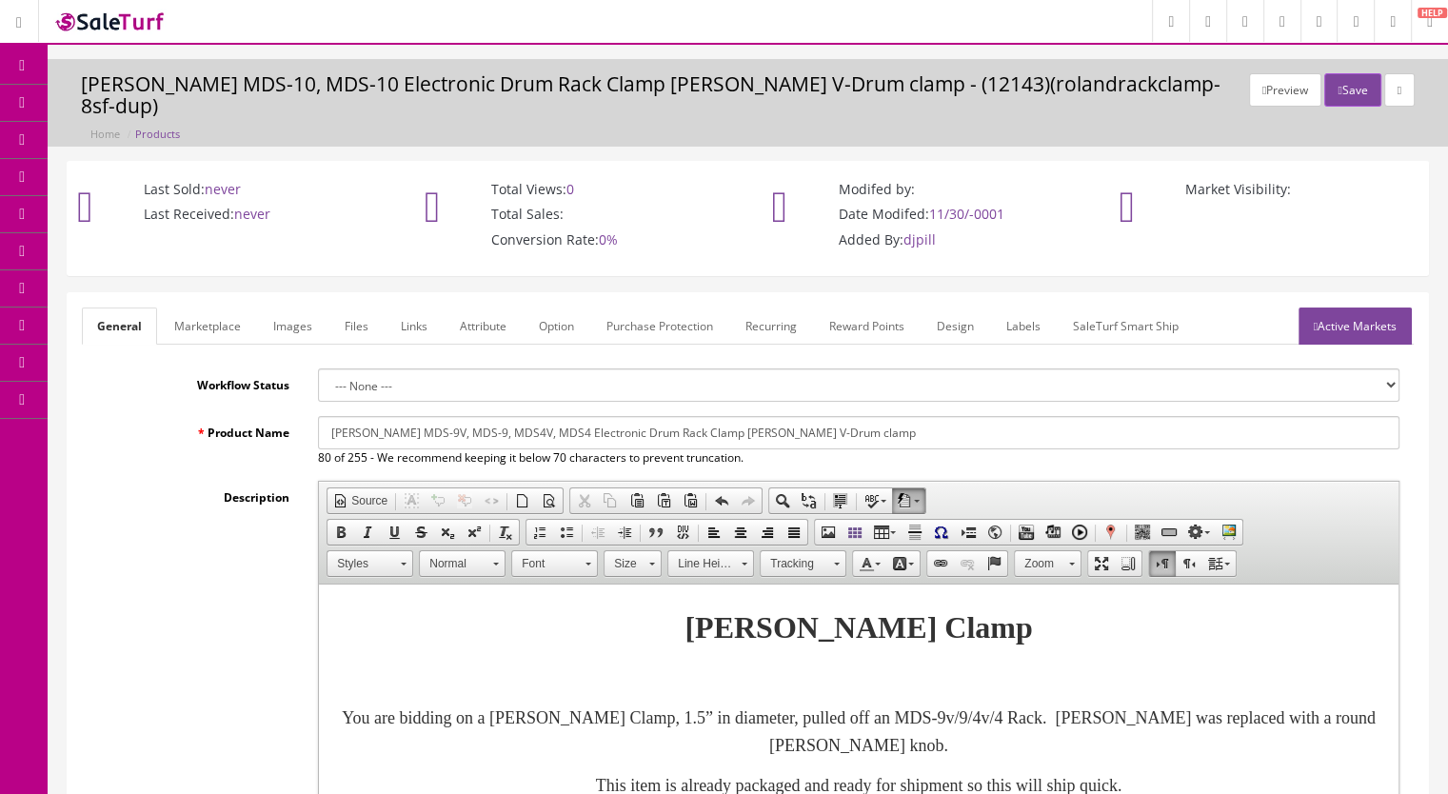
drag, startPoint x: 813, startPoint y: 407, endPoint x: 228, endPoint y: 407, distance: 585.4
click at [228, 416] on div "Product Name Roland MDS-9V, MDS-9, MDS4V, MDS4 Electronic Drum Rack Clamp Rolan…" at bounding box center [748, 441] width 1332 height 50
click at [204, 307] on link "Marketplace" at bounding box center [207, 325] width 97 height 37
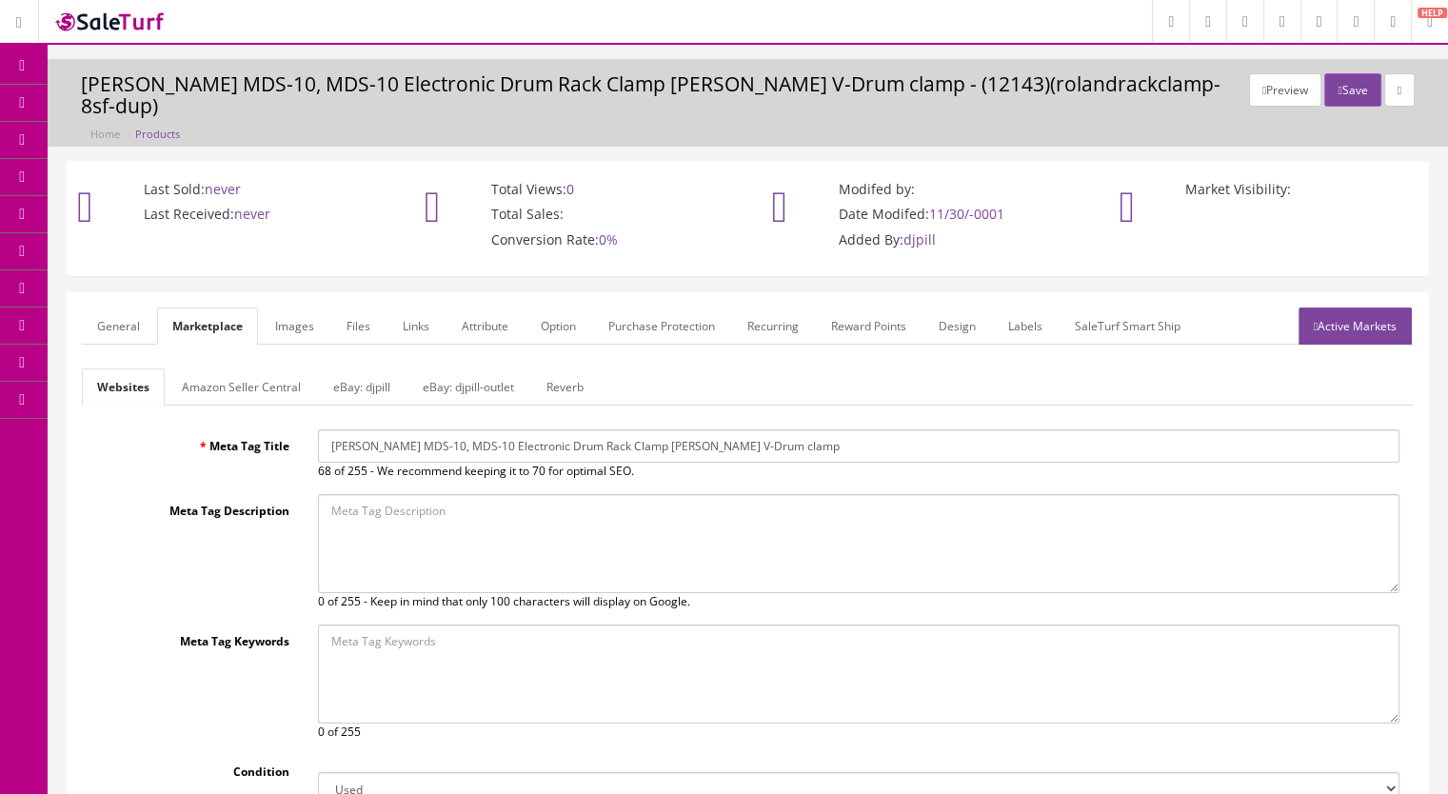
drag, startPoint x: 739, startPoint y: 426, endPoint x: 302, endPoint y: 426, distance: 436.9
click at [302, 429] on div "Meta Tag Title Roland MDS-10, MDS-10 Electronic Drum Rack Clamp Roland V-Drum c…" at bounding box center [748, 454] width 1332 height 50
paste input "9V, MDS-9, MDS4V, MDS4"
type input "[PERSON_NAME] MDS-9V, MDS-9, MDS4V, MDS4 Electronic Drum Rack Clamp [PERSON_NAM…"
click at [559, 368] on link "Reverb" at bounding box center [565, 386] width 68 height 37
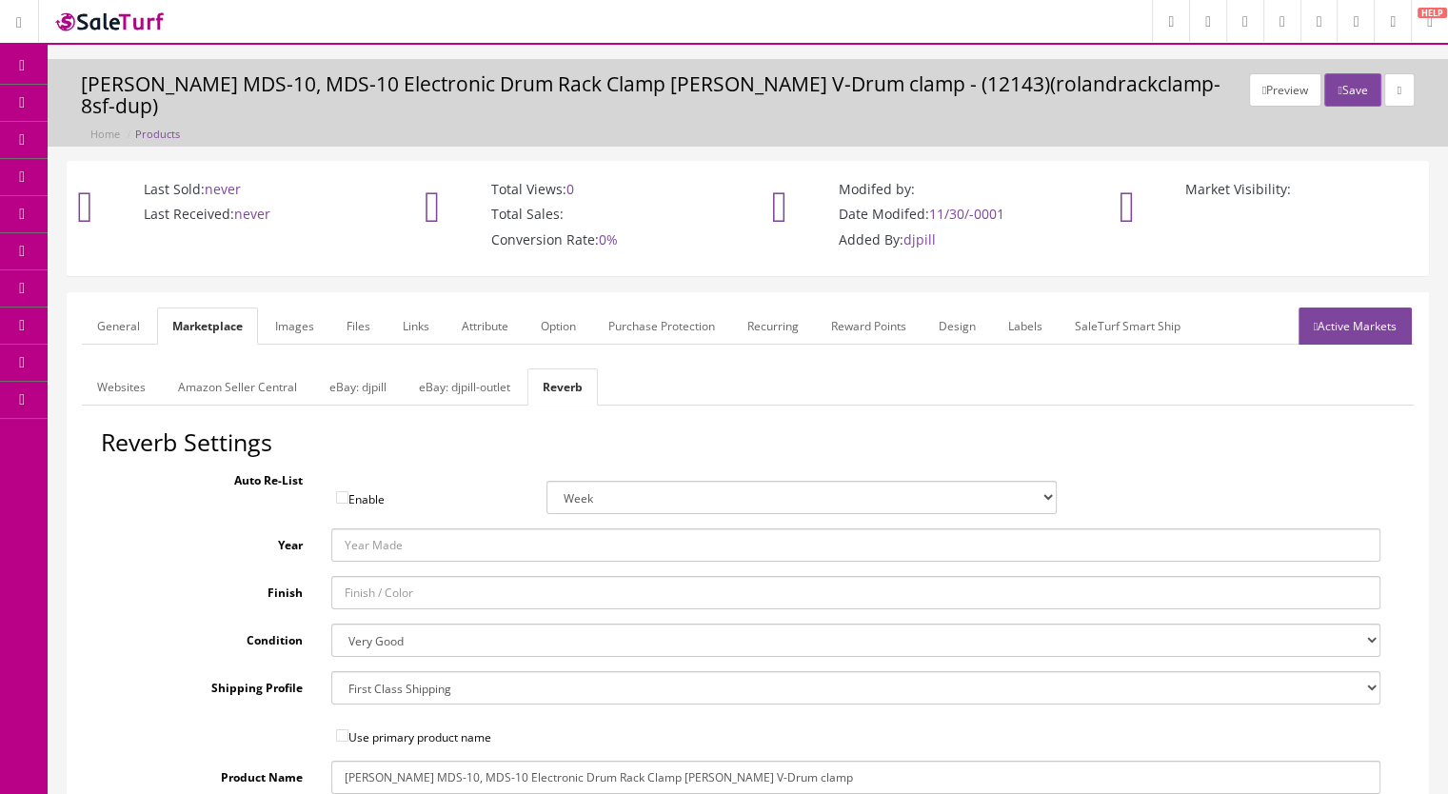
scroll to position [190, 0]
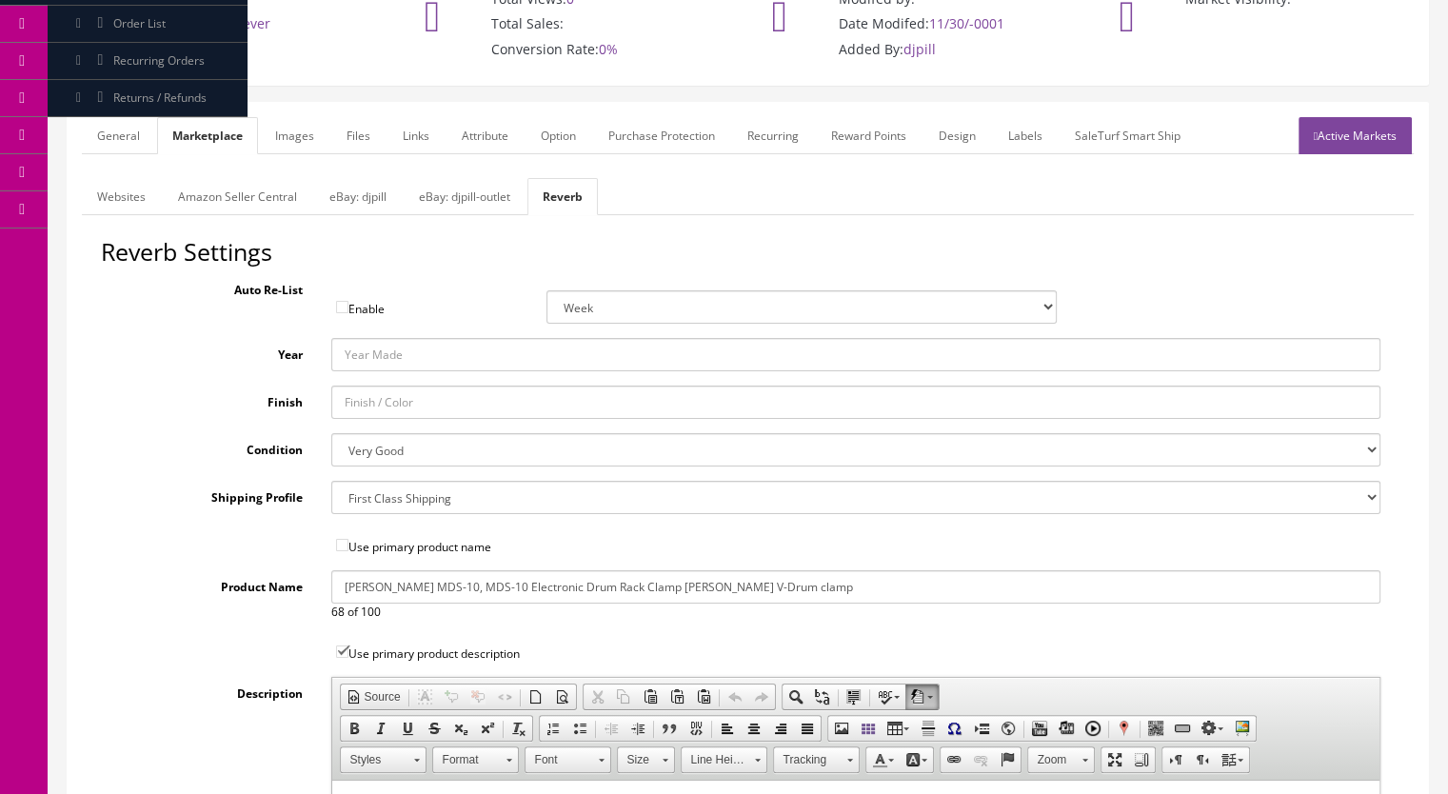
drag, startPoint x: 608, startPoint y: 570, endPoint x: 192, endPoint y: 572, distance: 416.0
click at [192, 572] on div "Product Name Roland MDS-10, MDS-10 Electronic Drum Rack Clamp Roland V-Drum cla…" at bounding box center [748, 595] width 1294 height 50
paste input "9V, MDS-9, MDS4V, MDS4"
type input "[PERSON_NAME] MDS-9V, MDS-9, MDS4V, MDS4 Electronic Drum Rack Clamp [PERSON_NAM…"
click at [292, 119] on link "Images" at bounding box center [294, 135] width 69 height 37
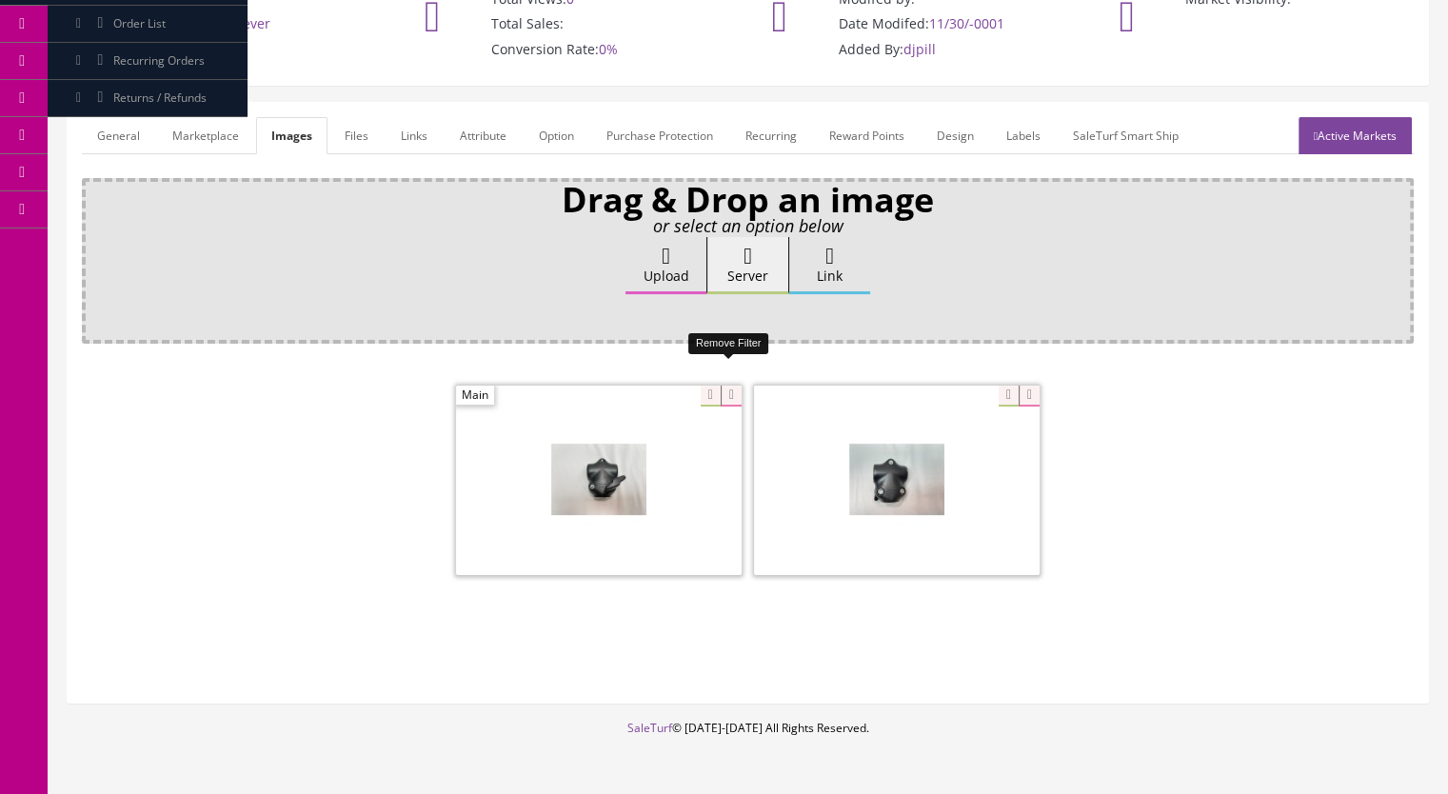
click at [739, 386] on icon at bounding box center [731, 396] width 21 height 21
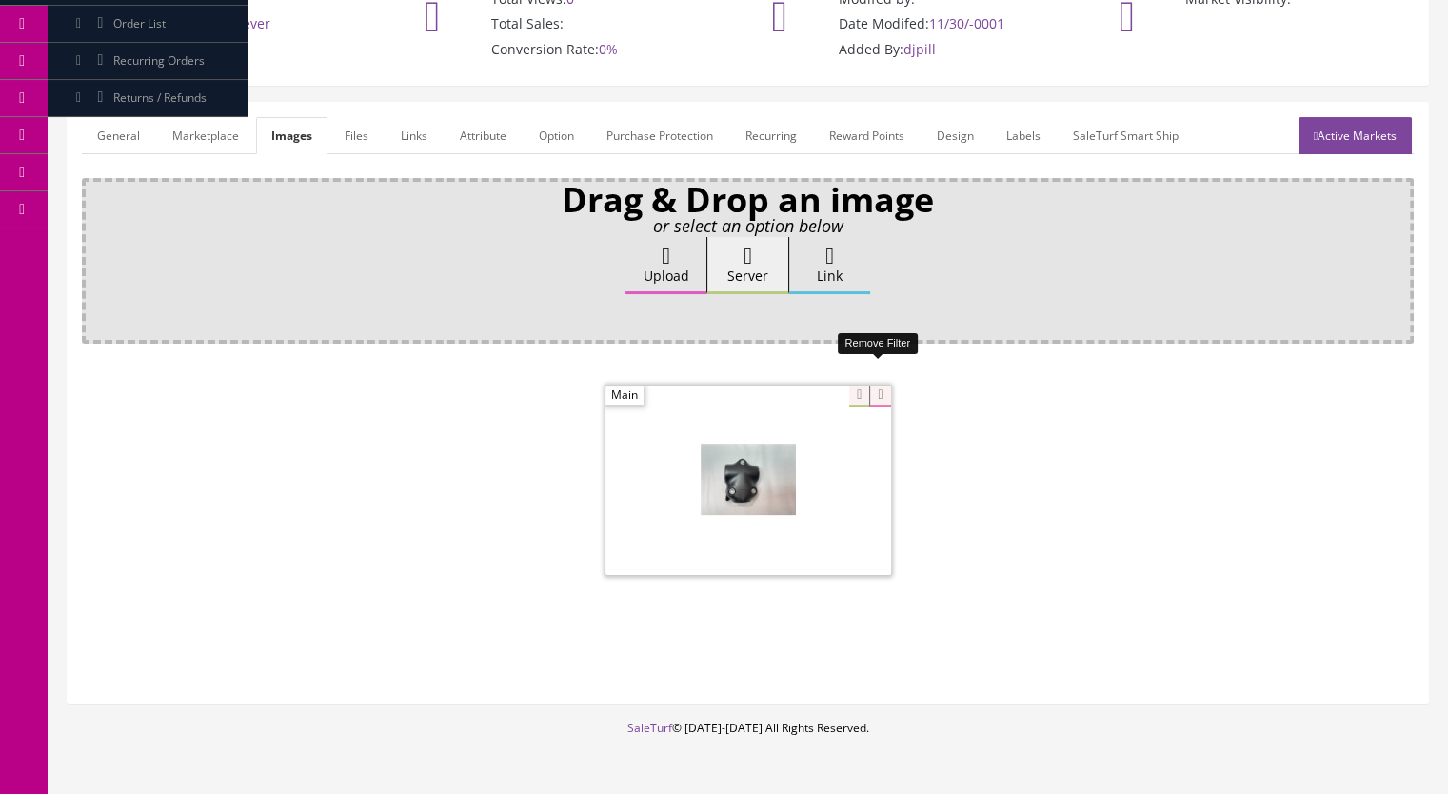
click at [883, 386] on icon at bounding box center [879, 396] width 21 height 21
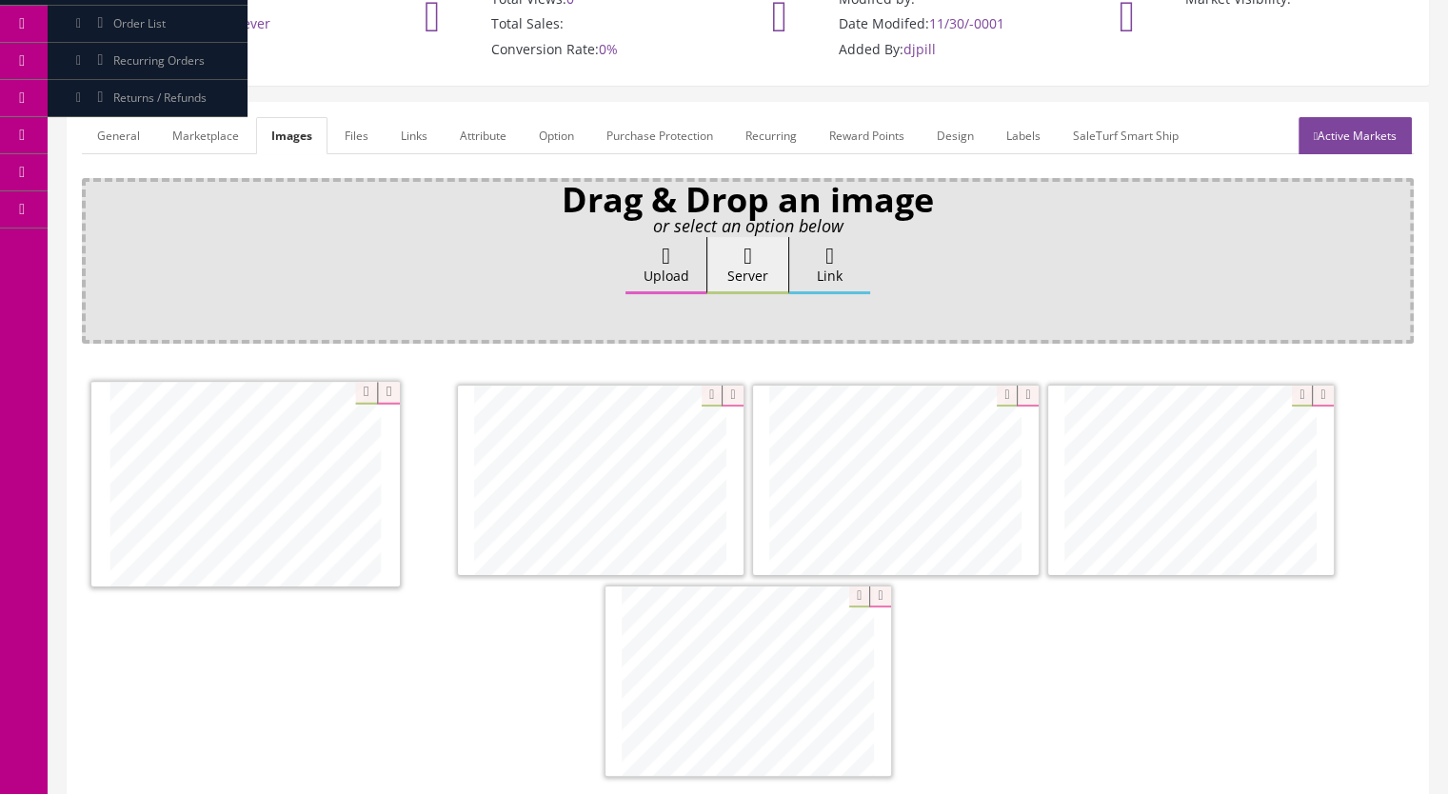
drag, startPoint x: 940, startPoint y: 502, endPoint x: 365, endPoint y: 515, distance: 575.1
drag, startPoint x: 1217, startPoint y: 496, endPoint x: 335, endPoint y: 500, distance: 881.5
click at [731, 386] on icon at bounding box center [732, 396] width 21 height 21
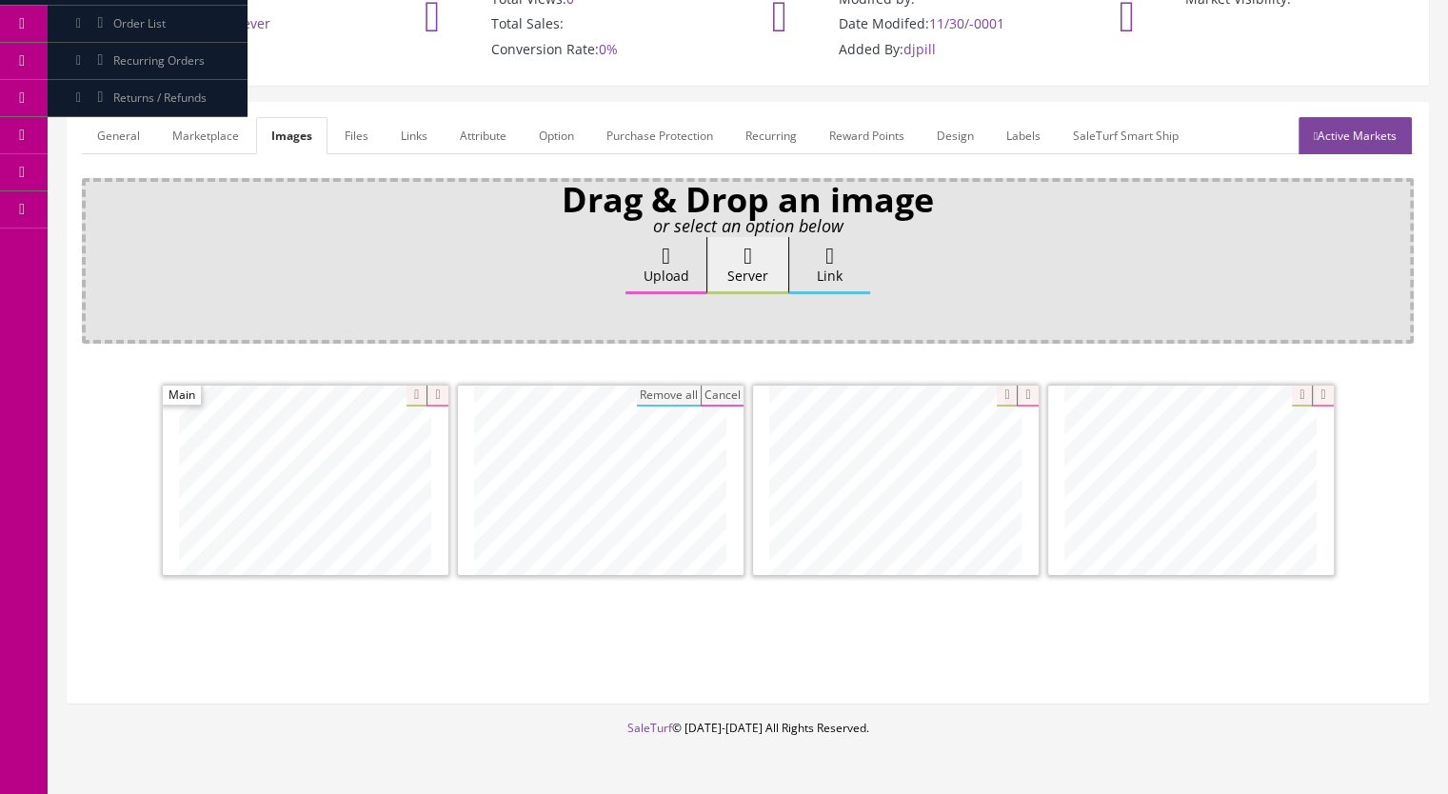
click at [1333, 117] on link "Active Markets" at bounding box center [1354, 135] width 113 height 37
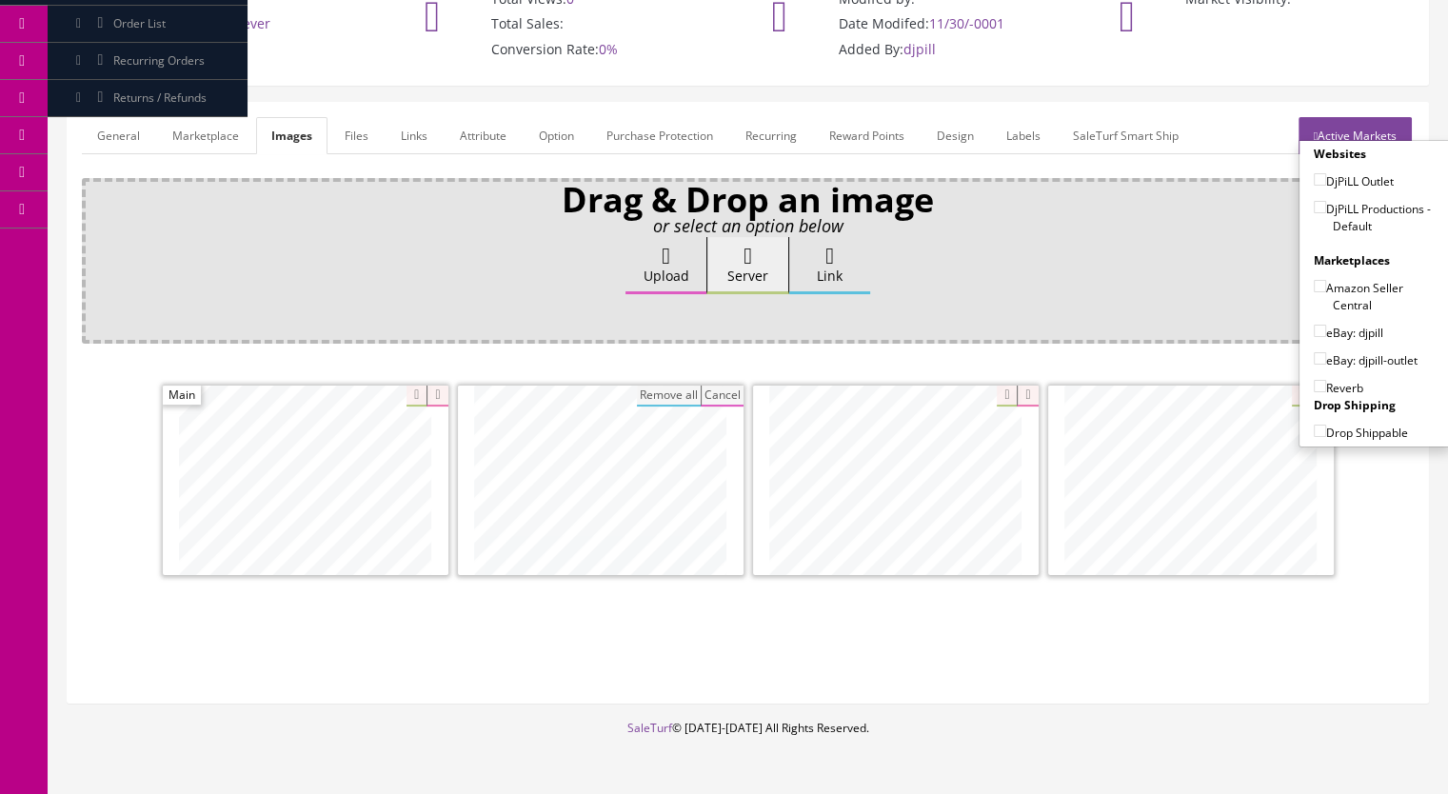
click at [1314, 201] on input"] "DjPiLL Productions - Default" at bounding box center [1320, 207] width 12 height 12
checkbox input"] "true"
click at [1314, 352] on input"] "eBay: djpill-outlet" at bounding box center [1320, 358] width 12 height 12
checkbox input"] "true"
click at [1316, 380] on input"] "Reverb" at bounding box center [1320, 386] width 12 height 12
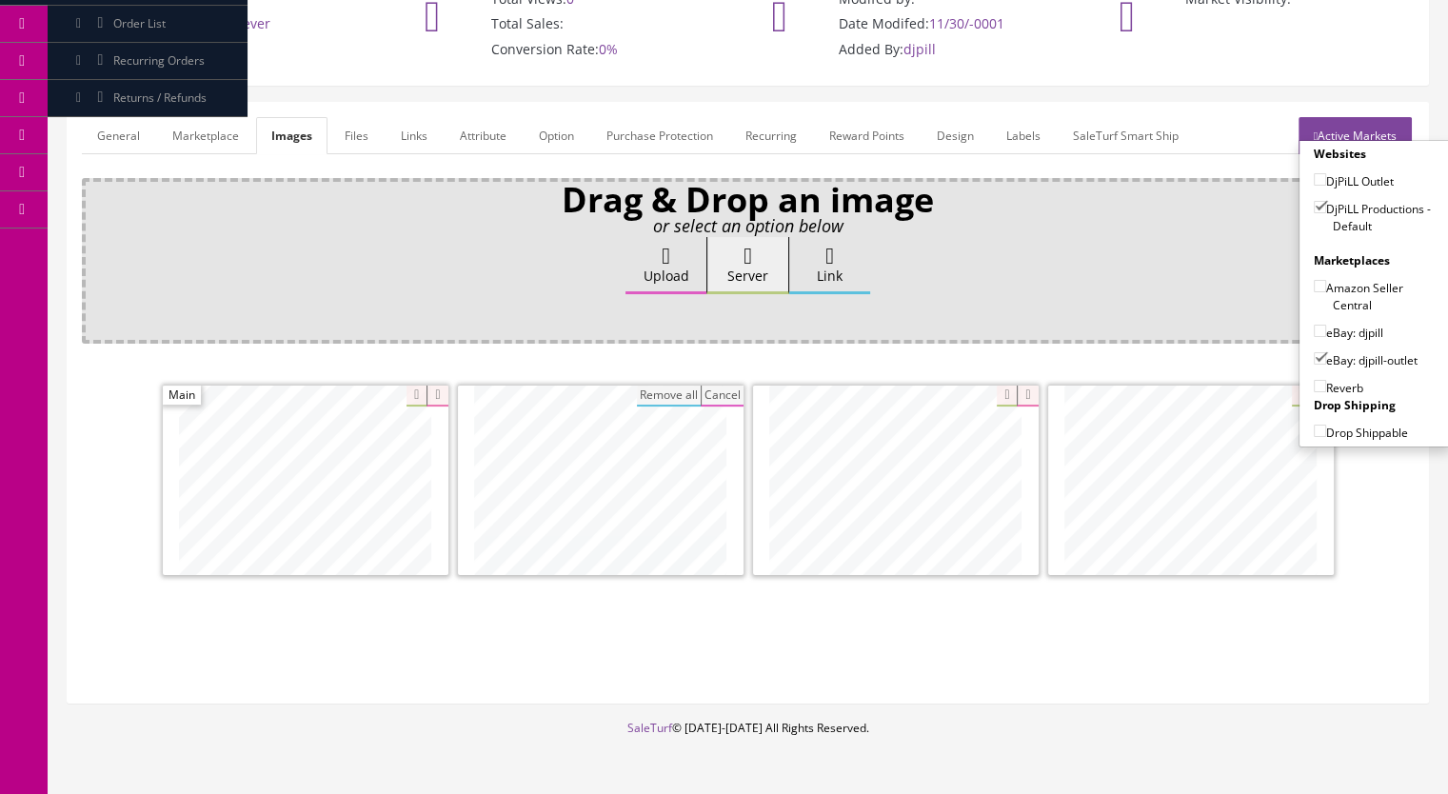
checkbox input"] "true"
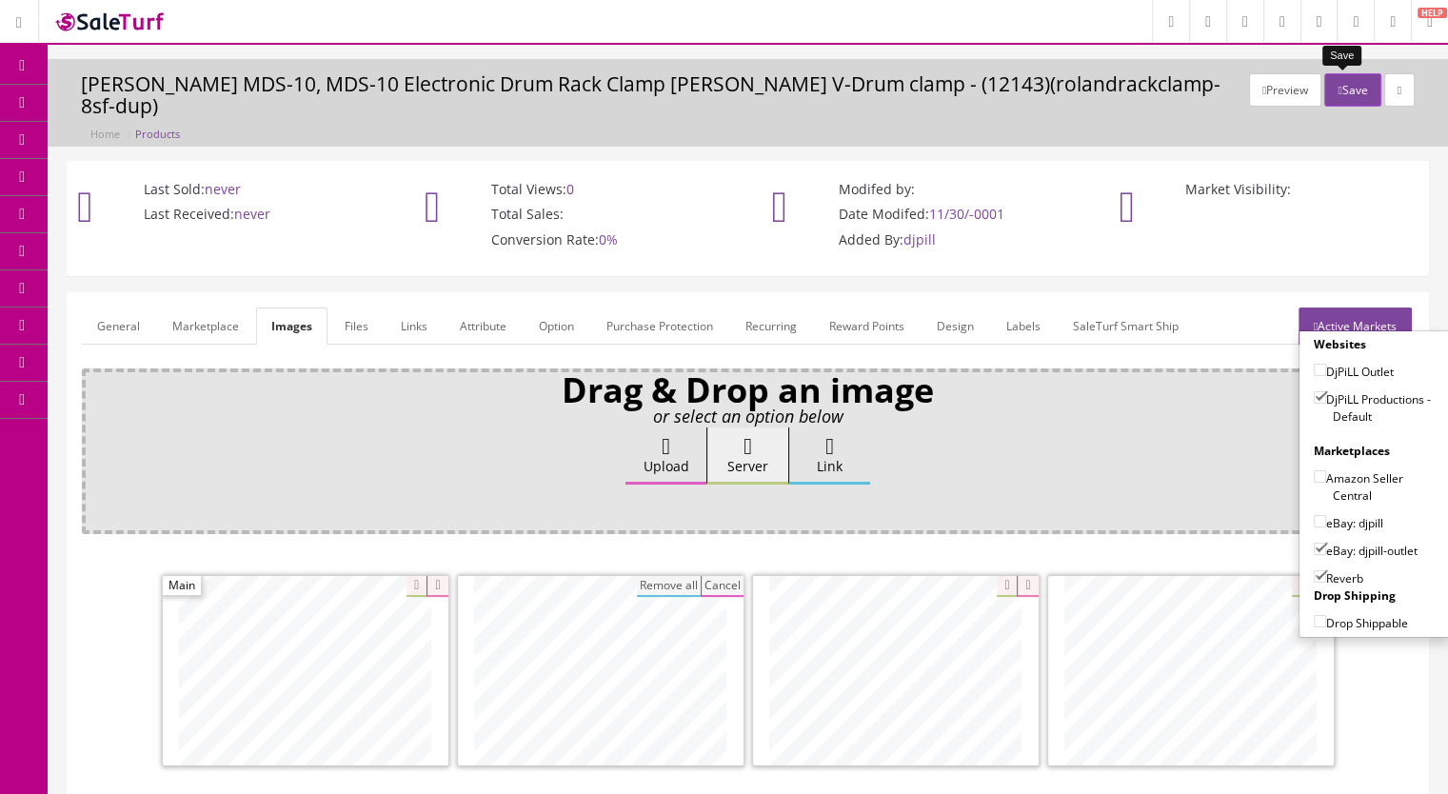
click at [1350, 87] on button "Save" at bounding box center [1352, 89] width 56 height 33
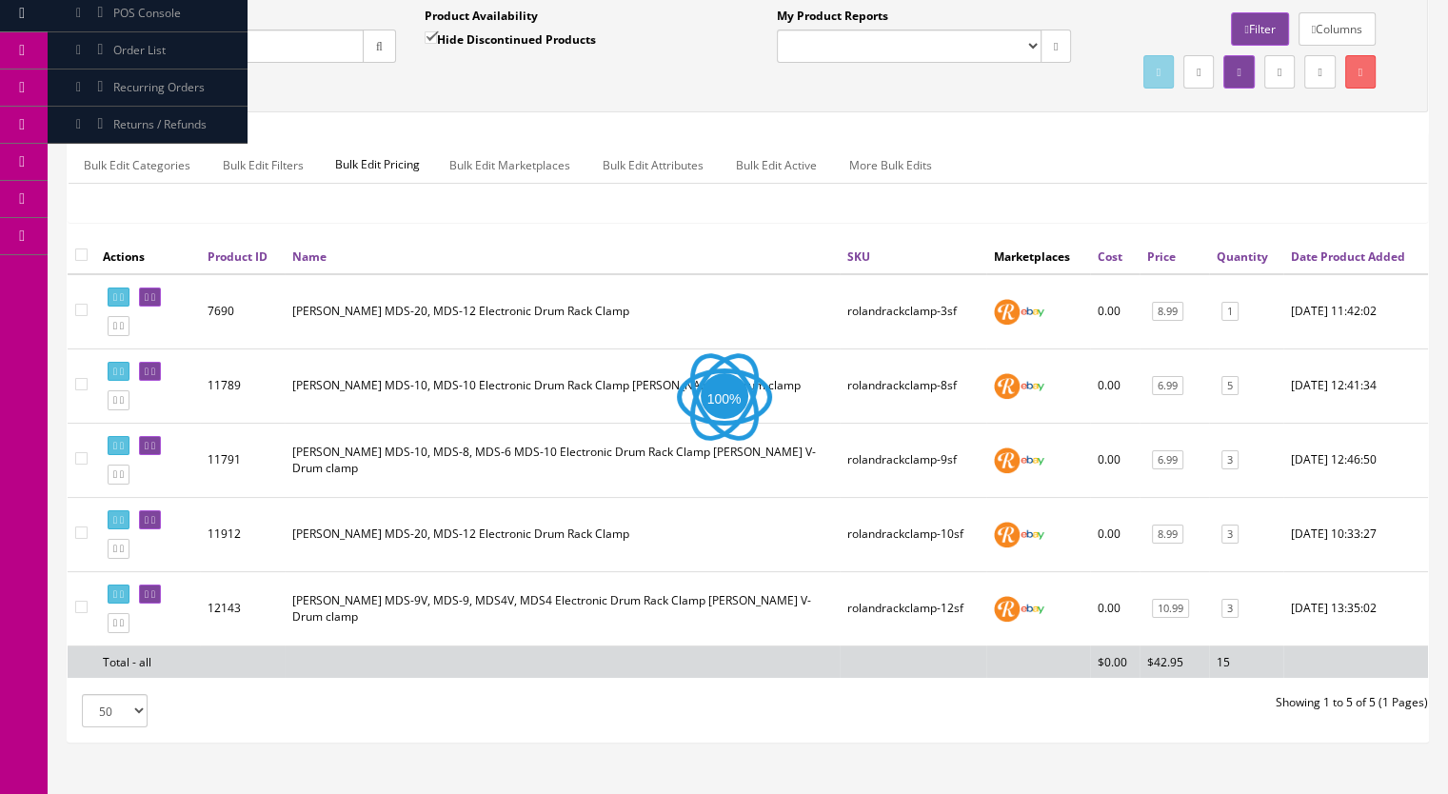
scroll to position [297, 0]
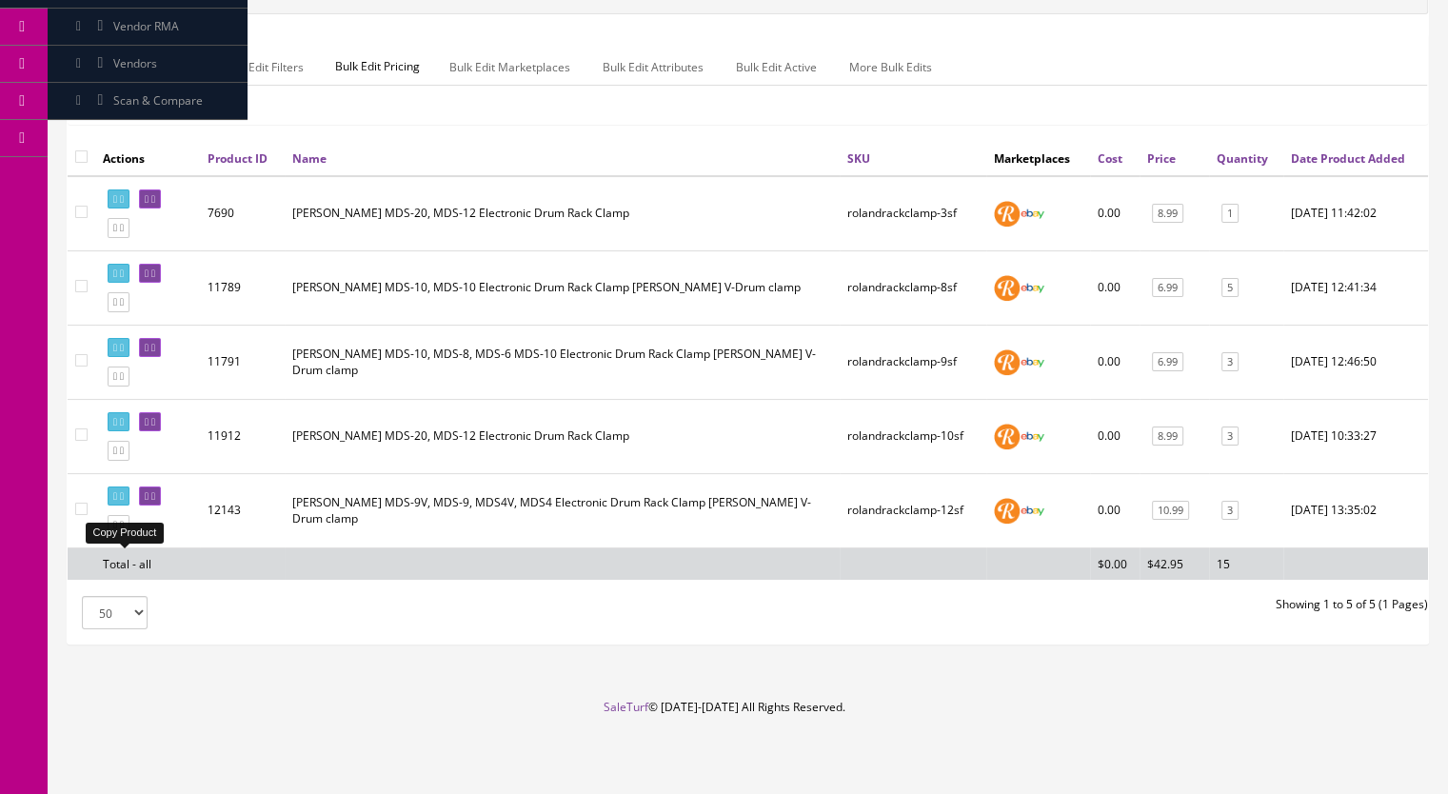
click at [125, 529] on link at bounding box center [119, 525] width 22 height 20
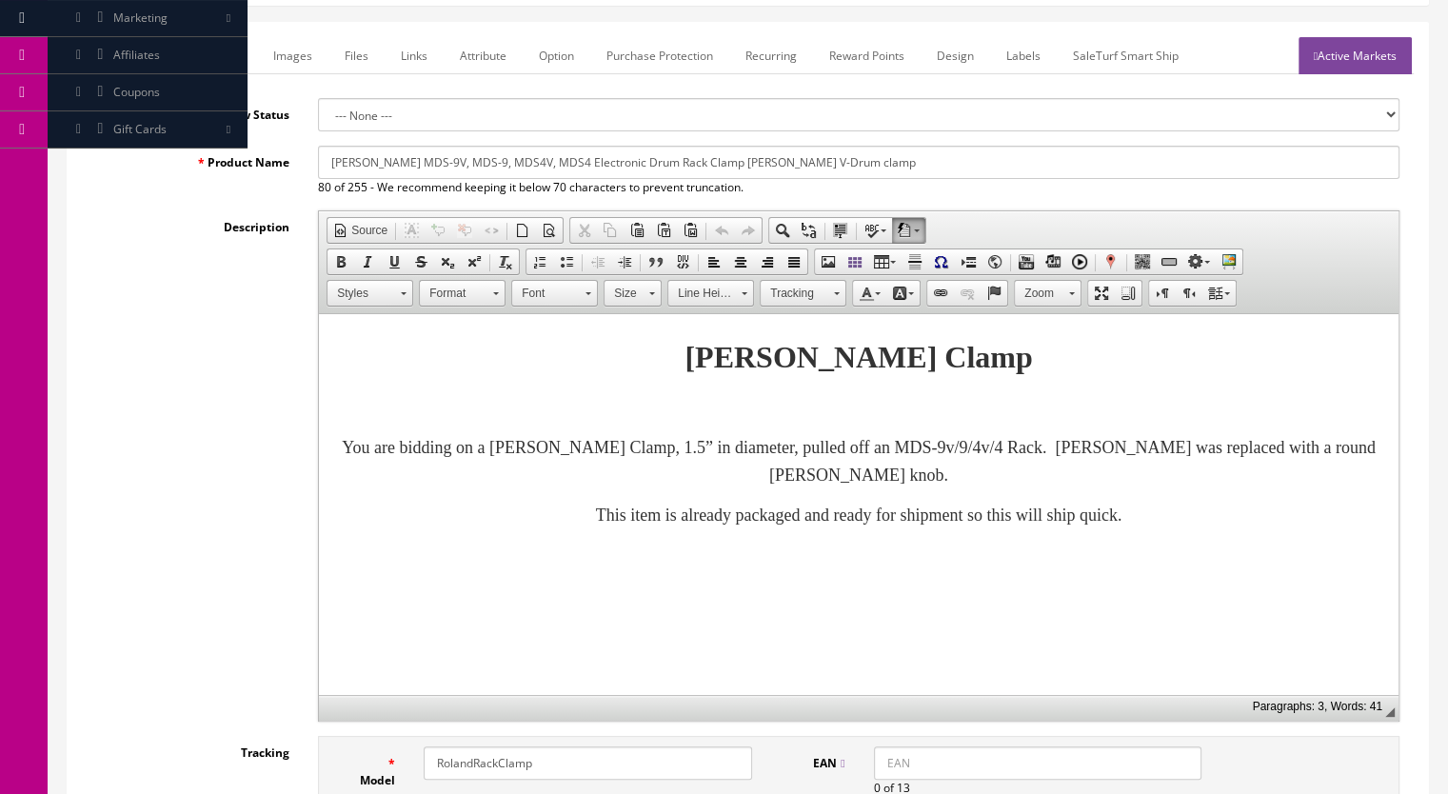
scroll to position [571, 0]
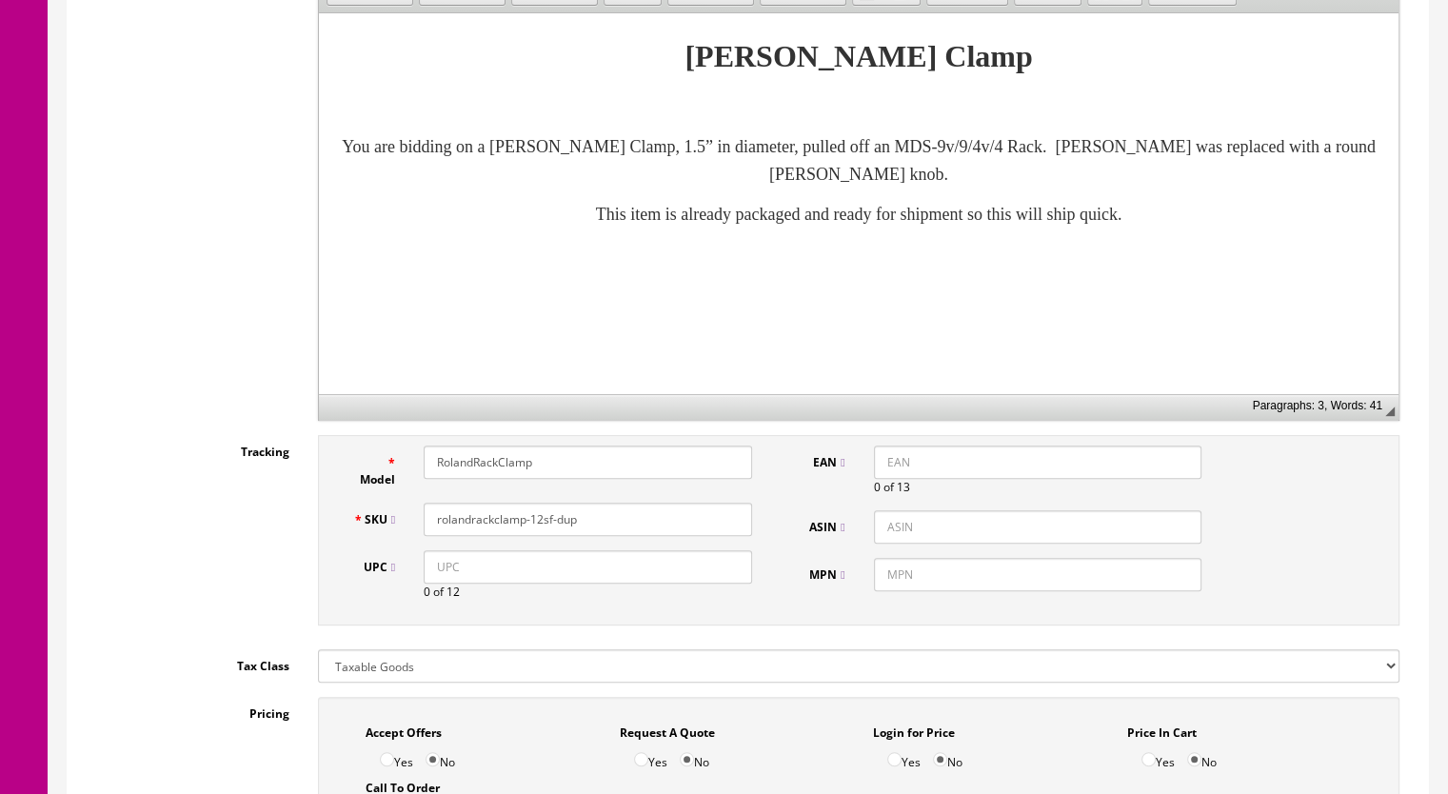
drag, startPoint x: 592, startPoint y: 519, endPoint x: 535, endPoint y: 525, distance: 57.5
click at [535, 525] on input "rolandrackclamp-12sf-dup" at bounding box center [588, 519] width 328 height 33
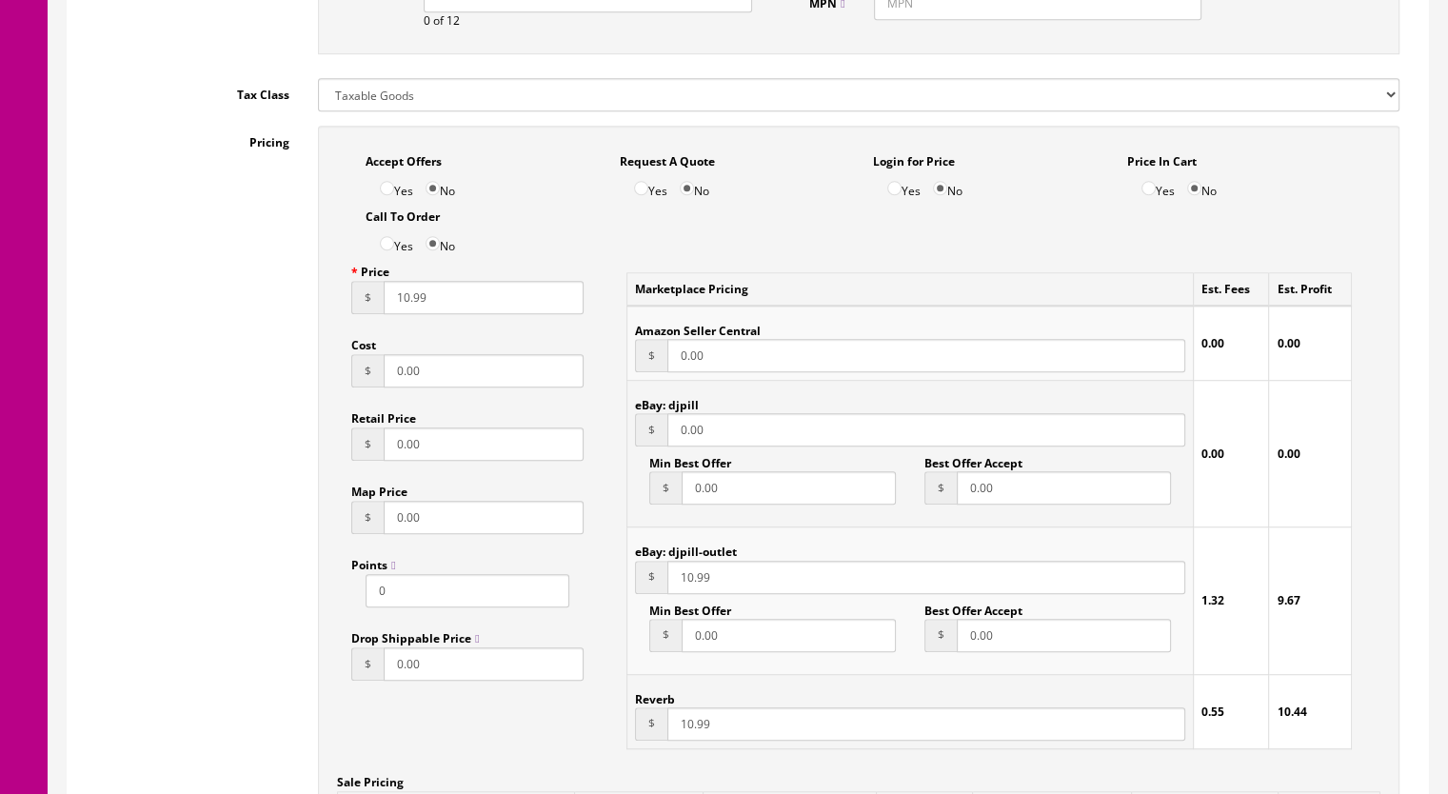
type input "rolandrackclamp-13sf"
click at [404, 302] on input "10.99" at bounding box center [484, 297] width 200 height 33
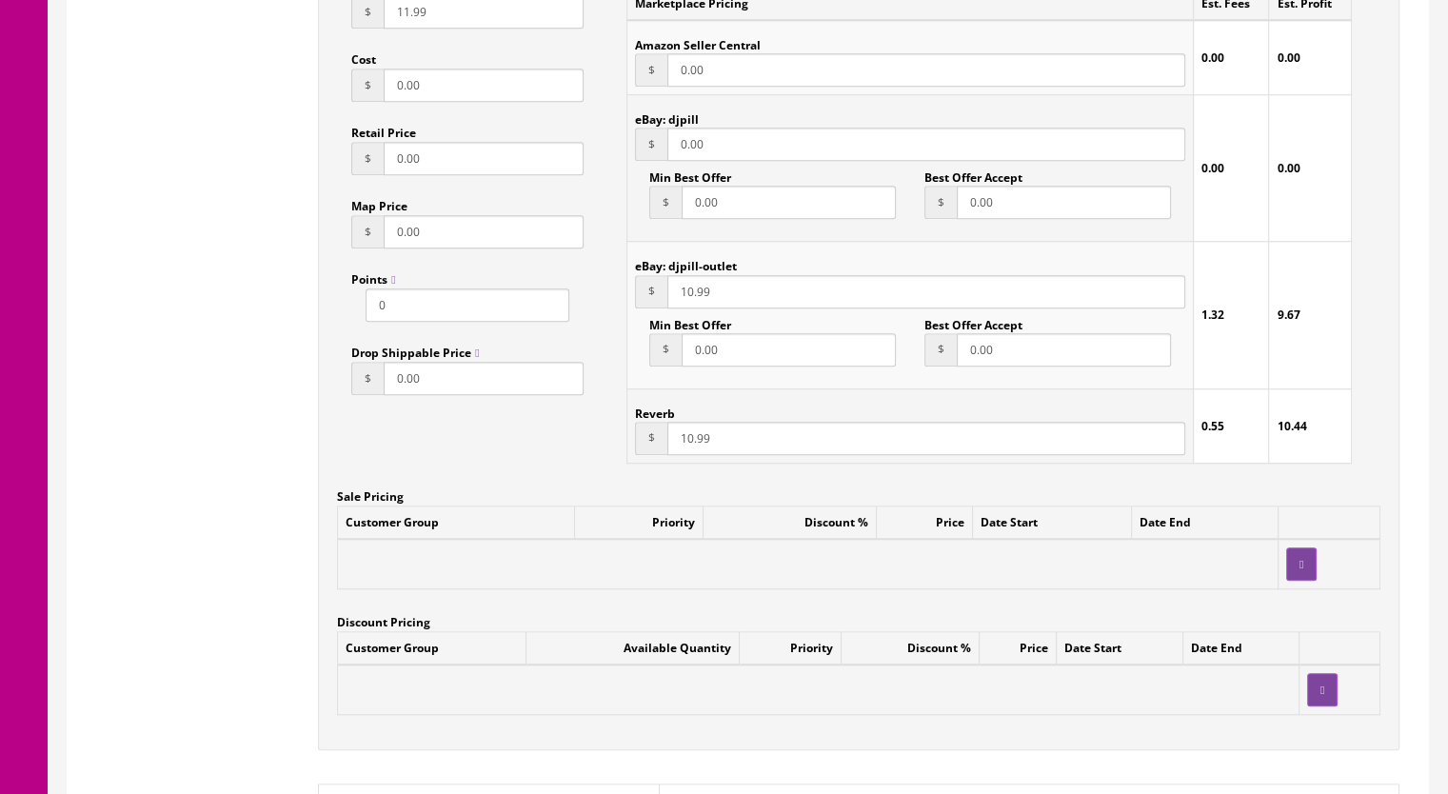
type input "11.99"
click at [685, 440] on input "10.99" at bounding box center [926, 438] width 518 height 33
type input "11.99"
click at [685, 292] on input "10.99" at bounding box center [926, 291] width 518 height 33
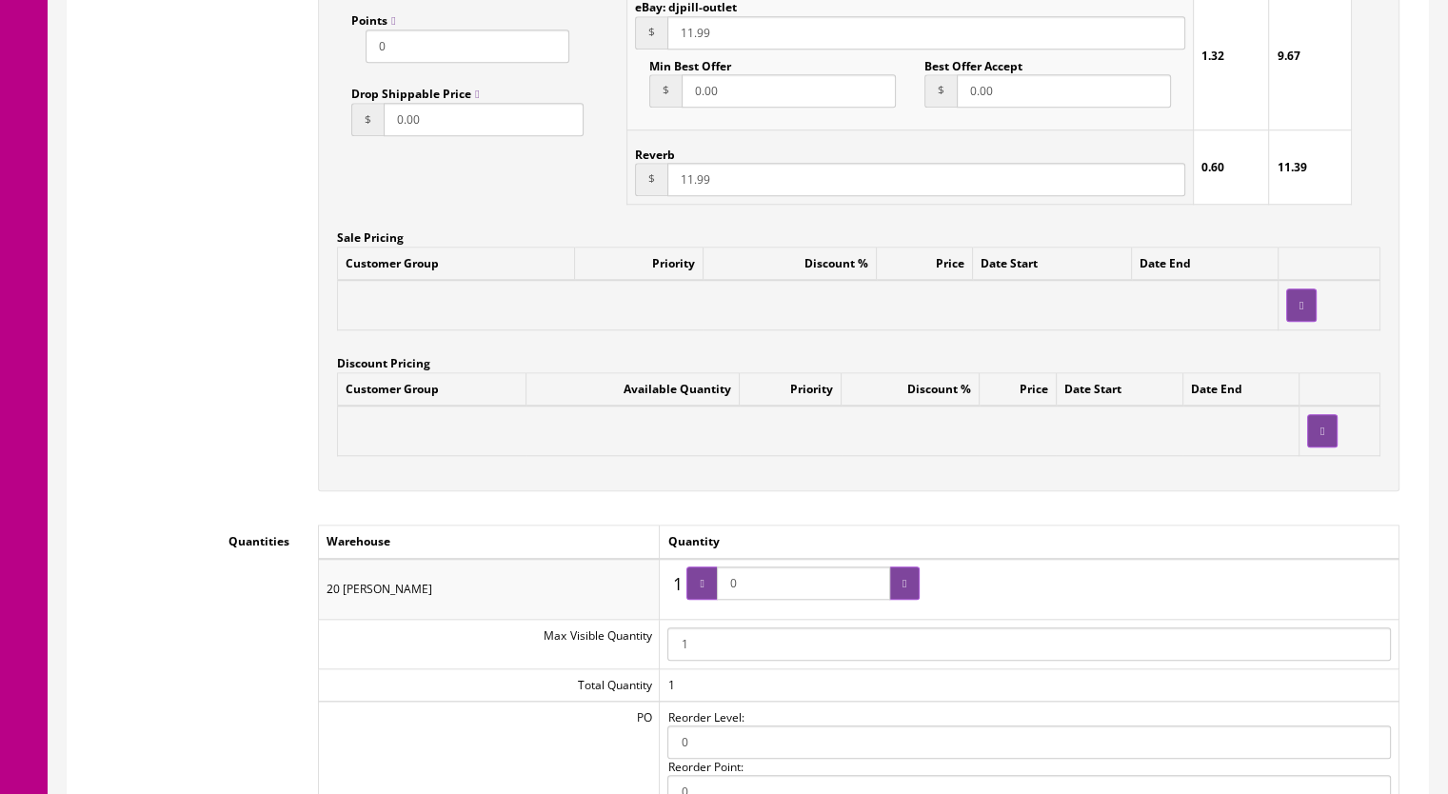
scroll to position [1999, 0]
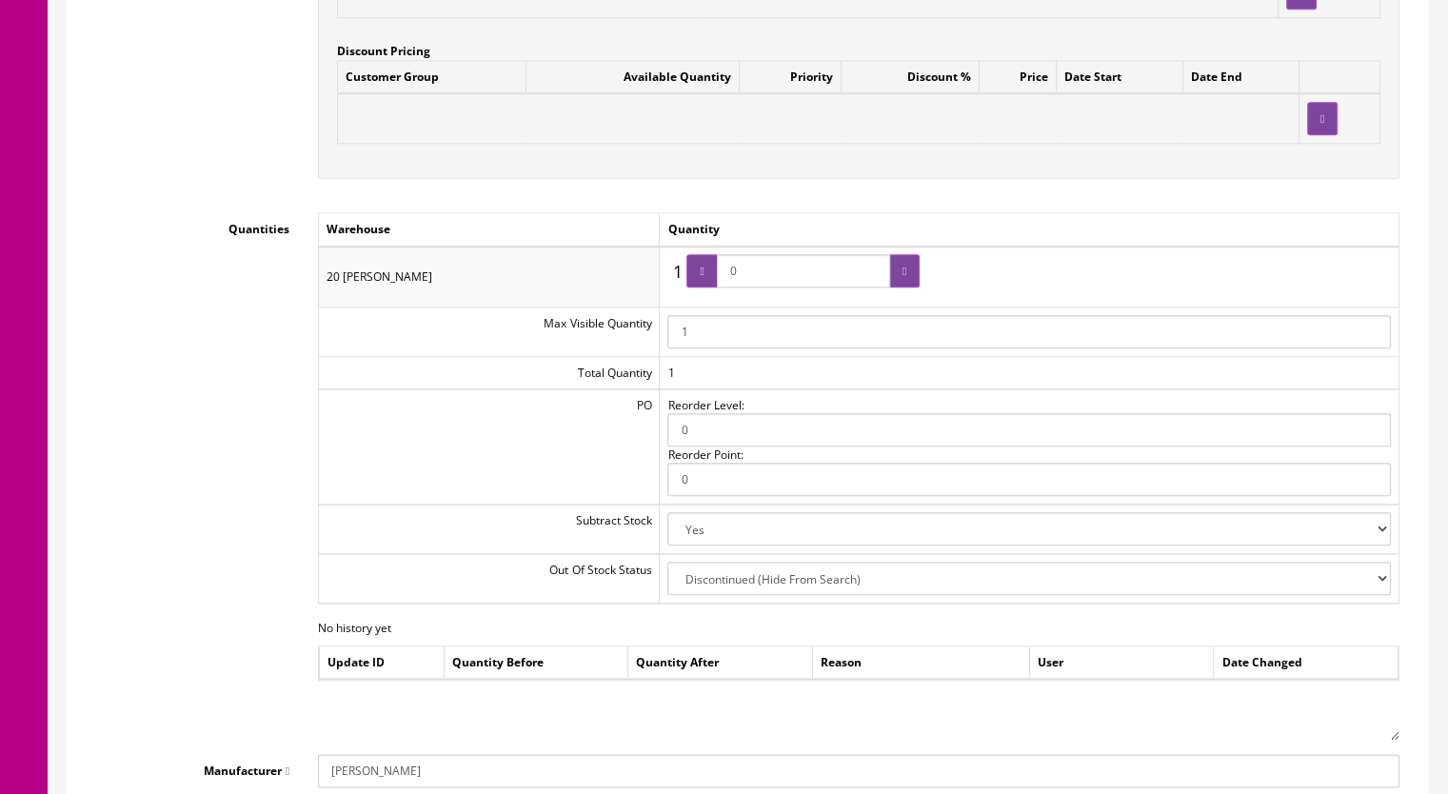
type input "11.99"
click at [724, 278] on span "0" at bounding box center [802, 270] width 233 height 33
type input "2"
click at [894, 268] on div at bounding box center [904, 270] width 30 height 33
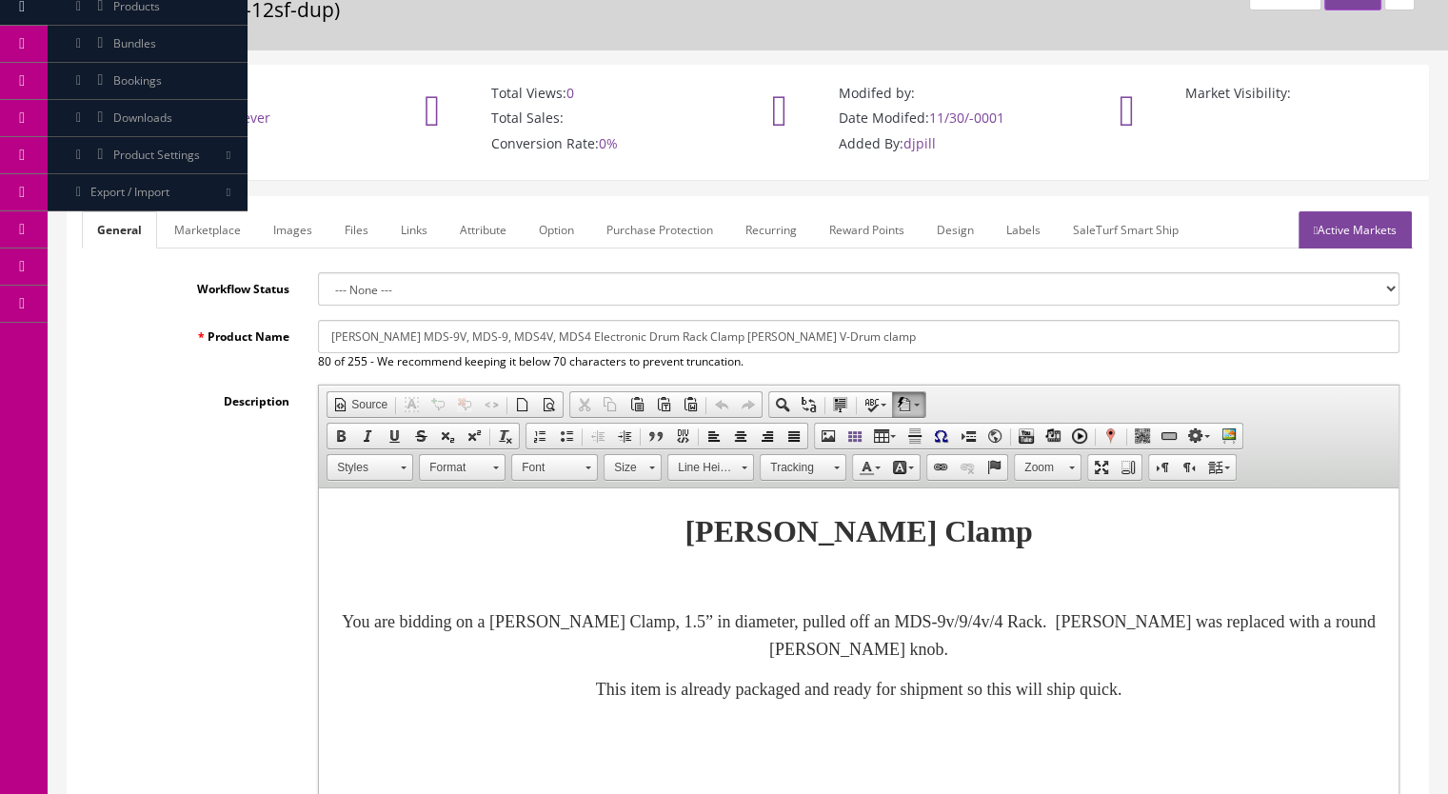
scroll to position [0, 0]
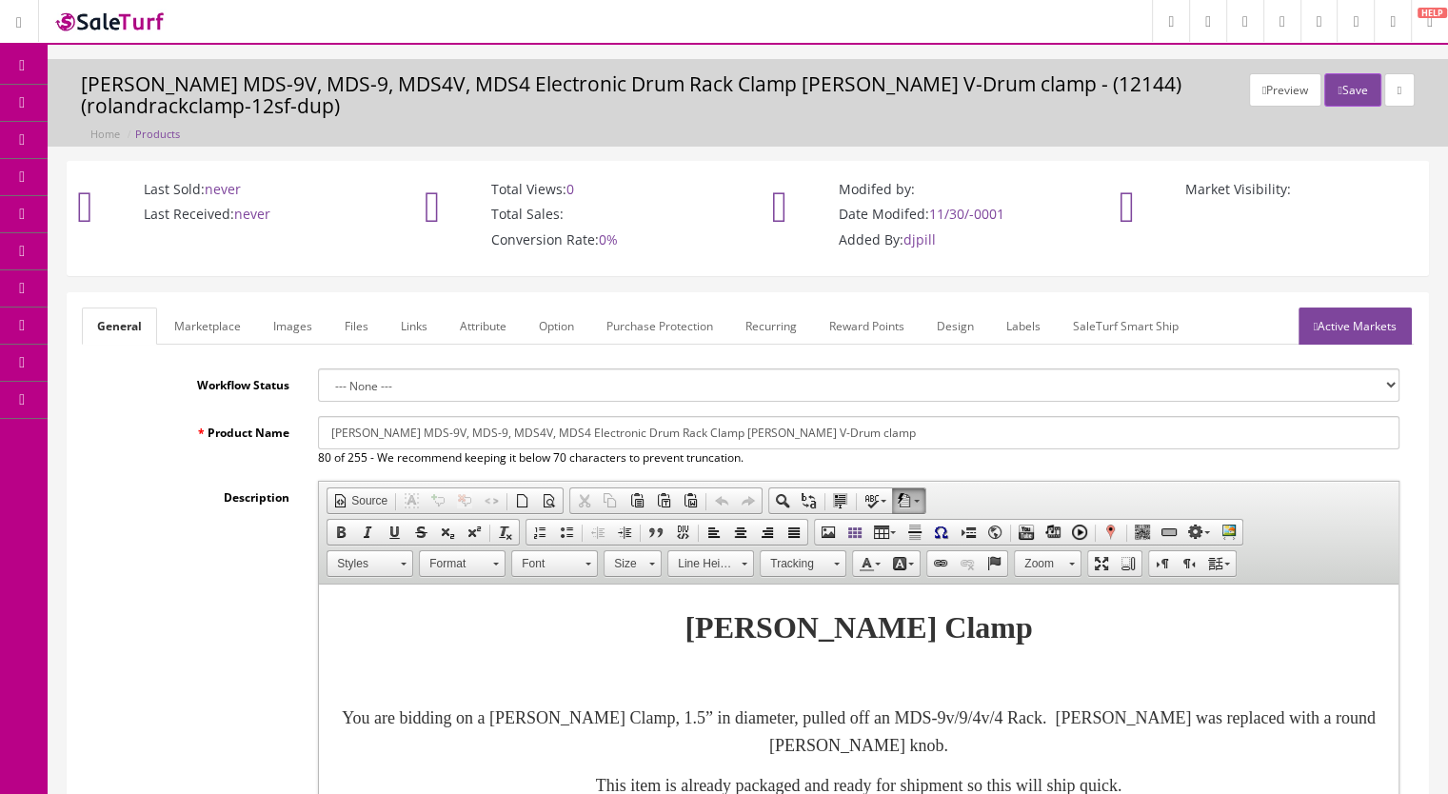
click at [292, 330] on link "Images" at bounding box center [292, 325] width 69 height 37
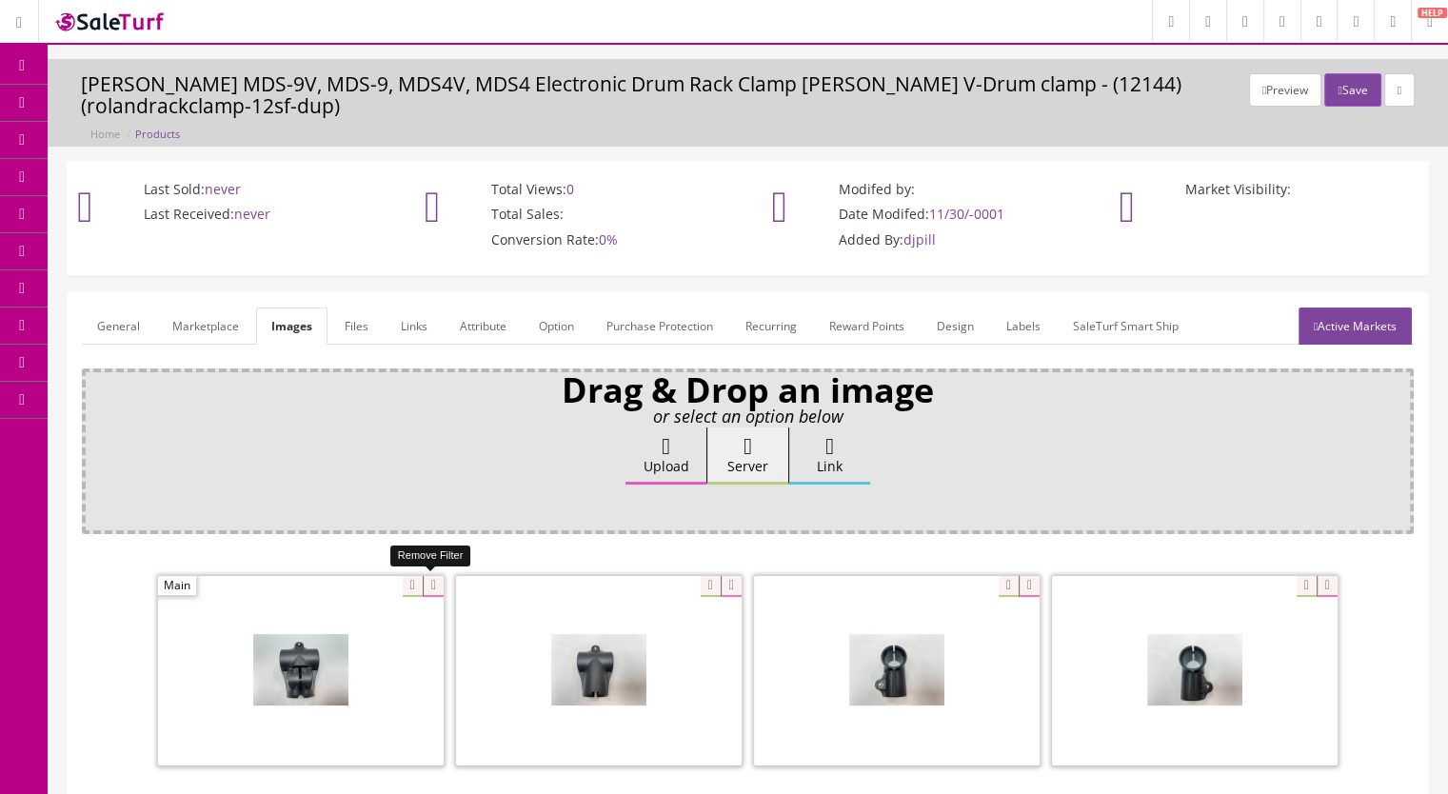
click at [430, 586] on icon at bounding box center [433, 586] width 21 height 21
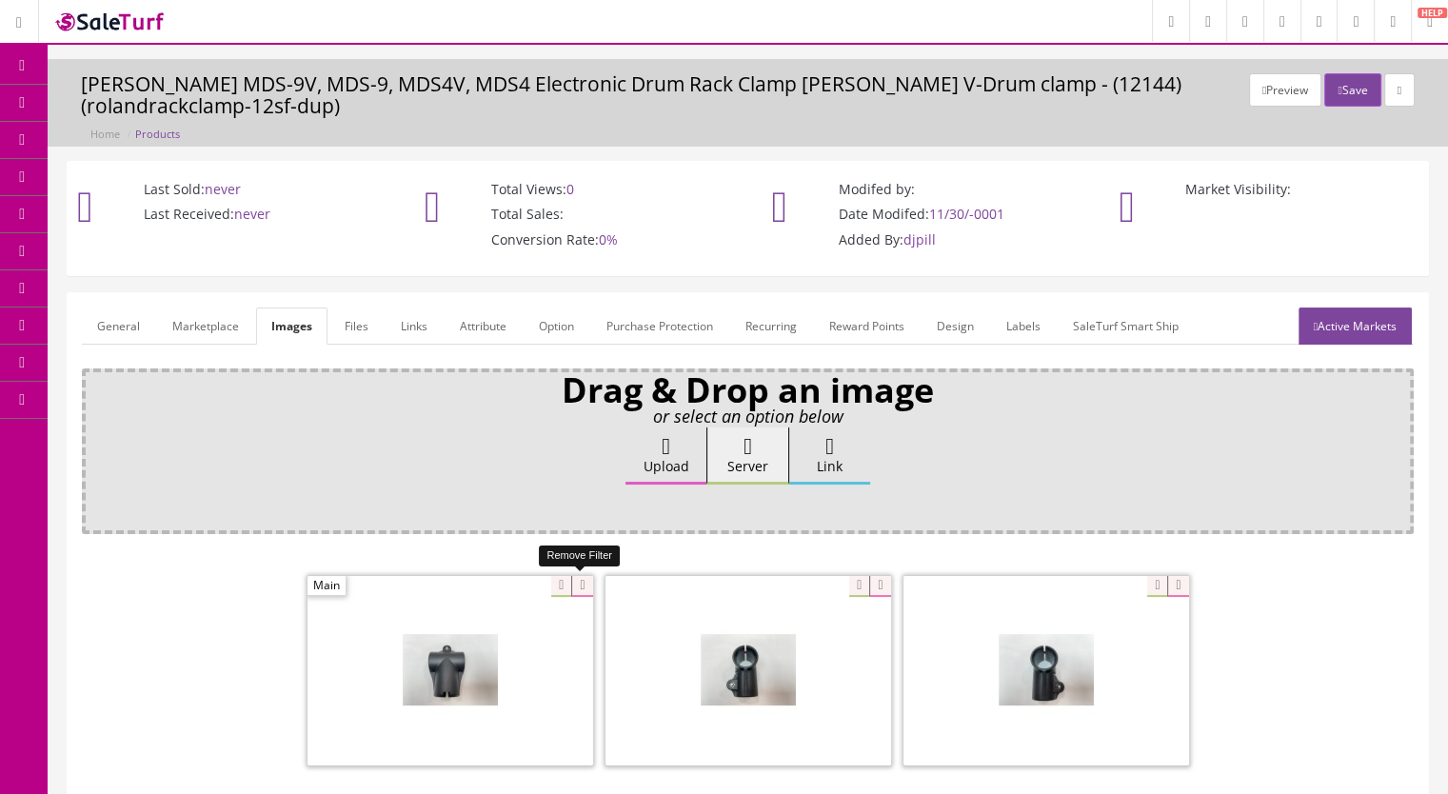
click at [585, 581] on icon at bounding box center [581, 586] width 21 height 21
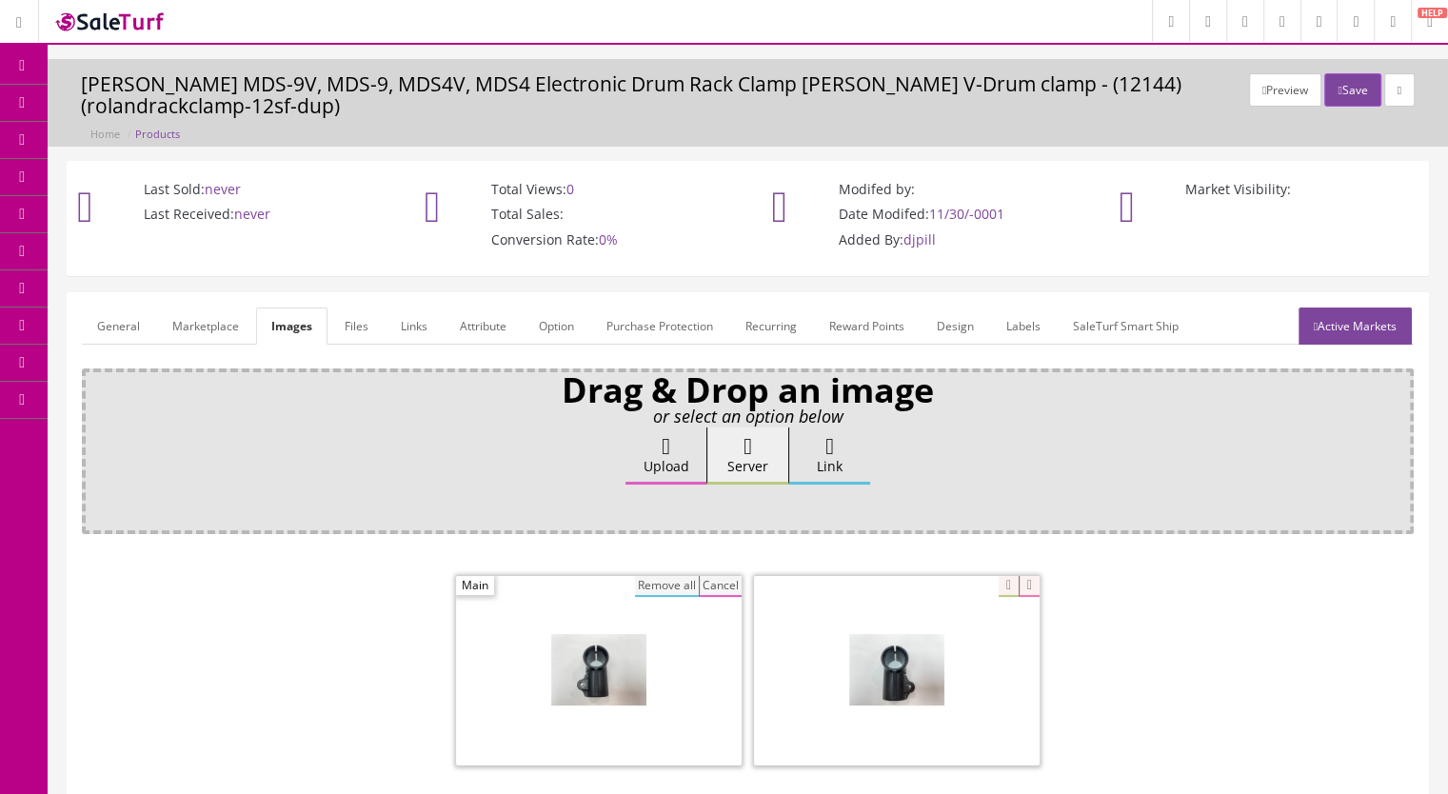
drag, startPoint x: 644, startPoint y: 587, endPoint x: 661, endPoint y: 587, distance: 17.1
click at [645, 587] on button "Remove all" at bounding box center [667, 586] width 64 height 21
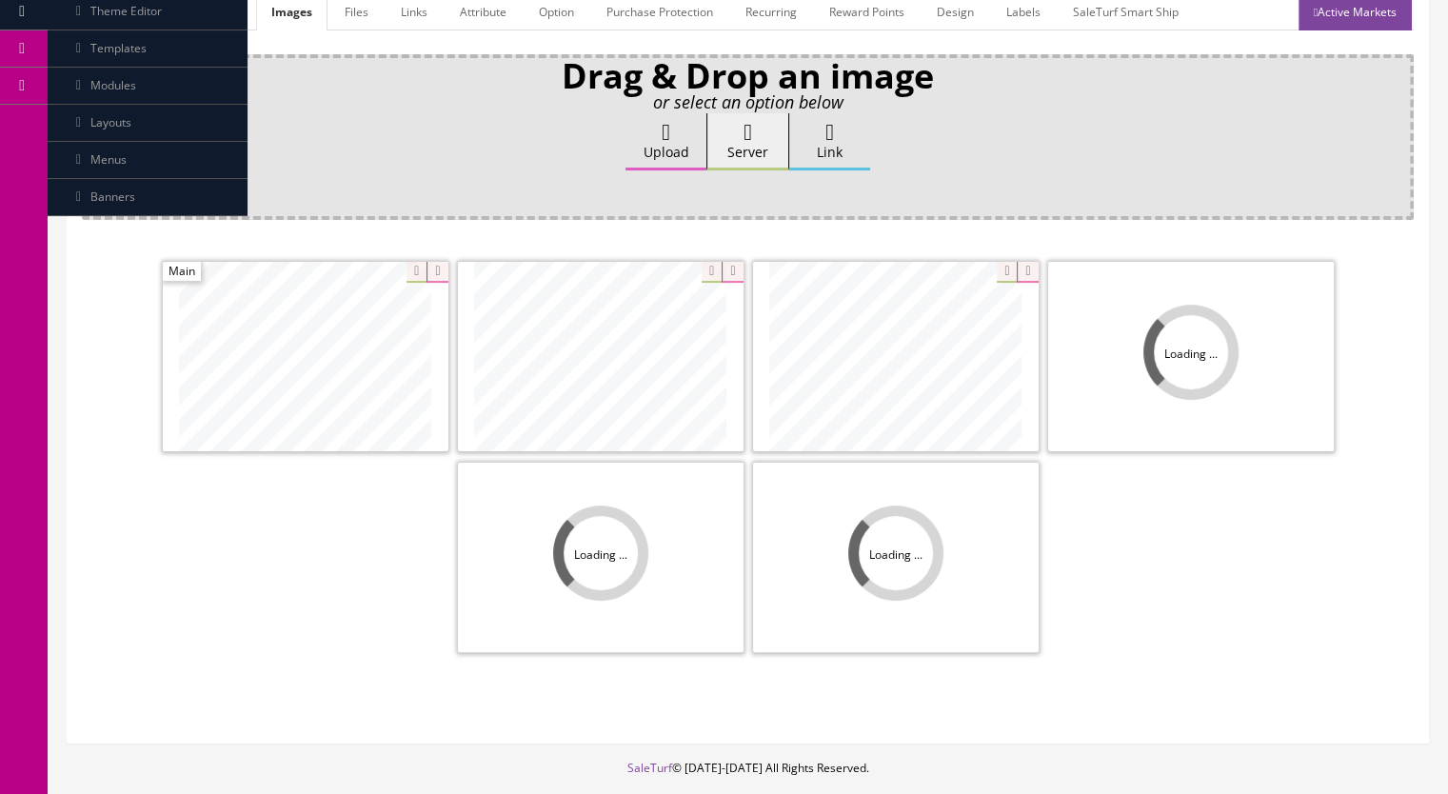
scroll to position [409, 0]
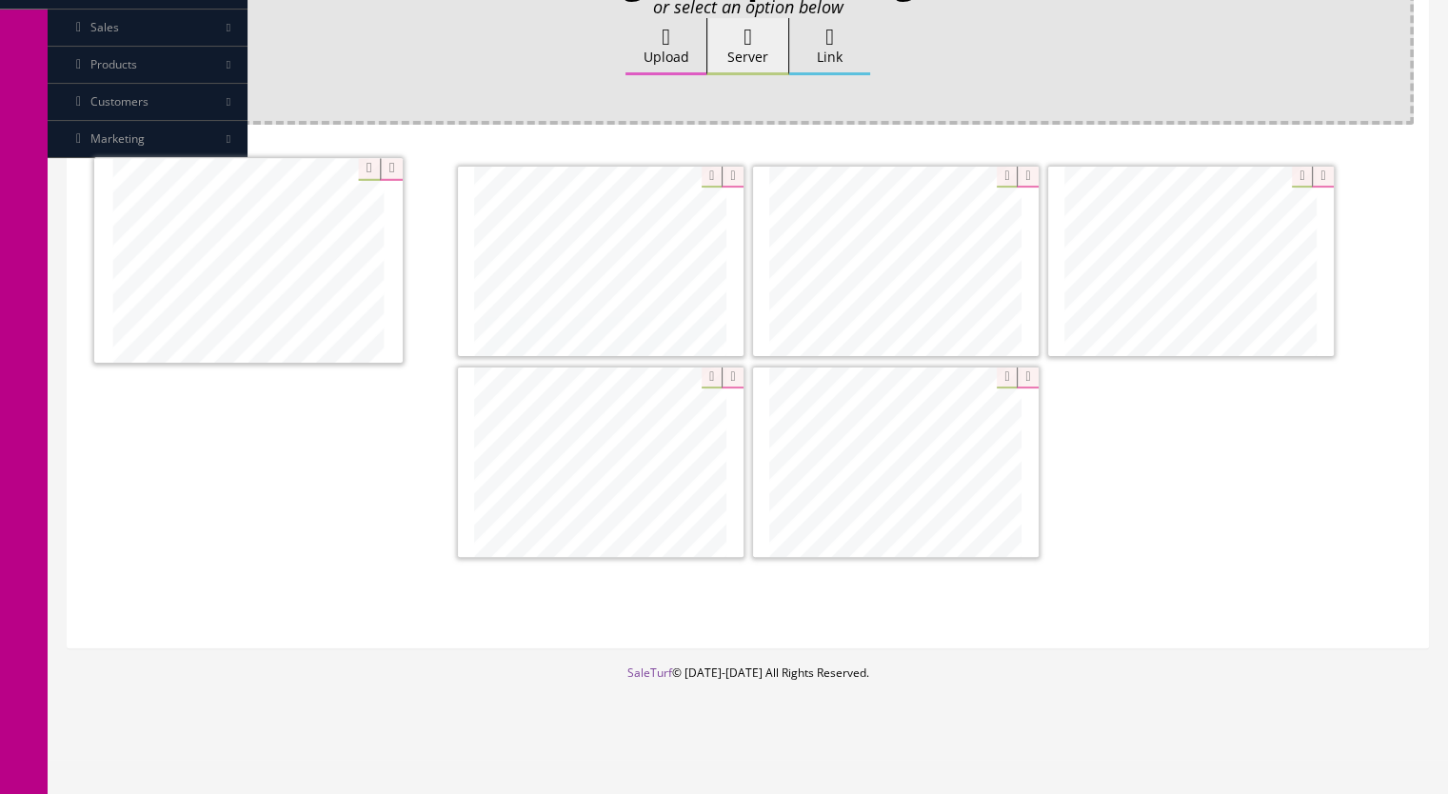
drag, startPoint x: 1127, startPoint y: 295, endPoint x: 189, endPoint y: 296, distance: 937.6
click at [438, 170] on icon at bounding box center [436, 177] width 21 height 21
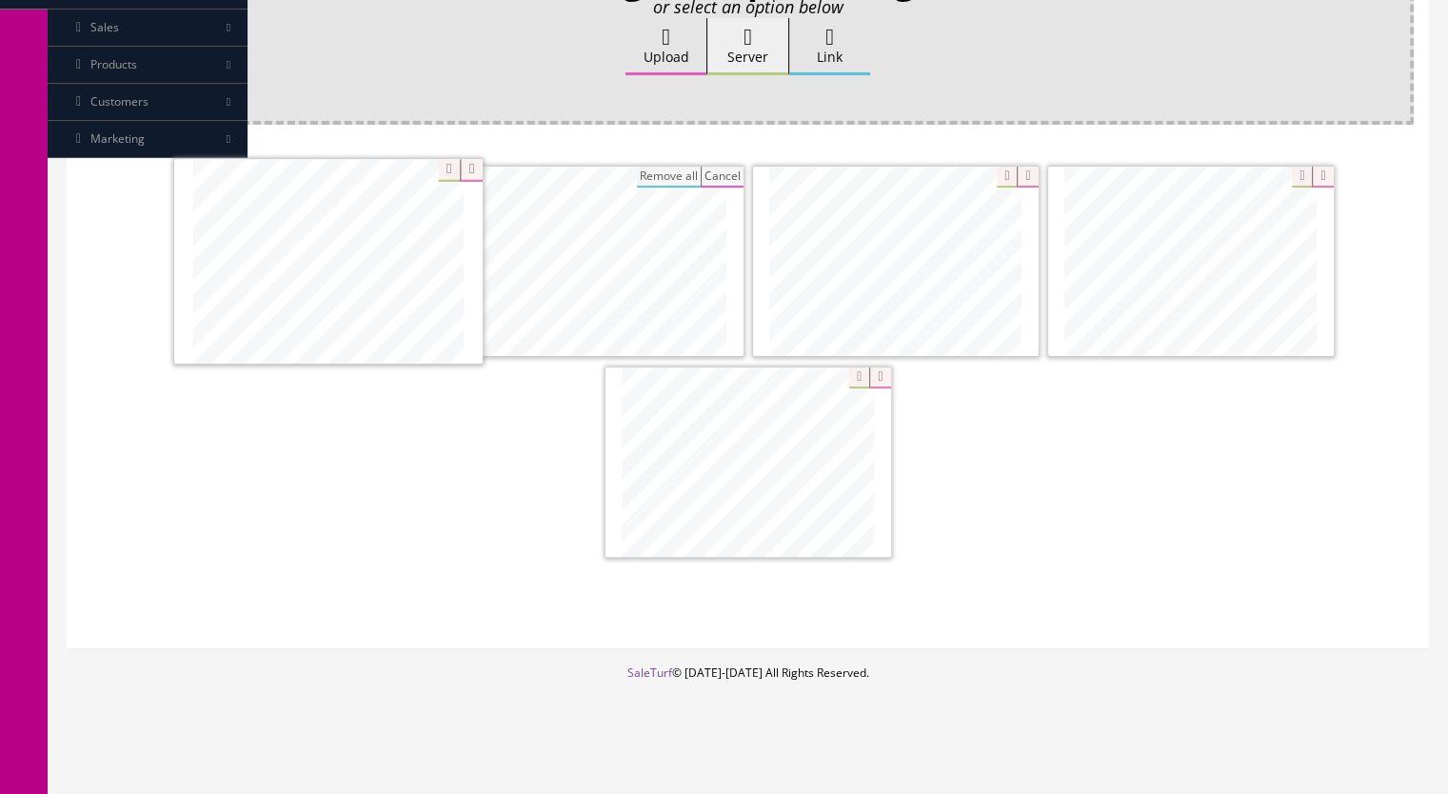
drag, startPoint x: 688, startPoint y: 279, endPoint x: 416, endPoint y: 280, distance: 272.3
click at [1021, 172] on icon at bounding box center [1027, 177] width 21 height 21
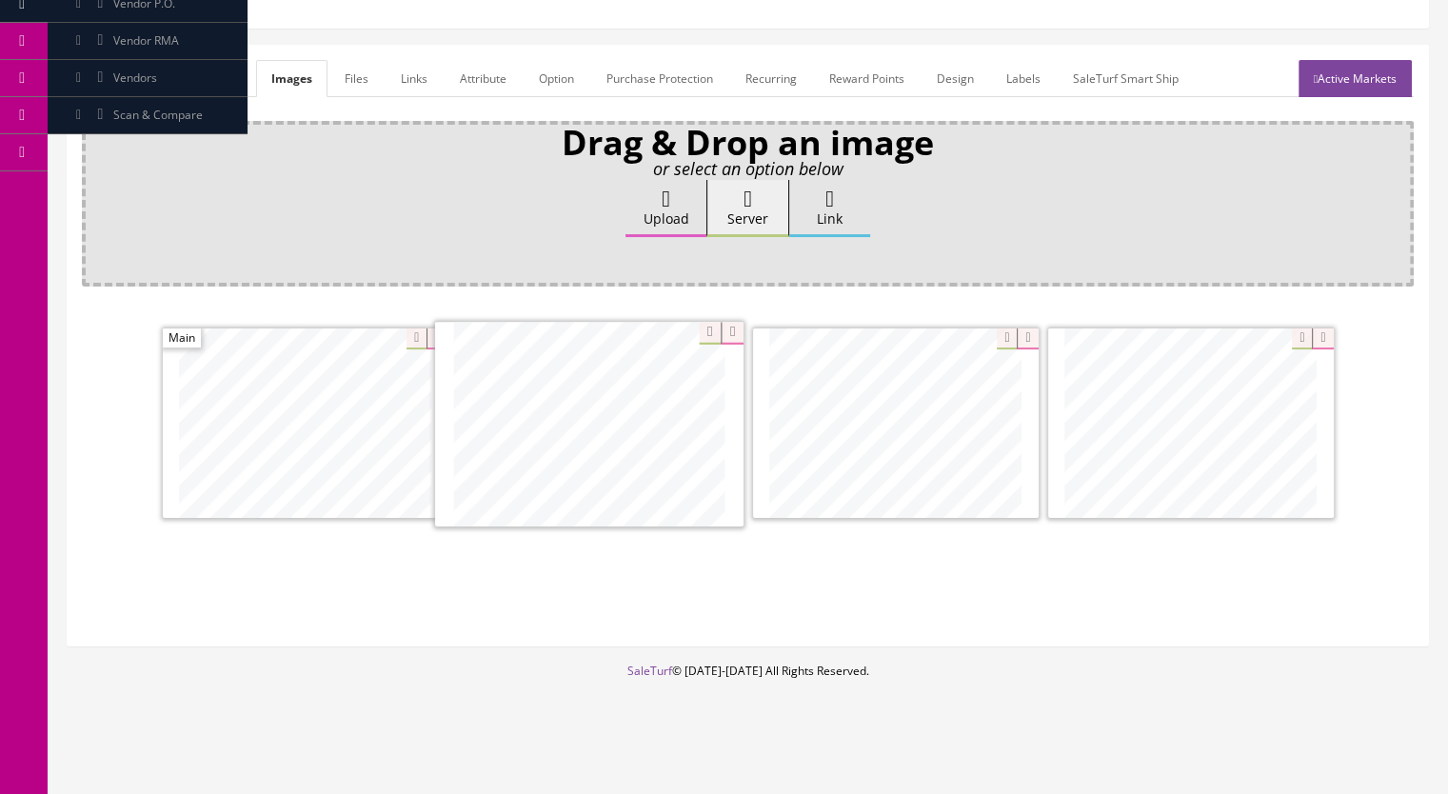
drag, startPoint x: 1217, startPoint y: 447, endPoint x: 616, endPoint y: 450, distance: 600.7
click at [1345, 89] on link "Active Markets" at bounding box center [1354, 78] width 113 height 37
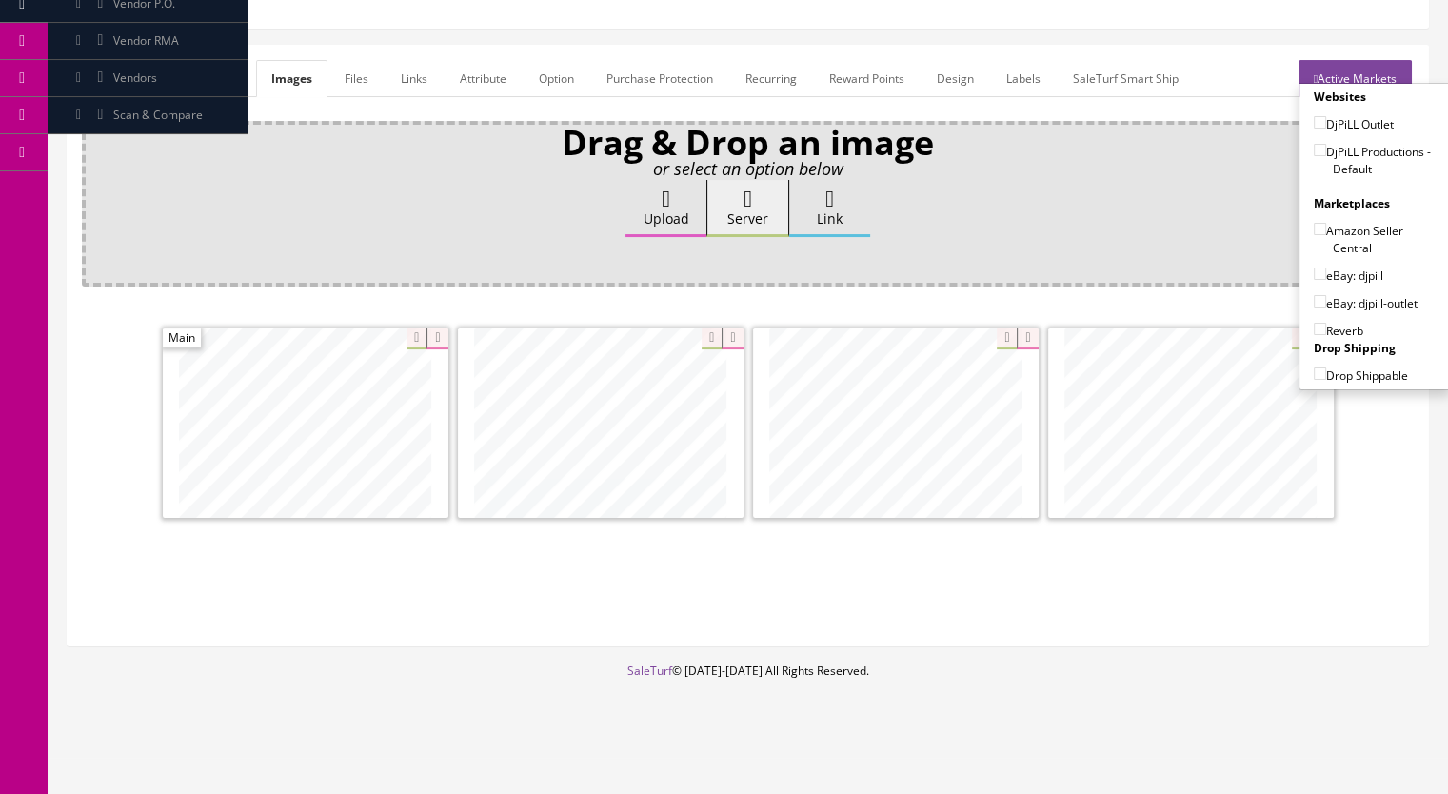
click at [1317, 148] on input"] "DjPiLL Productions - Default" at bounding box center [1320, 150] width 12 height 12
checkbox input"] "true"
click at [1314, 301] on input"] "eBay: djpill-outlet" at bounding box center [1320, 301] width 12 height 12
checkbox input"] "true"
click at [1316, 325] on input"] "Reverb" at bounding box center [1320, 329] width 12 height 12
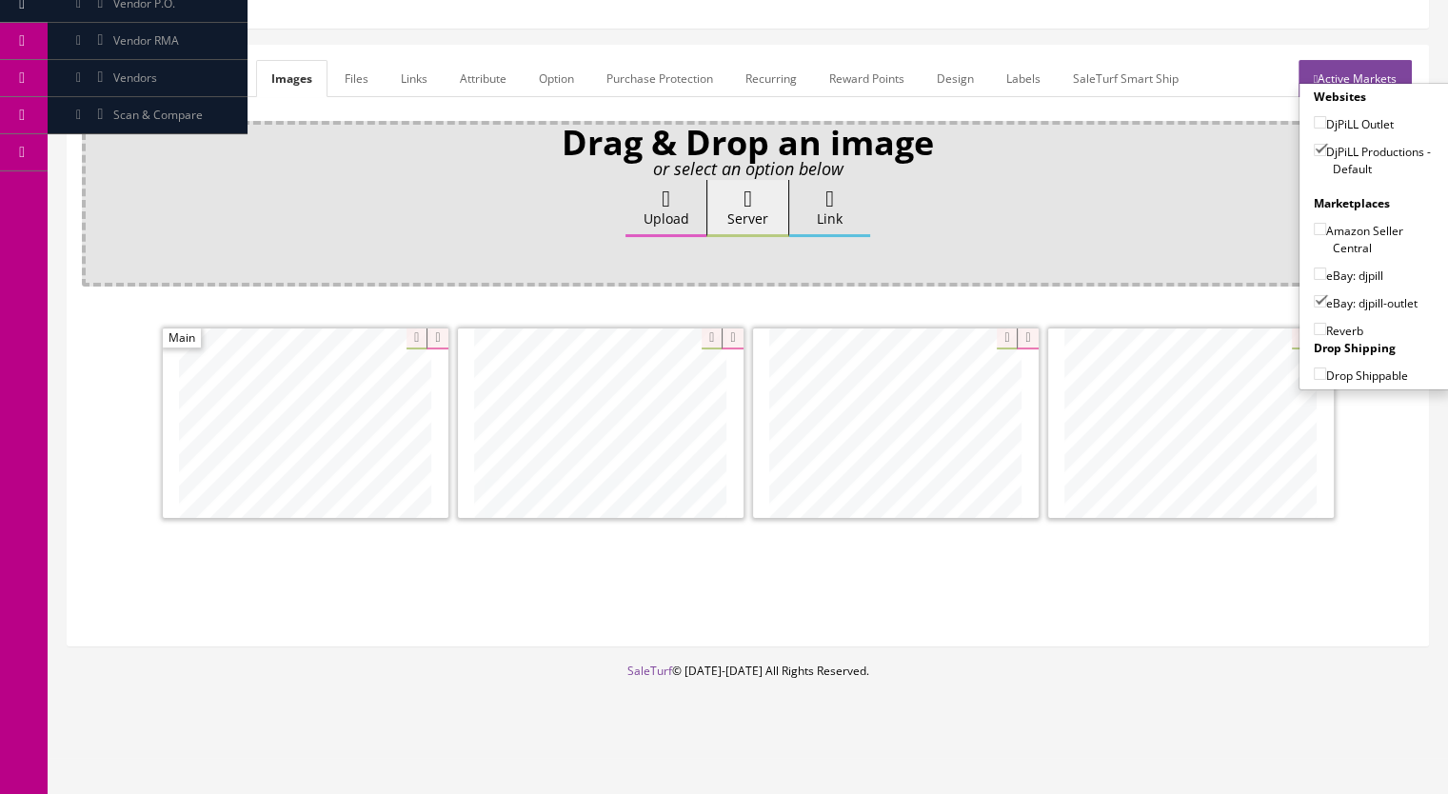
checkbox input"] "true"
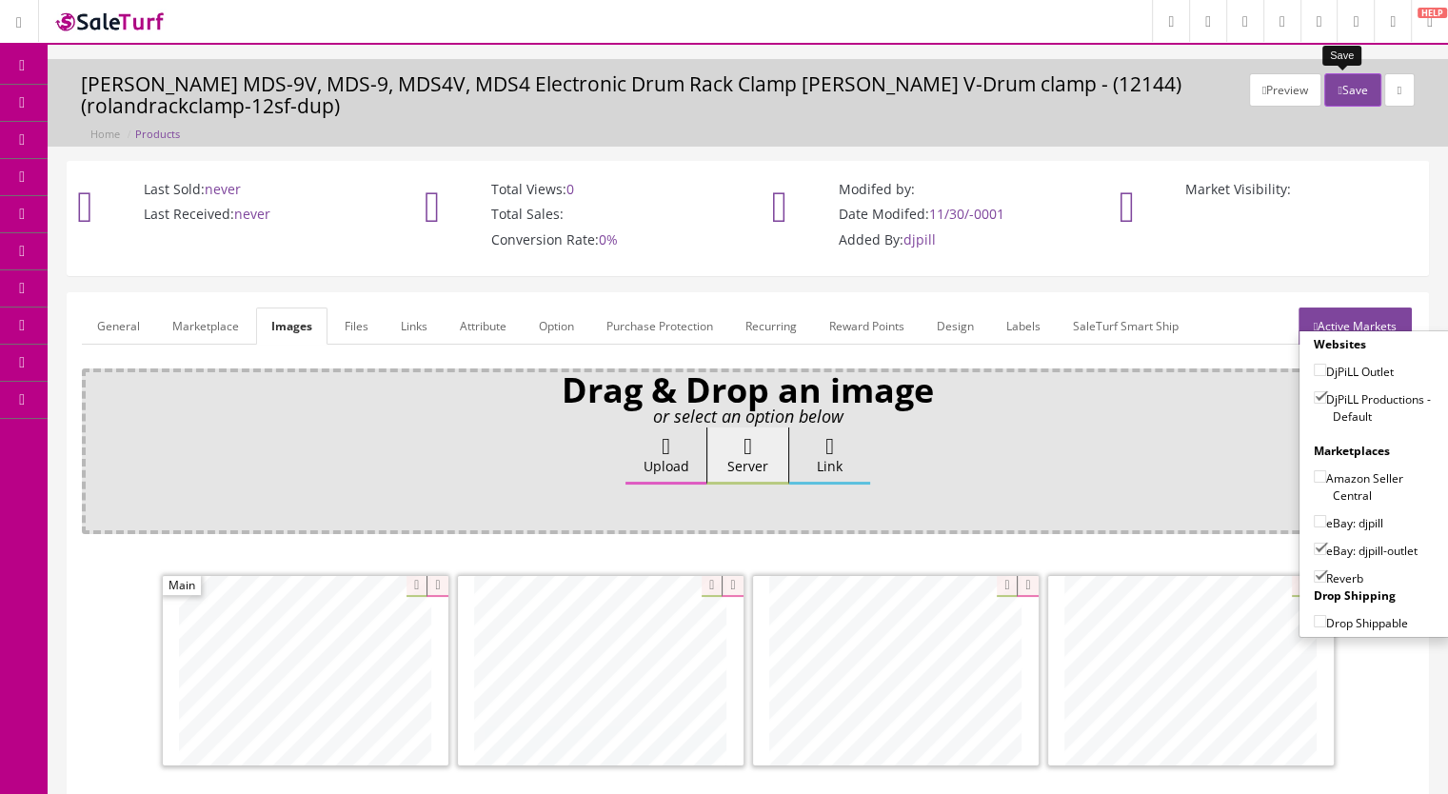
drag, startPoint x: 1343, startPoint y: 76, endPoint x: 1226, endPoint y: 148, distance: 137.1
click at [1342, 76] on button "Save" at bounding box center [1352, 89] width 56 height 33
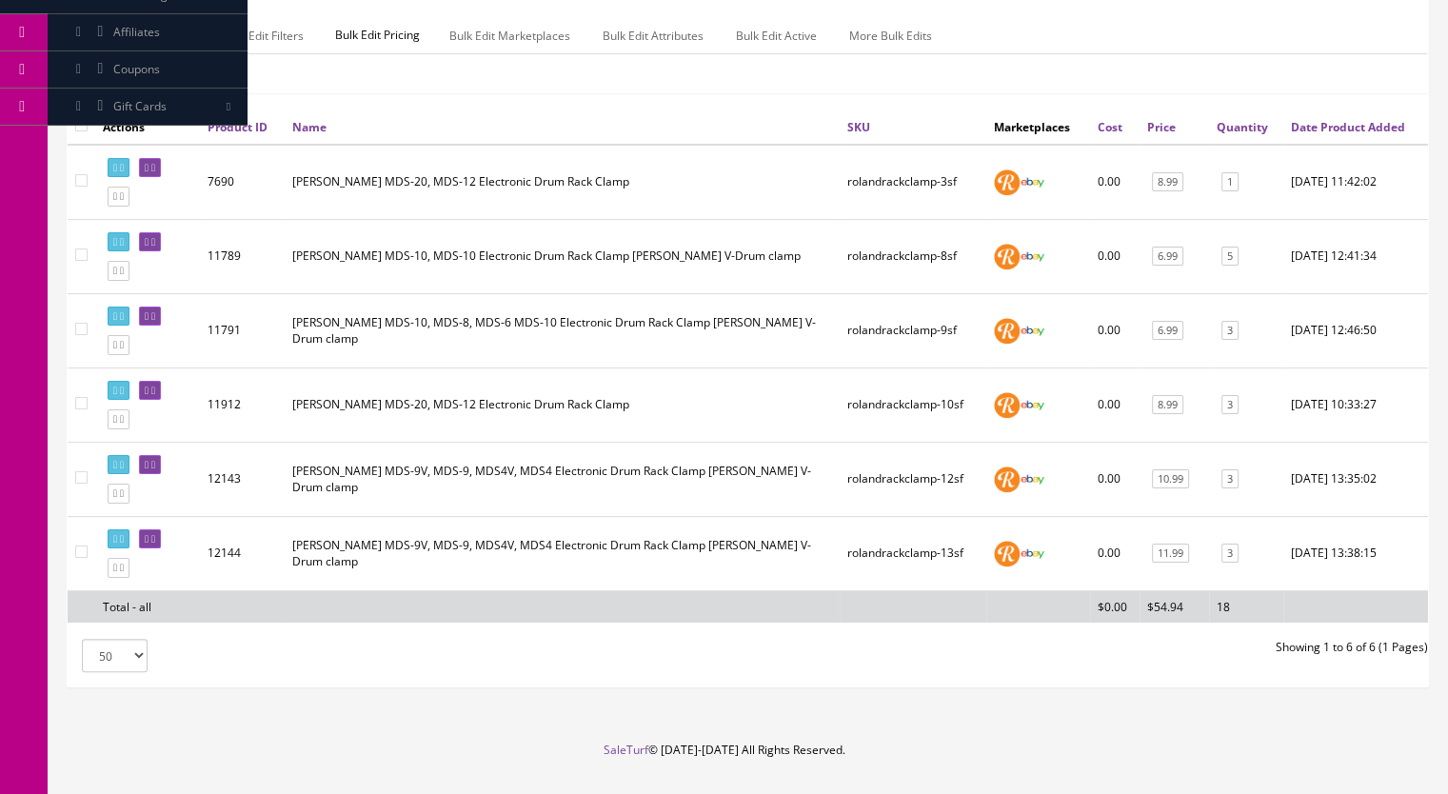
scroll to position [369, 0]
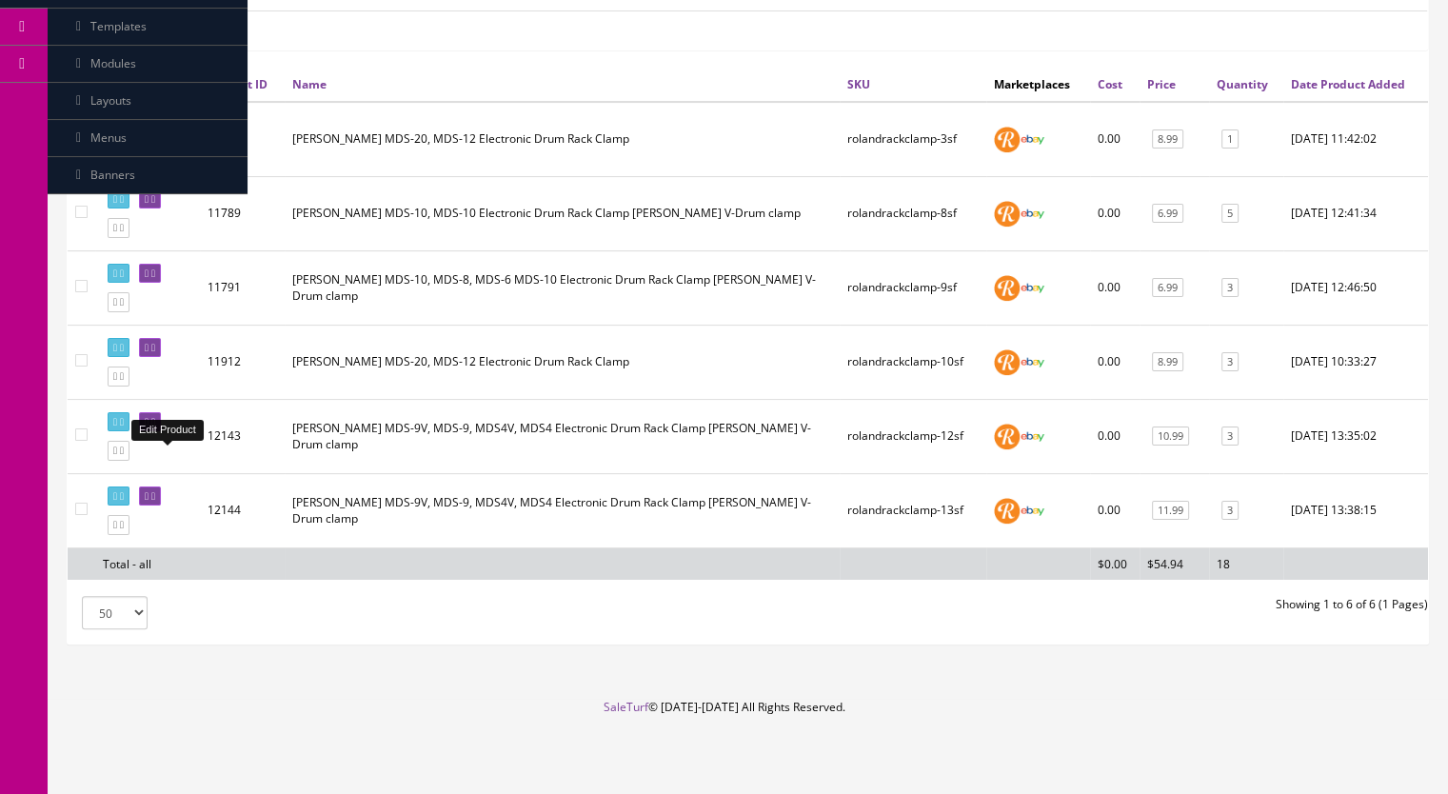
click at [161, 423] on link at bounding box center [150, 422] width 22 height 20
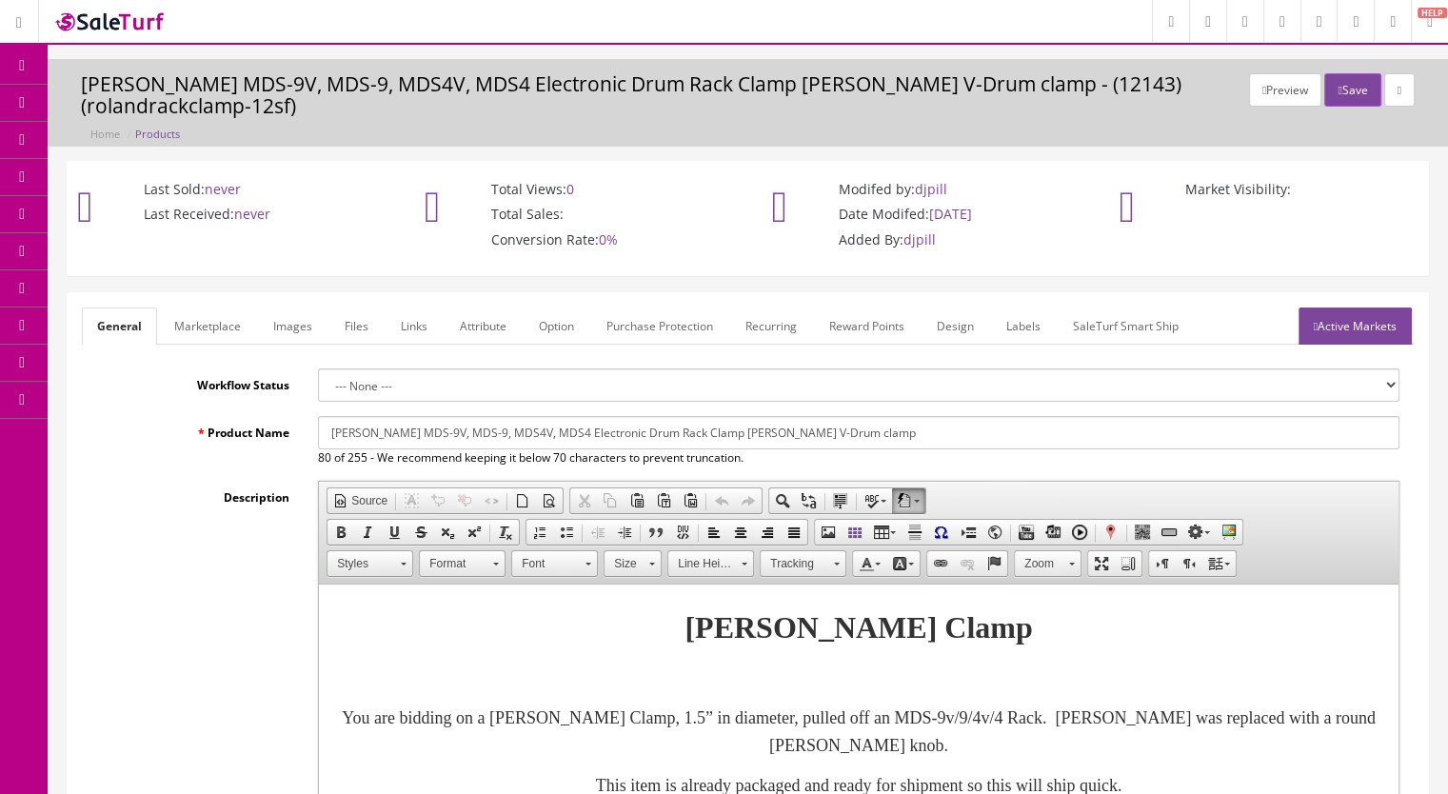
click at [1421, 89] on div "Preview Save [PERSON_NAME] MDS-9V, MDS-9, MDS4V, MDS4 Electronic Drum Rack Clam…" at bounding box center [748, 107] width 1372 height 69
click at [1405, 90] on link at bounding box center [1399, 89] width 30 height 33
